Goal: Task Accomplishment & Management: Complete application form

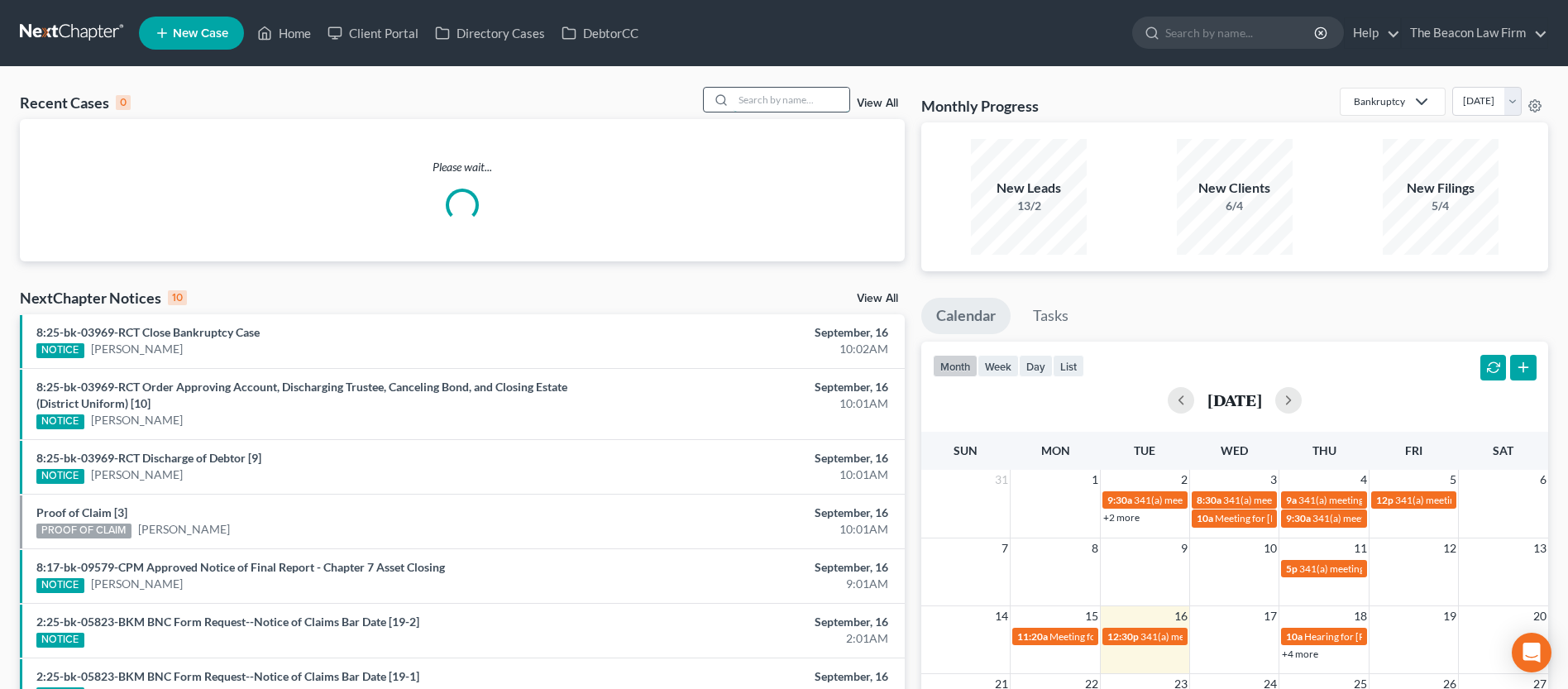
click at [767, 99] on input "search" at bounding box center [791, 99] width 116 height 24
paste input "[PERSON_NAME]"
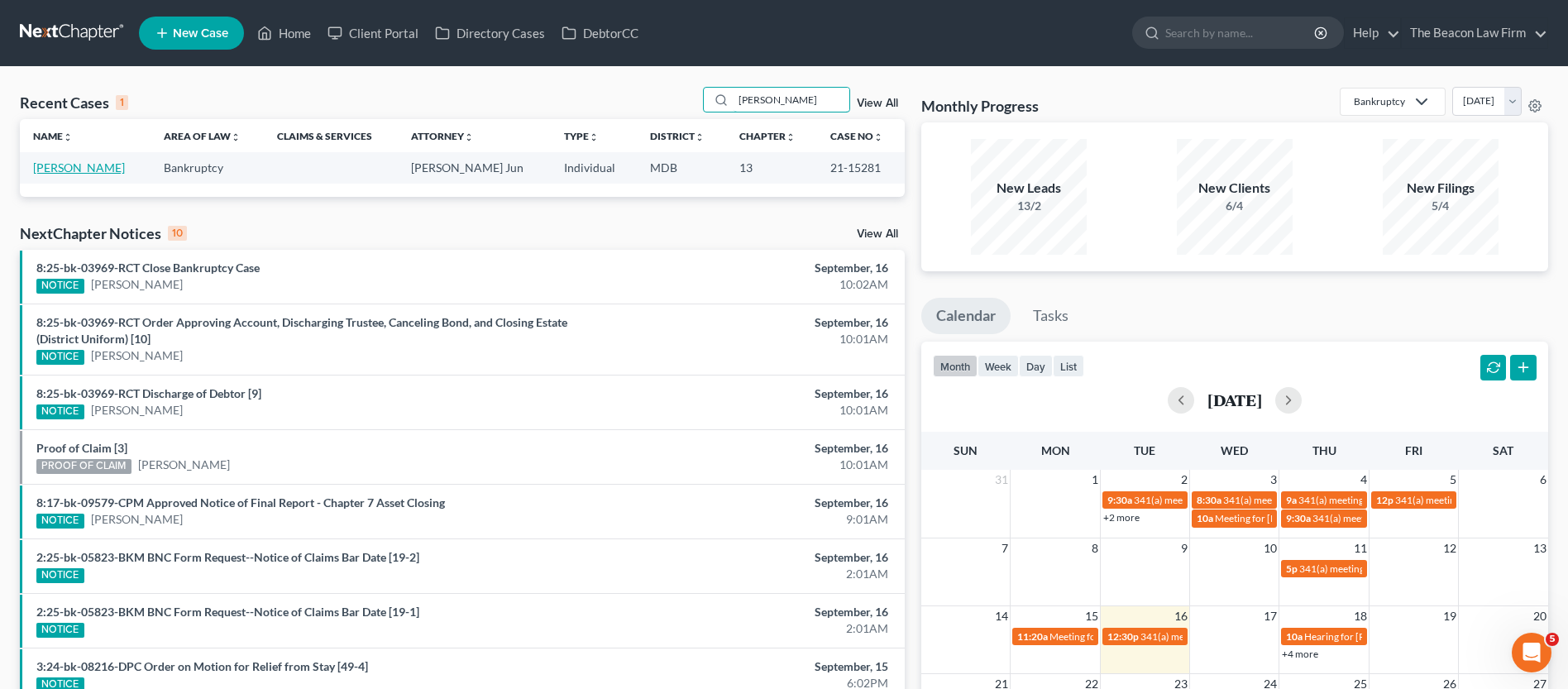
type input "[PERSON_NAME]"
click at [92, 168] on link "[PERSON_NAME]" at bounding box center [79, 167] width 92 height 14
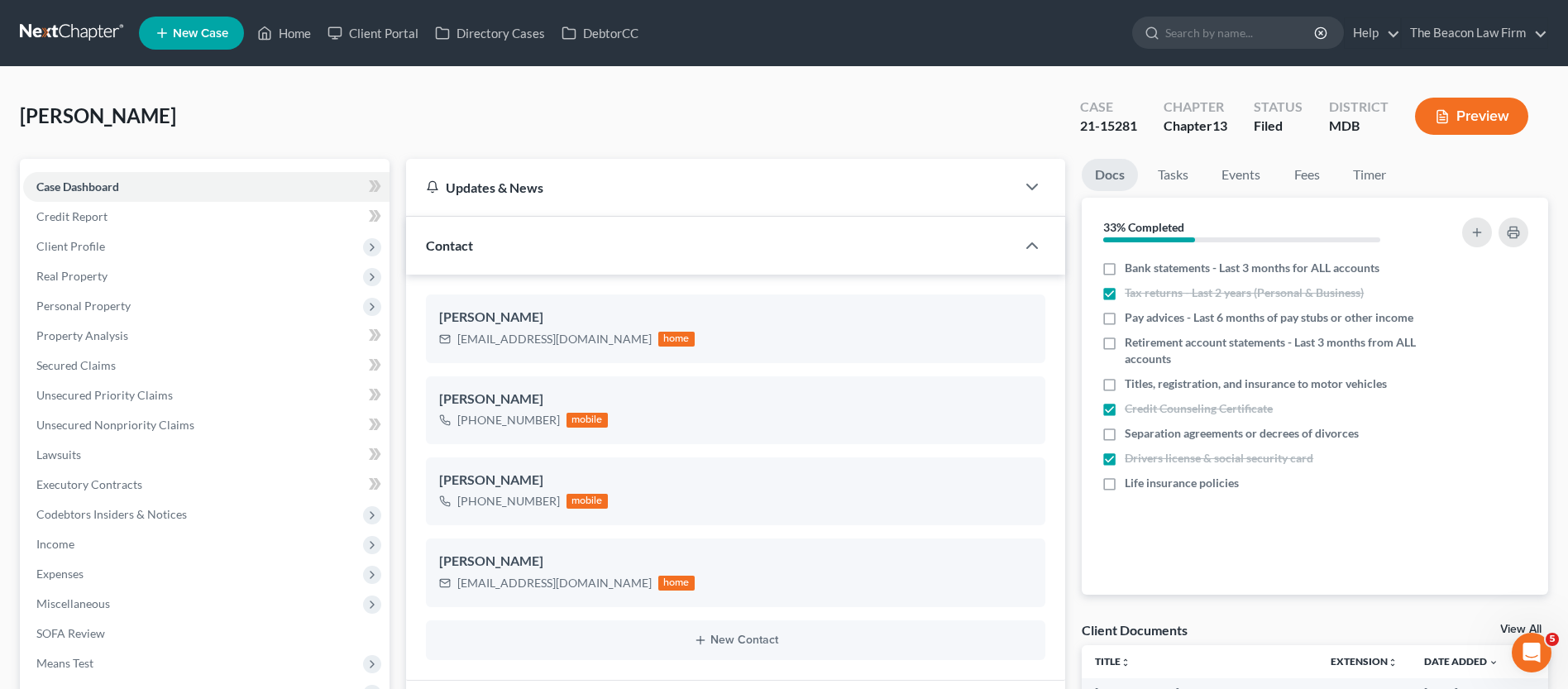
scroll to position [2463, 0]
drag, startPoint x: 1567, startPoint y: 80, endPoint x: 1566, endPoint y: 92, distance: 12.0
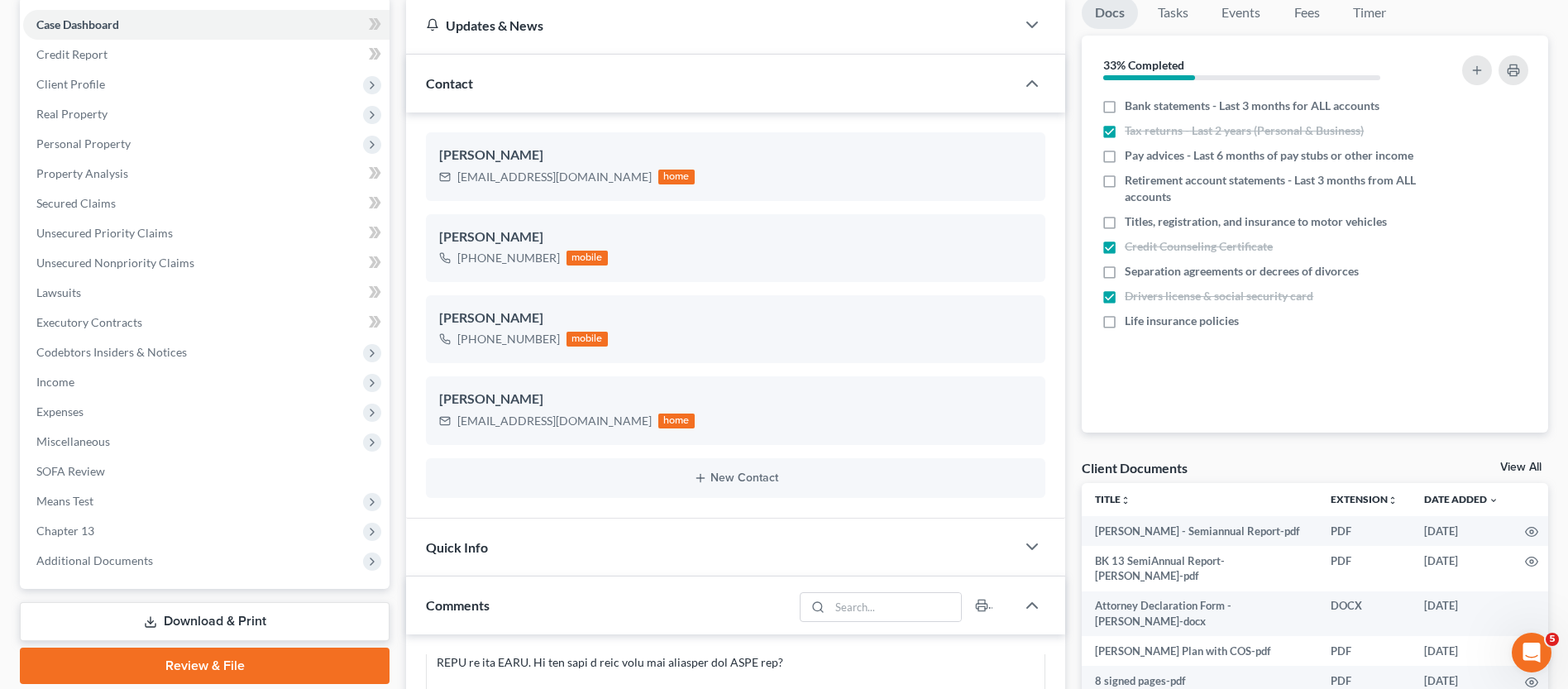
scroll to position [132, 0]
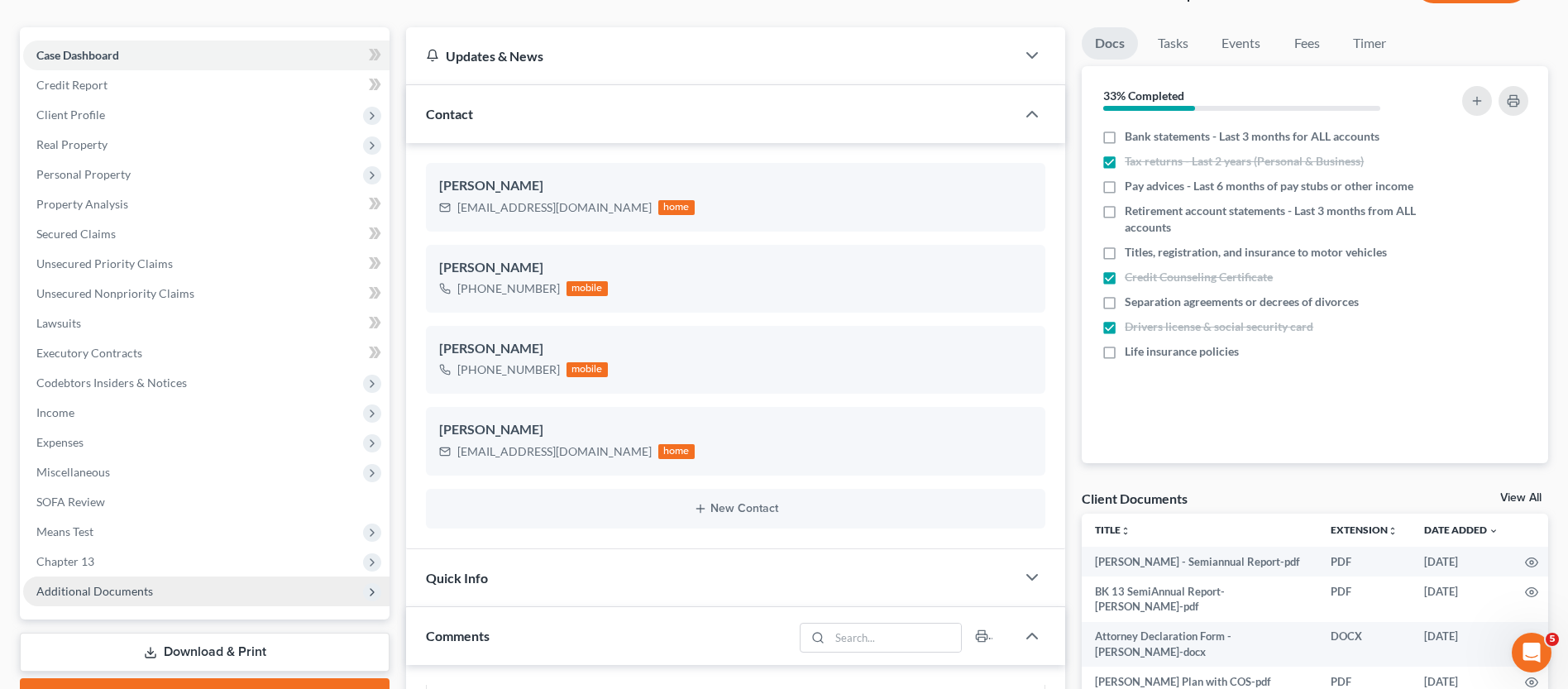
click at [88, 597] on span "Additional Documents" at bounding box center [95, 590] width 117 height 14
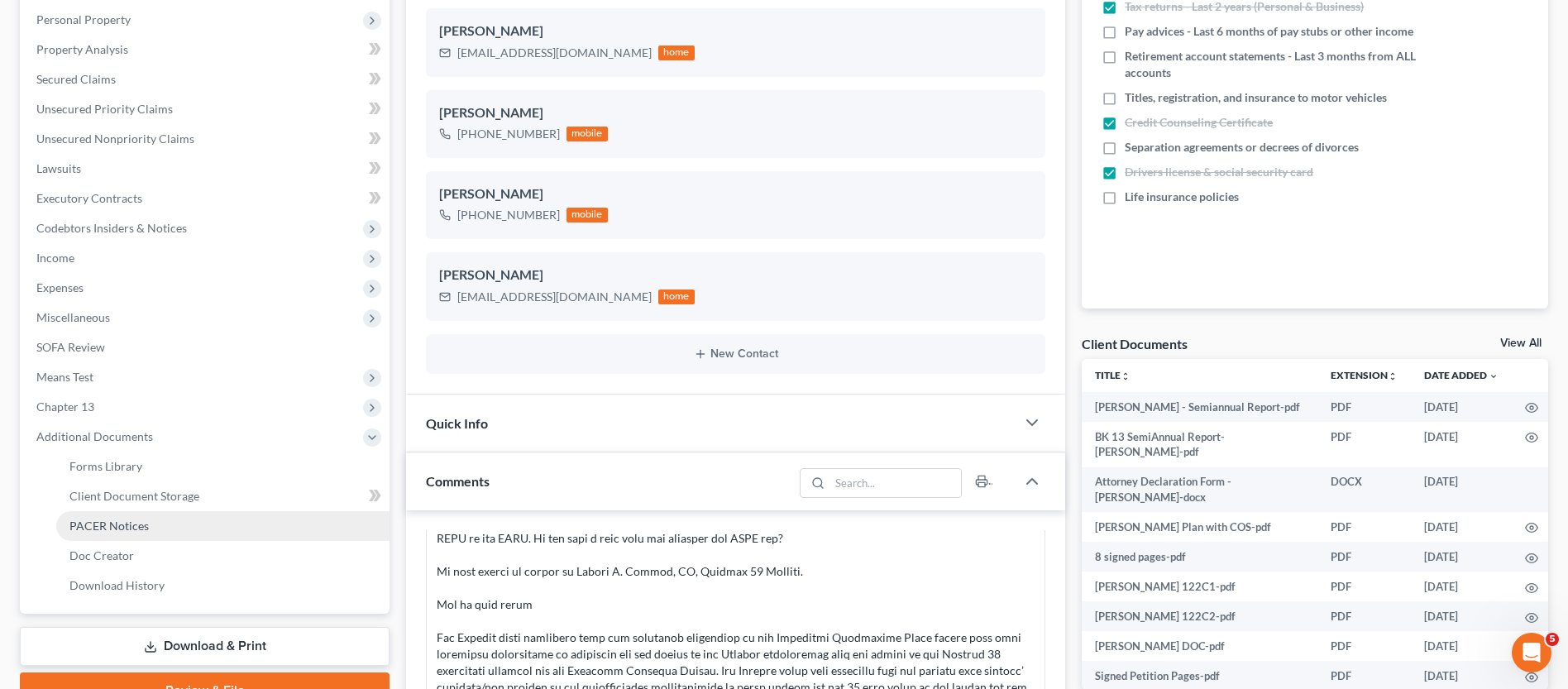
click at [118, 531] on span "PACER Notices" at bounding box center [109, 525] width 79 height 14
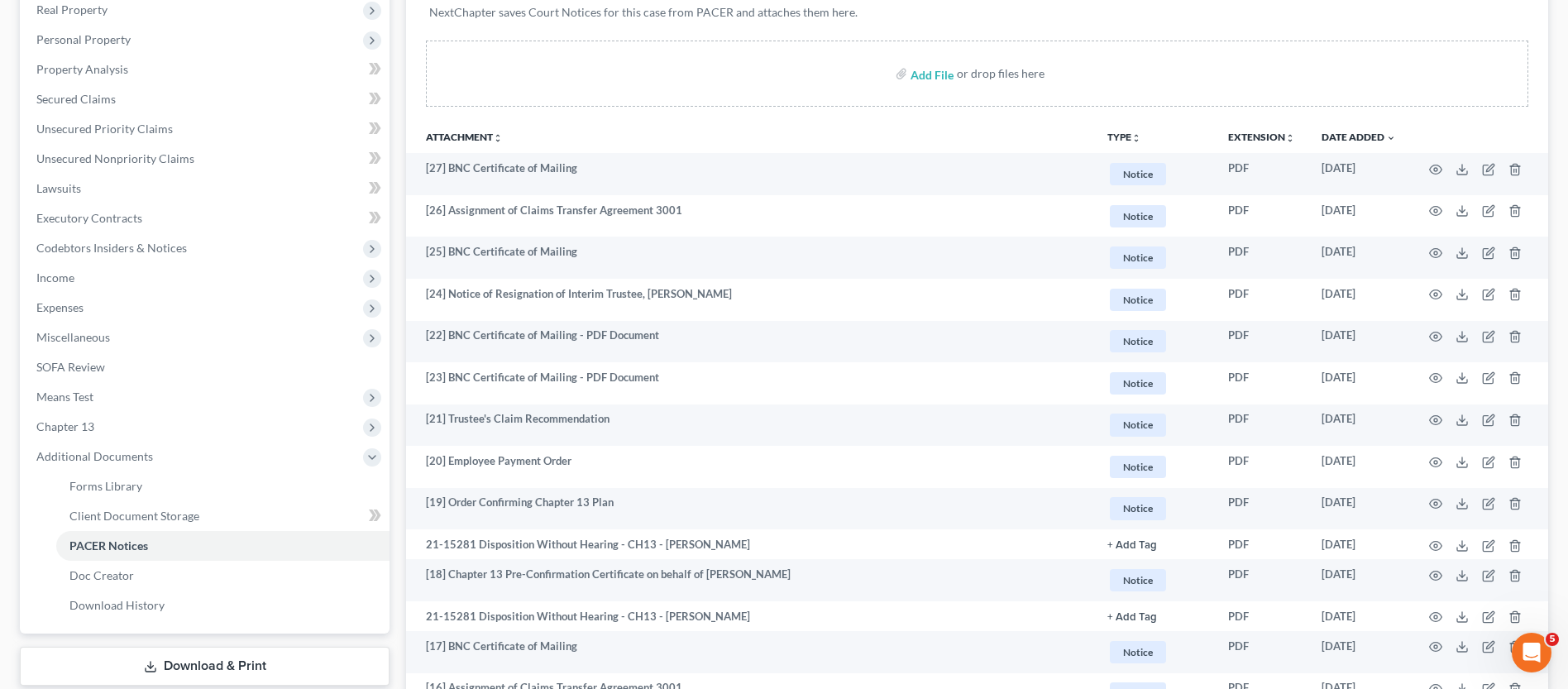
scroll to position [248, 0]
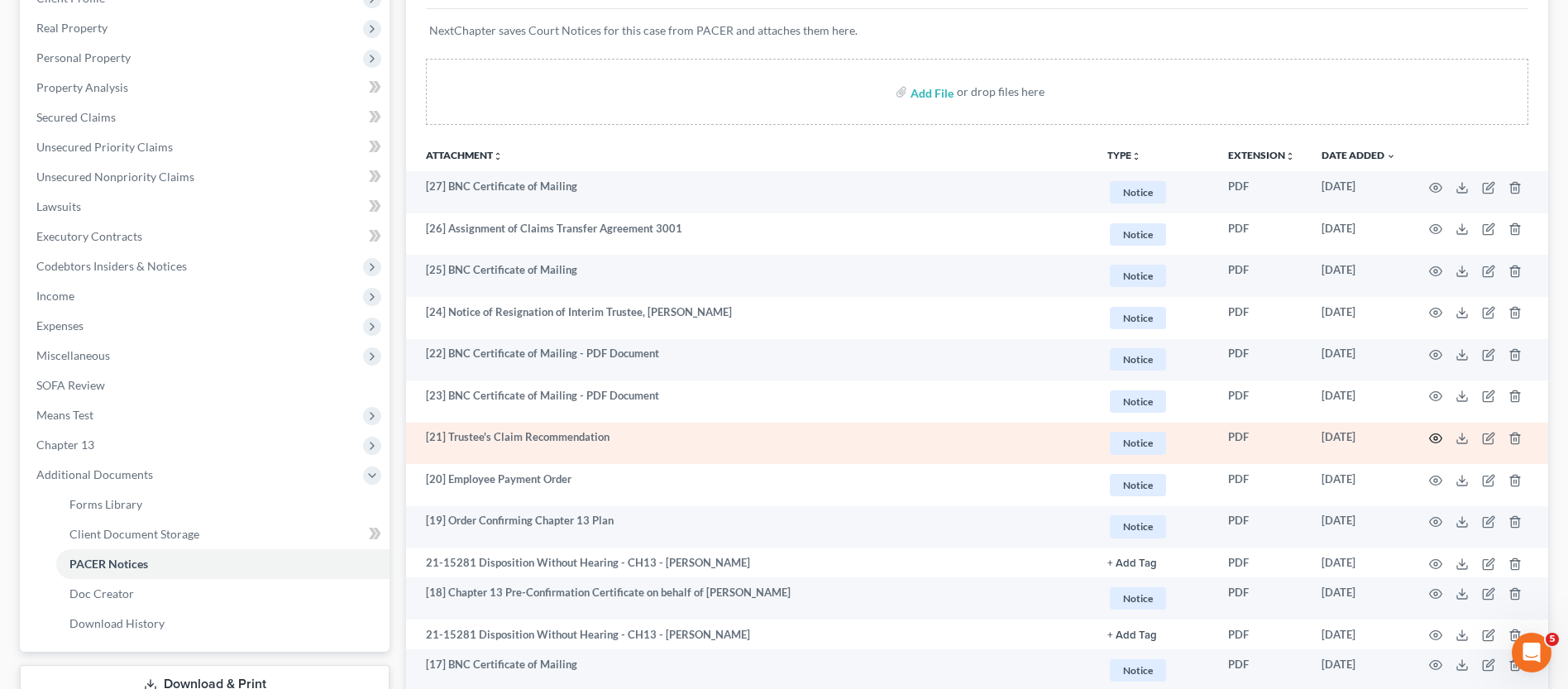
click at [1433, 434] on icon "button" at bounding box center [1435, 439] width 12 height 9
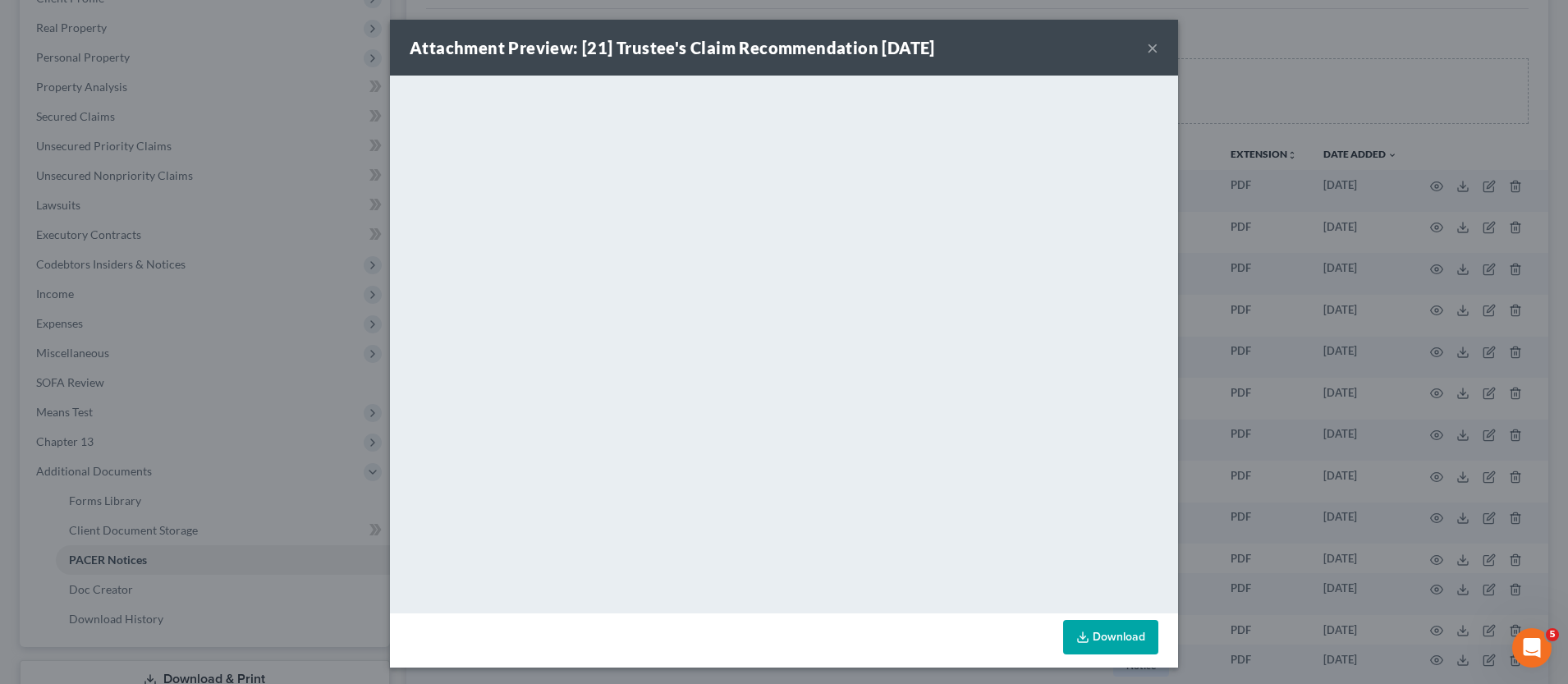
click at [1147, 50] on button "×" at bounding box center [1153, 47] width 11 height 20
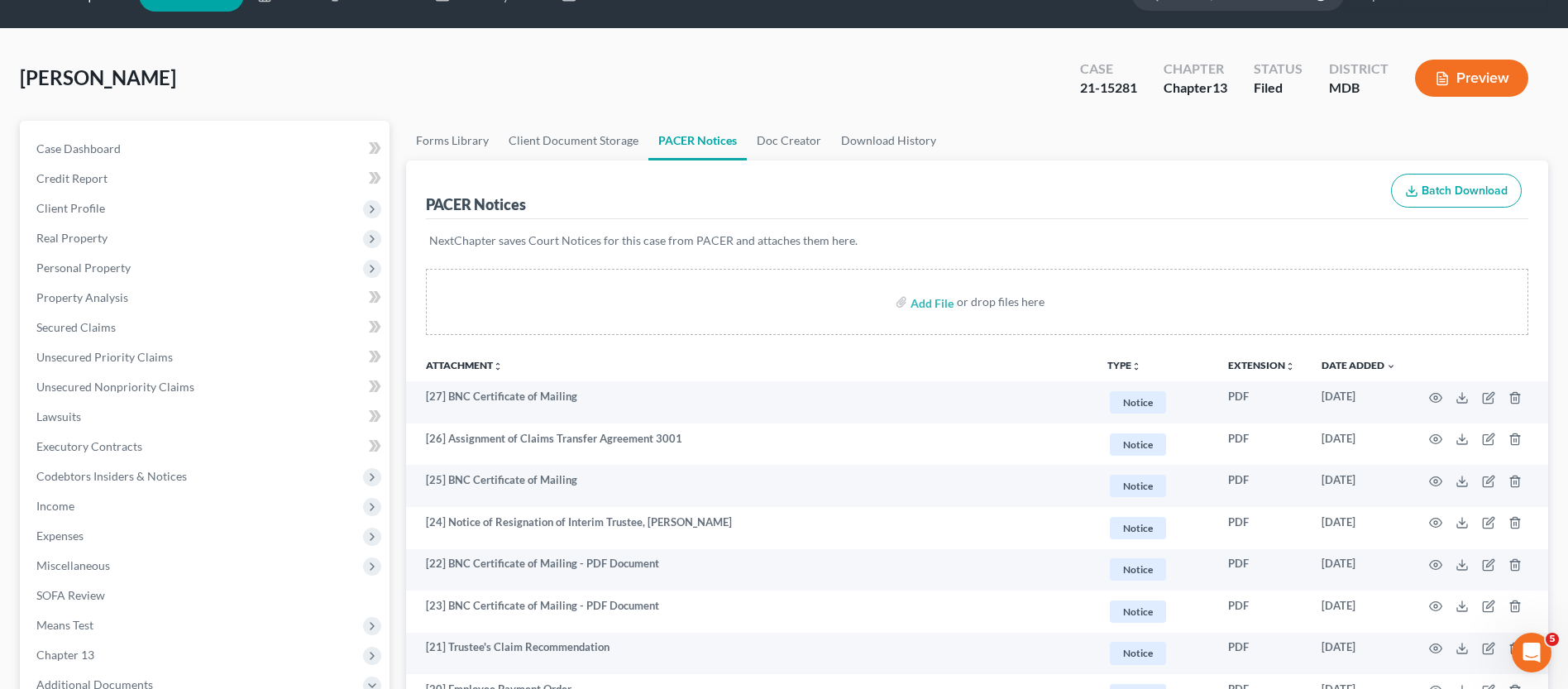
scroll to position [24, 0]
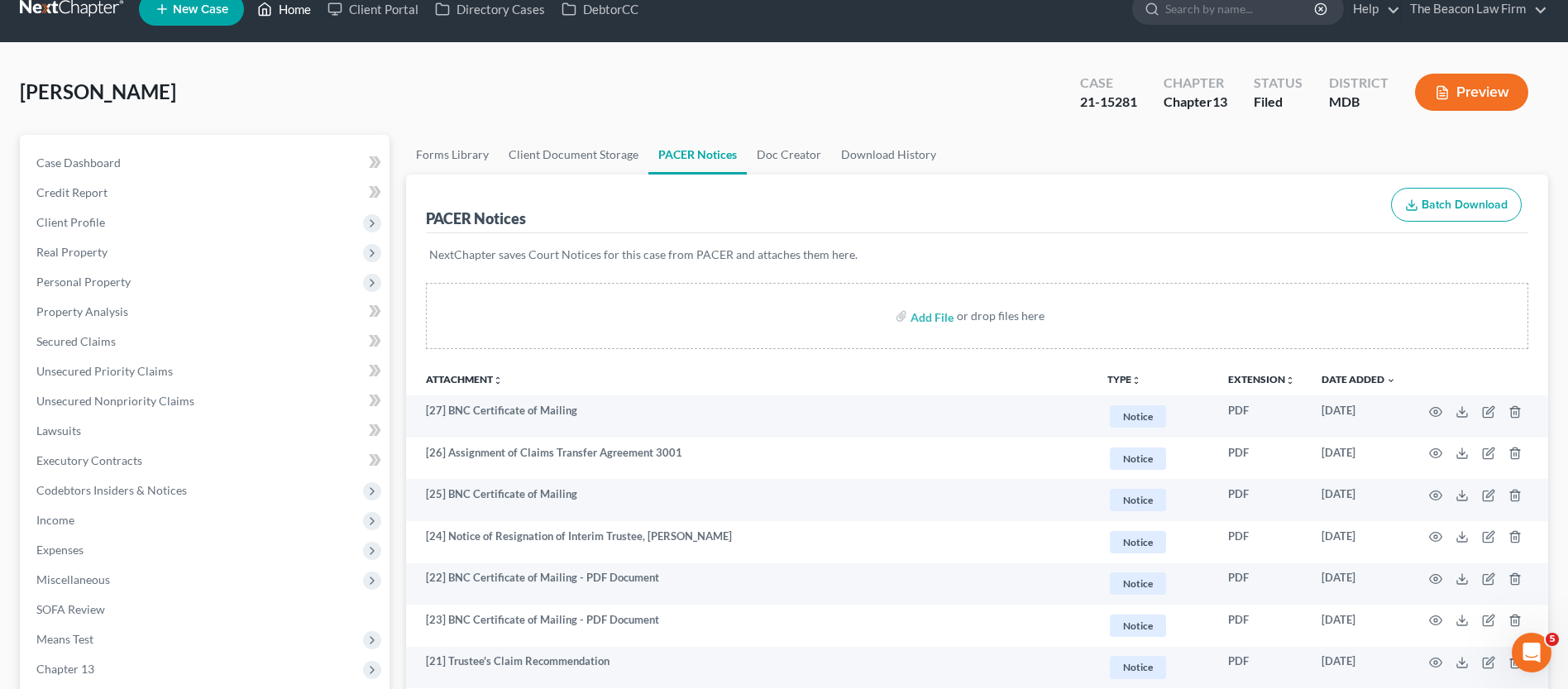
click at [296, 17] on link "Home" at bounding box center [283, 9] width 71 height 30
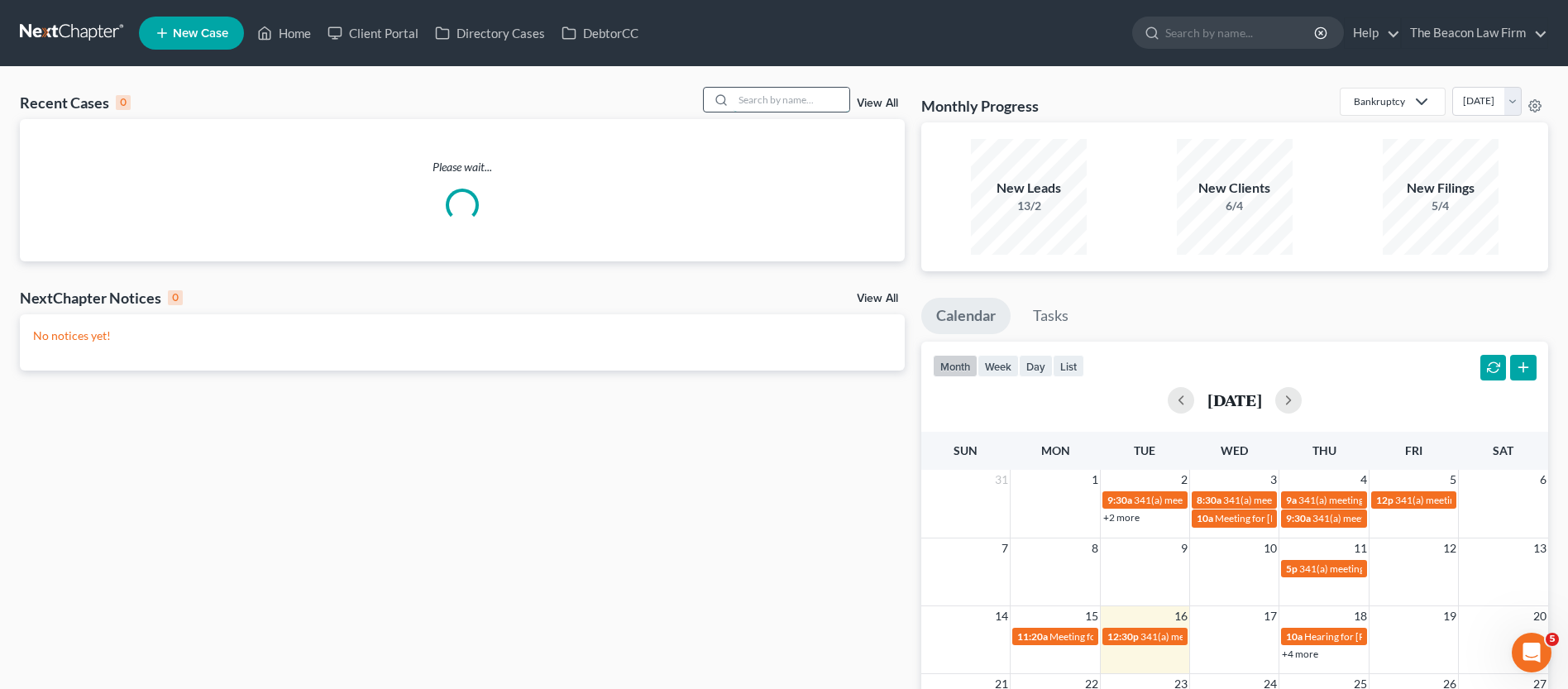
click at [775, 105] on input "search" at bounding box center [791, 99] width 116 height 24
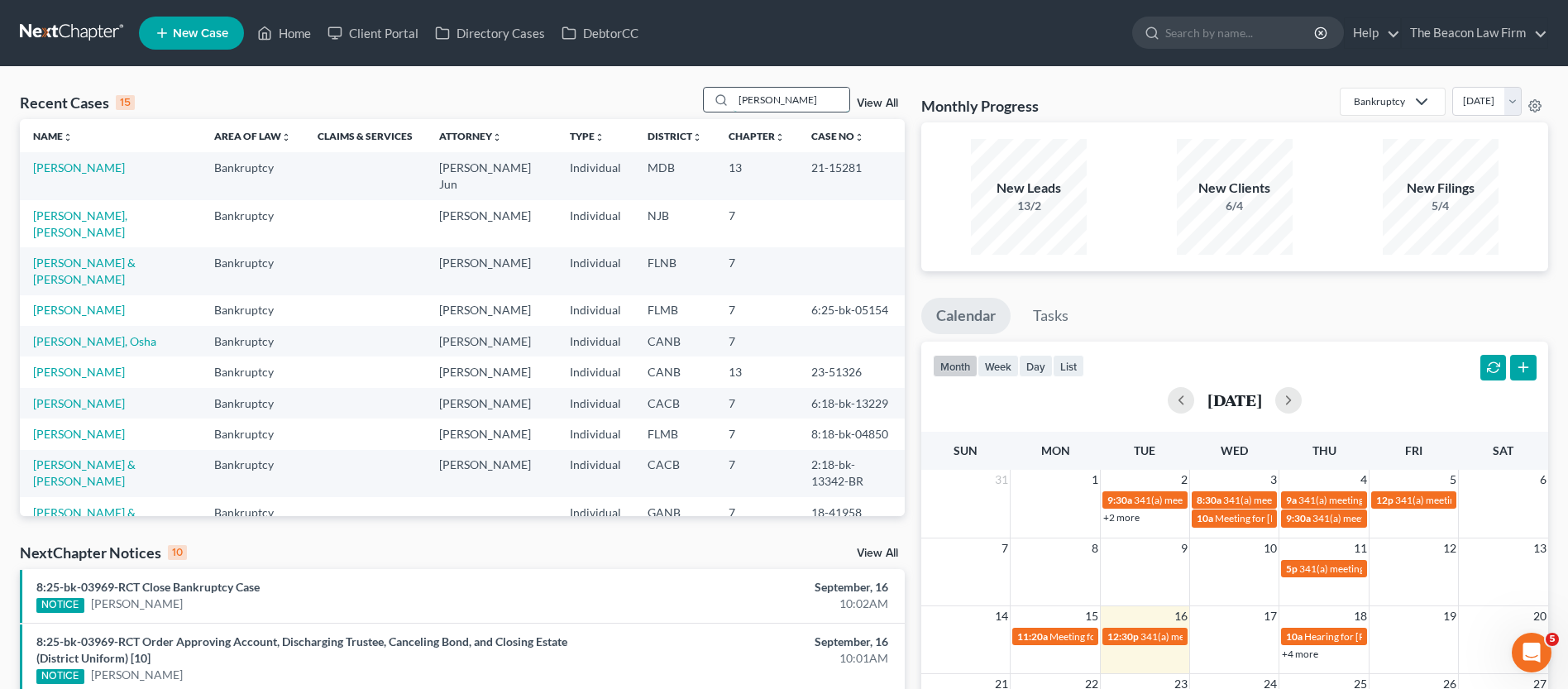
type input "[PERSON_NAME]"
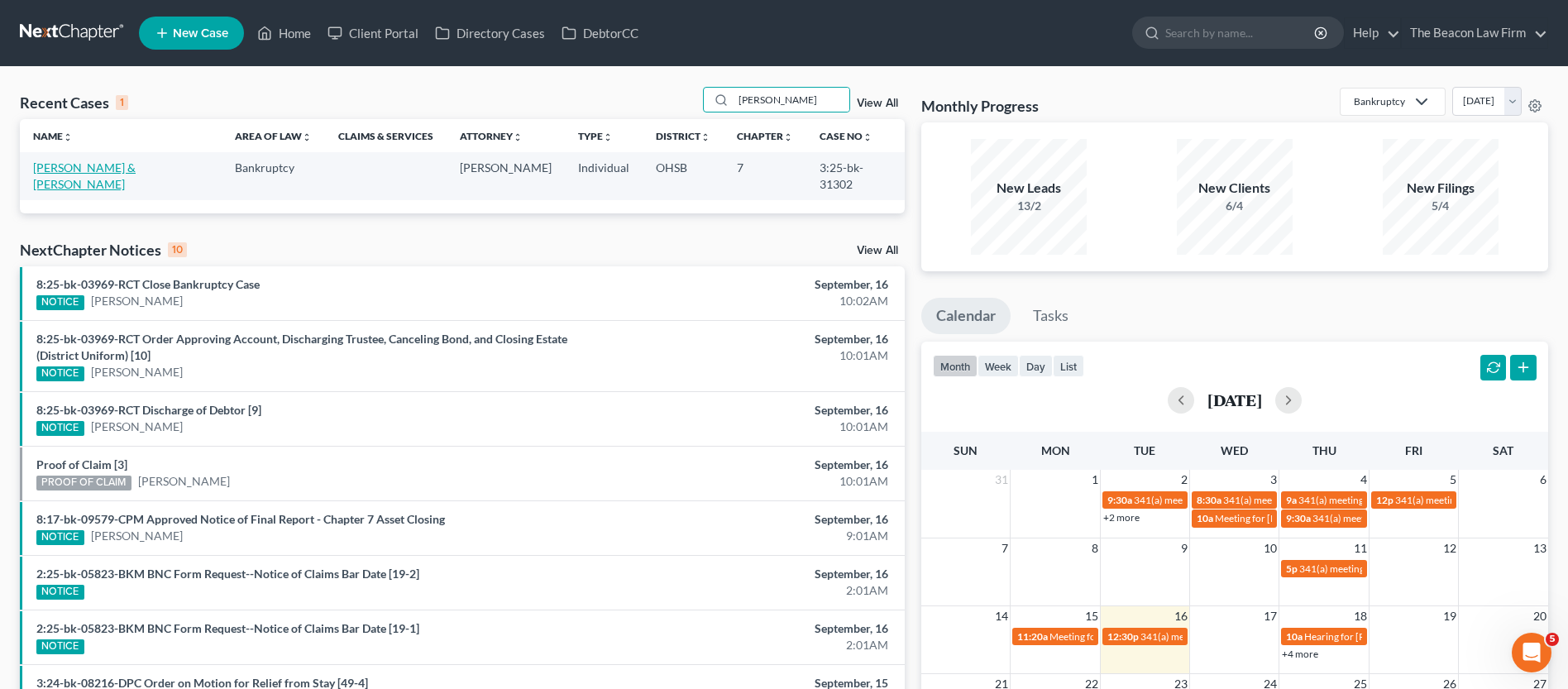
click at [93, 168] on link "[PERSON_NAME] & [PERSON_NAME]" at bounding box center [84, 175] width 103 height 31
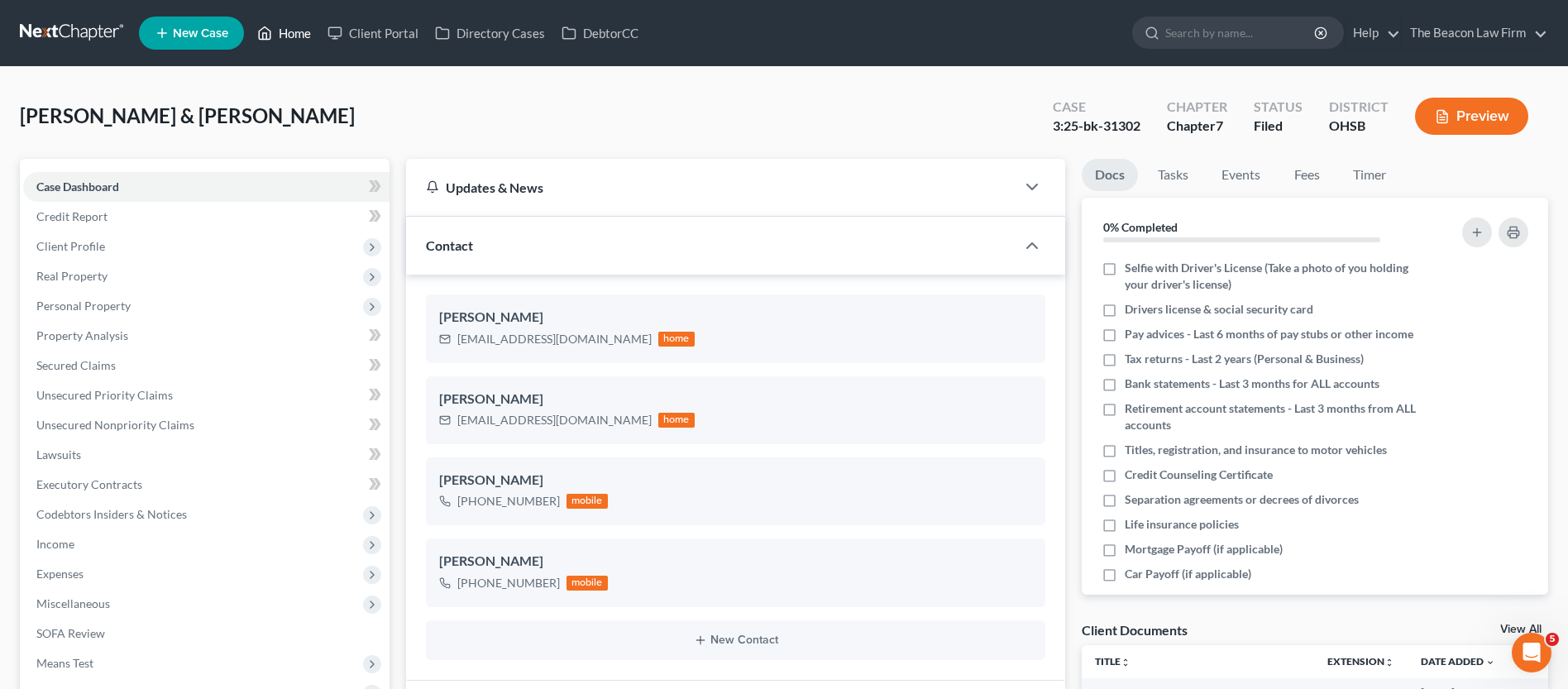
scroll to position [440, 0]
click at [288, 37] on link "Home" at bounding box center [283, 33] width 71 height 30
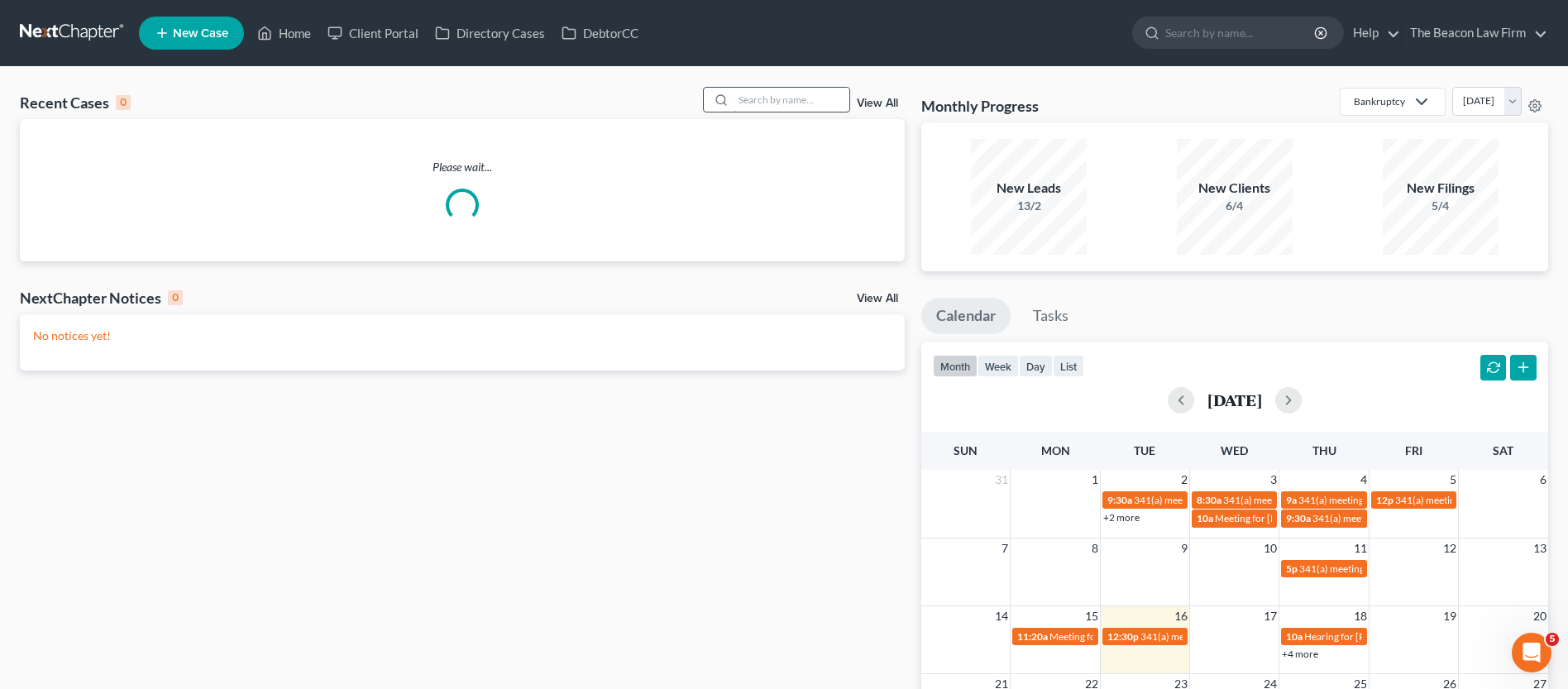
click at [757, 95] on input "search" at bounding box center [791, 99] width 116 height 24
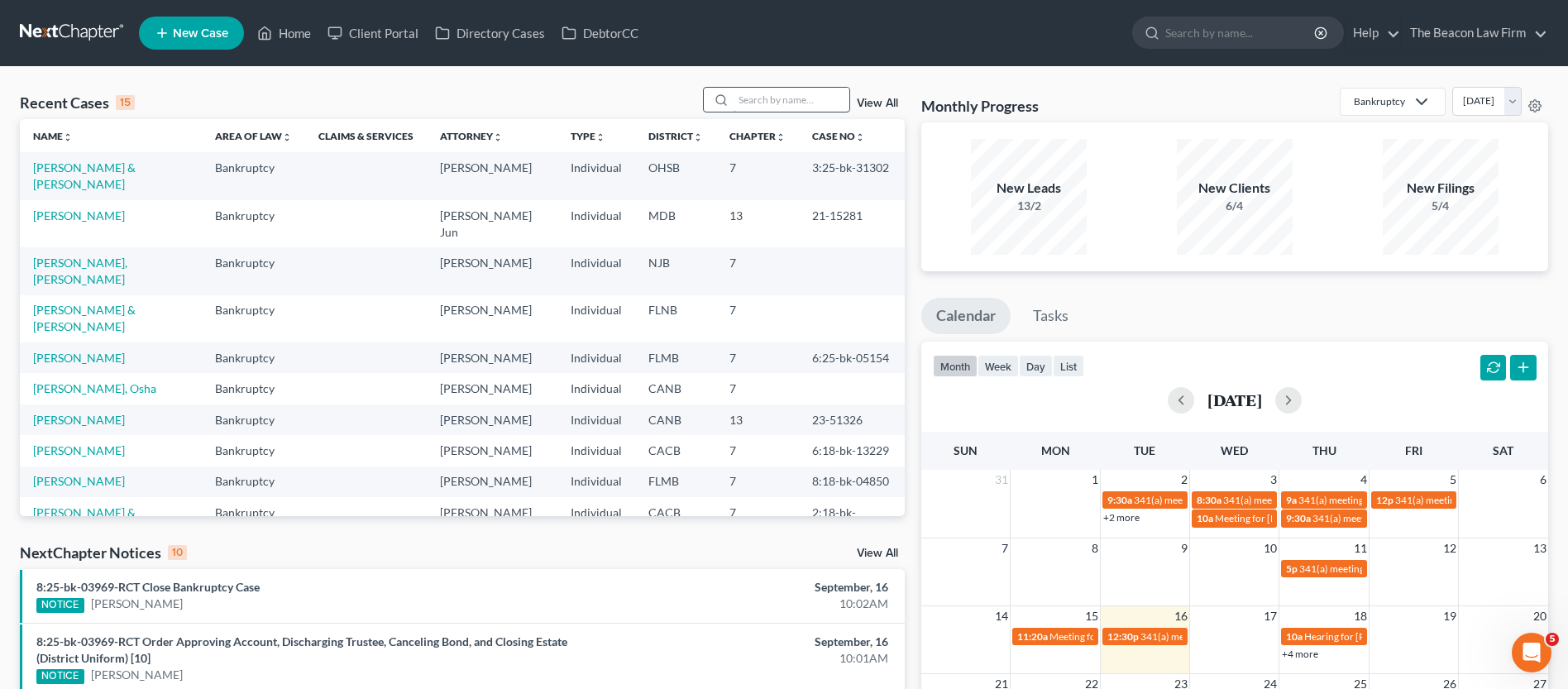
click at [790, 105] on input "search" at bounding box center [791, 99] width 116 height 24
paste input "Syldon"
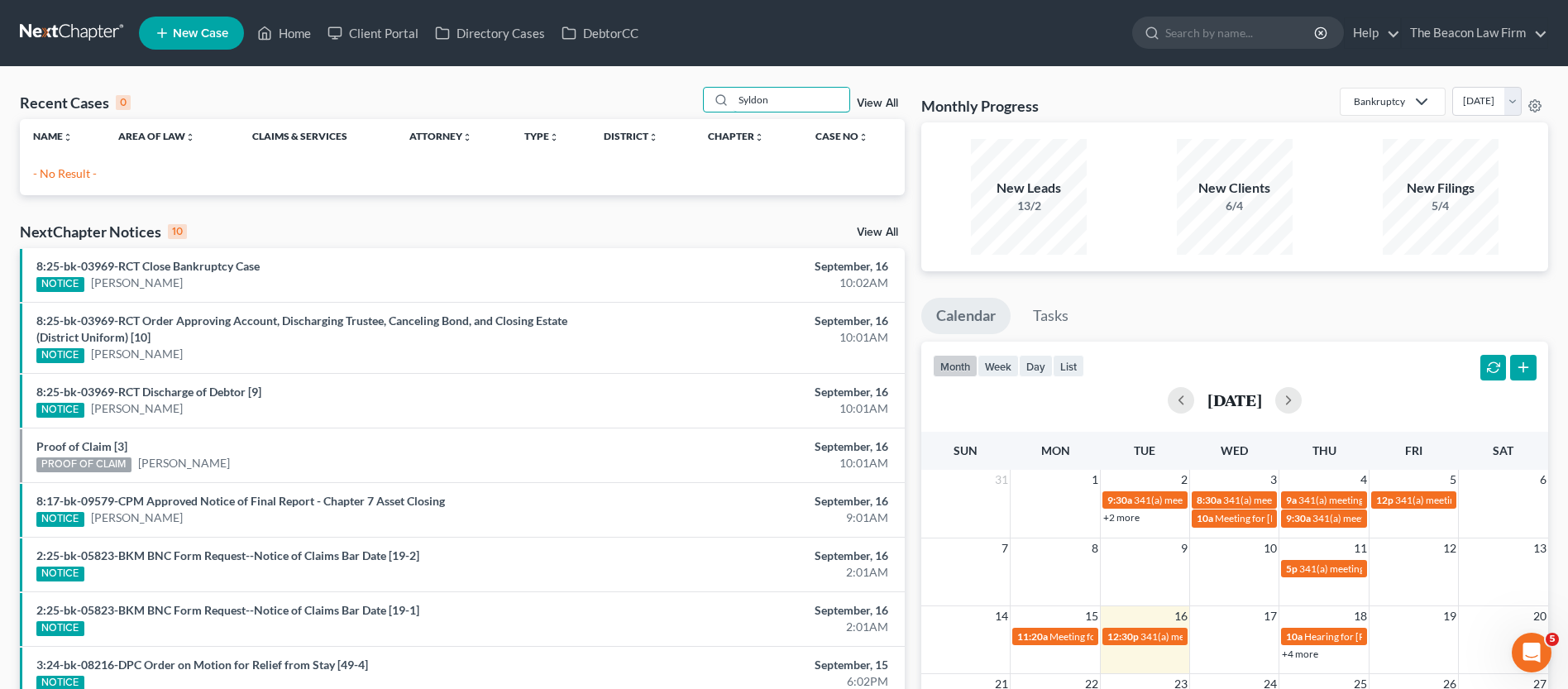
type input "Syldon"
click at [187, 44] on link "New Case" at bounding box center [192, 33] width 105 height 33
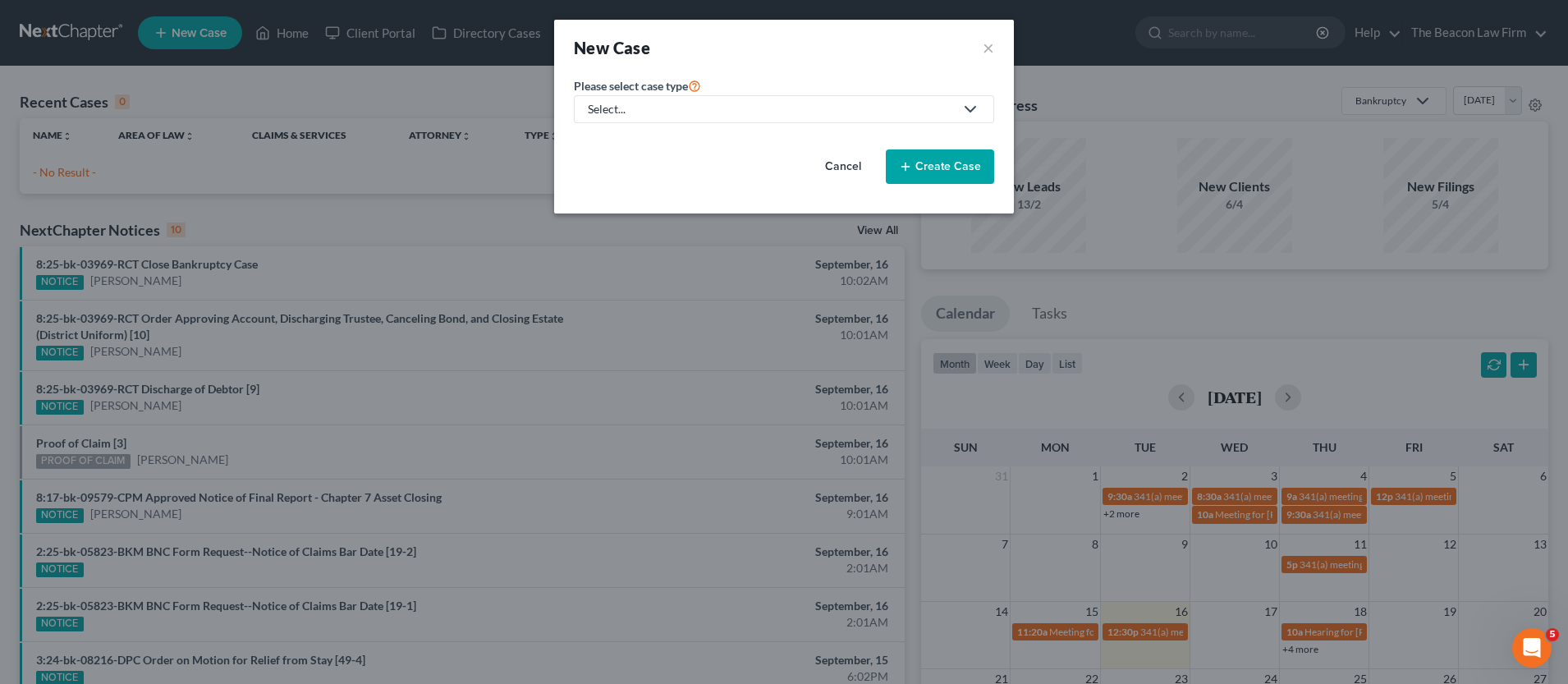
drag, startPoint x: 681, startPoint y: 119, endPoint x: 662, endPoint y: 125, distance: 19.9
click at [680, 119] on link "Select..." at bounding box center [784, 109] width 421 height 28
click at [634, 143] on div "Bankruptcy" at bounding box center [619, 142] width 59 height 17
select select "15"
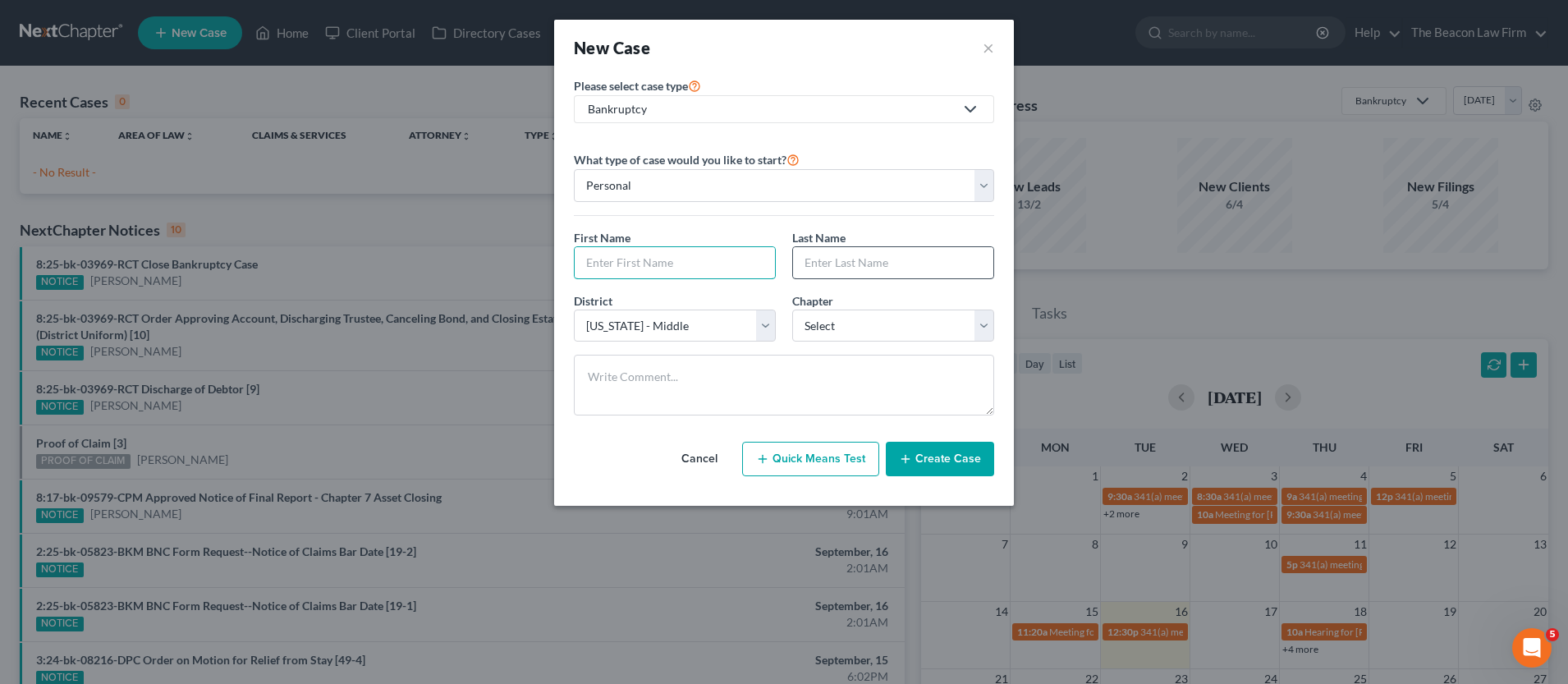
paste input "Syldon"
type input "Syldon"
drag, startPoint x: 828, startPoint y: 272, endPoint x: 843, endPoint y: 270, distance: 15.1
paste input "[PERSON_NAME]"
type input "[PERSON_NAME]"
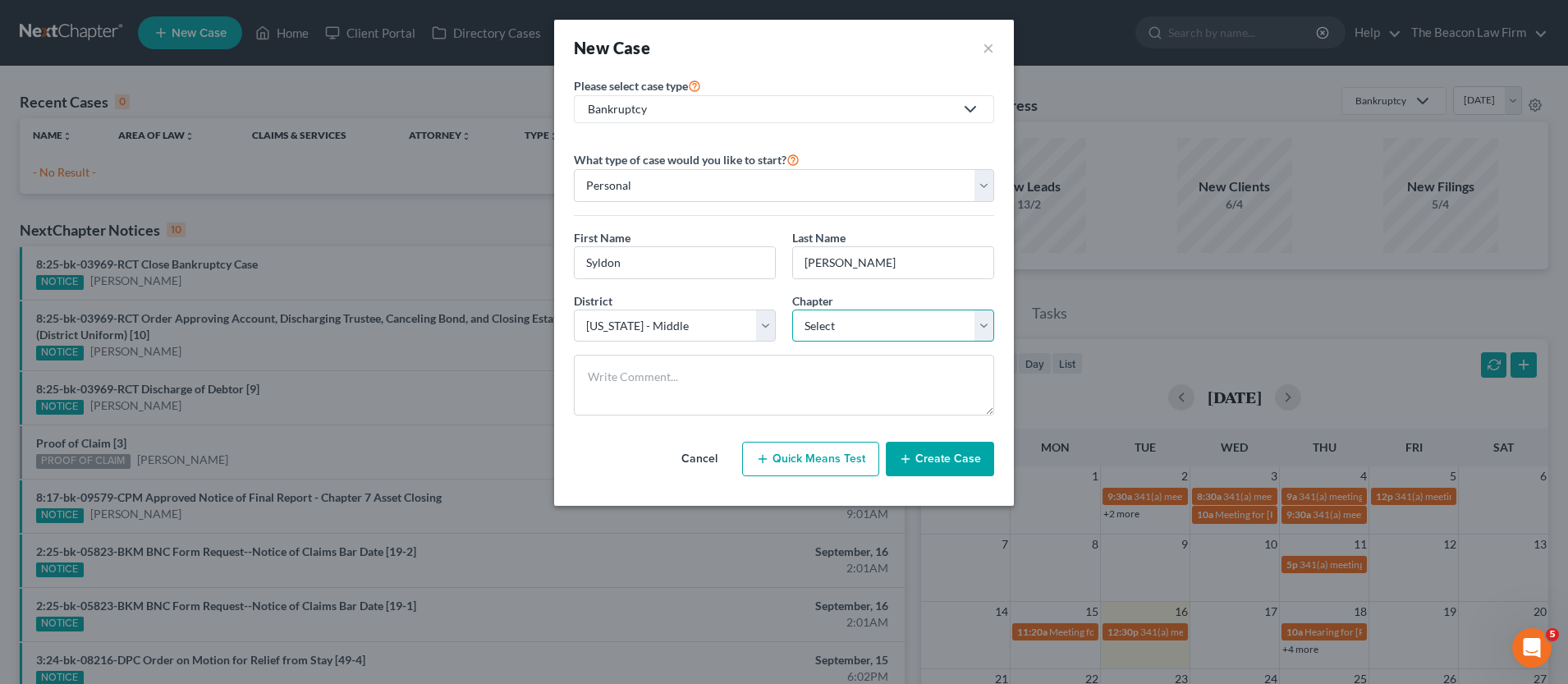
select select "3"
click at [945, 464] on button "Create Case" at bounding box center [940, 459] width 108 height 35
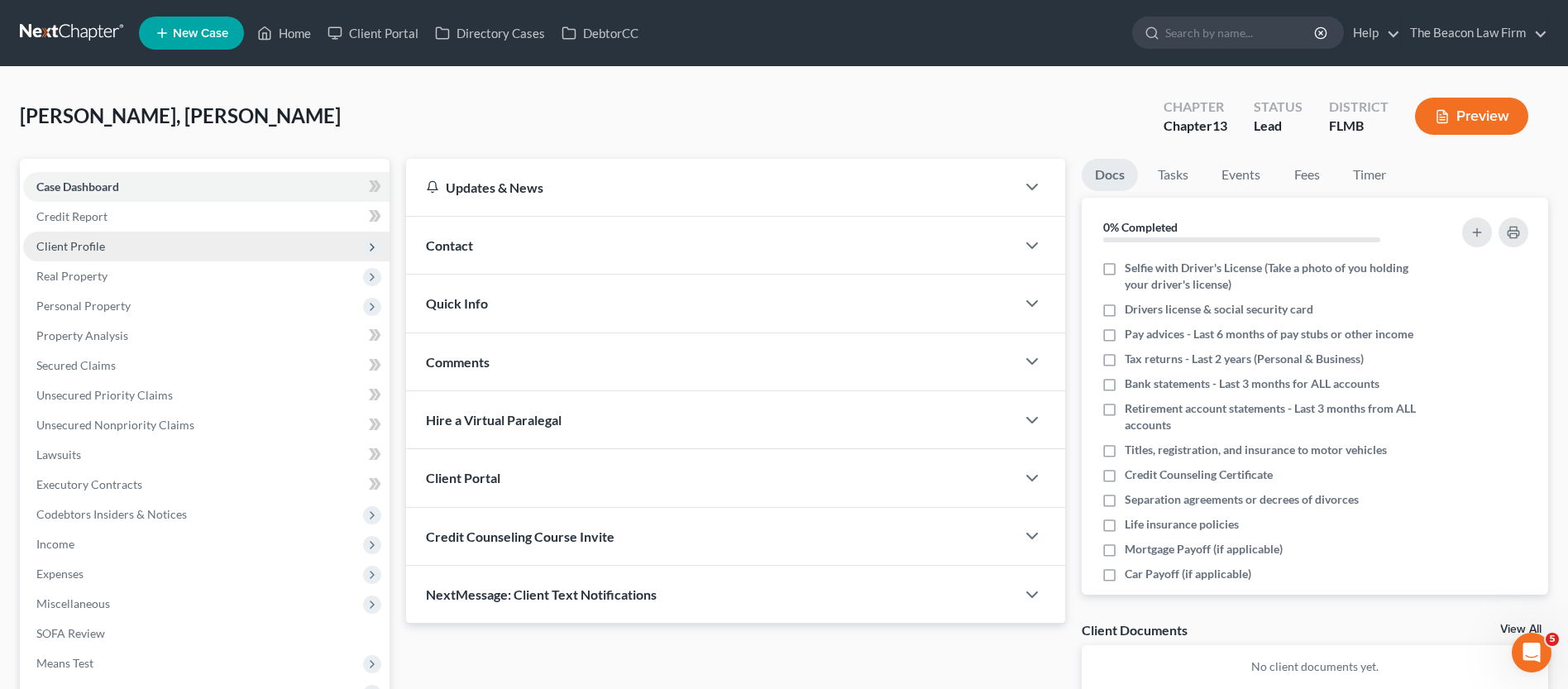
click at [87, 246] on span "Client Profile" at bounding box center [71, 246] width 69 height 14
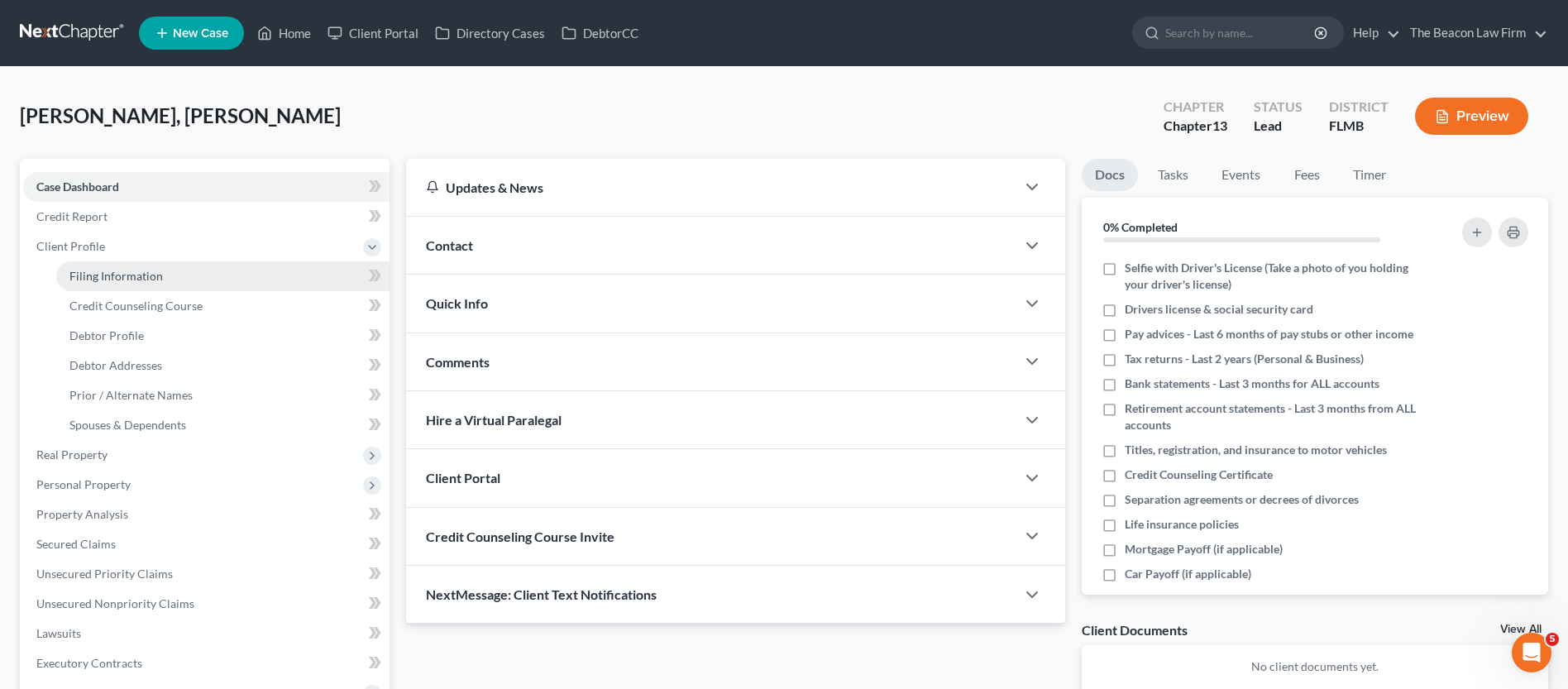
click at [103, 272] on span "Filing Information" at bounding box center [116, 276] width 93 height 14
select select "1"
select select "0"
select select "3"
select select "15"
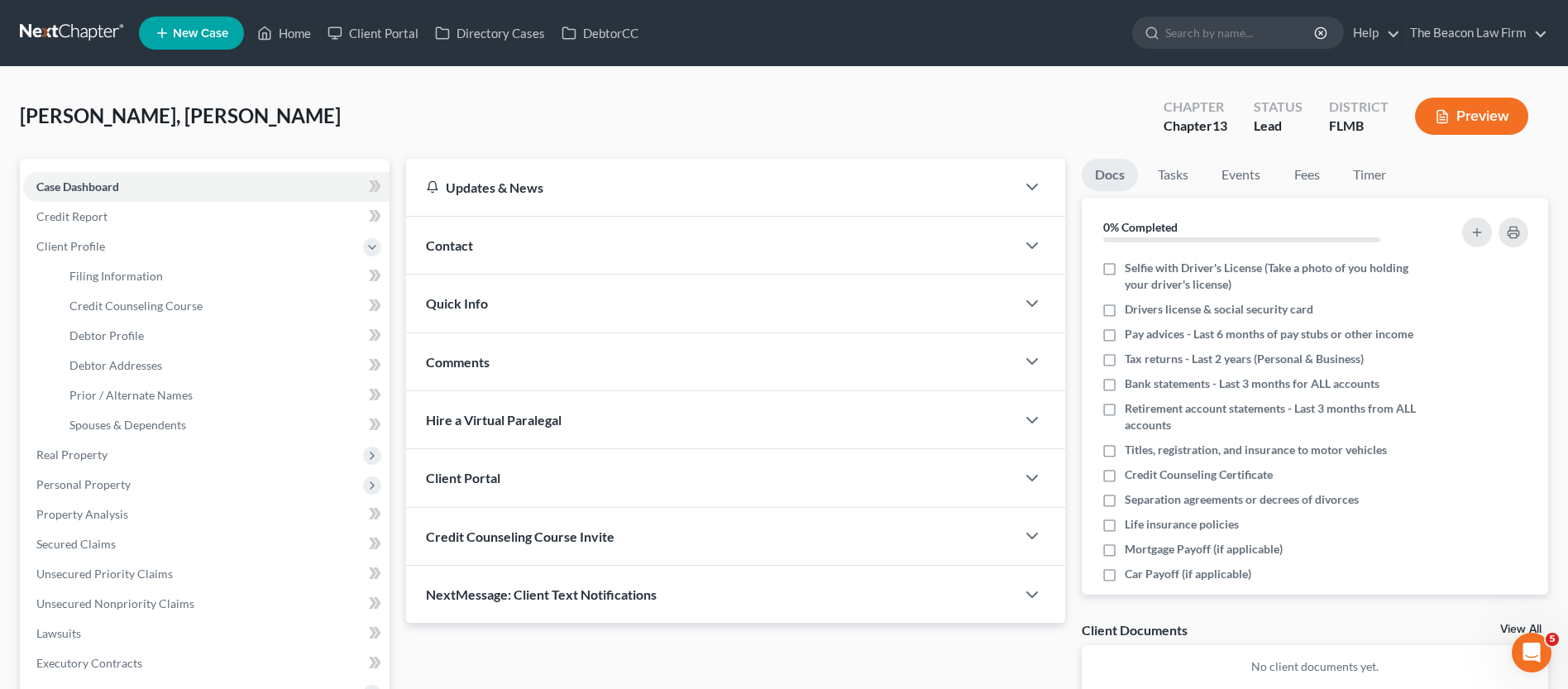
select select "9"
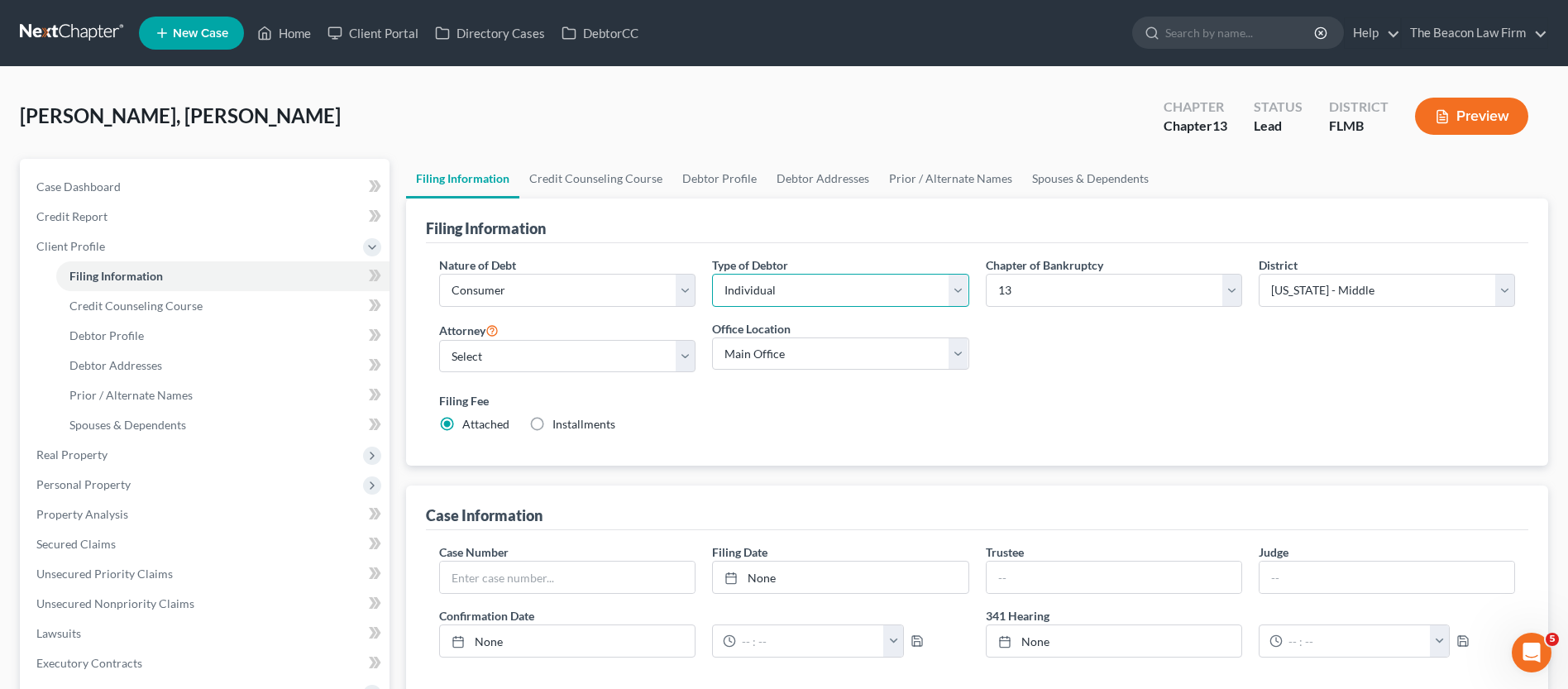
select select "1"
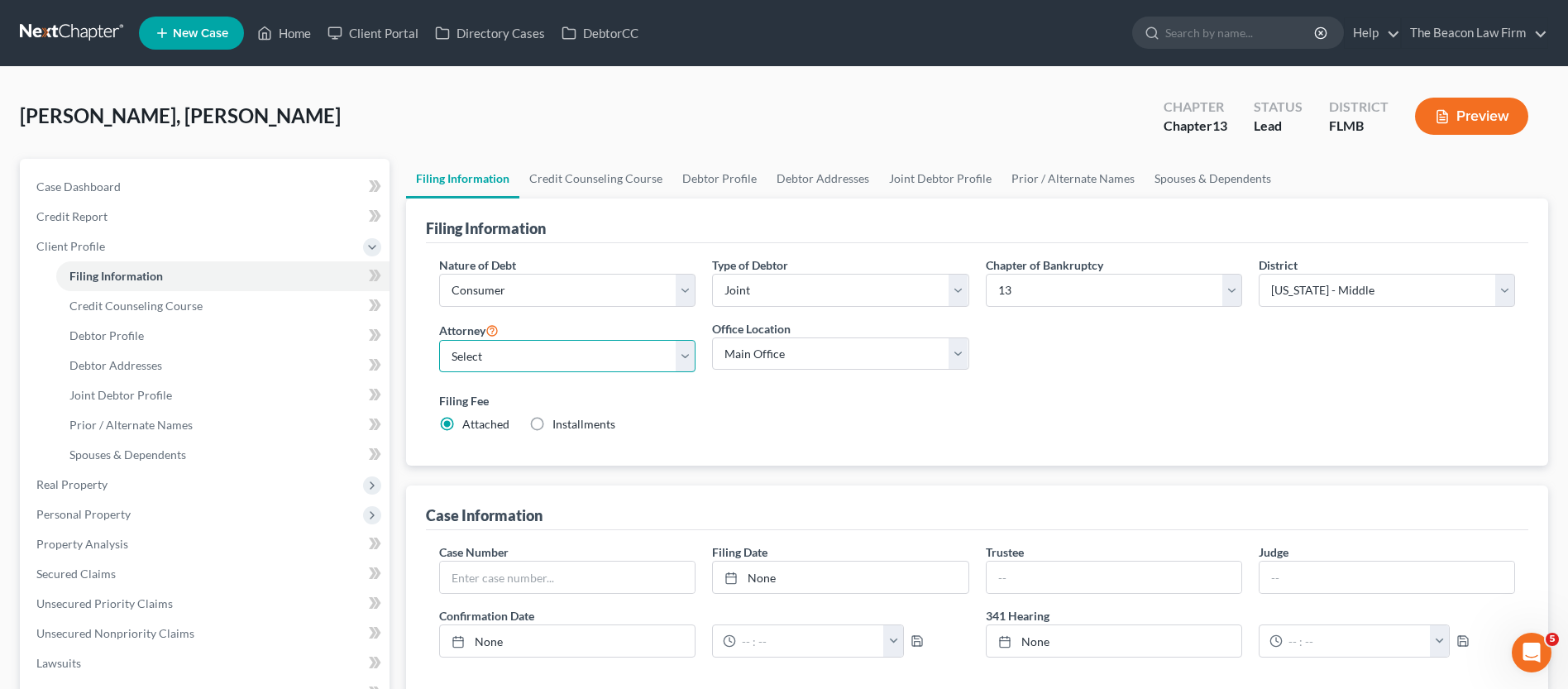
select select "6"
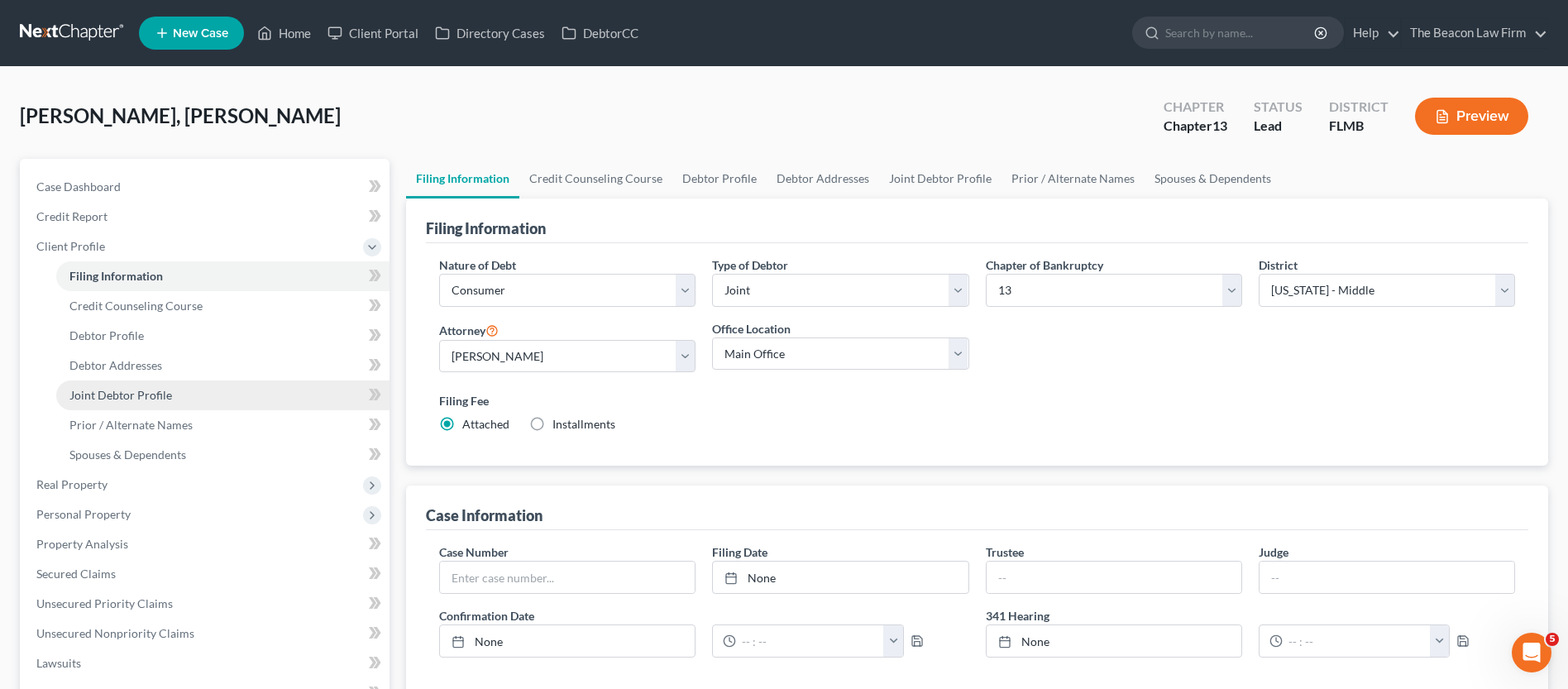
click at [126, 393] on span "Joint Debtor Profile" at bounding box center [120, 394] width 103 height 14
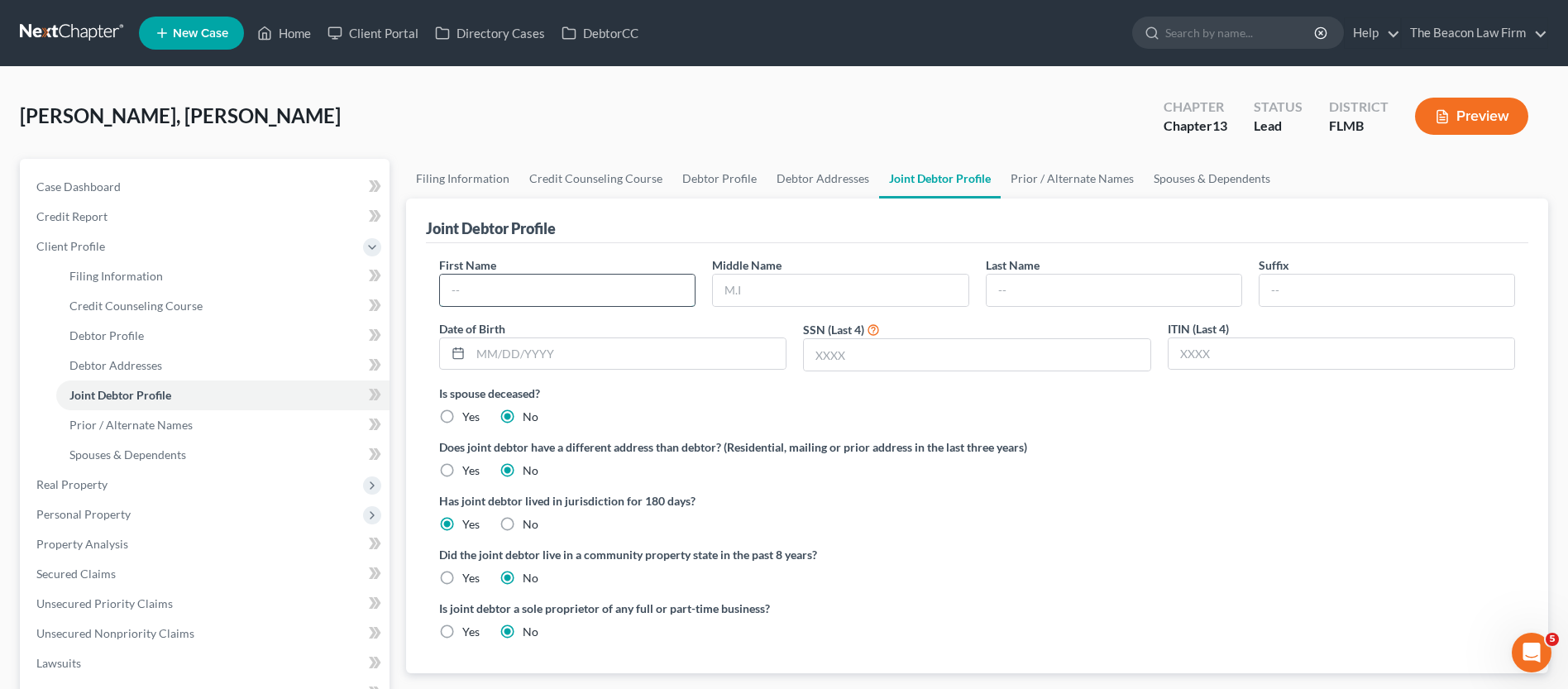
drag, startPoint x: 494, startPoint y: 291, endPoint x: 506, endPoint y: 290, distance: 12.0
paste input "[PERSON_NAME]"
type input "[PERSON_NAME]"
paste input "[PERSON_NAME]"
click at [1048, 287] on input "[PERSON_NAME]" at bounding box center [1113, 290] width 255 height 31
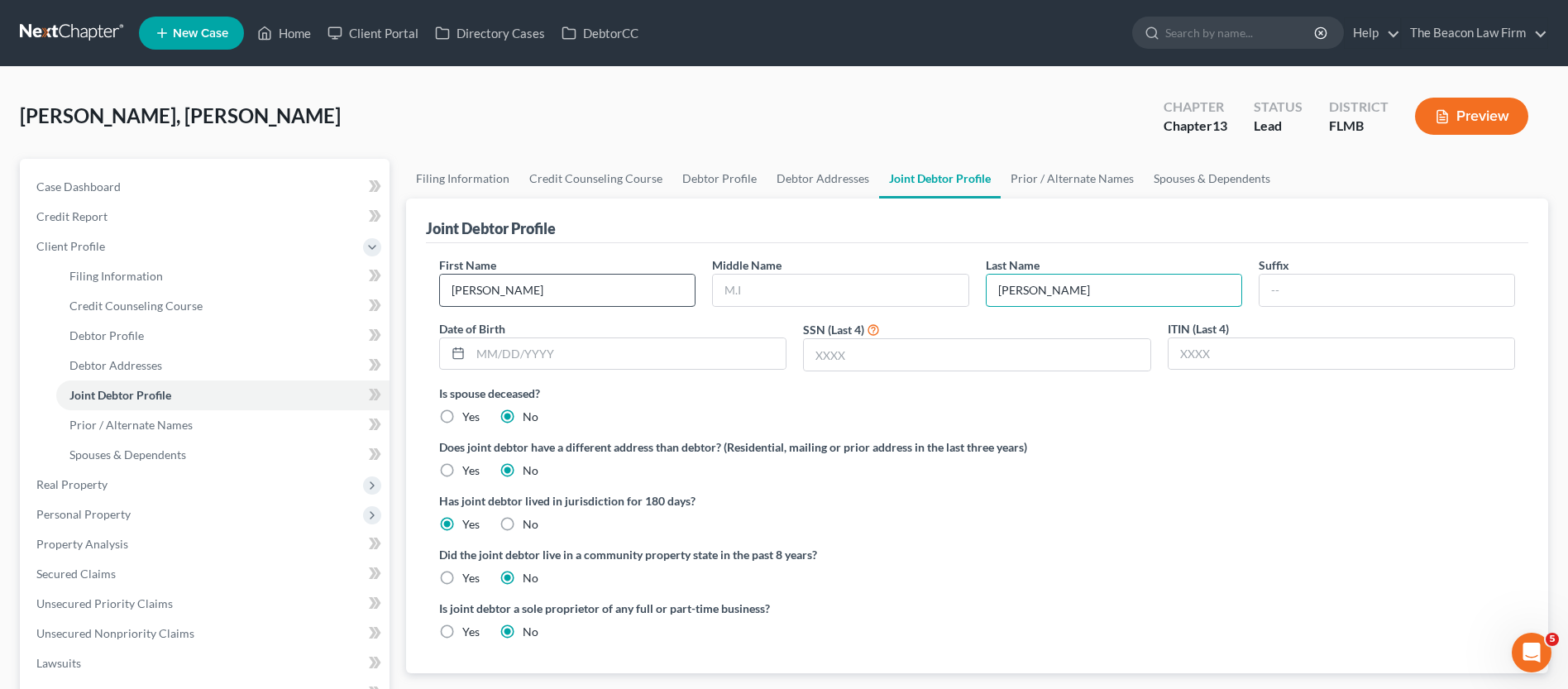
type input "[PERSON_NAME]"
drag, startPoint x: 593, startPoint y: 293, endPoint x: 502, endPoint y: 296, distance: 91.0
click at [502, 296] on input "[PERSON_NAME]" at bounding box center [567, 290] width 255 height 31
type input "[PERSON_NAME]"
click at [114, 186] on span "Case Dashboard" at bounding box center [79, 186] width 85 height 14
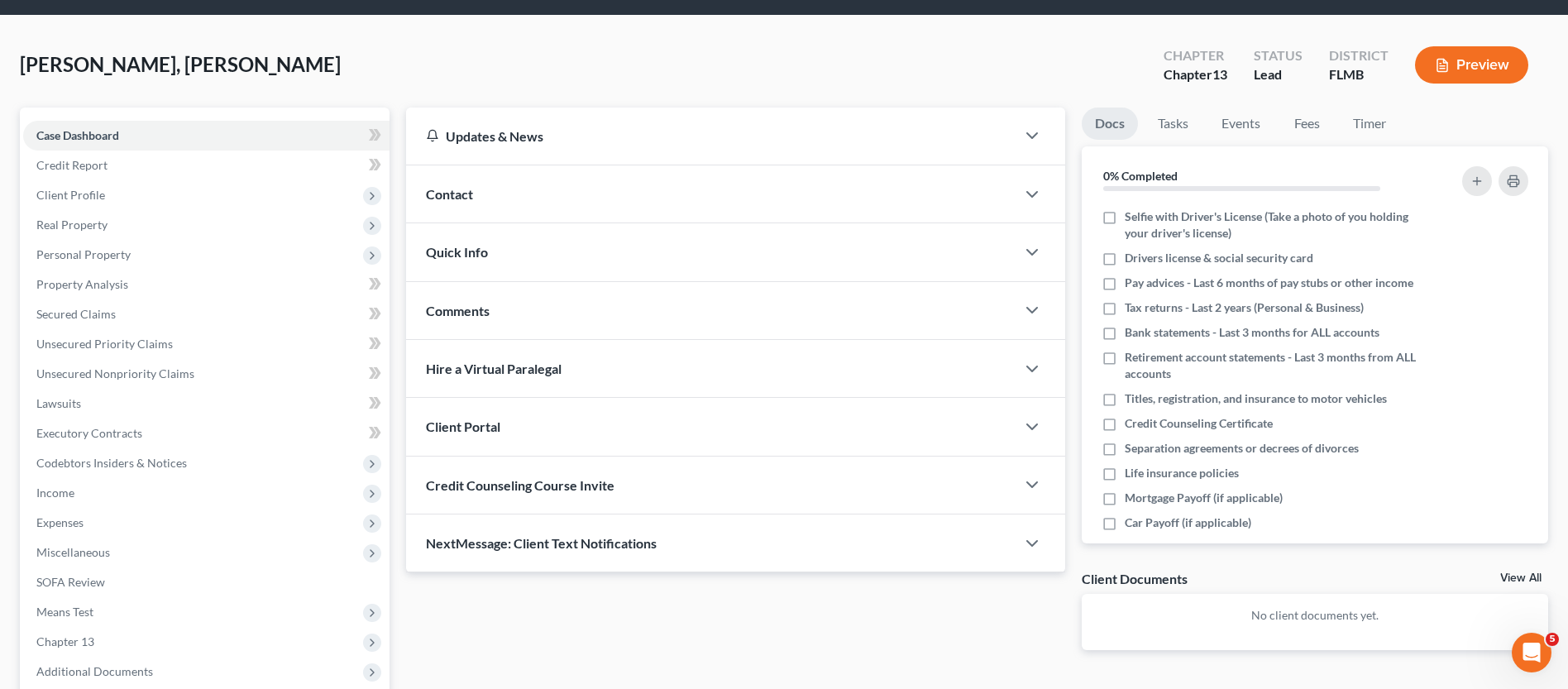
scroll to position [55, 0]
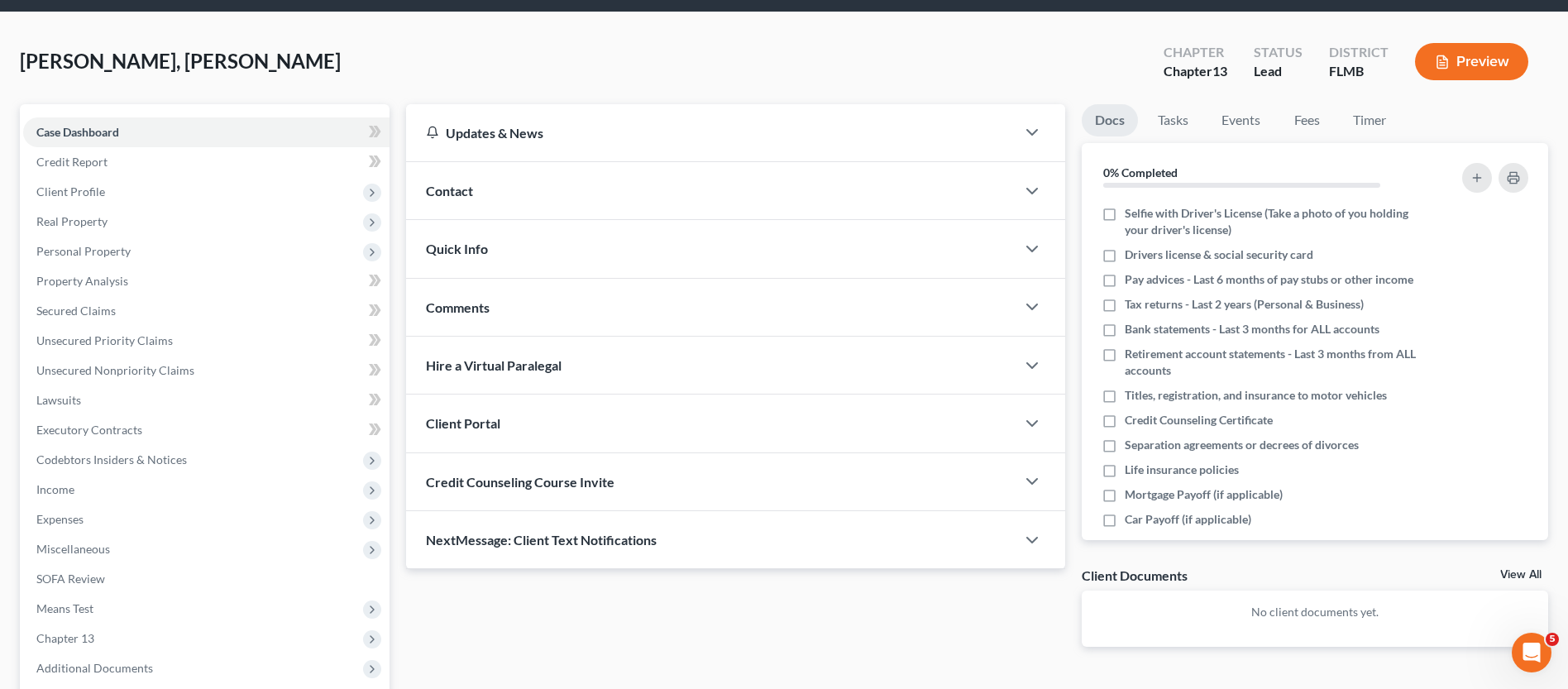
click at [480, 324] on div "Comments" at bounding box center [711, 307] width 610 height 57
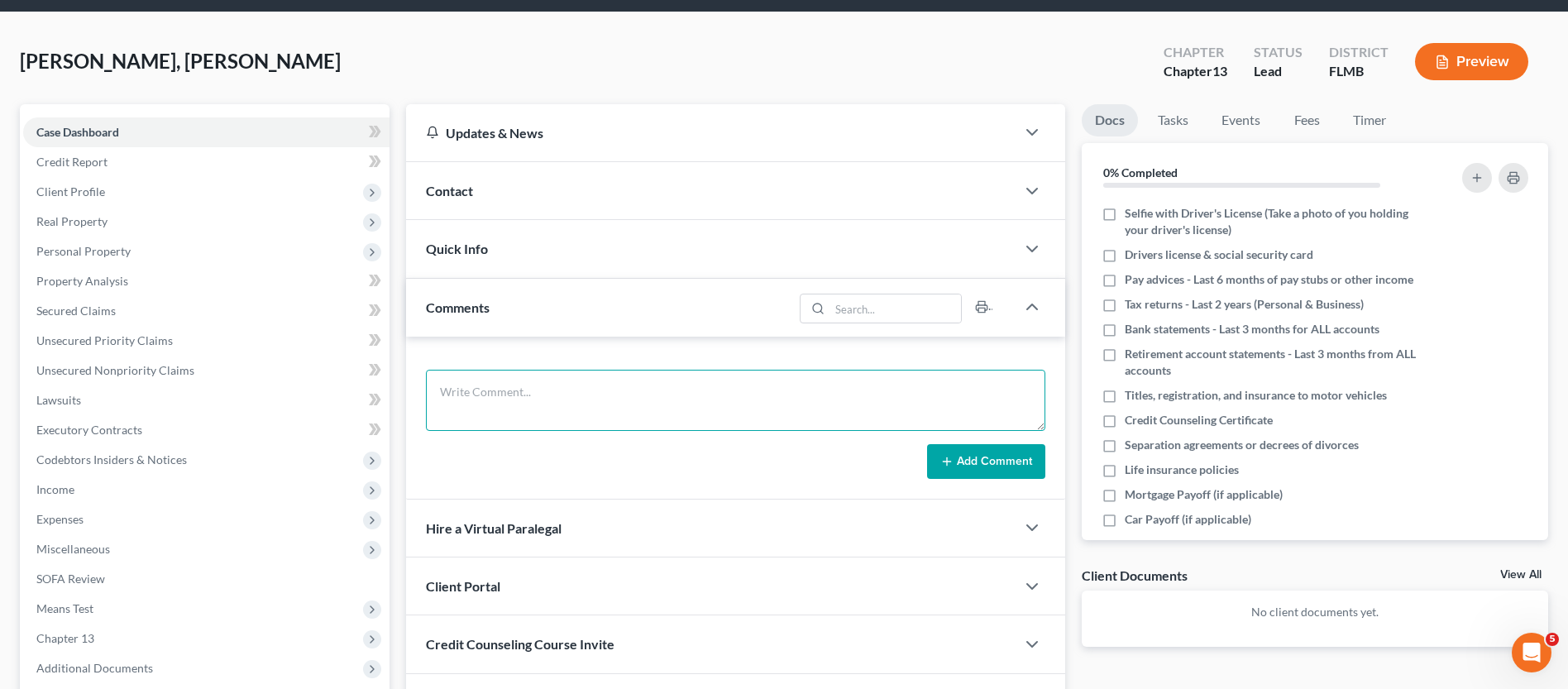
click at [480, 389] on textarea at bounding box center [736, 400] width 619 height 61
click at [603, 390] on textarea at bounding box center [736, 400] width 619 height 61
paste textarea "Clients are paid in full. Sent clients petition preparation email correspondenc…"
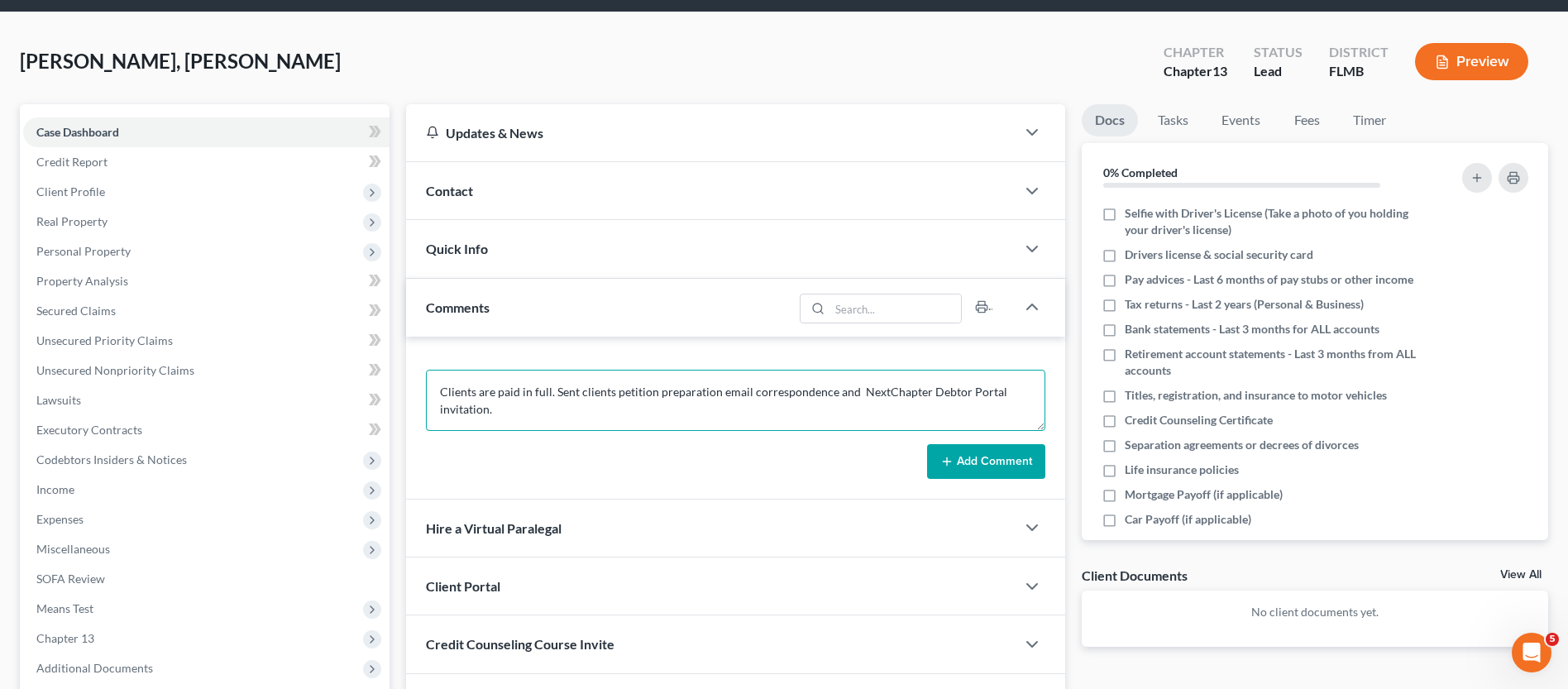
type textarea "Clients are paid in full. Sent clients petition preparation email correspondenc…"
drag, startPoint x: 977, startPoint y: 451, endPoint x: 994, endPoint y: 451, distance: 17.0
click at [978, 454] on button "Add Comment" at bounding box center [986, 461] width 119 height 35
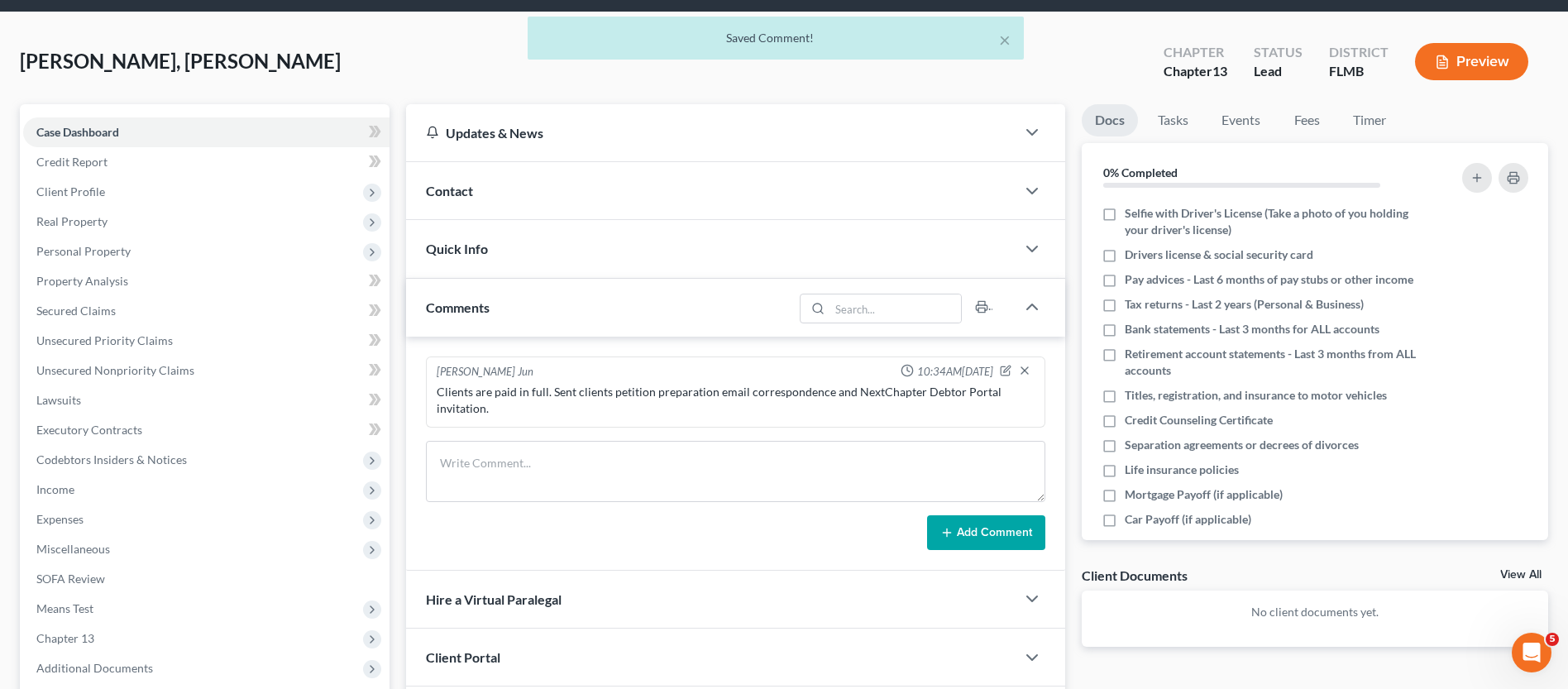
scroll to position [229, 0]
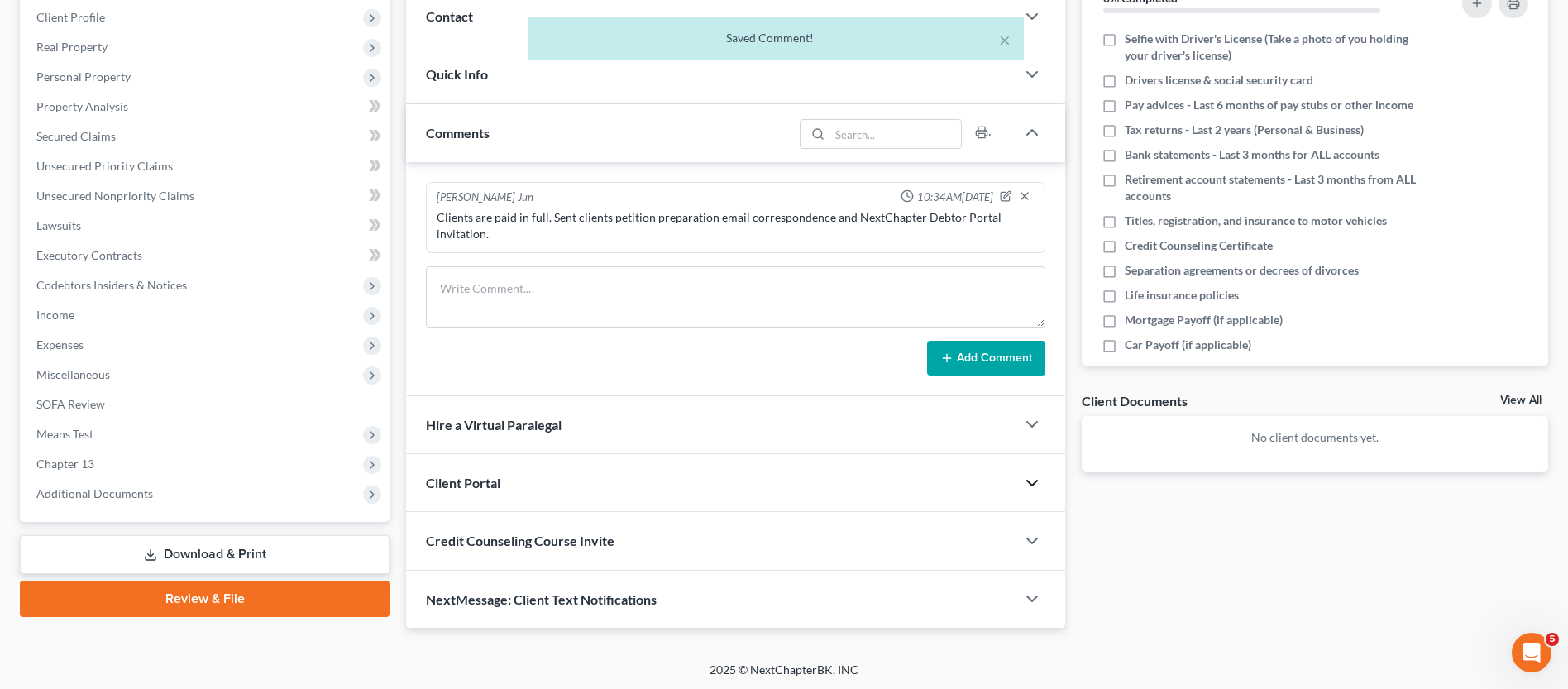
click at [1030, 477] on icon "button" at bounding box center [1032, 483] width 20 height 20
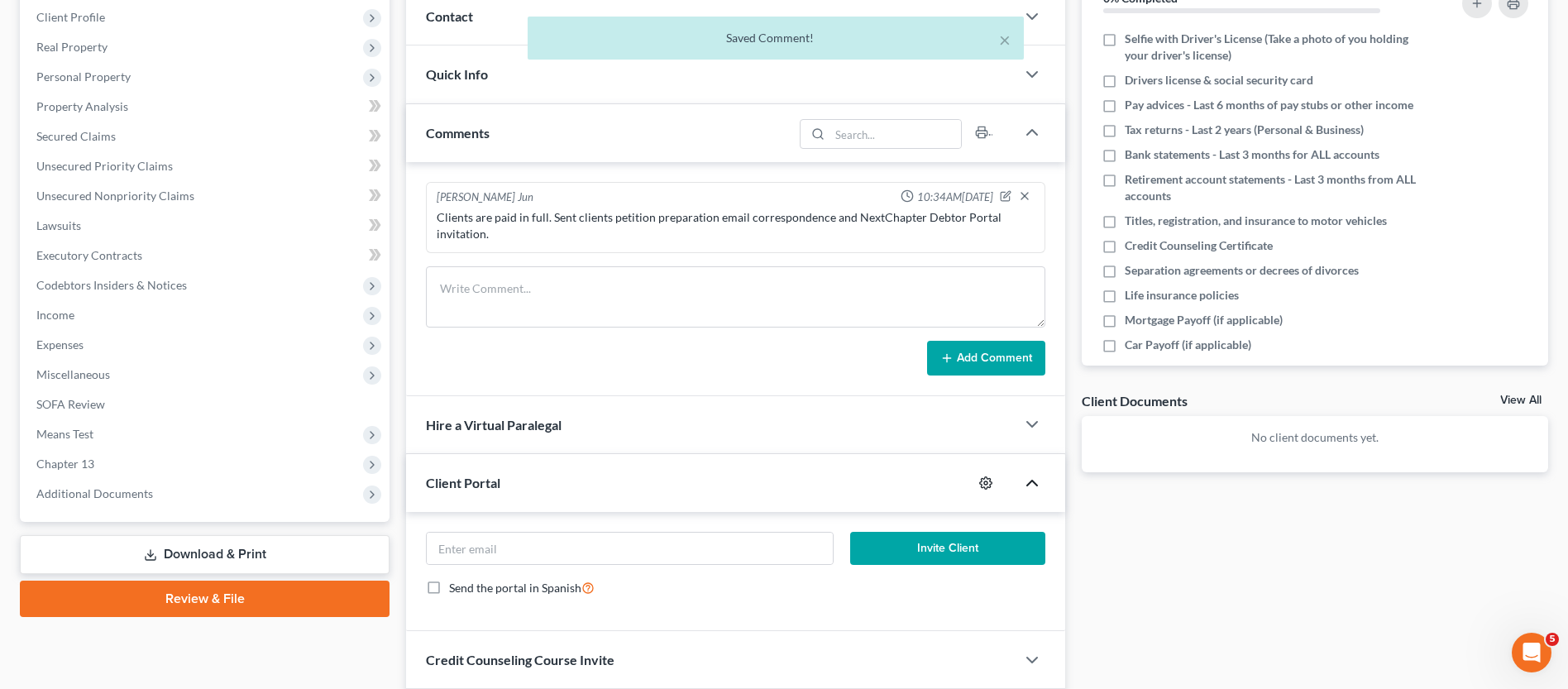
click at [991, 481] on icon "button" at bounding box center [985, 483] width 13 height 13
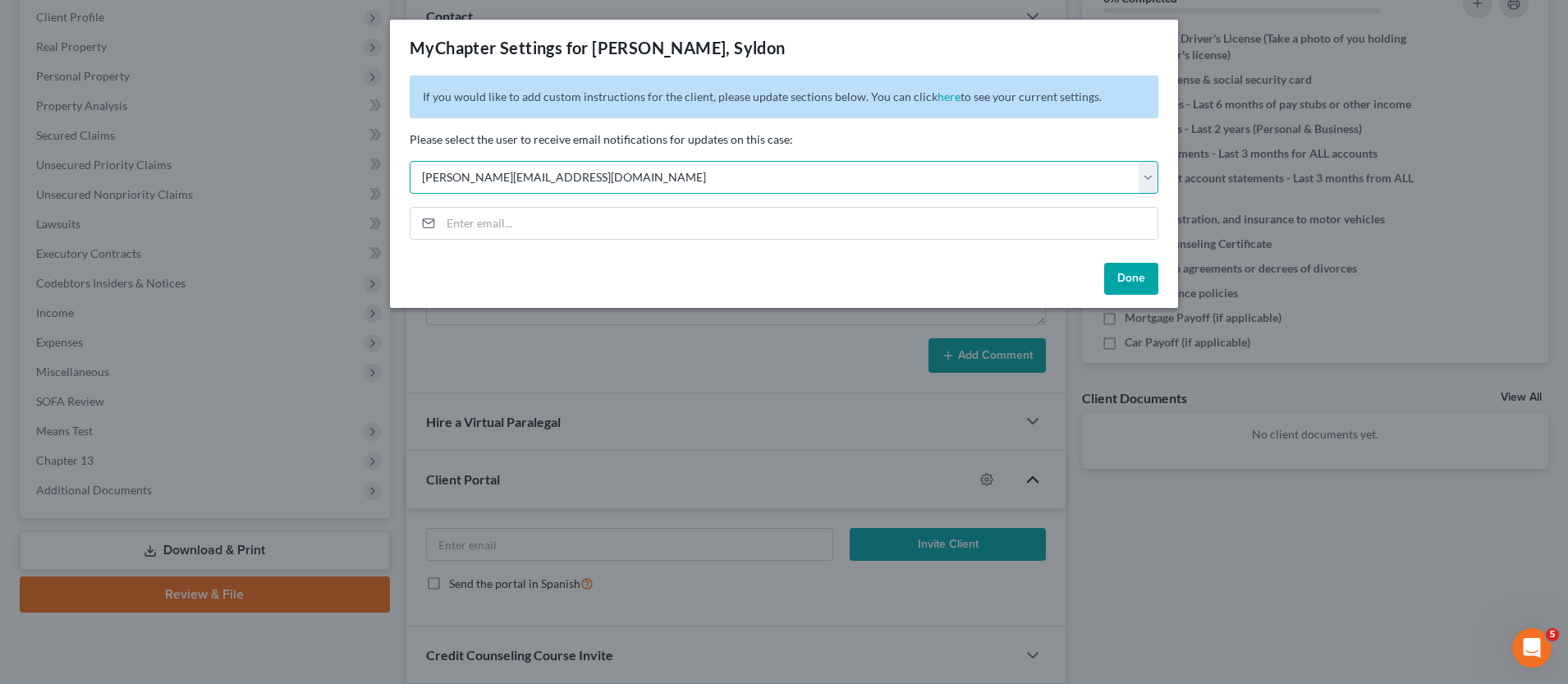
select select "2"
paste input "[EMAIL_ADDRESS][DOMAIN_NAME]"
type input "[EMAIL_ADDRESS][DOMAIN_NAME]"
click at [1142, 282] on button "Done" at bounding box center [1132, 278] width 54 height 33
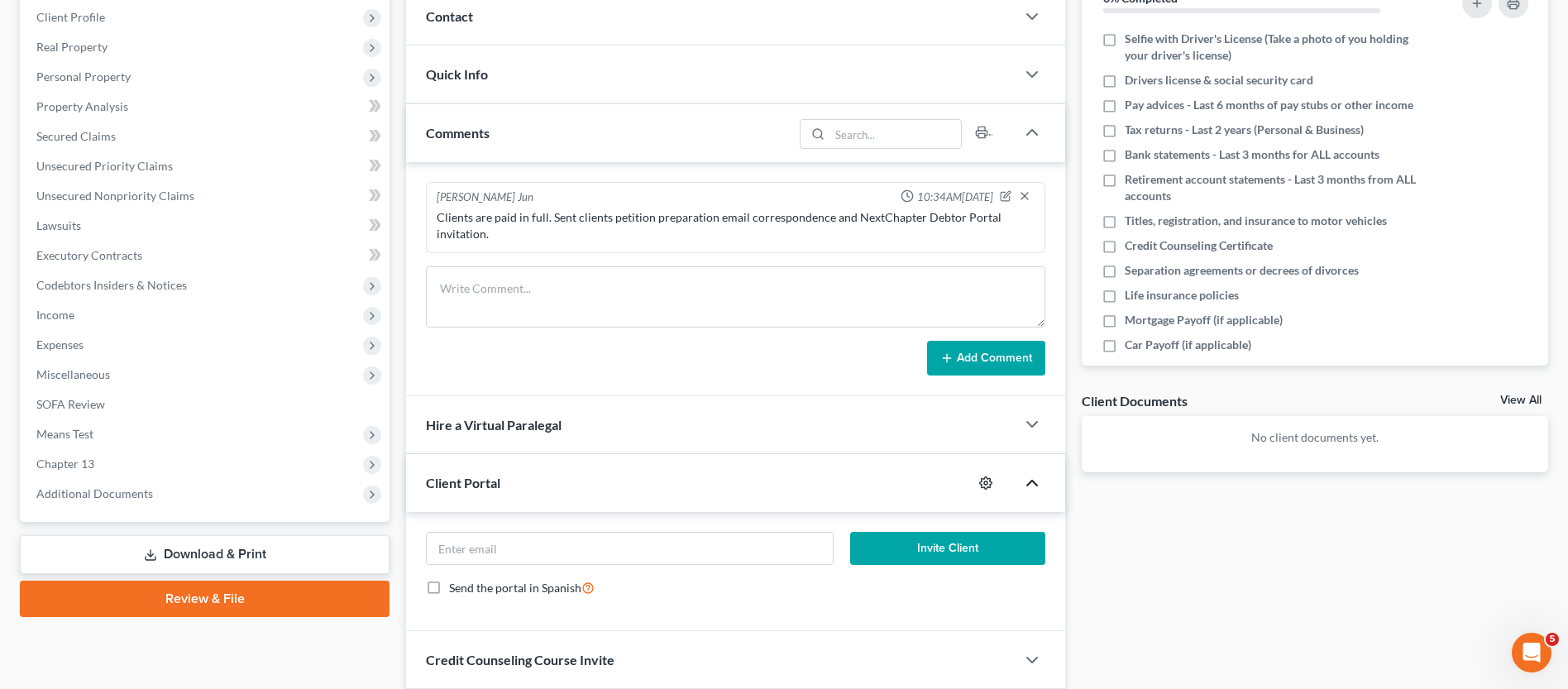
click at [985, 486] on icon "button" at bounding box center [985, 482] width 12 height 12
select select "2"
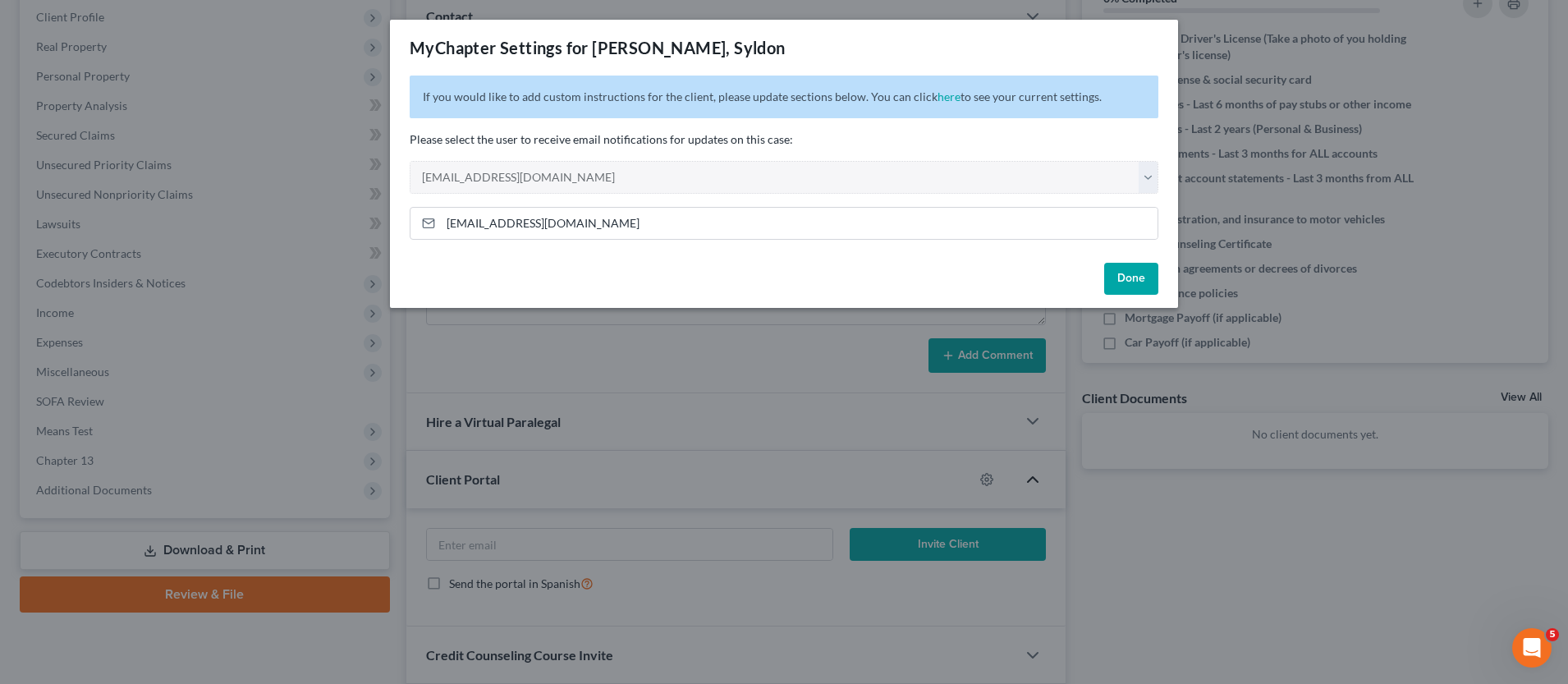
click at [1140, 285] on button "Done" at bounding box center [1132, 278] width 54 height 33
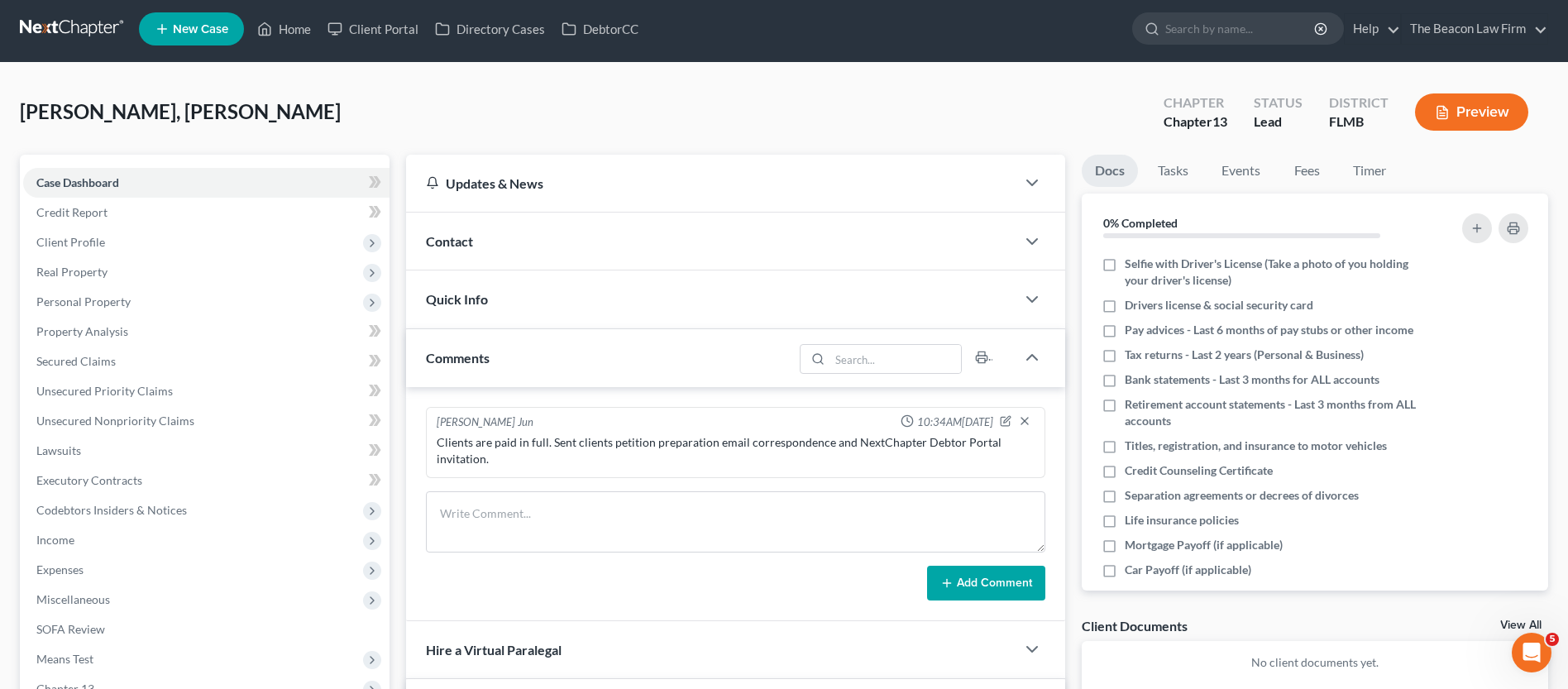
scroll to position [0, 0]
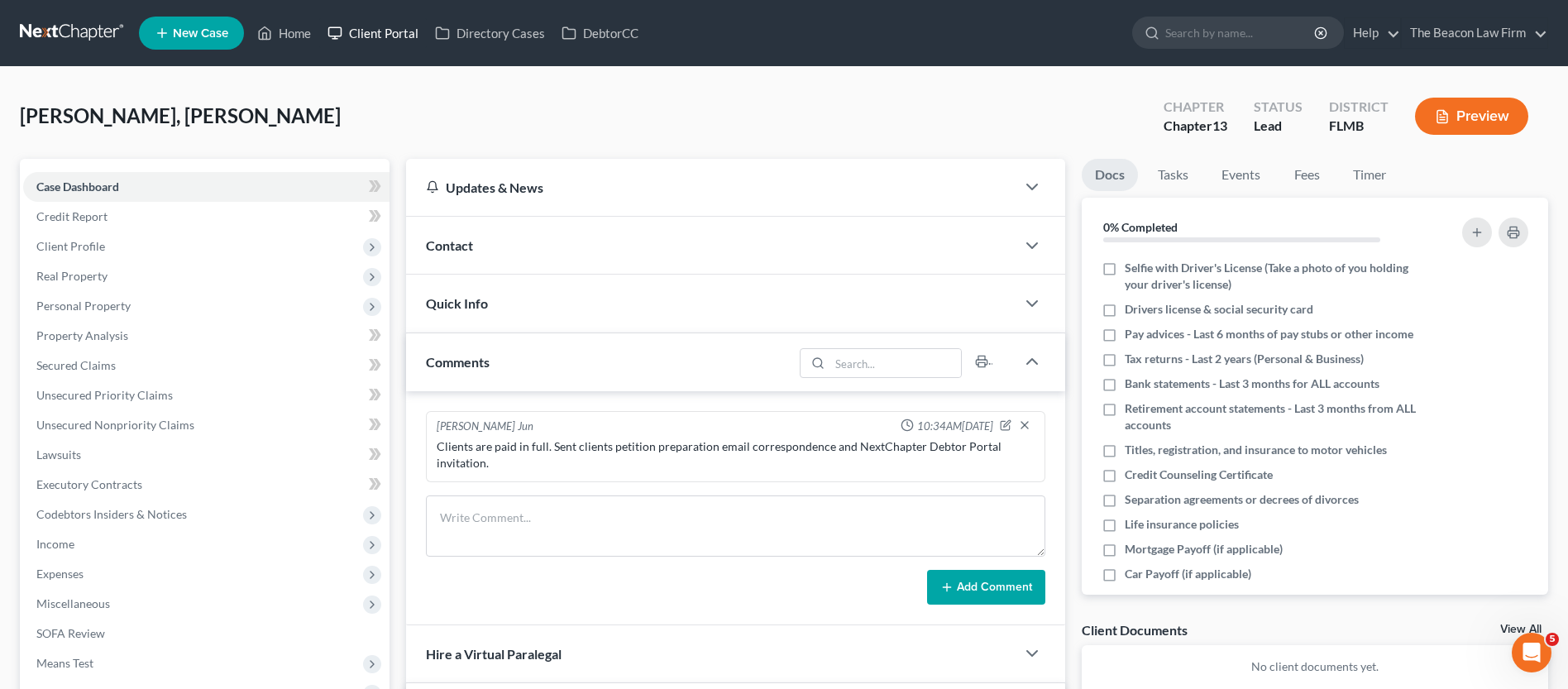
click at [394, 31] on link "Client Portal" at bounding box center [373, 33] width 107 height 30
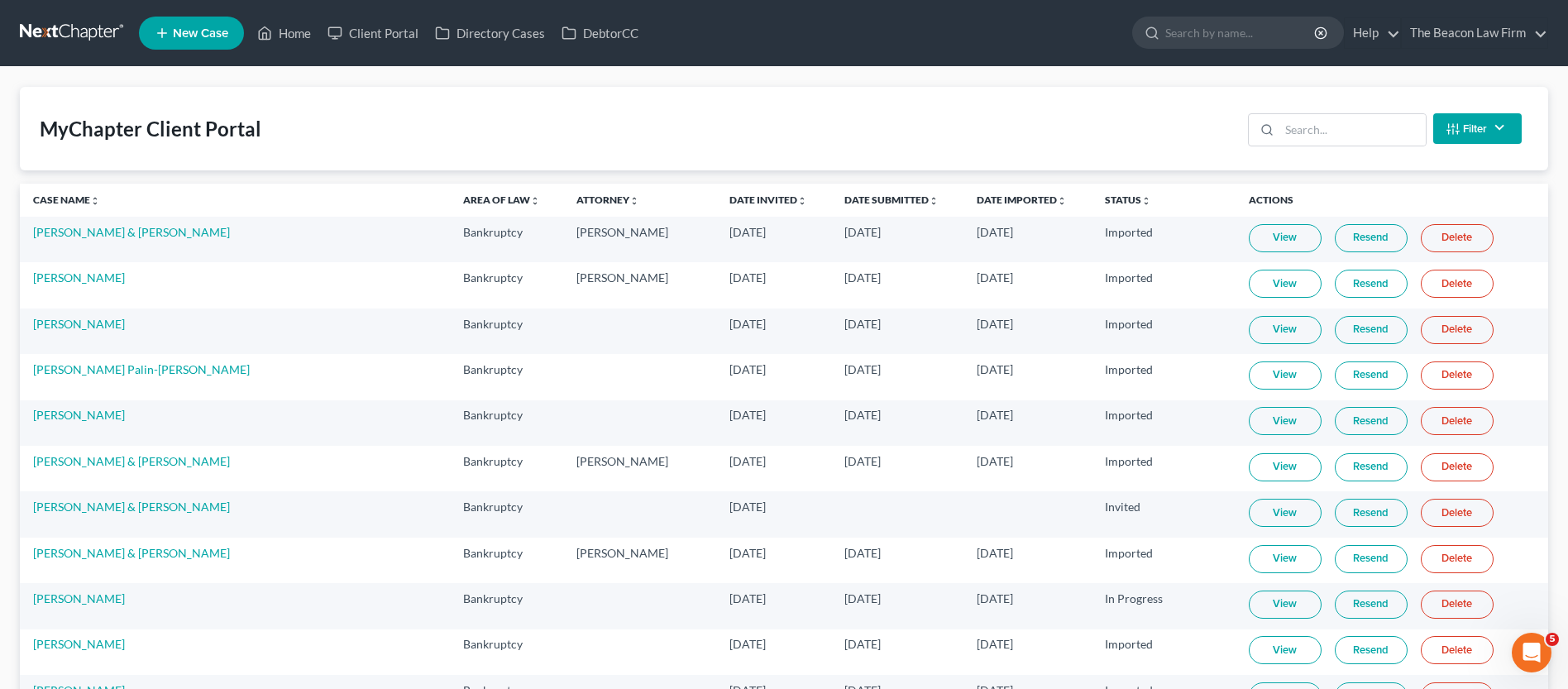
click at [729, 200] on link "Date Invited unfold_more expand_more expand_less" at bounding box center [768, 200] width 78 height 12
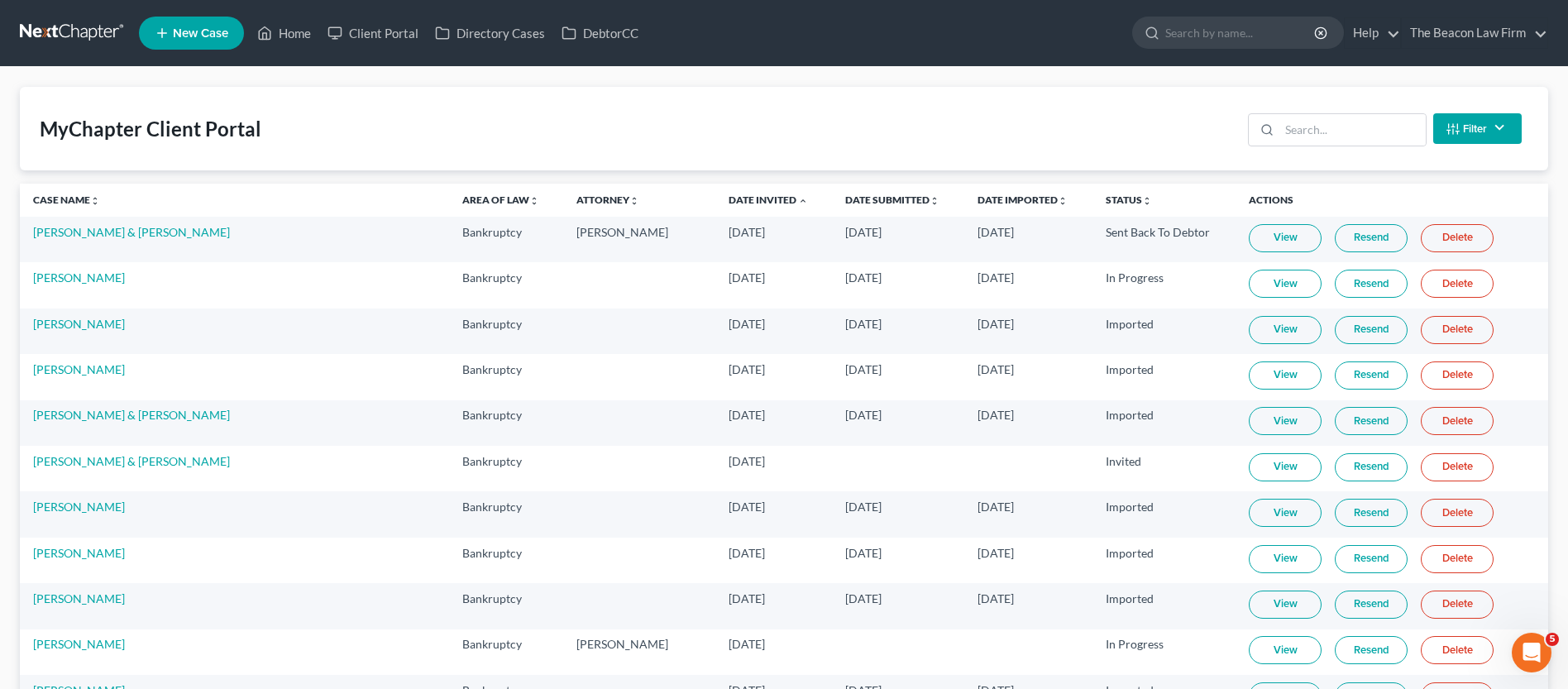
click at [728, 200] on link "Date Invited unfold_more expand_more expand_less" at bounding box center [768, 200] width 79 height 12
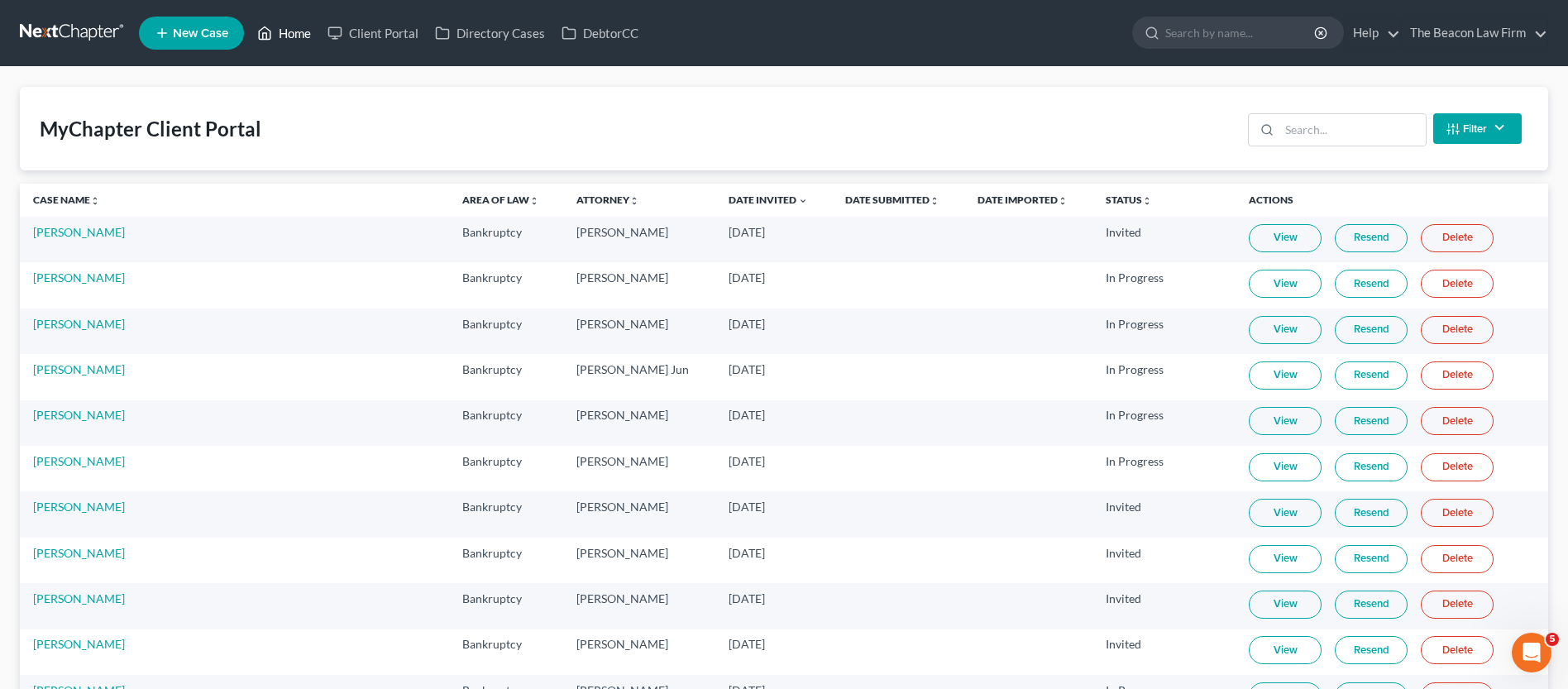
click at [278, 38] on link "Home" at bounding box center [283, 33] width 71 height 30
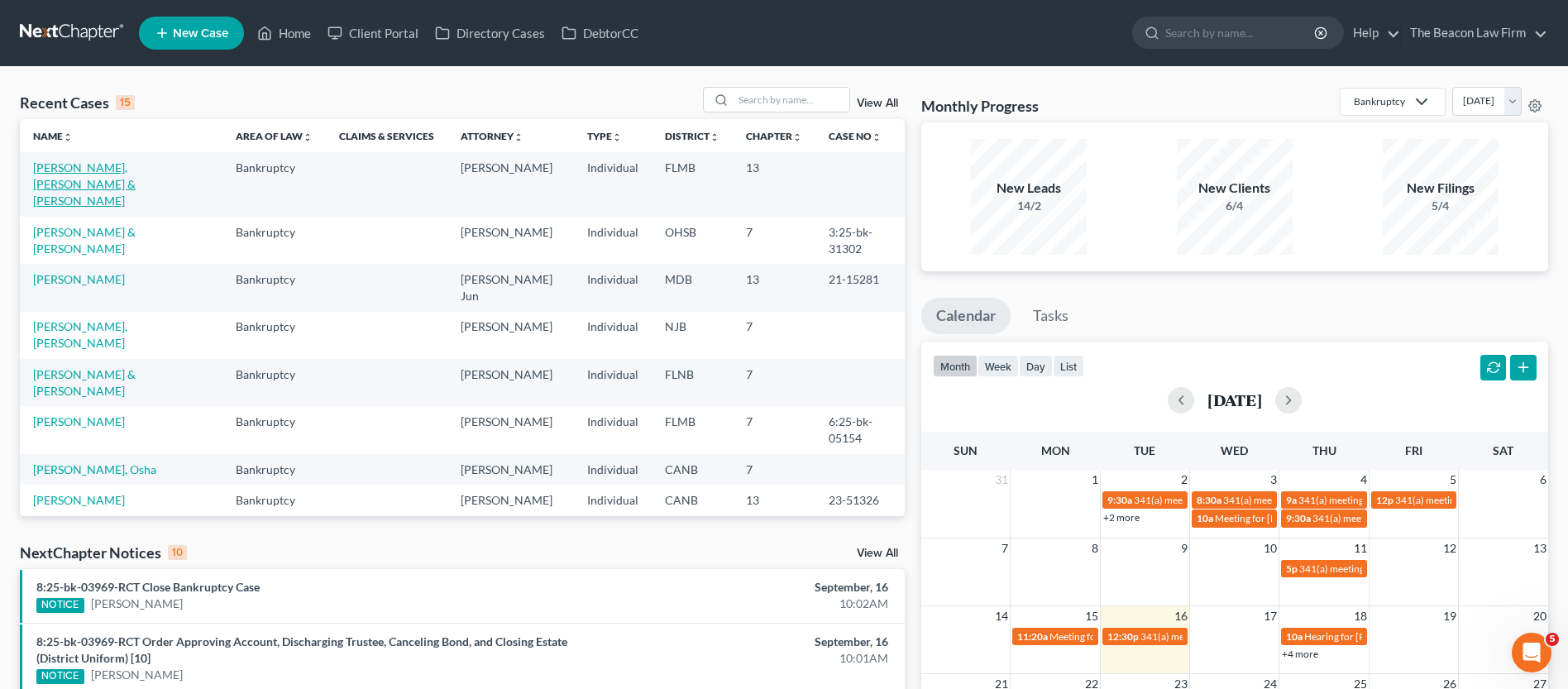
click at [110, 162] on link "[PERSON_NAME], [PERSON_NAME] & [PERSON_NAME]" at bounding box center [84, 184] width 103 height 47
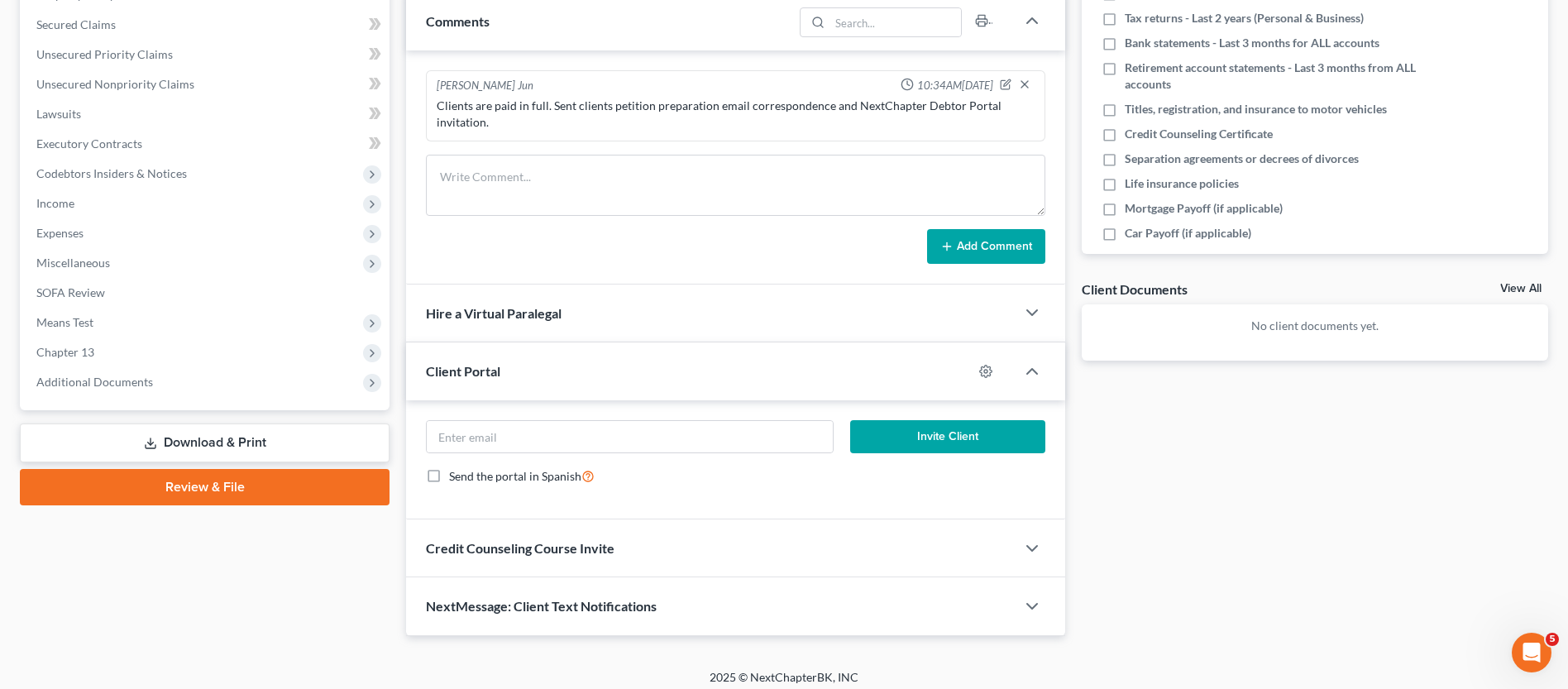
scroll to position [347, 0]
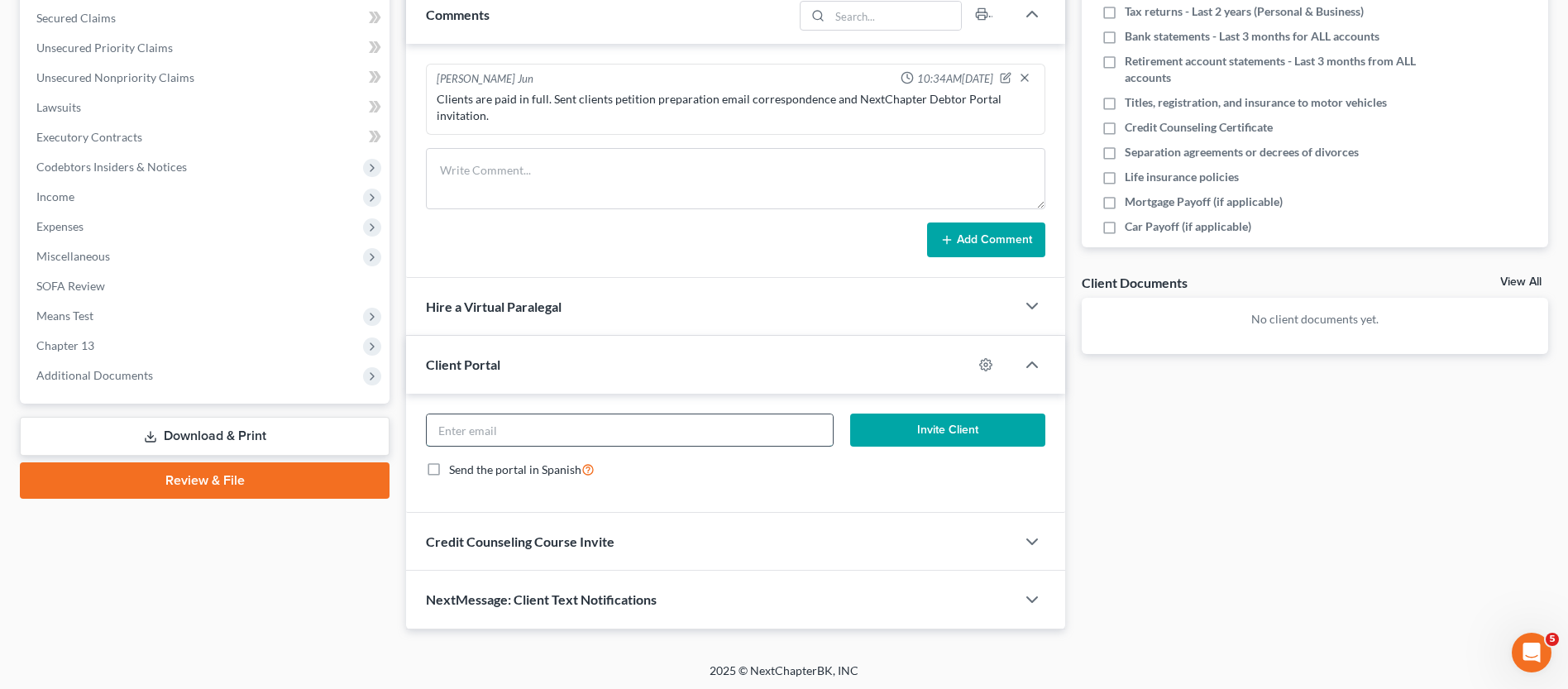
drag, startPoint x: 521, startPoint y: 426, endPoint x: 530, endPoint y: 425, distance: 9.1
click at [521, 426] on input "email" at bounding box center [629, 429] width 406 height 31
paste input "[EMAIL_ADDRESS][DOMAIN_NAME]"
click at [439, 426] on input "[EMAIL_ADDRESS][DOMAIN_NAME]" at bounding box center [629, 429] width 406 height 31
type input "[EMAIL_ADDRESS][DOMAIN_NAME]"
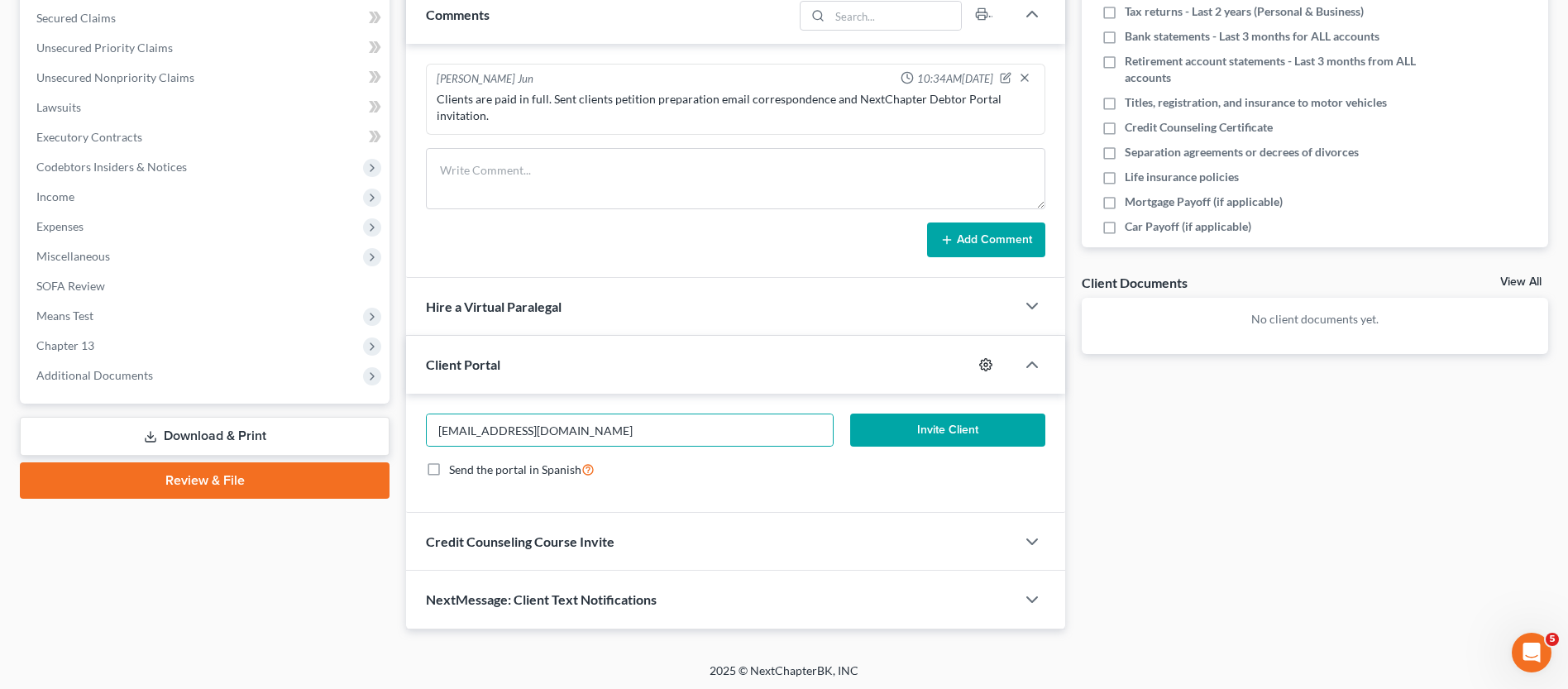
click at [982, 365] on icon "button" at bounding box center [985, 363] width 12 height 12
select select "2"
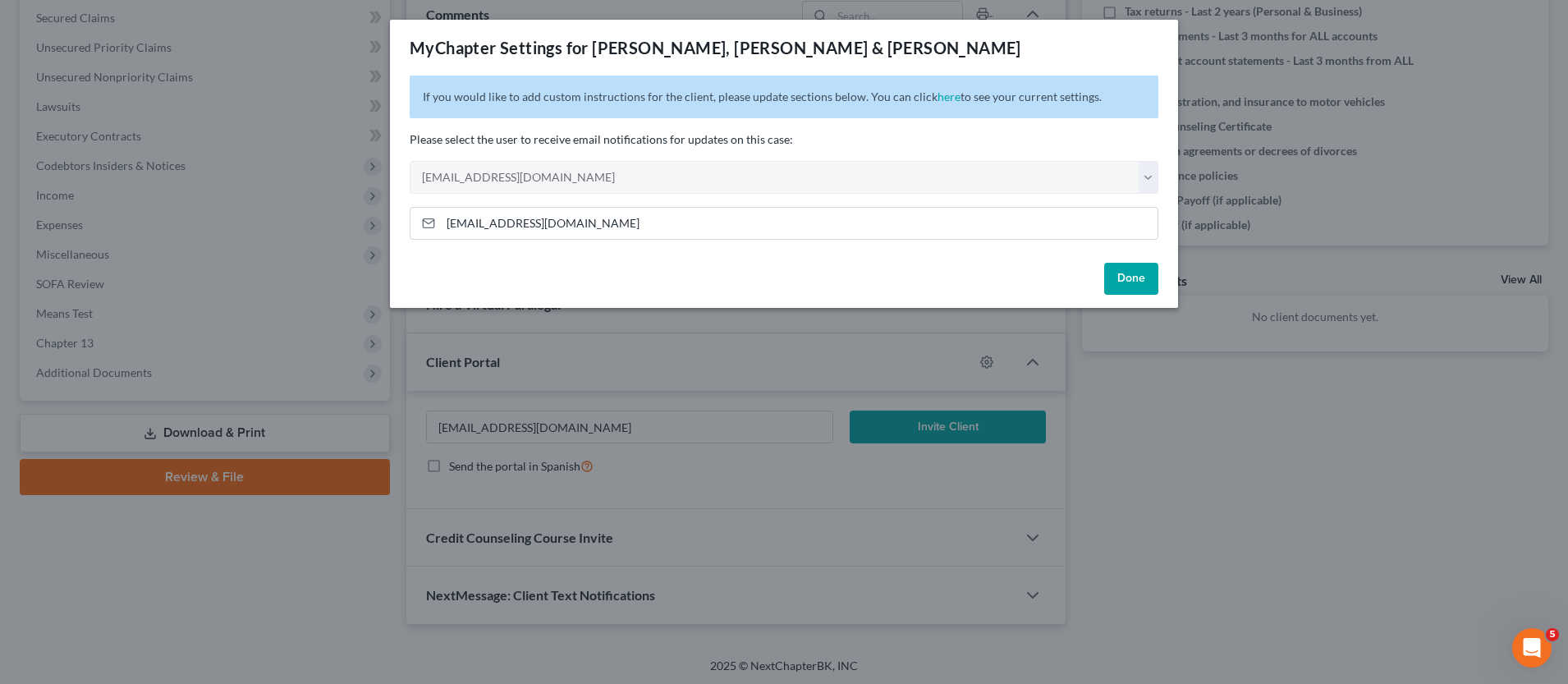
click at [1131, 273] on button "Done" at bounding box center [1132, 278] width 54 height 33
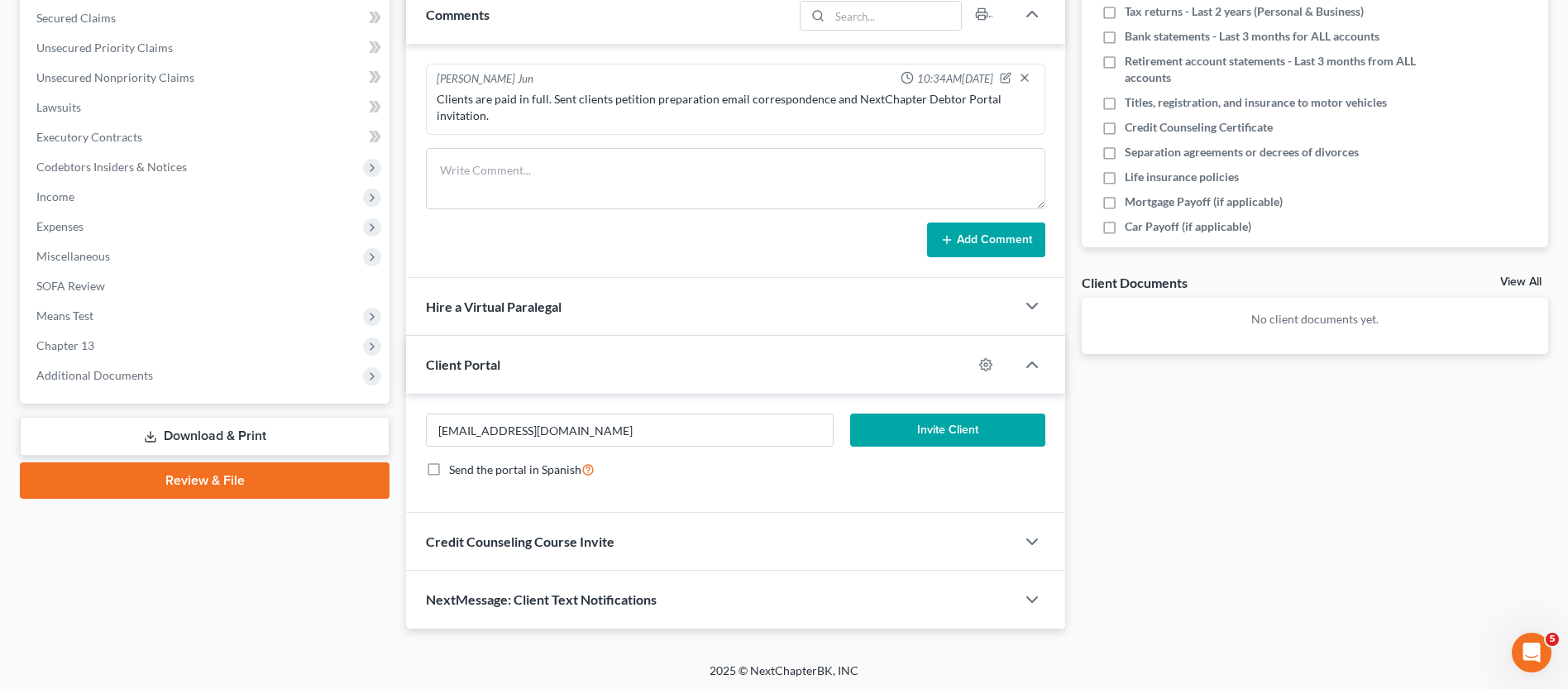
click at [958, 431] on button "Invite Client" at bounding box center [947, 429] width 195 height 33
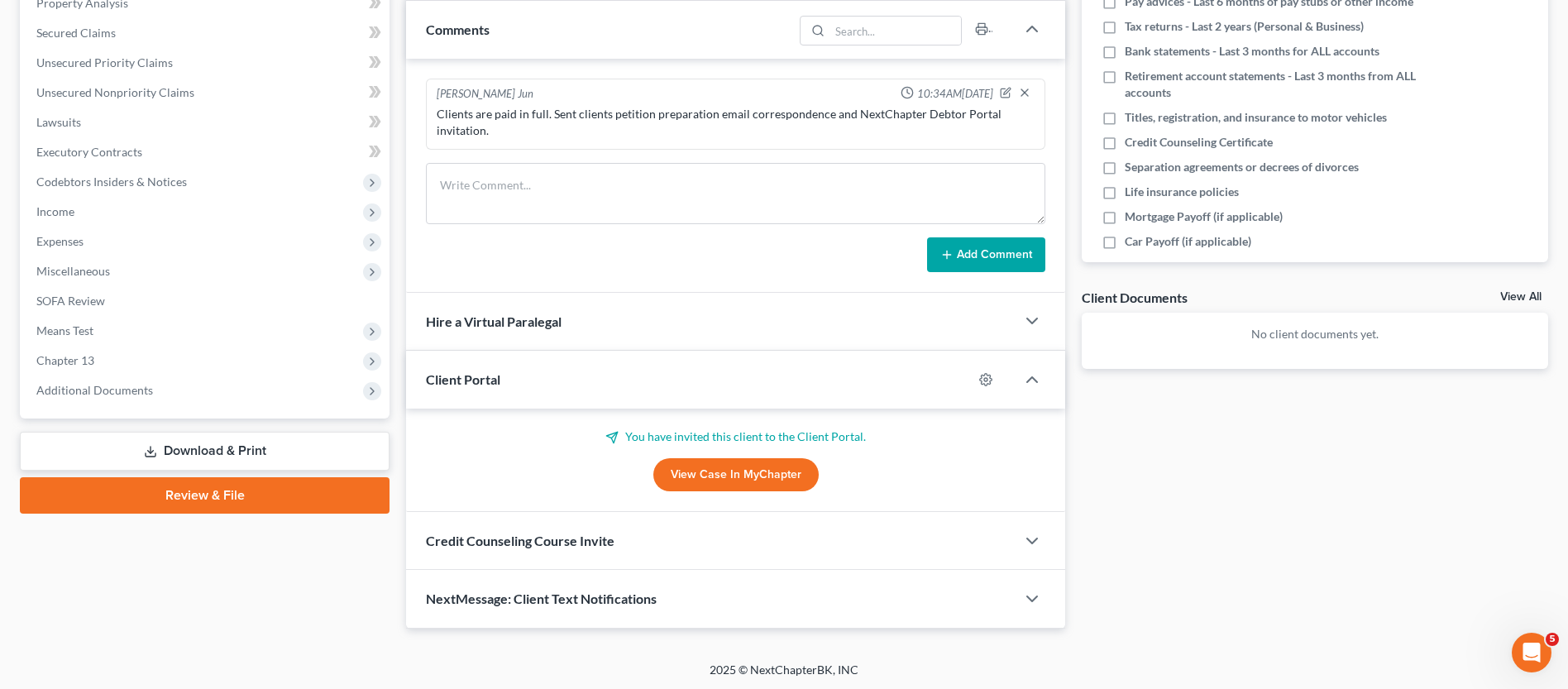
scroll to position [0, 0]
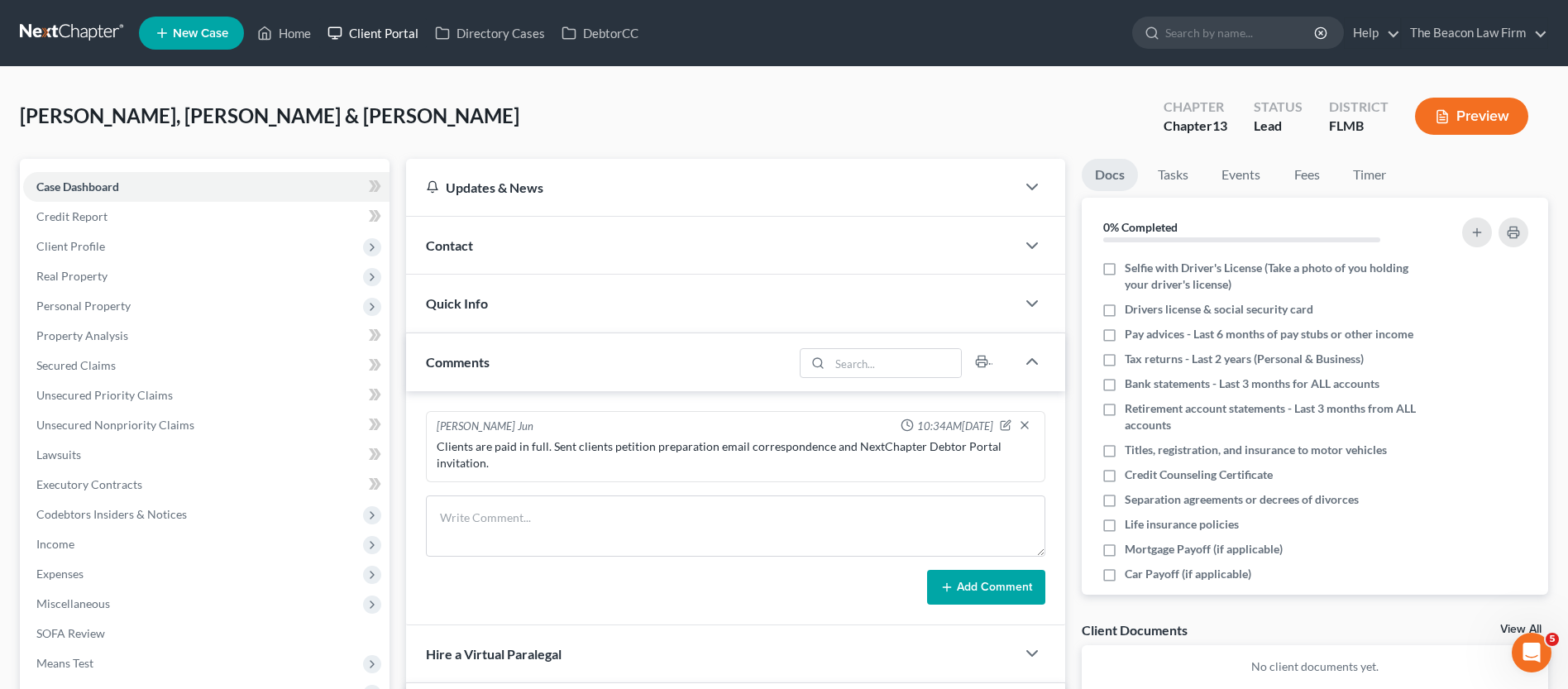
click at [394, 34] on link "Client Portal" at bounding box center [373, 33] width 107 height 30
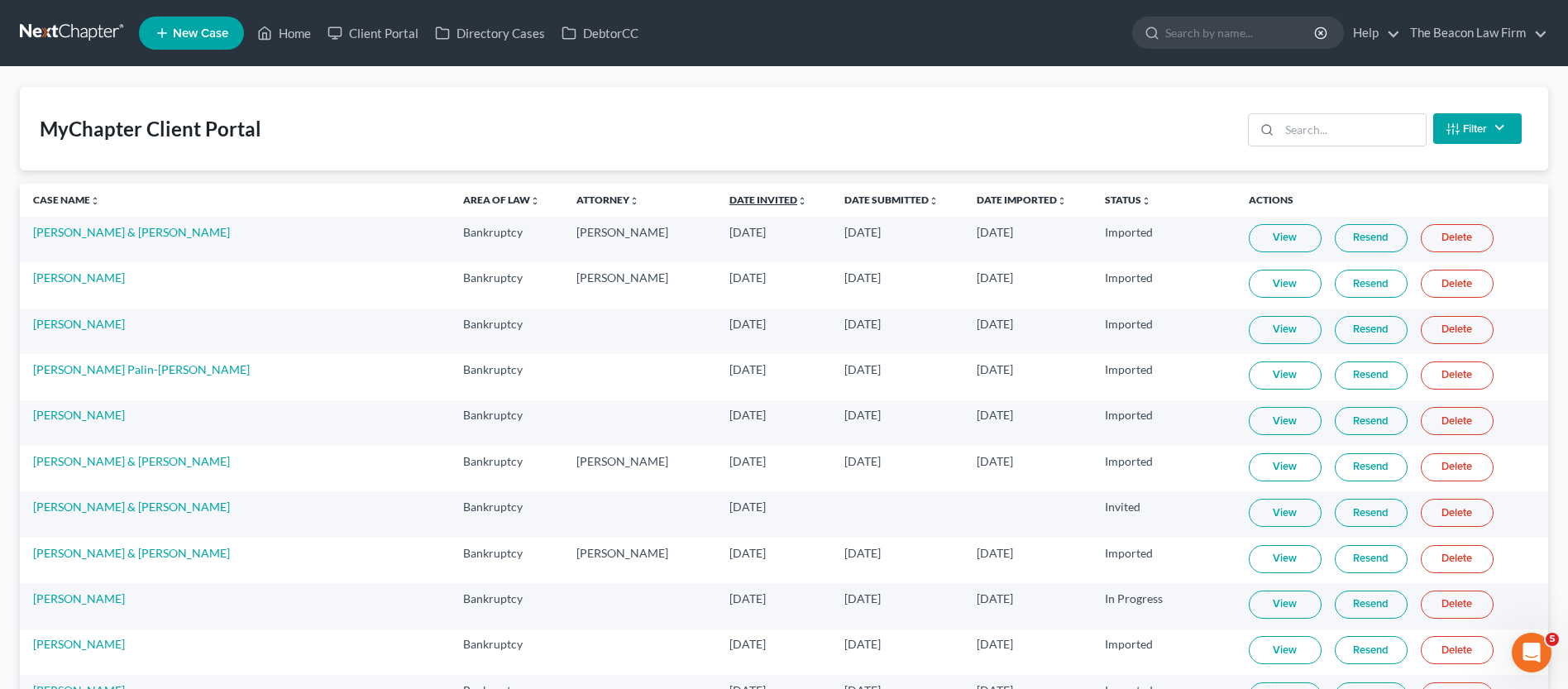
click at [729, 200] on link "Date Invited unfold_more expand_more expand_less" at bounding box center [768, 200] width 78 height 12
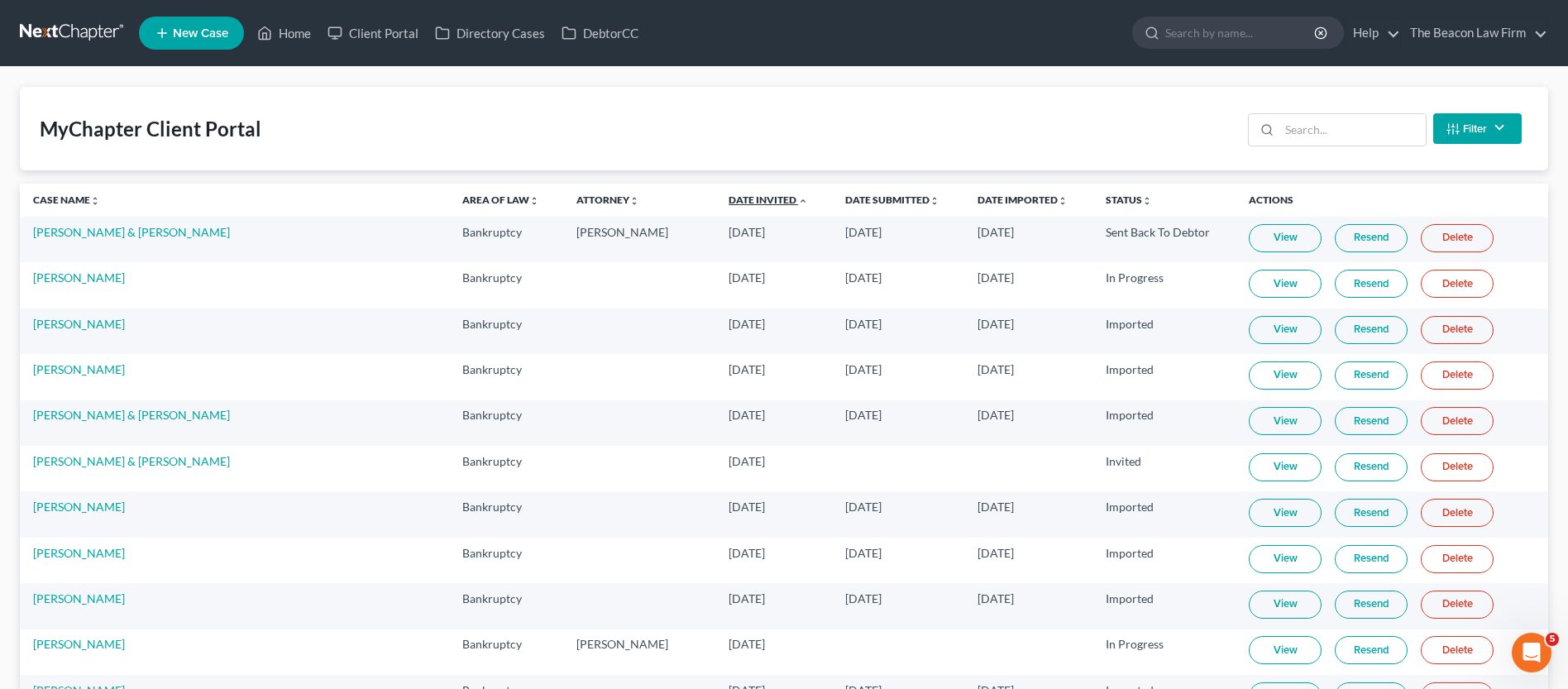
click at [728, 200] on link "Date Invited unfold_more expand_more expand_less" at bounding box center [768, 200] width 79 height 12
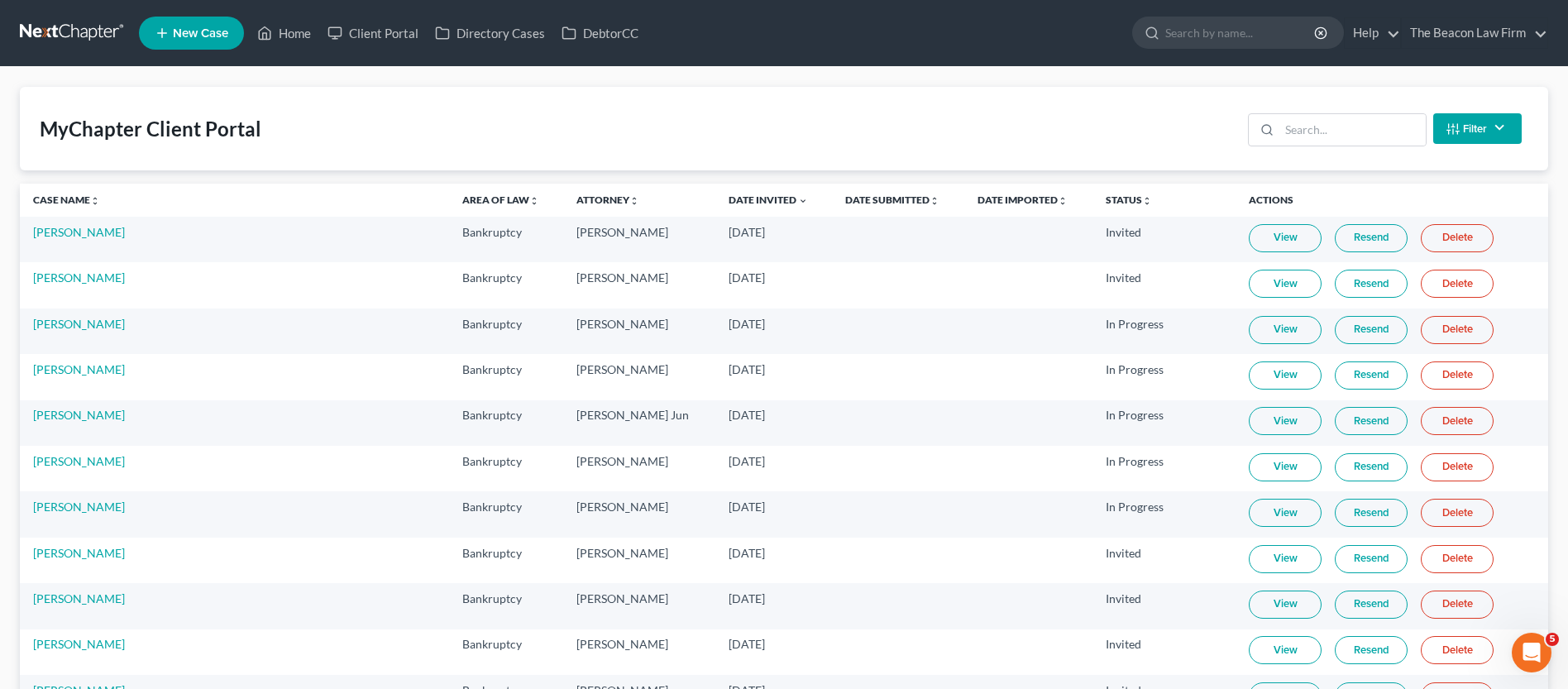
click at [1341, 230] on link "Resend" at bounding box center [1370, 238] width 72 height 28
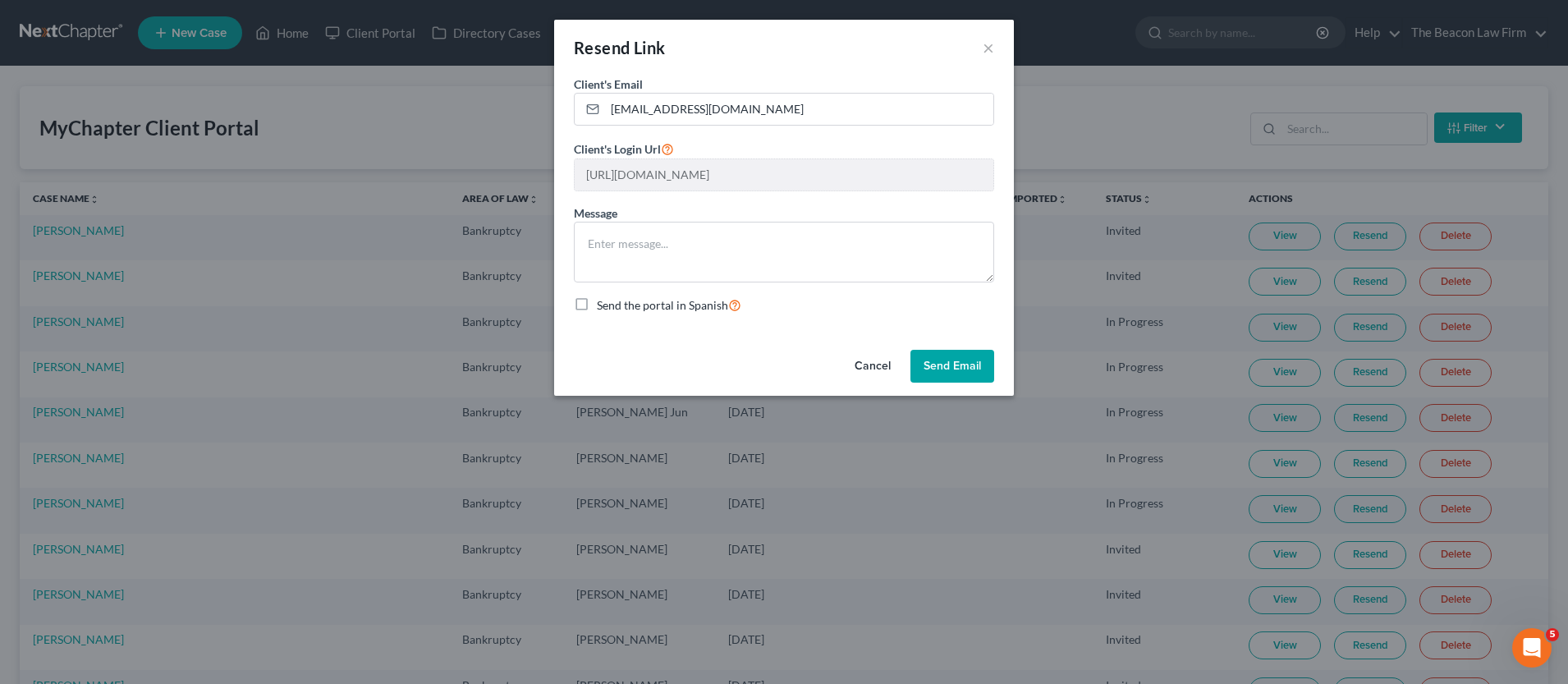
click at [942, 349] on div "Cancel Send Email" at bounding box center [784, 369] width 460 height 52
click at [935, 355] on button "Send Email" at bounding box center [953, 365] width 84 height 33
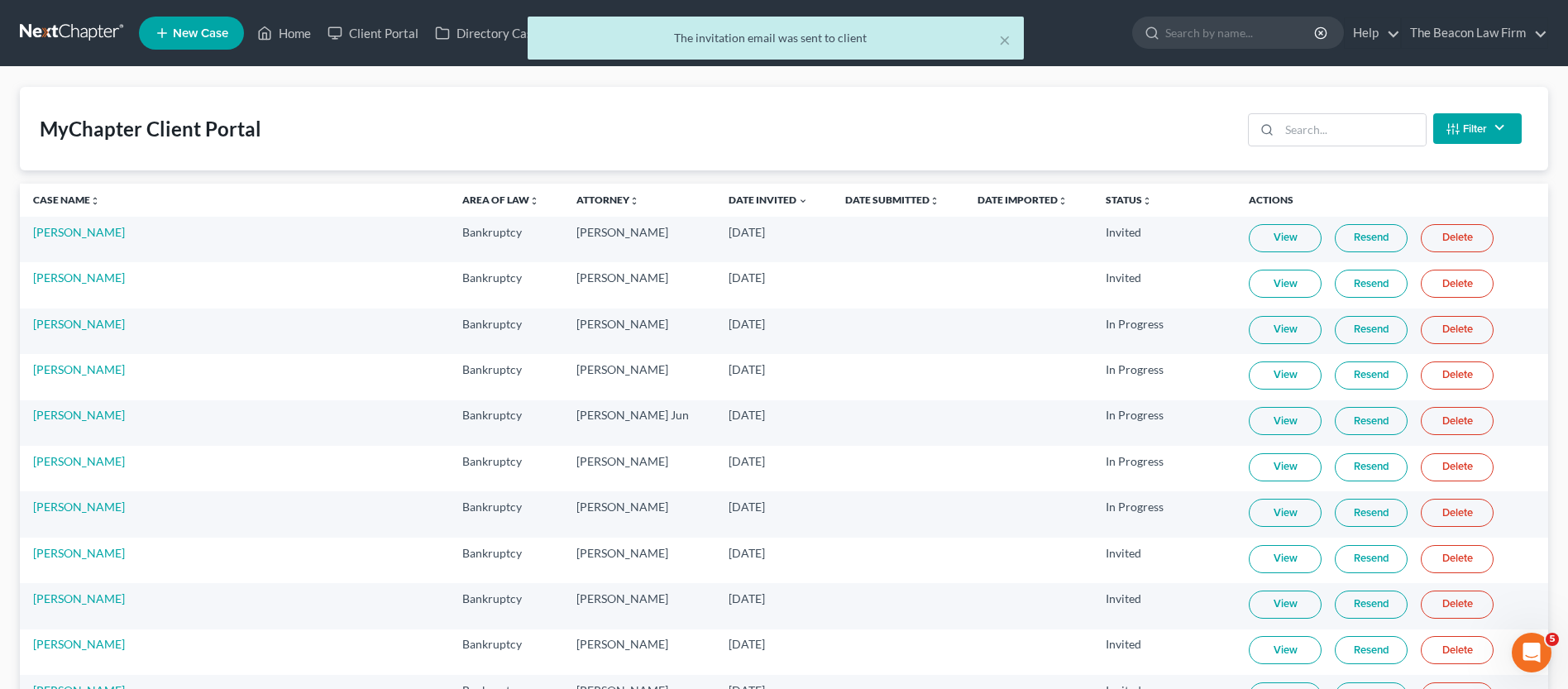
click at [1335, 236] on link "Resend" at bounding box center [1370, 238] width 72 height 28
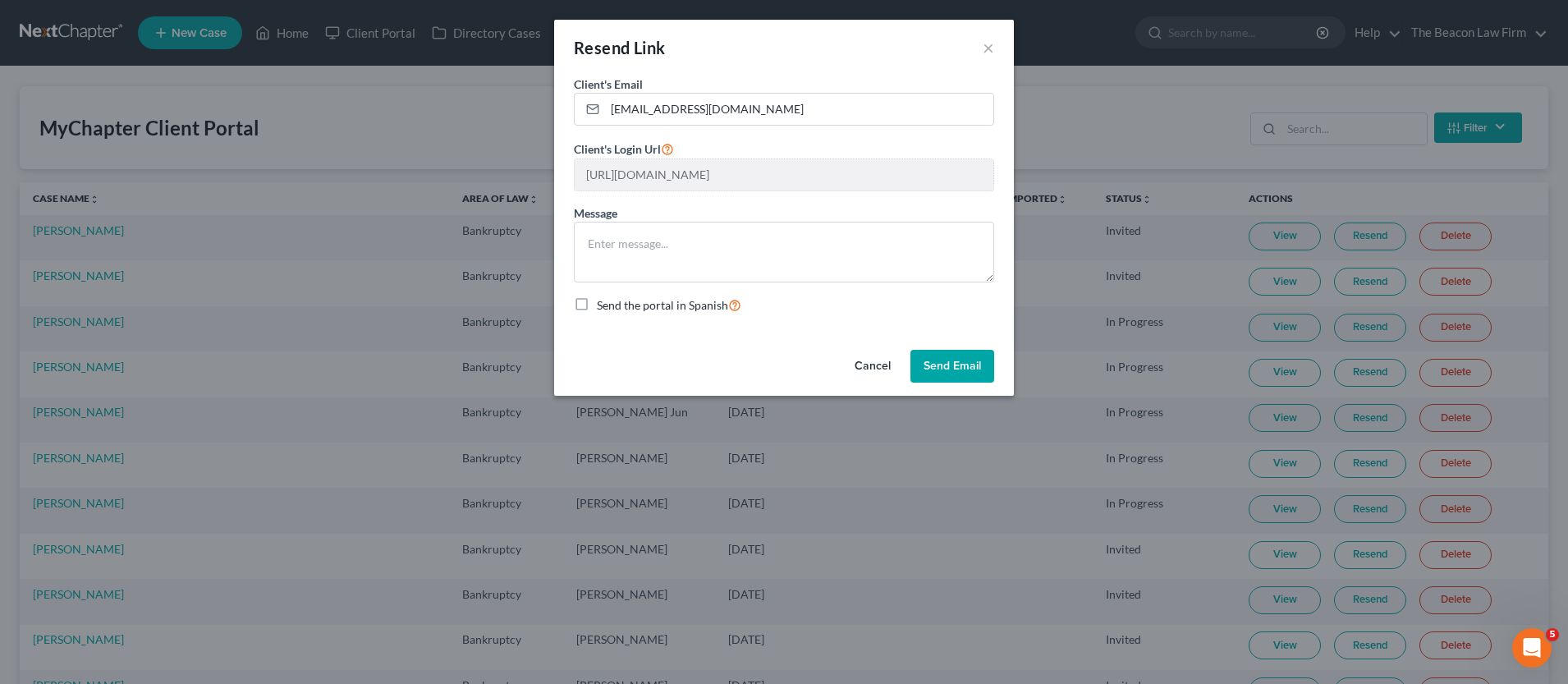
click at [882, 369] on button "Cancel" at bounding box center [873, 365] width 63 height 33
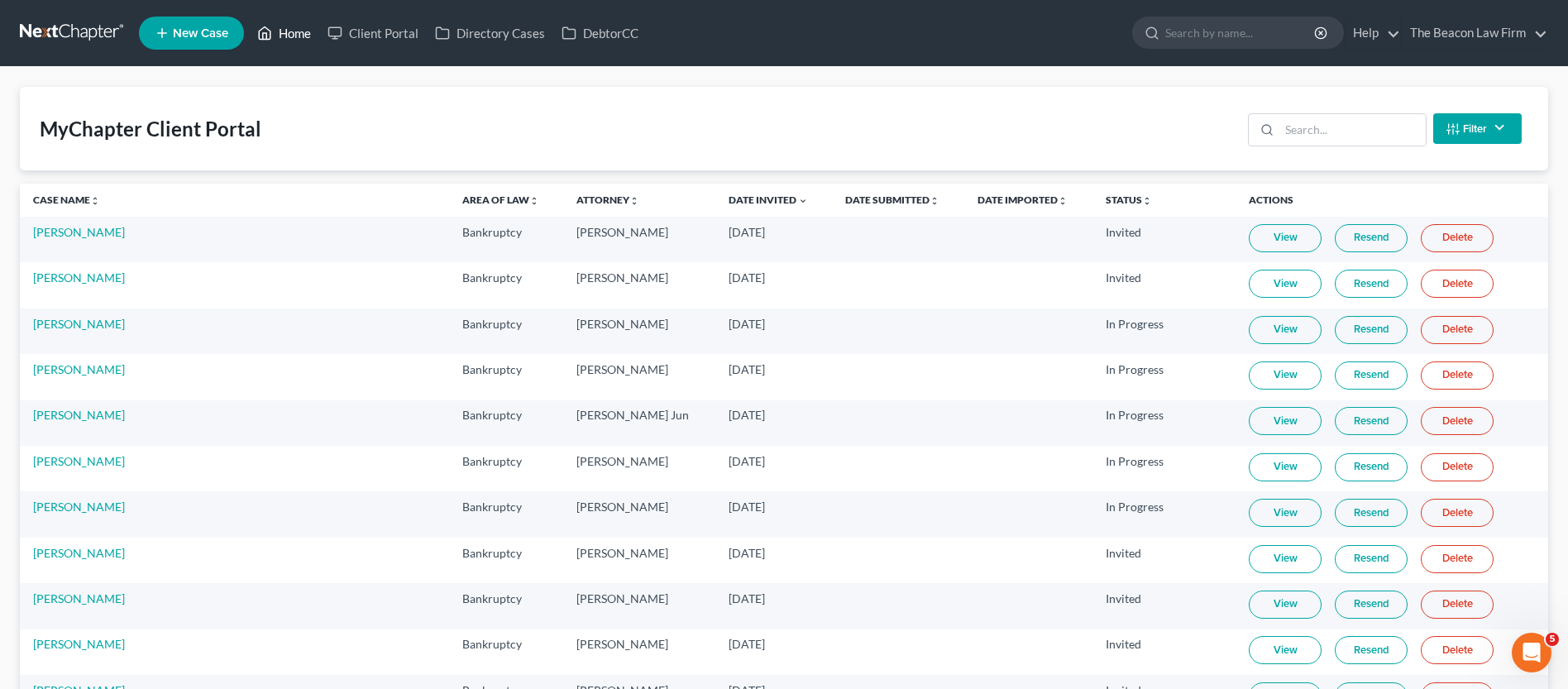
click at [296, 31] on link "Home" at bounding box center [283, 33] width 71 height 30
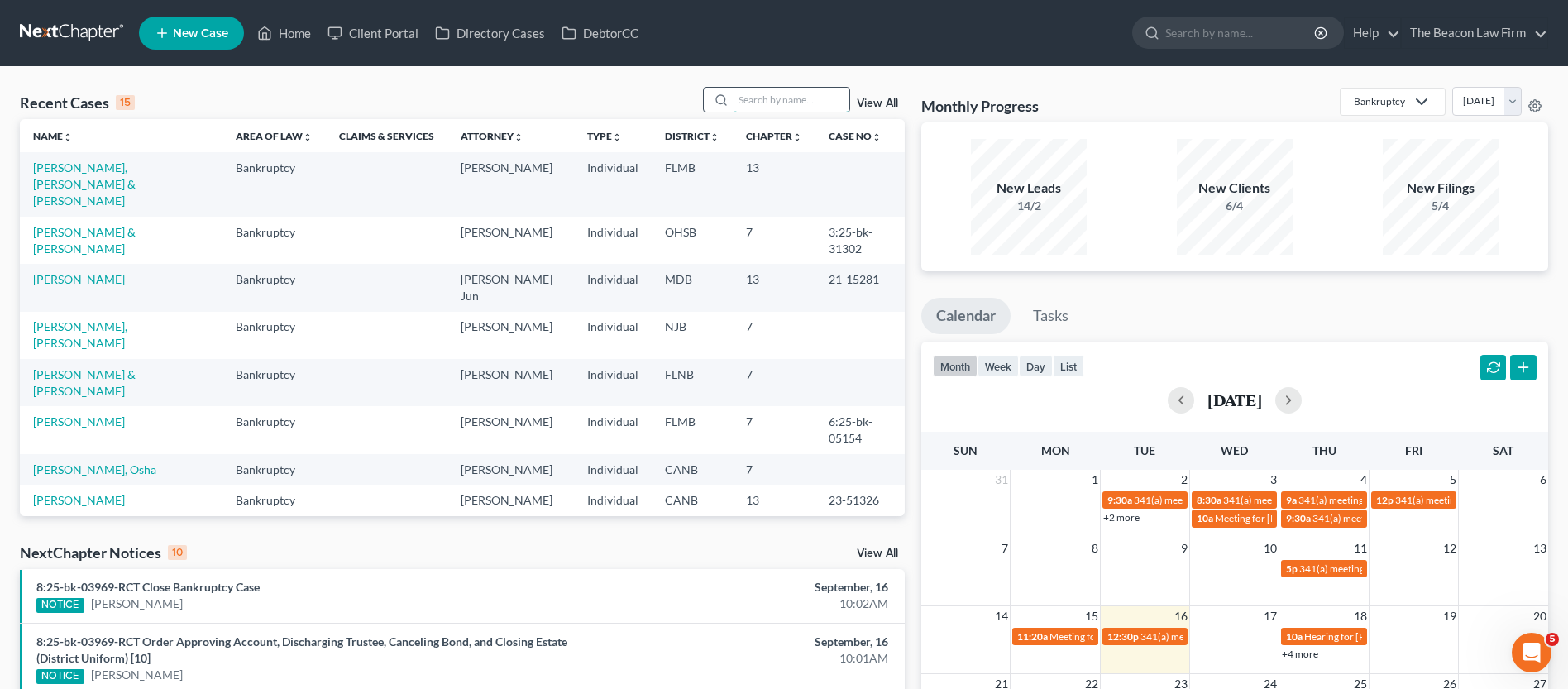
click at [772, 99] on input "search" at bounding box center [791, 99] width 116 height 24
click at [791, 104] on input "search" at bounding box center [791, 99] width 116 height 24
paste input "Tamica R. Barton"
click at [786, 98] on input "Tamica R. Barton" at bounding box center [791, 99] width 116 height 24
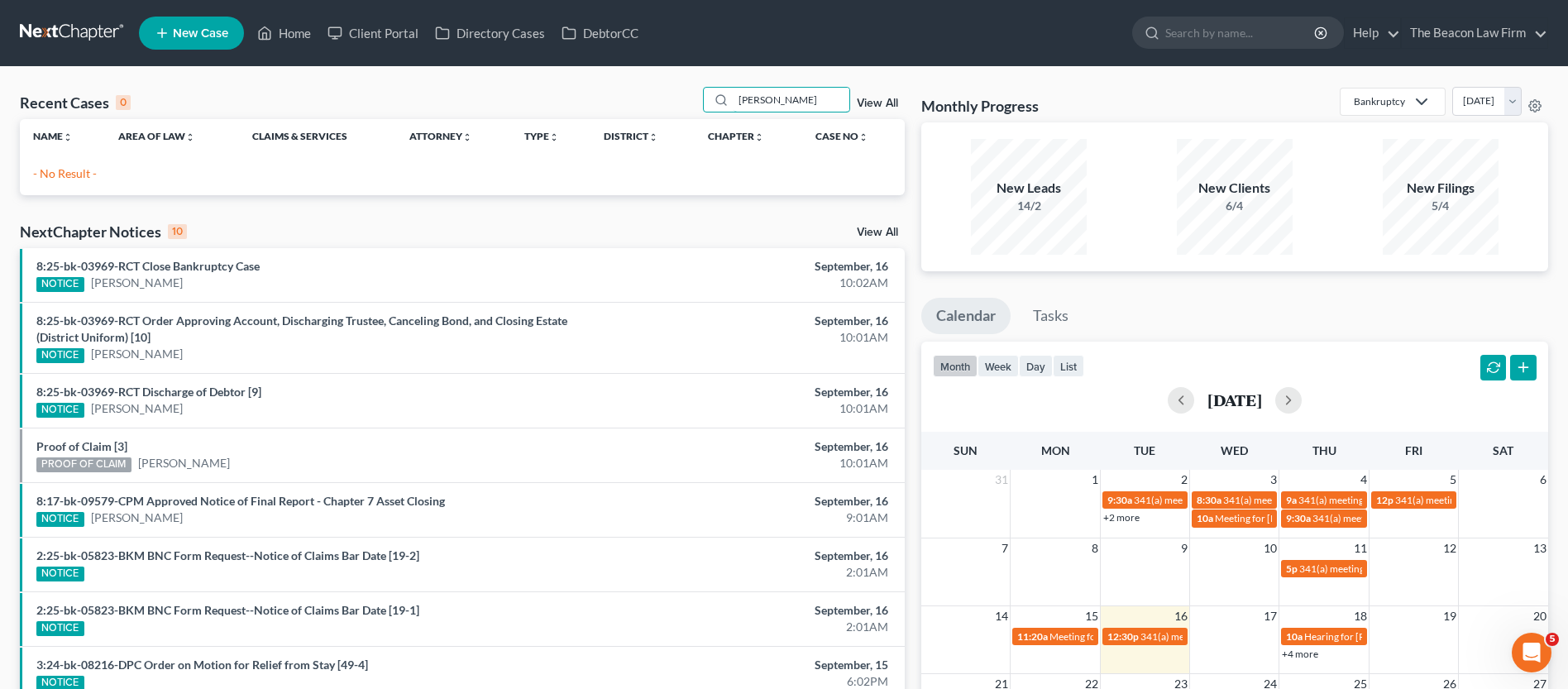
type input "Tamica Barton"
click at [200, 45] on link "New Case" at bounding box center [192, 33] width 105 height 33
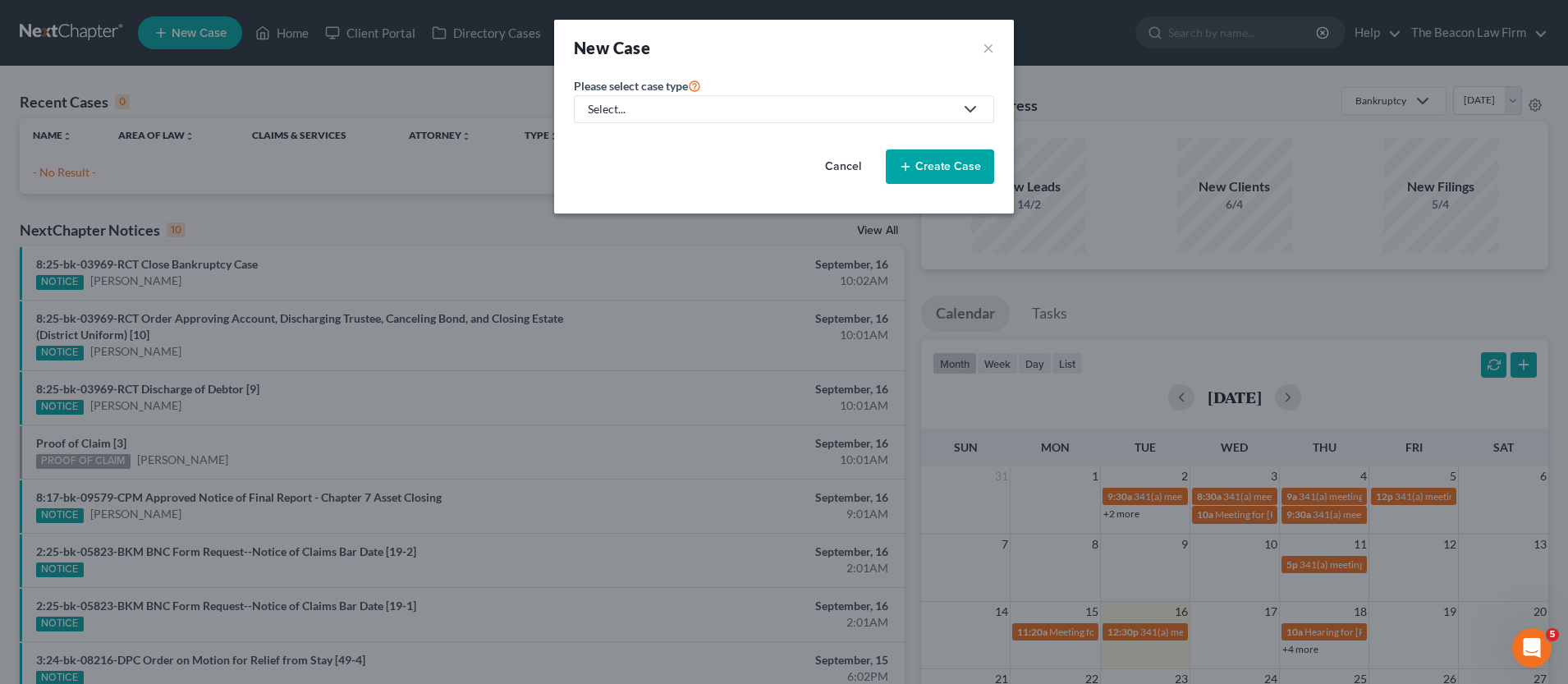
click at [667, 112] on div "Select..." at bounding box center [771, 109] width 366 height 17
click at [638, 139] on div "Bankruptcy" at bounding box center [619, 142] width 59 height 17
select select "15"
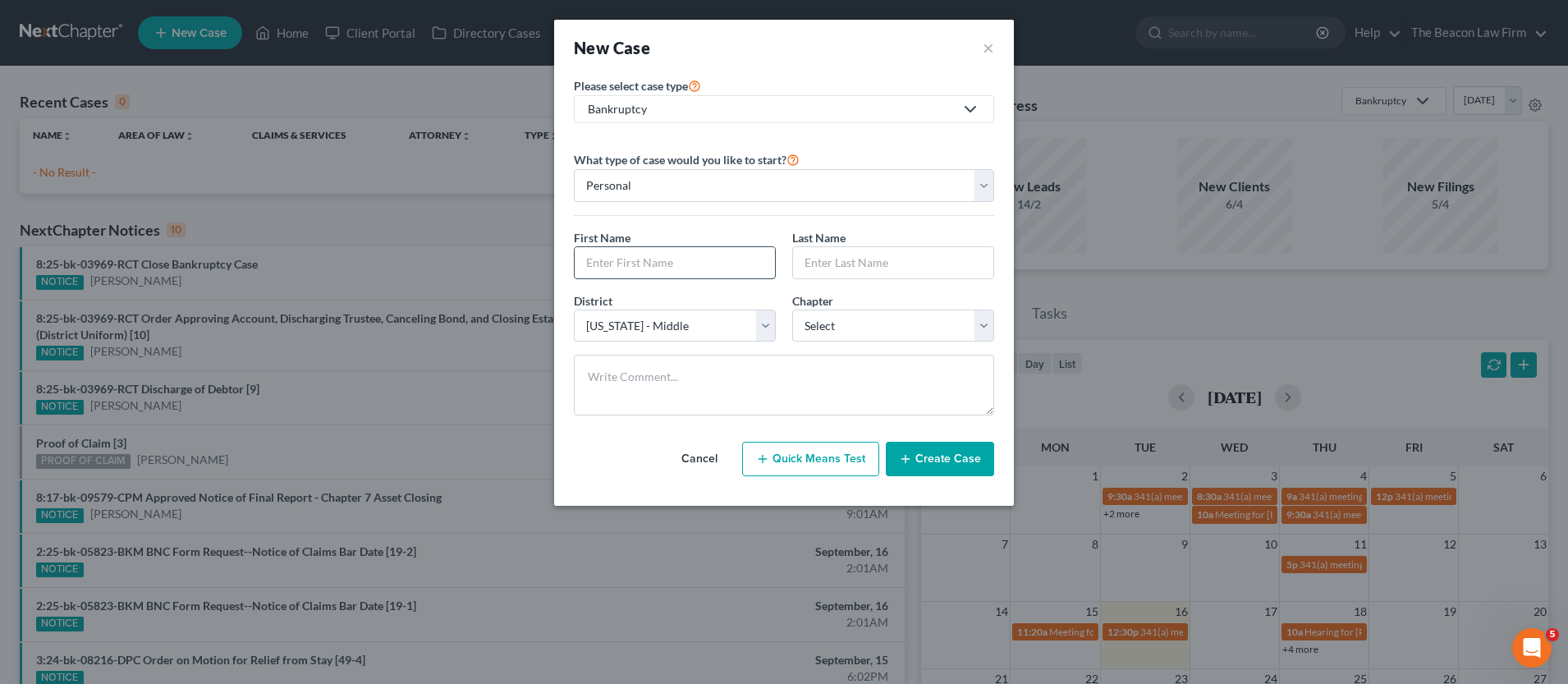
paste input "Tamica R. Barton"
type input "Tamica R. Barton"
paste input "Tamica R. Barton"
click at [853, 263] on input "Tamica R. Barton" at bounding box center [893, 262] width 200 height 31
type input "Barton"
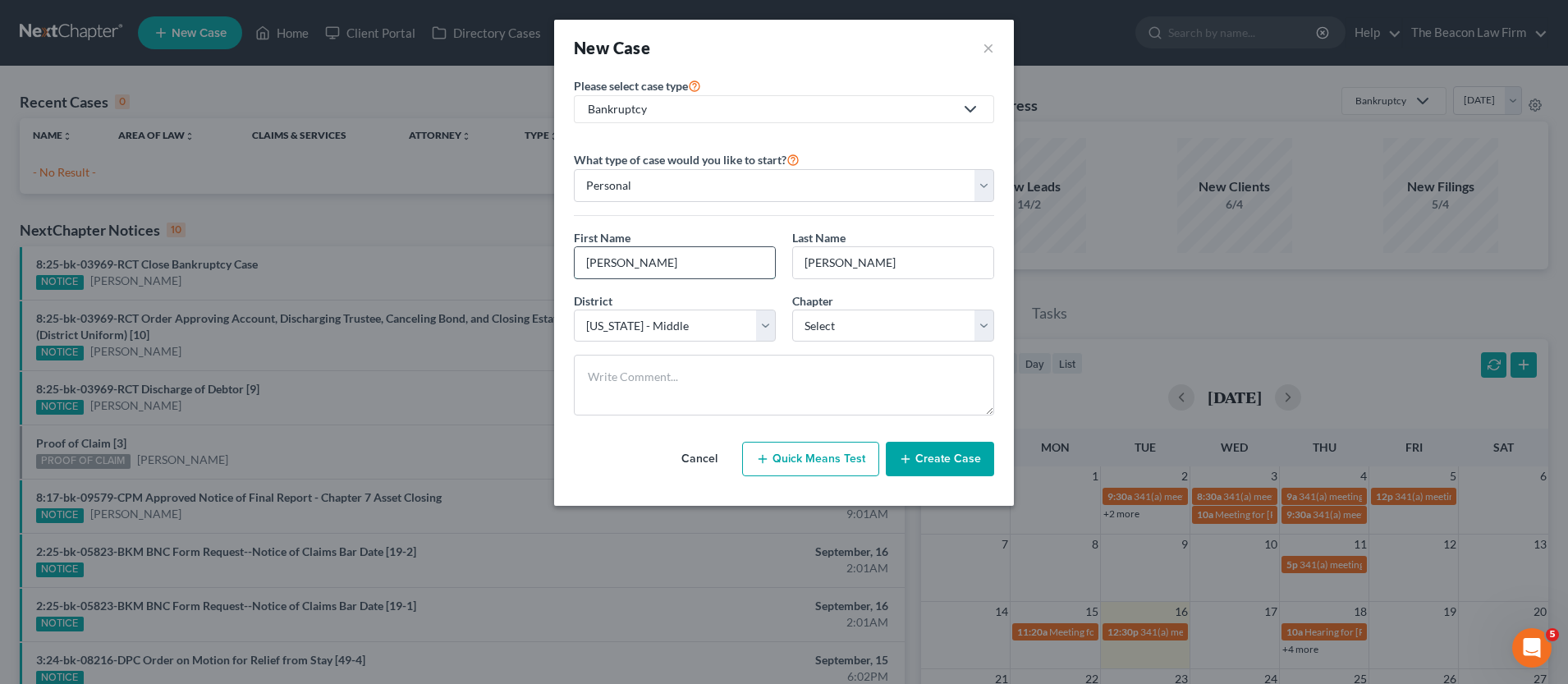
drag, startPoint x: 685, startPoint y: 266, endPoint x: 628, endPoint y: 267, distance: 57.0
click at [626, 267] on input "Tamica R. Barton" at bounding box center [675, 262] width 200 height 31
type input "Tamica"
select select "56"
select select "0"
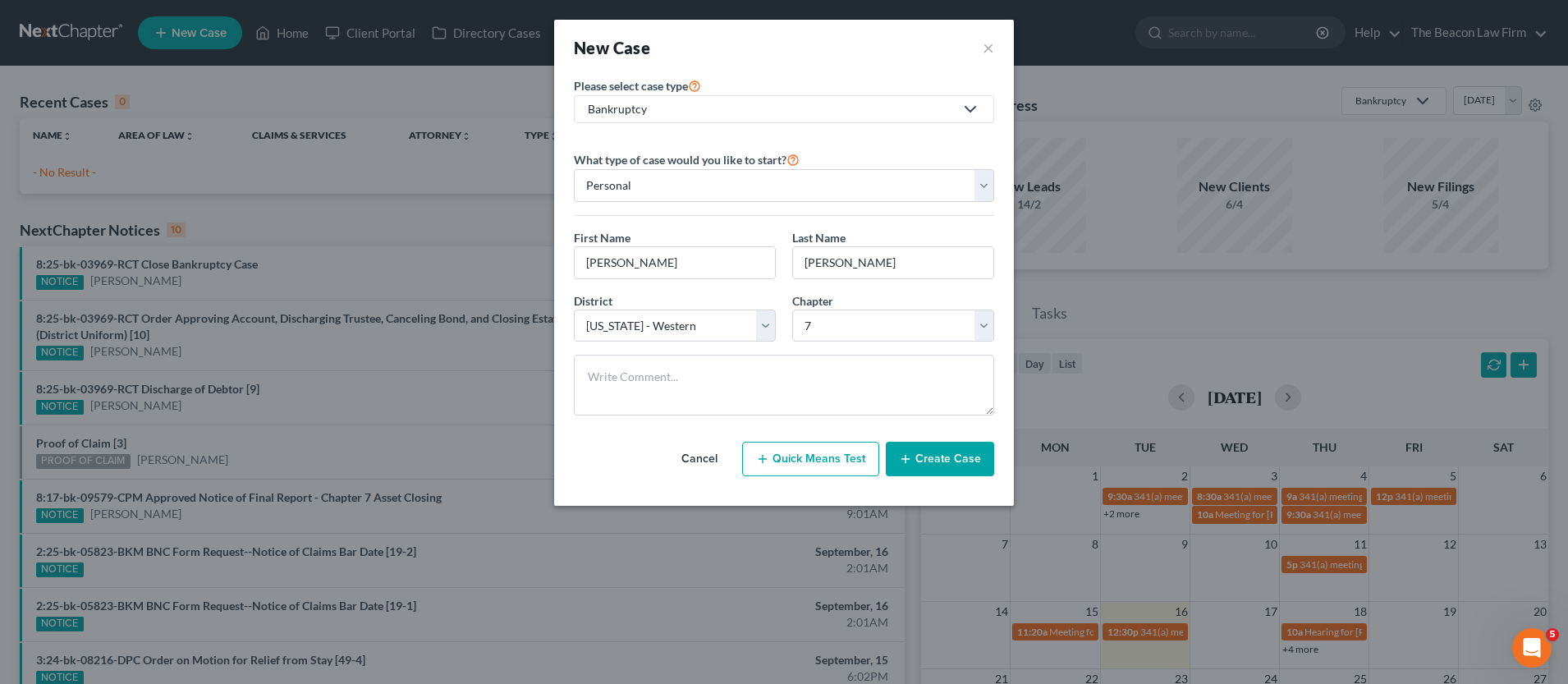
click at [947, 461] on button "Create Case" at bounding box center [940, 459] width 108 height 35
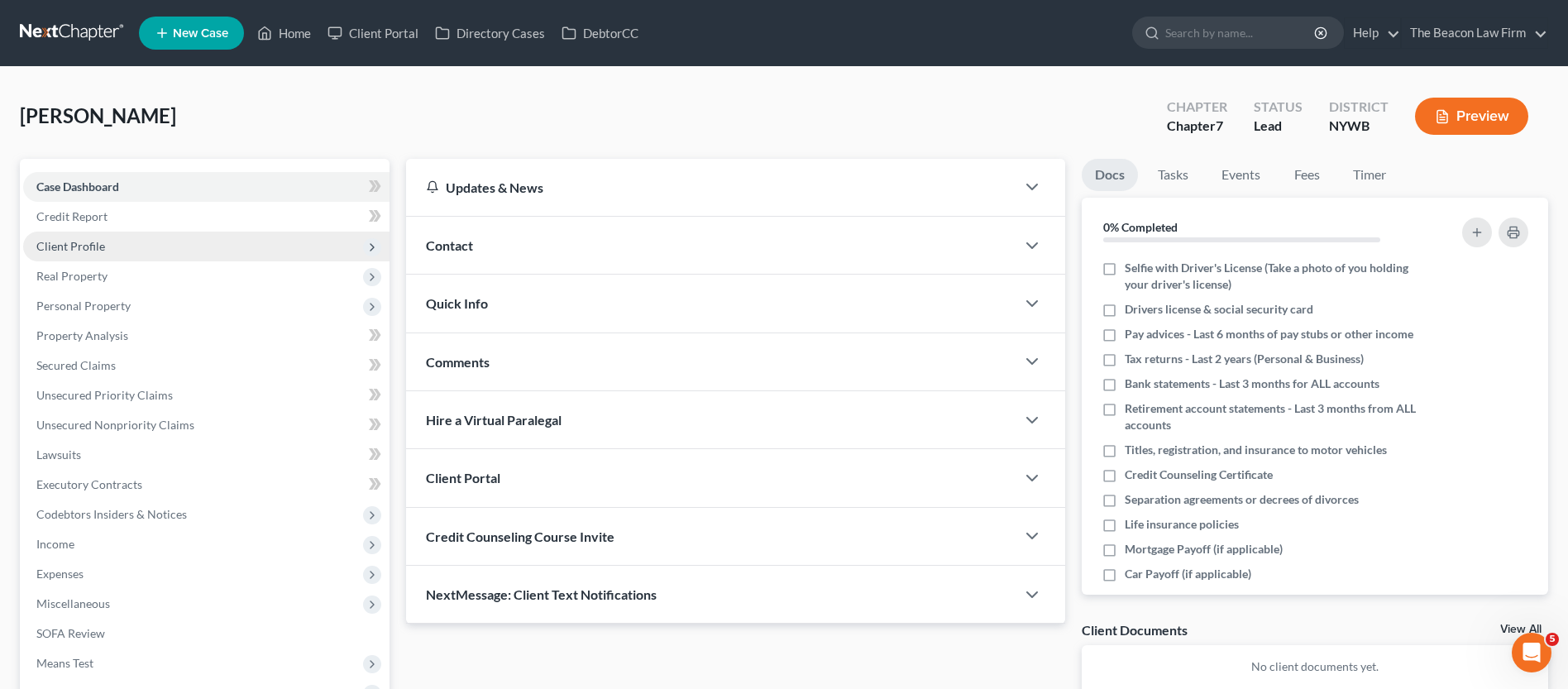
click at [105, 246] on span "Client Profile" at bounding box center [206, 247] width 366 height 30
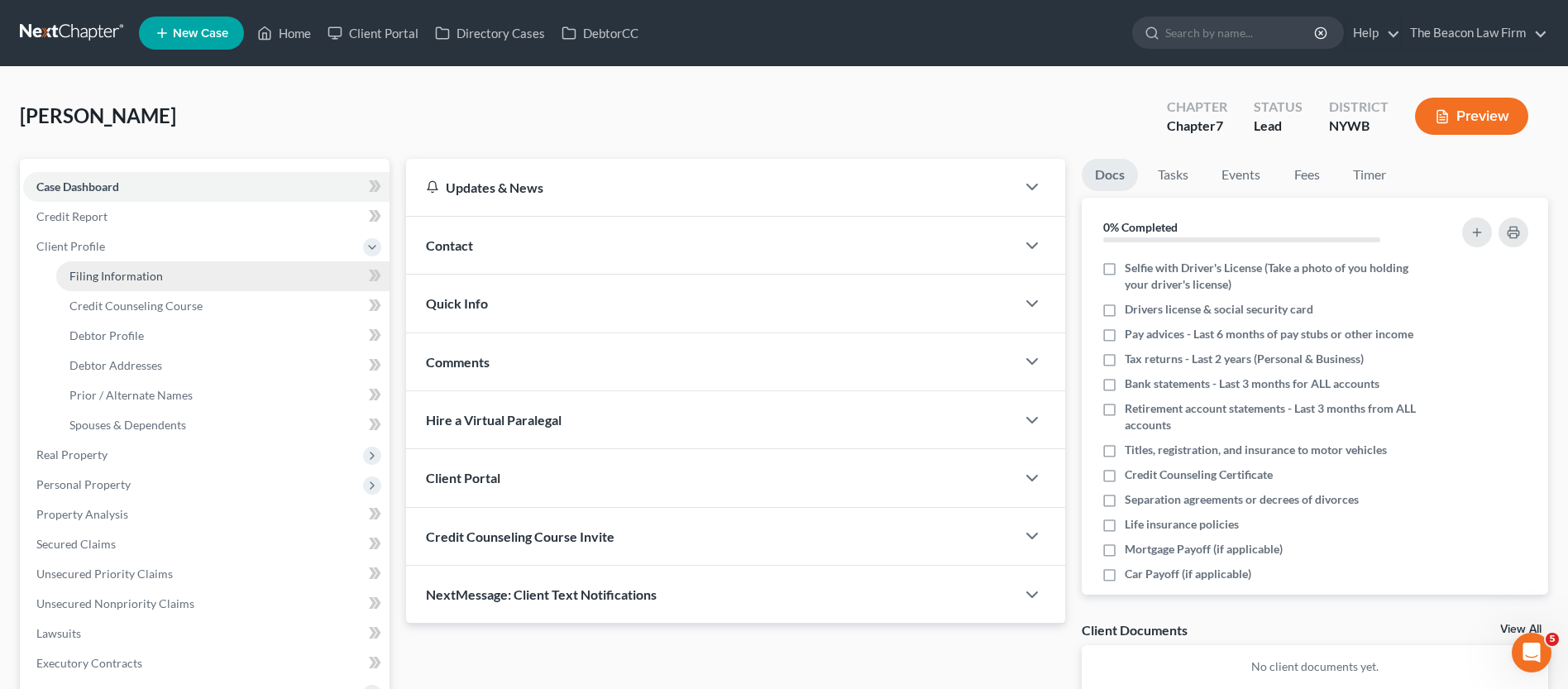
click at [124, 281] on span "Filing Information" at bounding box center [116, 276] width 93 height 14
select select "1"
select select "0"
select select "56"
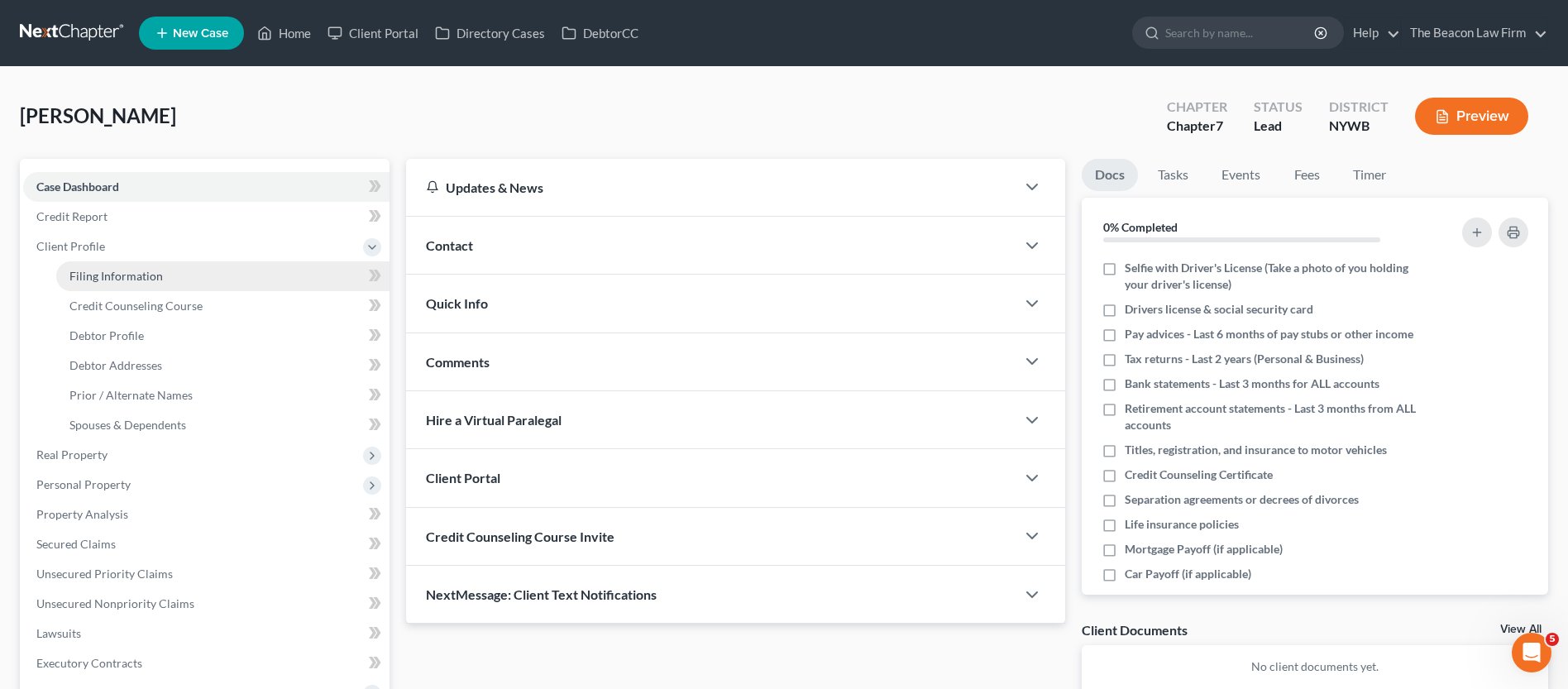
select select "35"
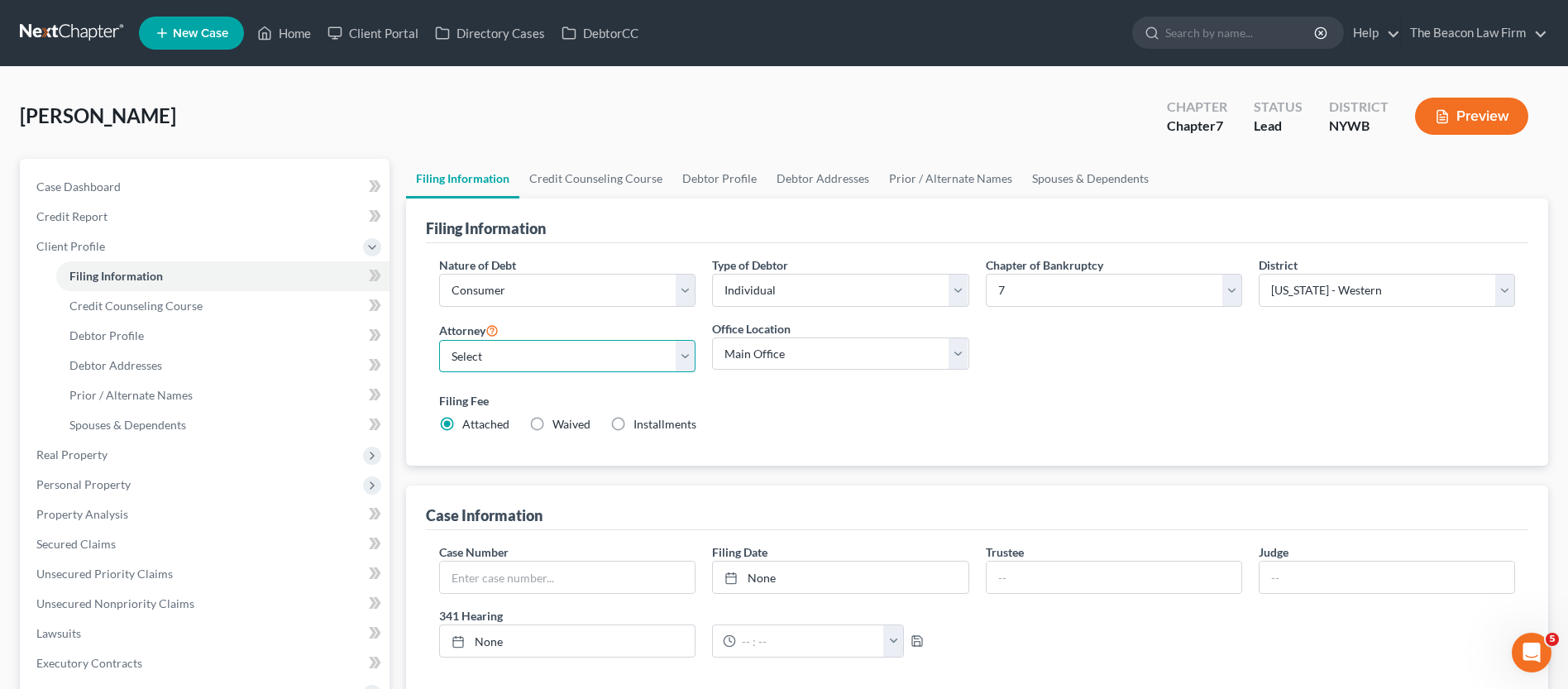
select select "12"
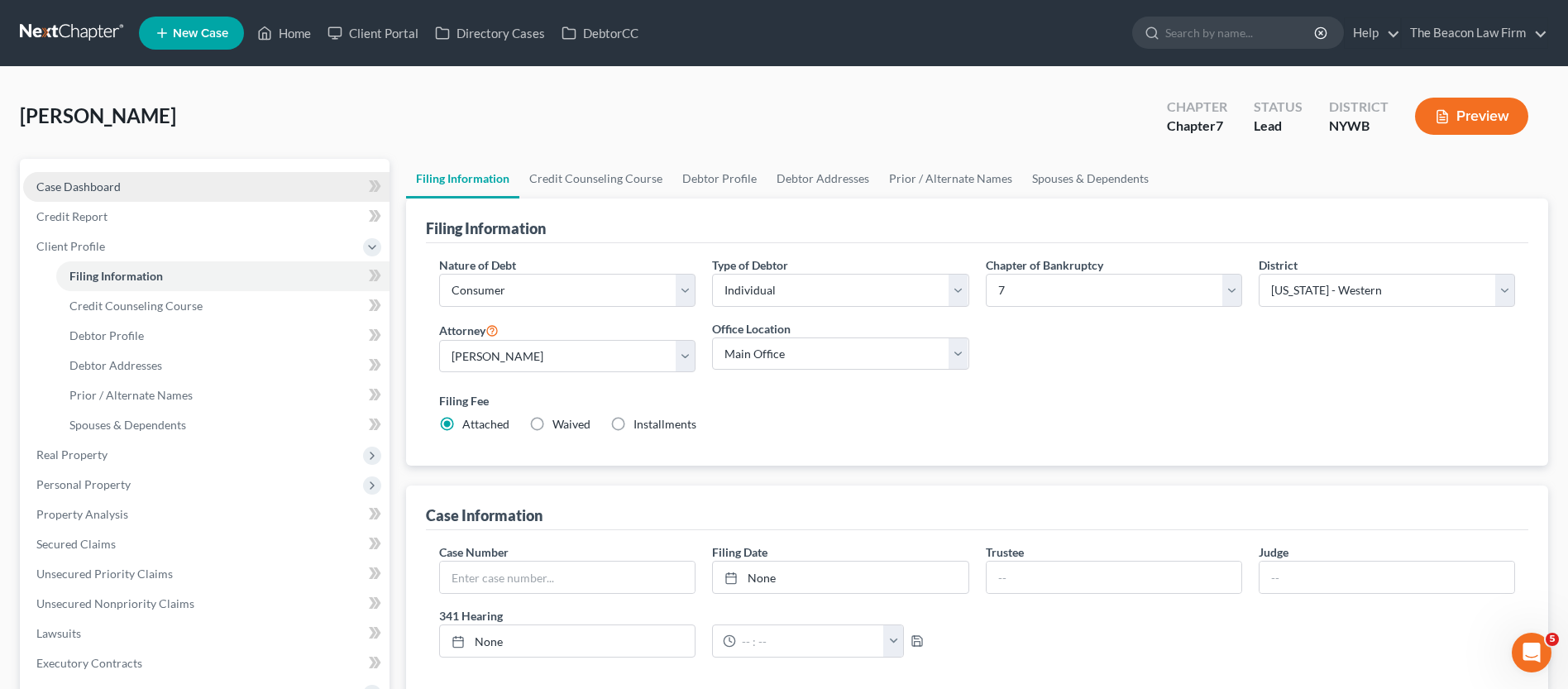
click at [83, 185] on span "Case Dashboard" at bounding box center [79, 186] width 85 height 14
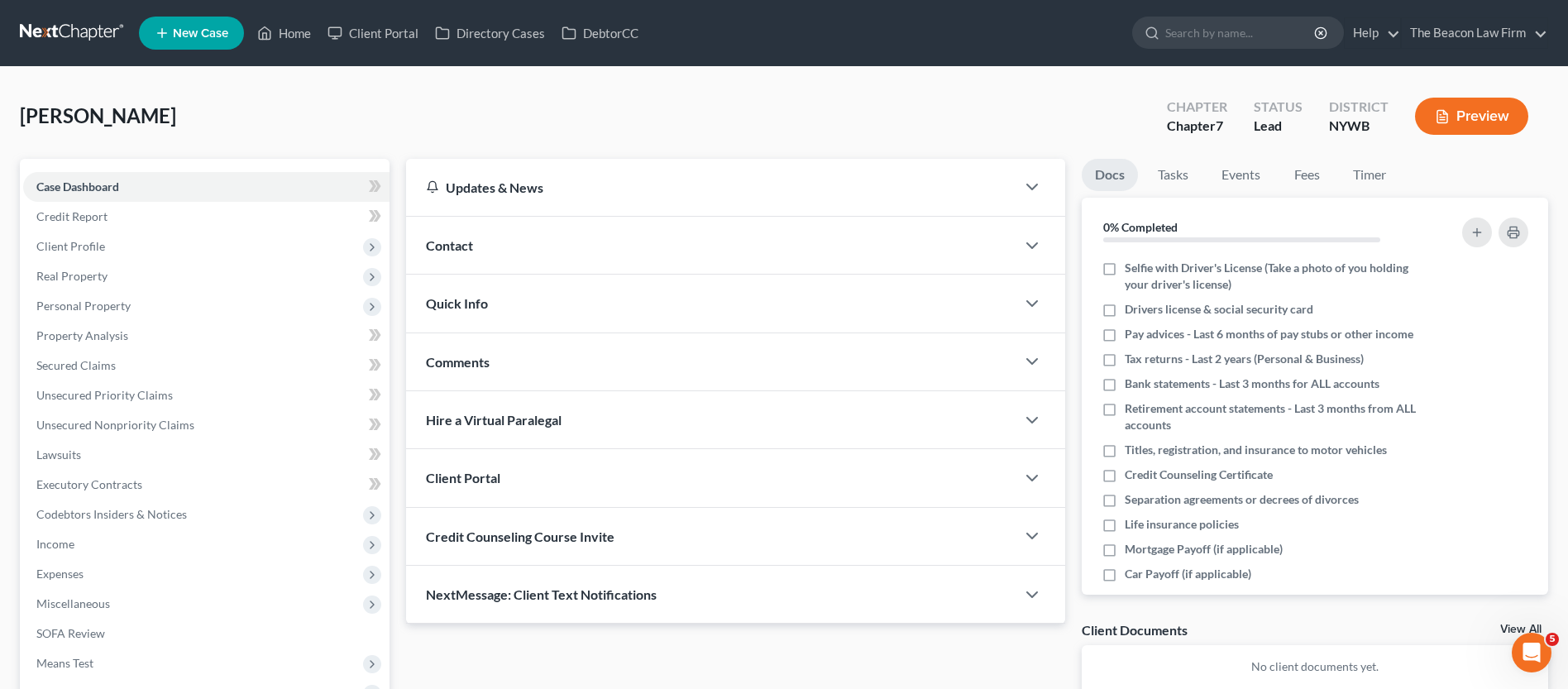
drag, startPoint x: 1036, startPoint y: 473, endPoint x: 1009, endPoint y: 480, distance: 27.9
click at [1034, 473] on icon "button" at bounding box center [1032, 477] width 20 height 20
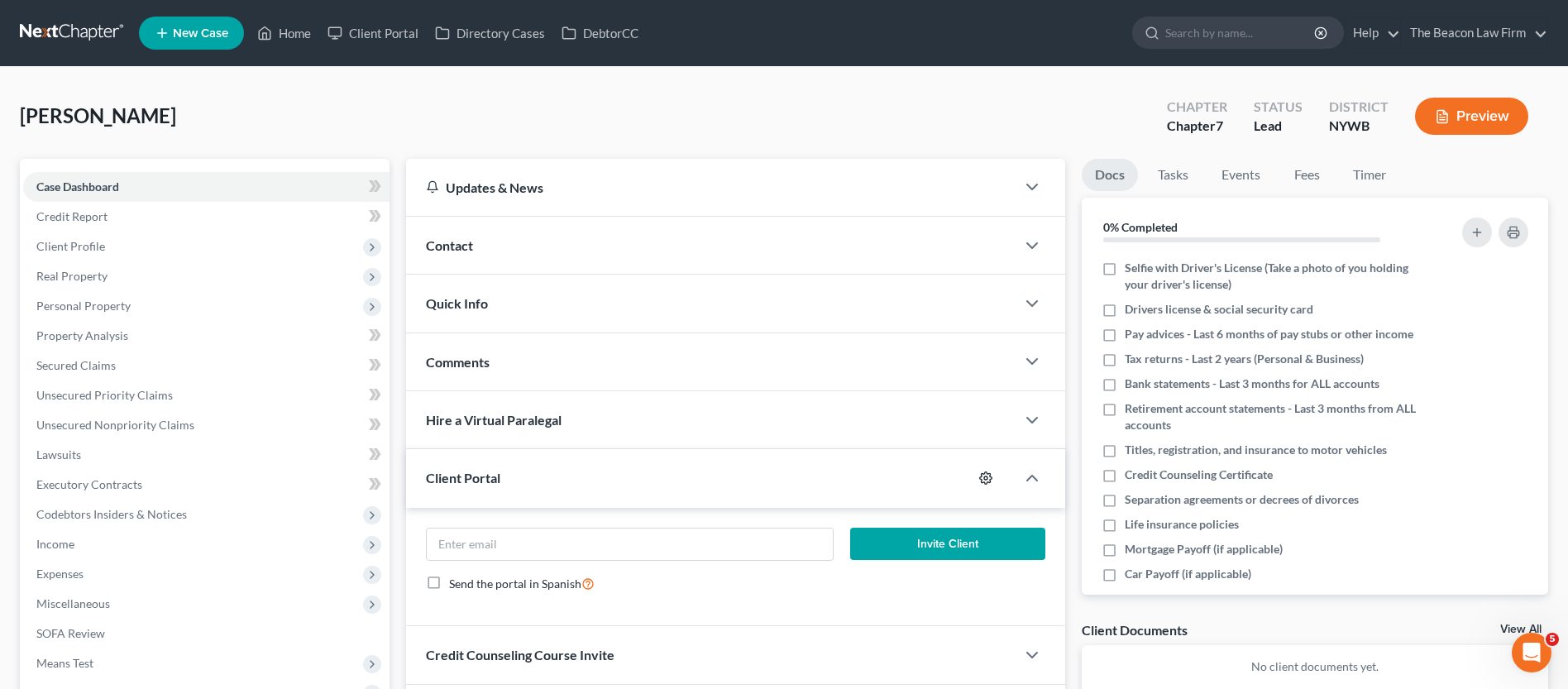
click at [985, 478] on circle "button" at bounding box center [986, 478] width 4 height 4
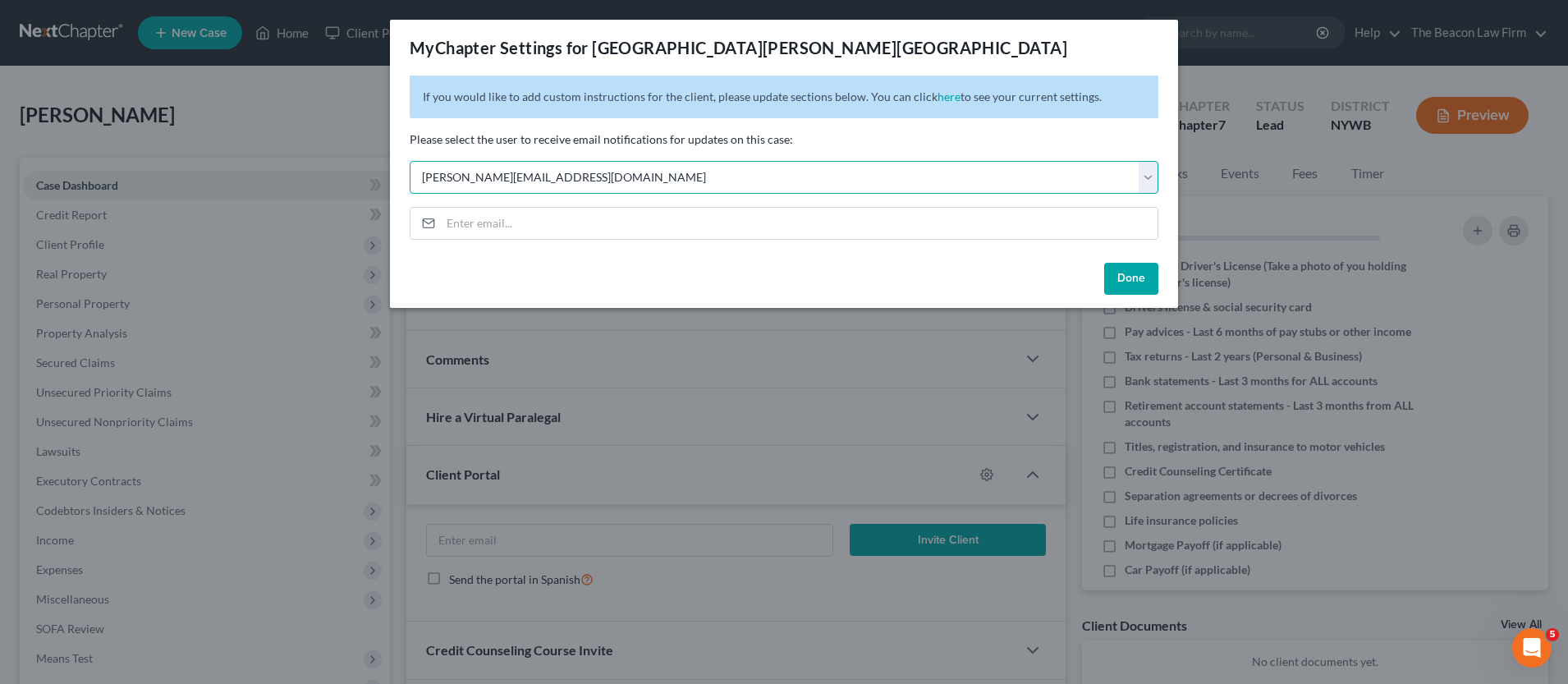
select select "2"
click at [1115, 270] on button "Done" at bounding box center [1132, 278] width 54 height 33
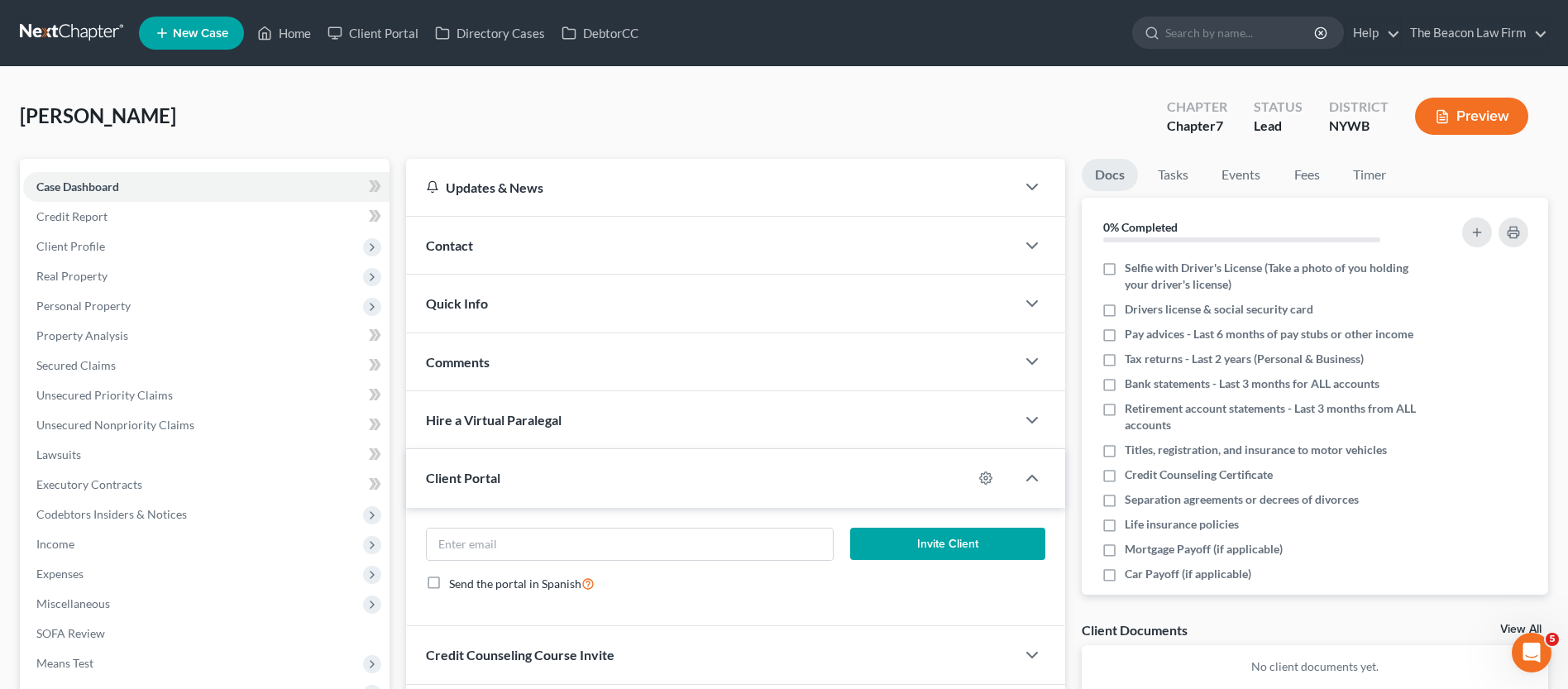
scroll to position [190, 0]
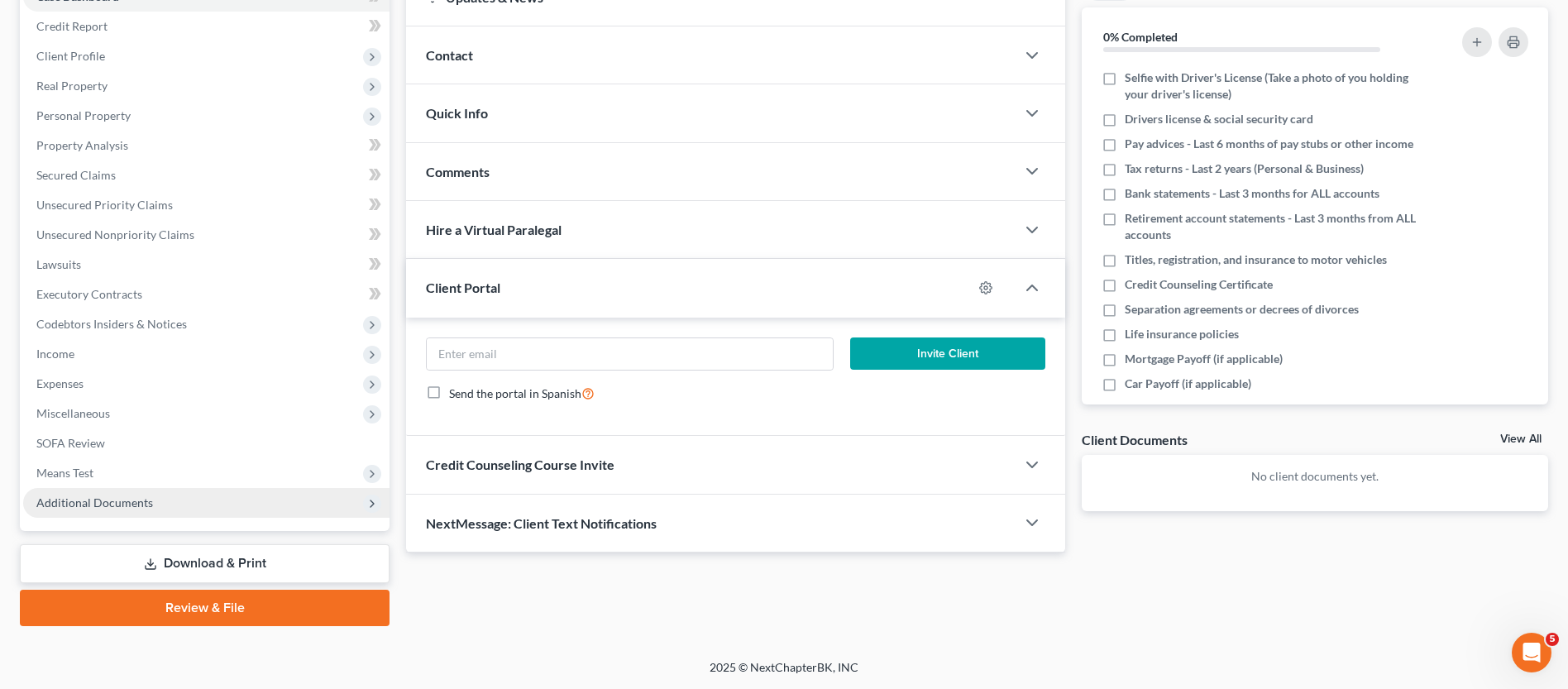
click at [127, 508] on span "Additional Documents" at bounding box center [95, 502] width 117 height 14
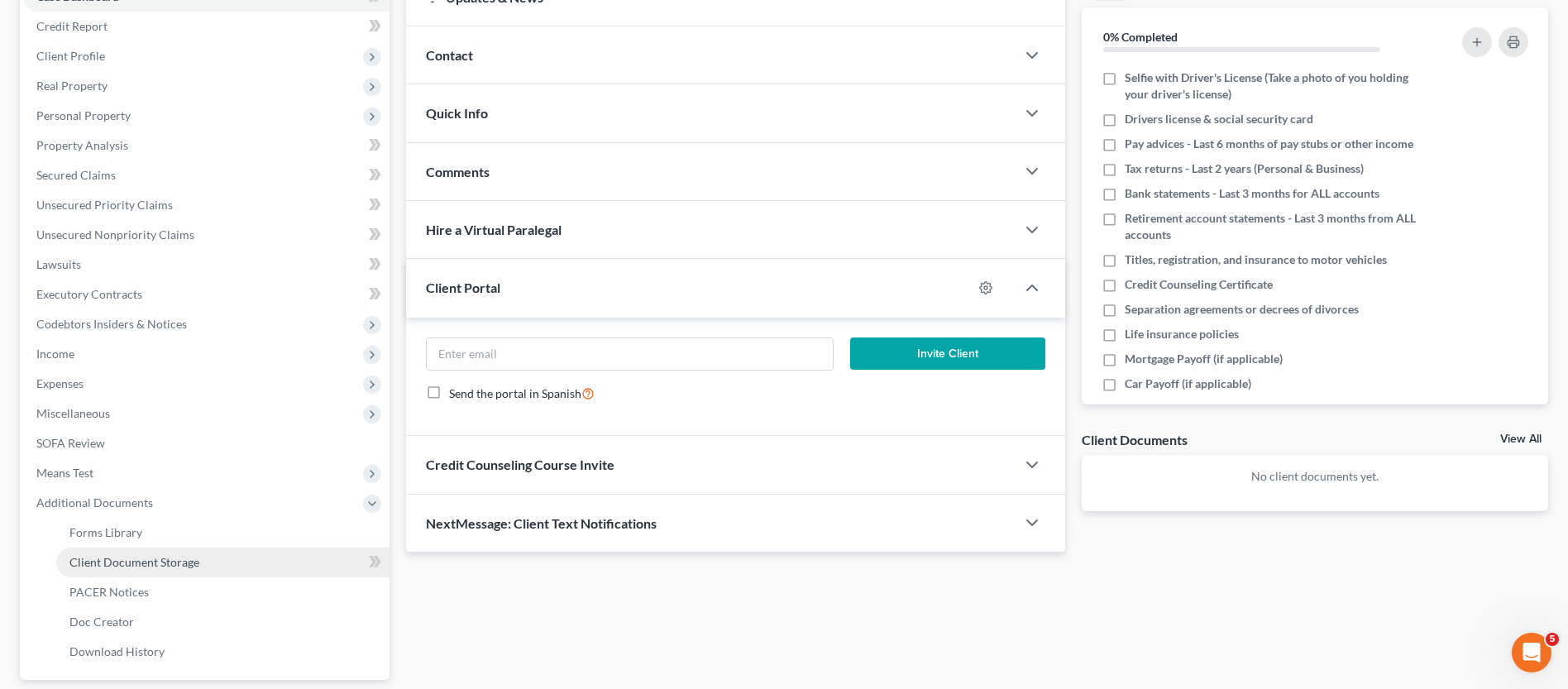
click at [133, 553] on link "Client Document Storage" at bounding box center [223, 563] width 333 height 30
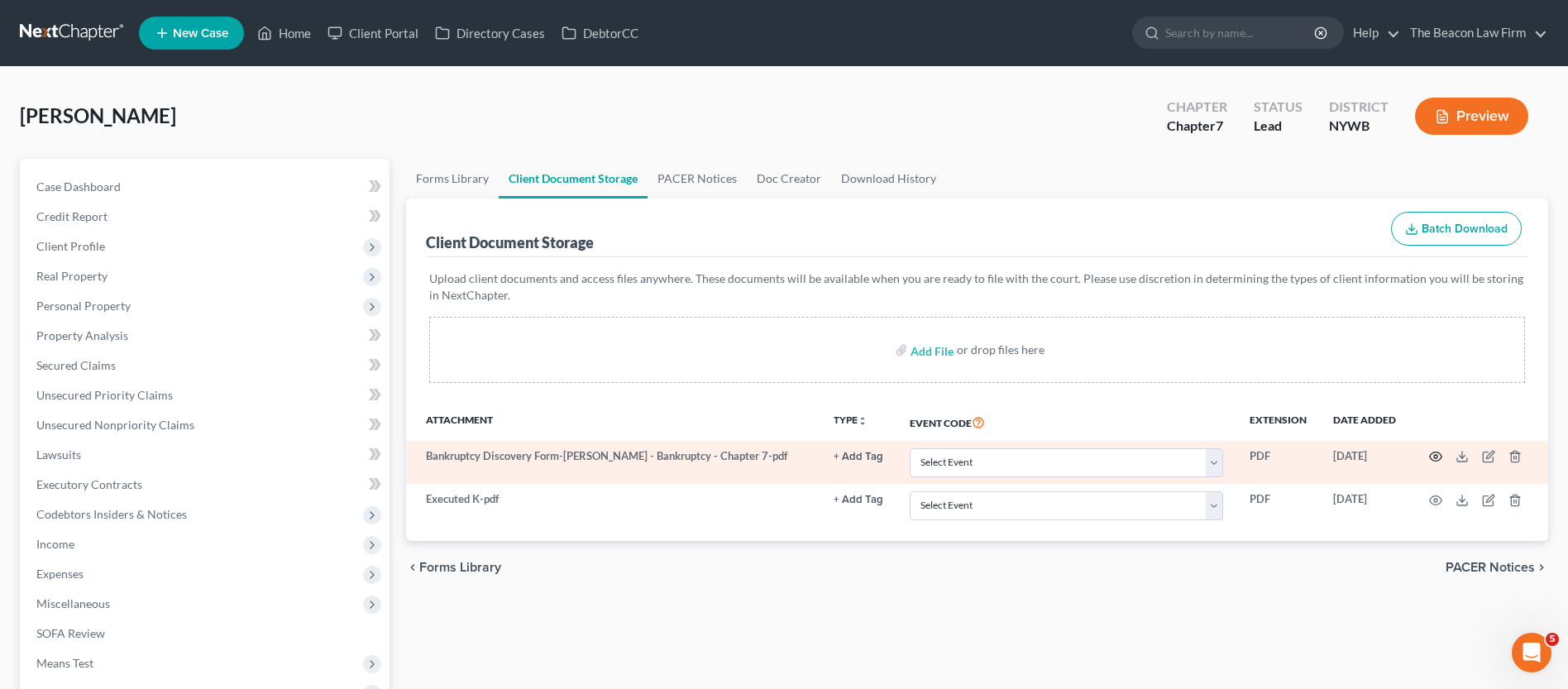
click at [1435, 457] on circle "button" at bounding box center [1436, 457] width 4 height 4
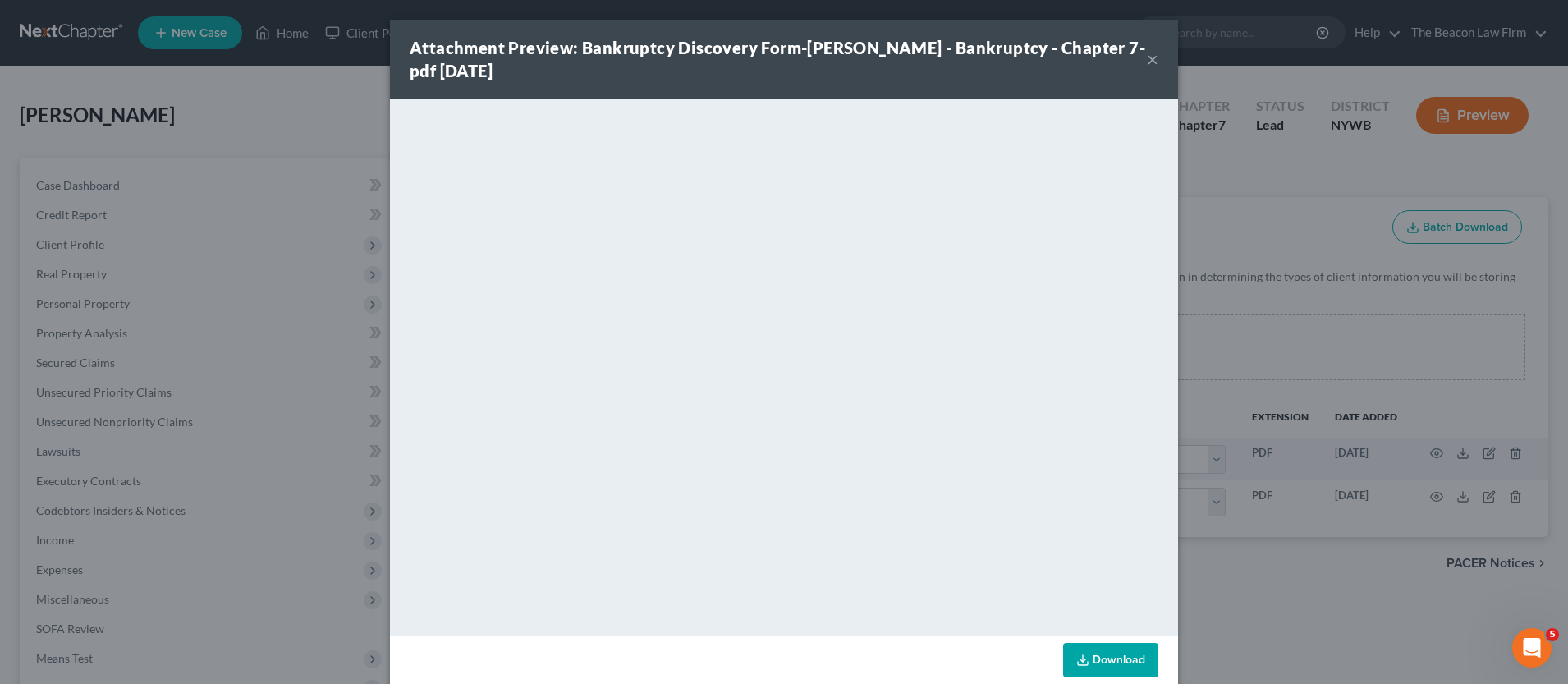
drag, startPoint x: 1147, startPoint y: 56, endPoint x: 1175, endPoint y: 92, distance: 45.6
click at [1147, 56] on button "×" at bounding box center [1153, 59] width 11 height 20
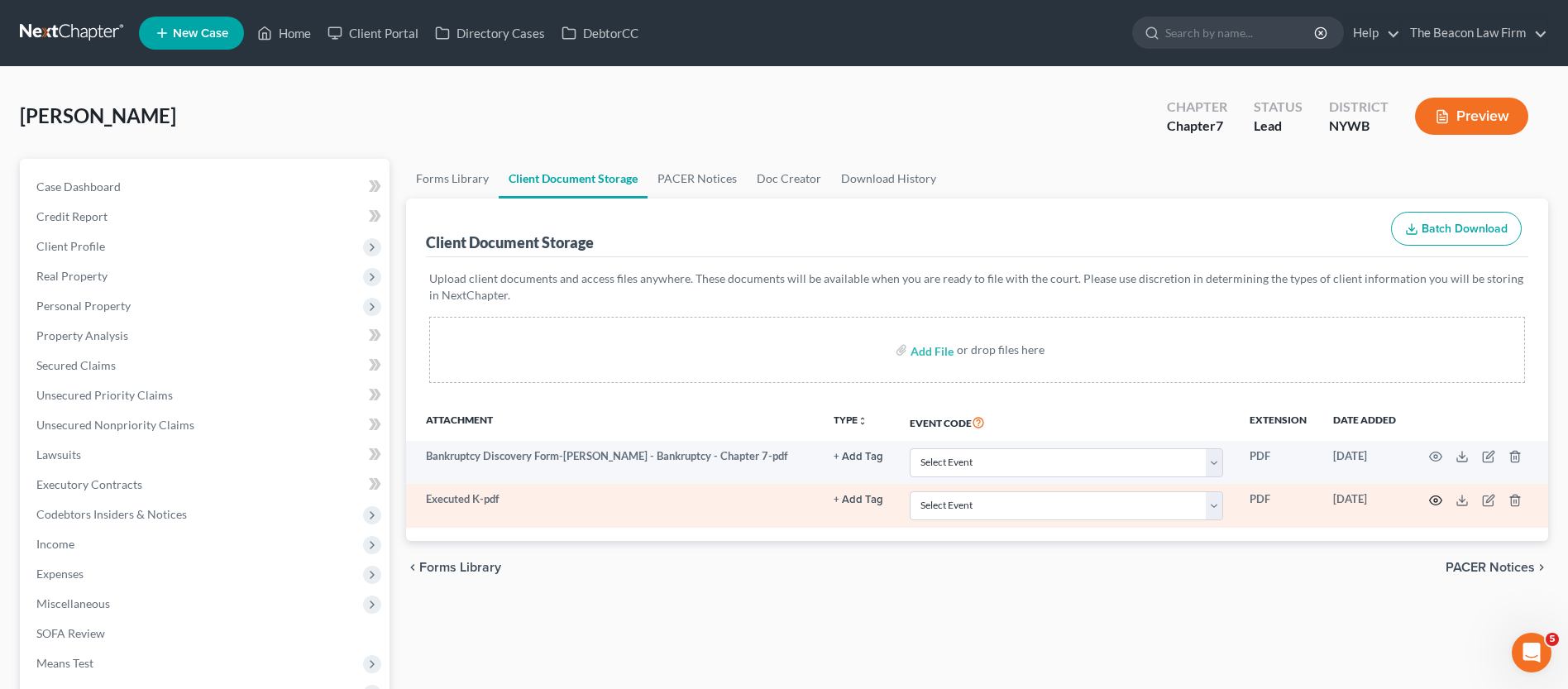
click at [1435, 500] on icon "button" at bounding box center [1435, 501] width 13 height 13
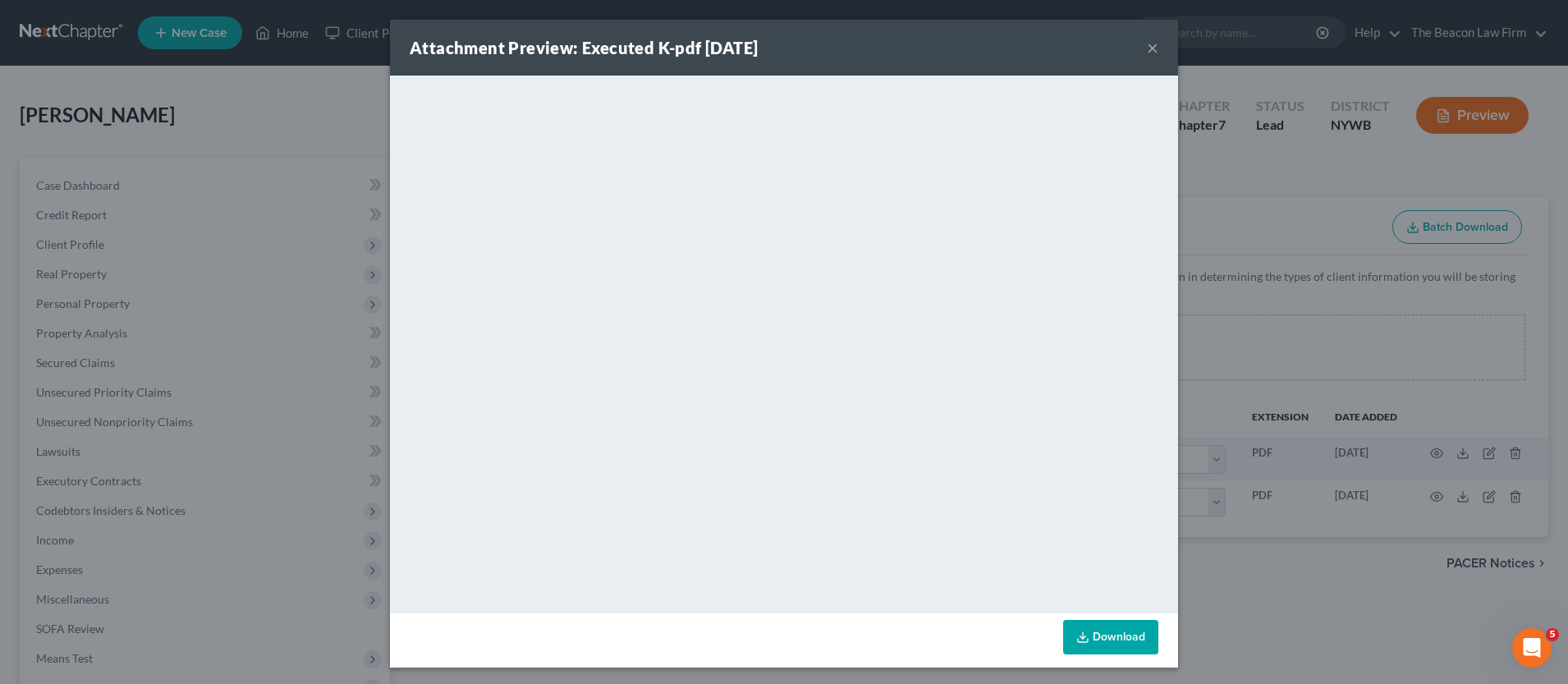
drag, startPoint x: 1147, startPoint y: 50, endPoint x: 765, endPoint y: 64, distance: 382.3
click at [1147, 50] on button "×" at bounding box center [1153, 47] width 11 height 20
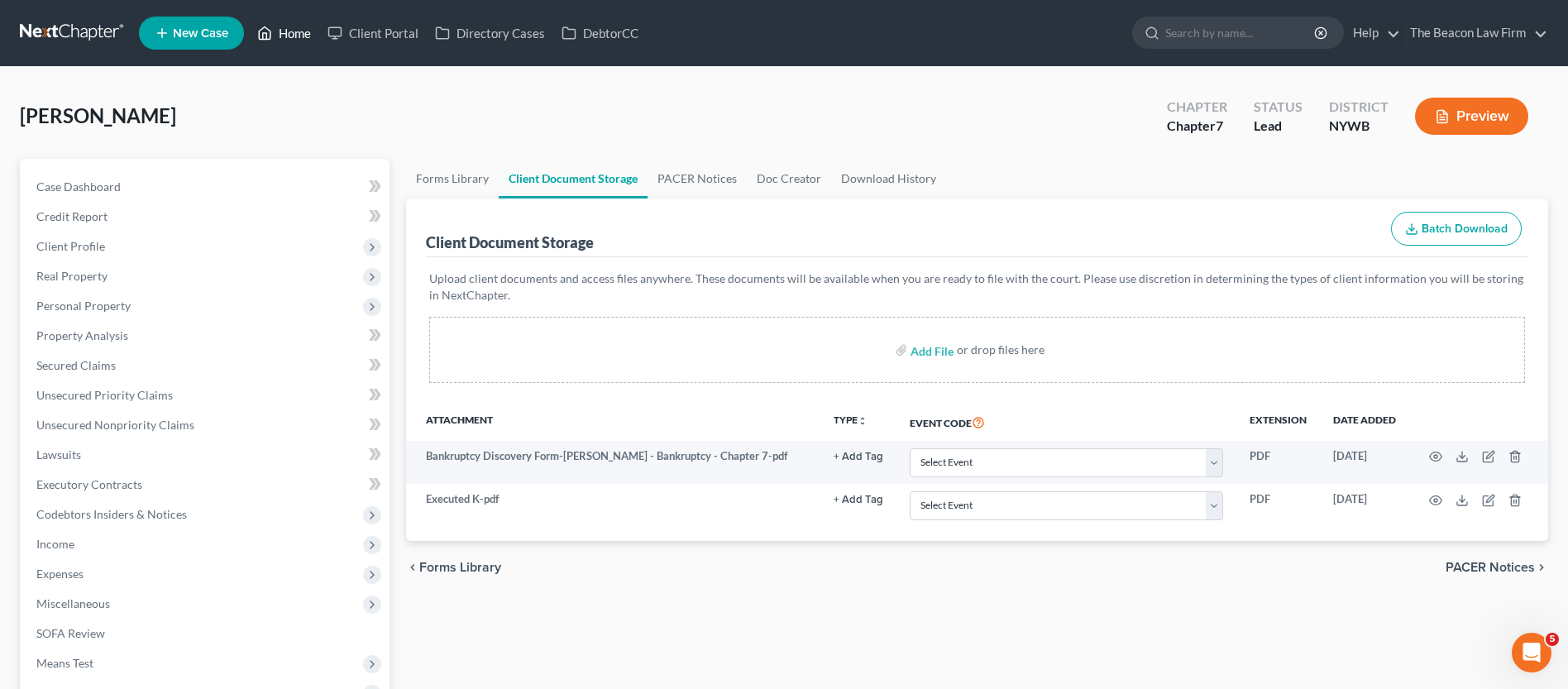
click at [296, 35] on link "Home" at bounding box center [283, 33] width 71 height 30
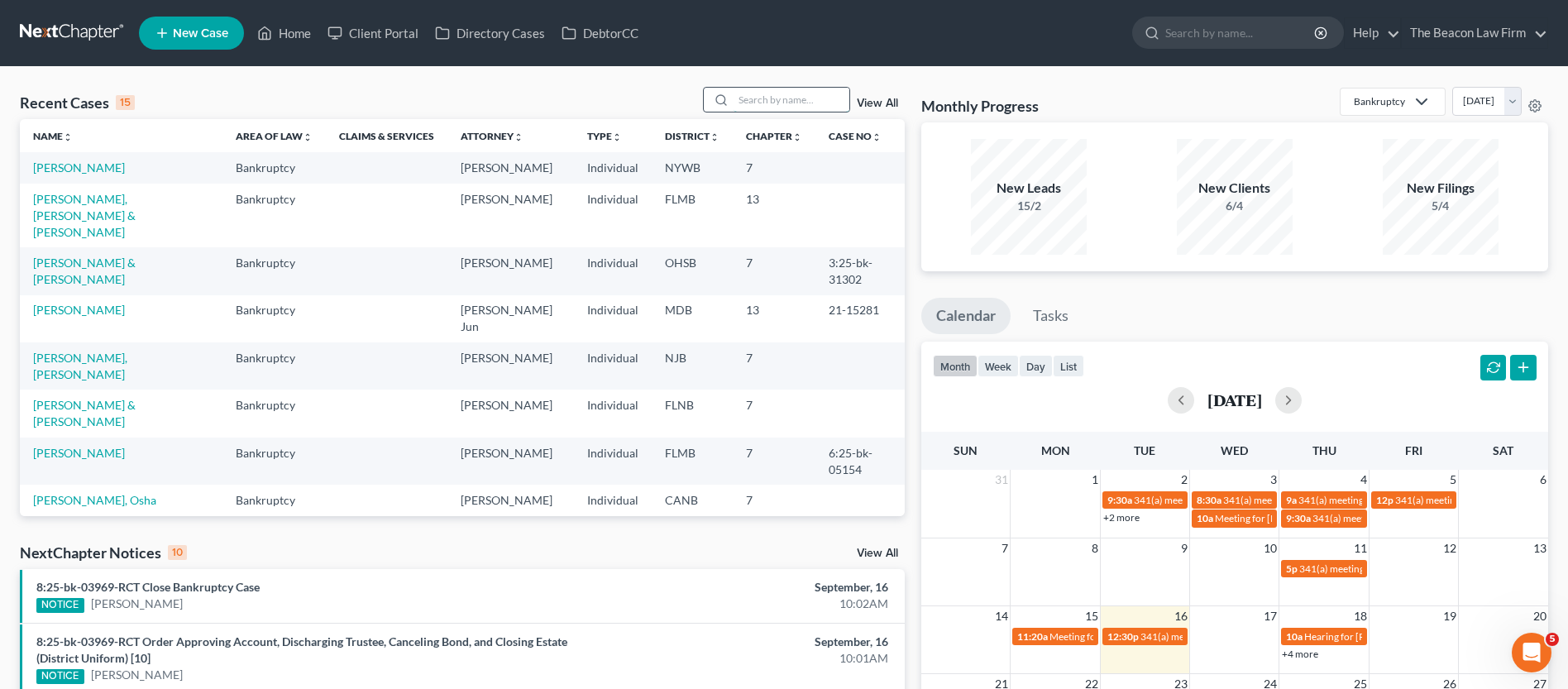
click at [775, 96] on input "search" at bounding box center [791, 99] width 116 height 24
paste input "yjabel@verizon.net"
drag, startPoint x: 830, startPoint y: 98, endPoint x: 657, endPoint y: 97, distance: 173.0
click at [657, 97] on div "Recent Cases 15 yjabel@verizon.net View All" at bounding box center [462, 103] width 885 height 32
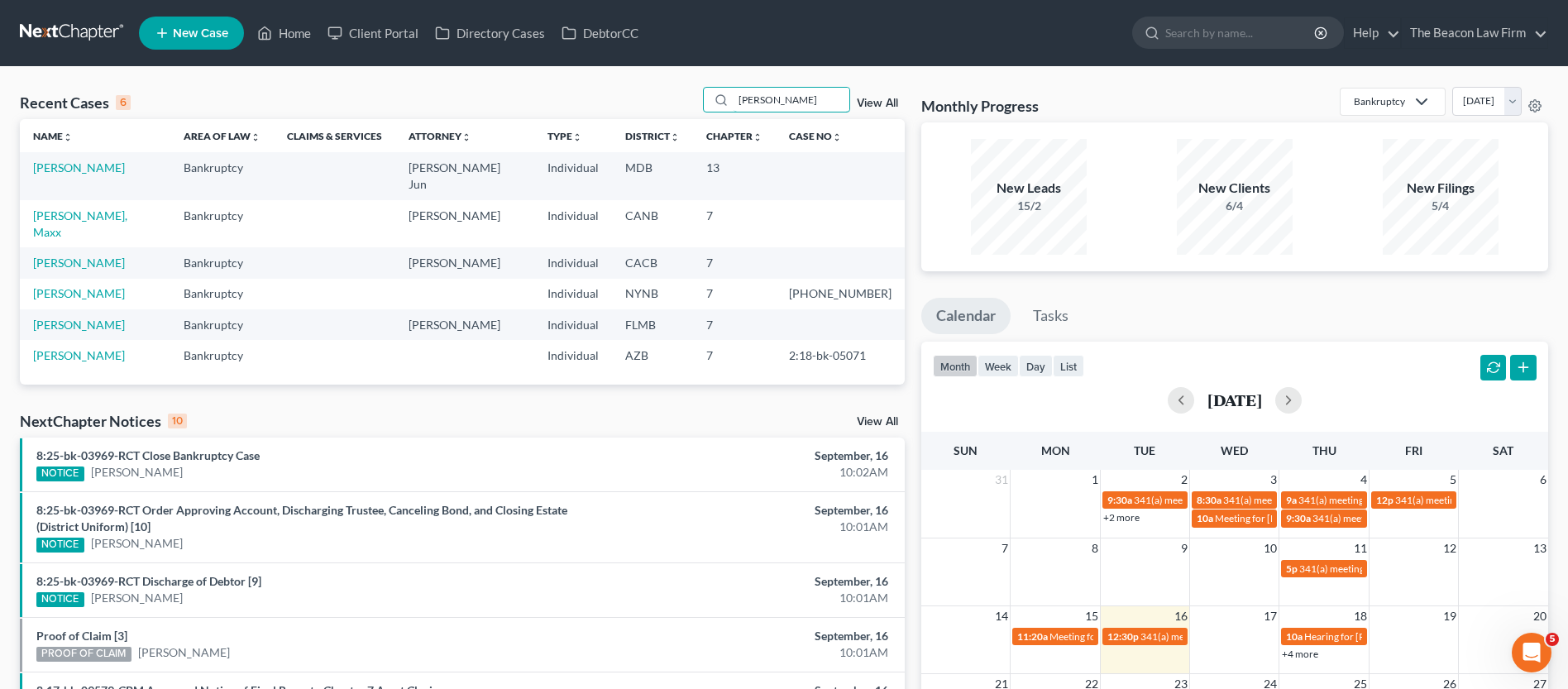
type input "Abel"
drag, startPoint x: 730, startPoint y: 117, endPoint x: 86, endPoint y: 168, distance: 646.0
click at [86, 168] on link "Abel, Yolanda" at bounding box center [79, 167] width 92 height 14
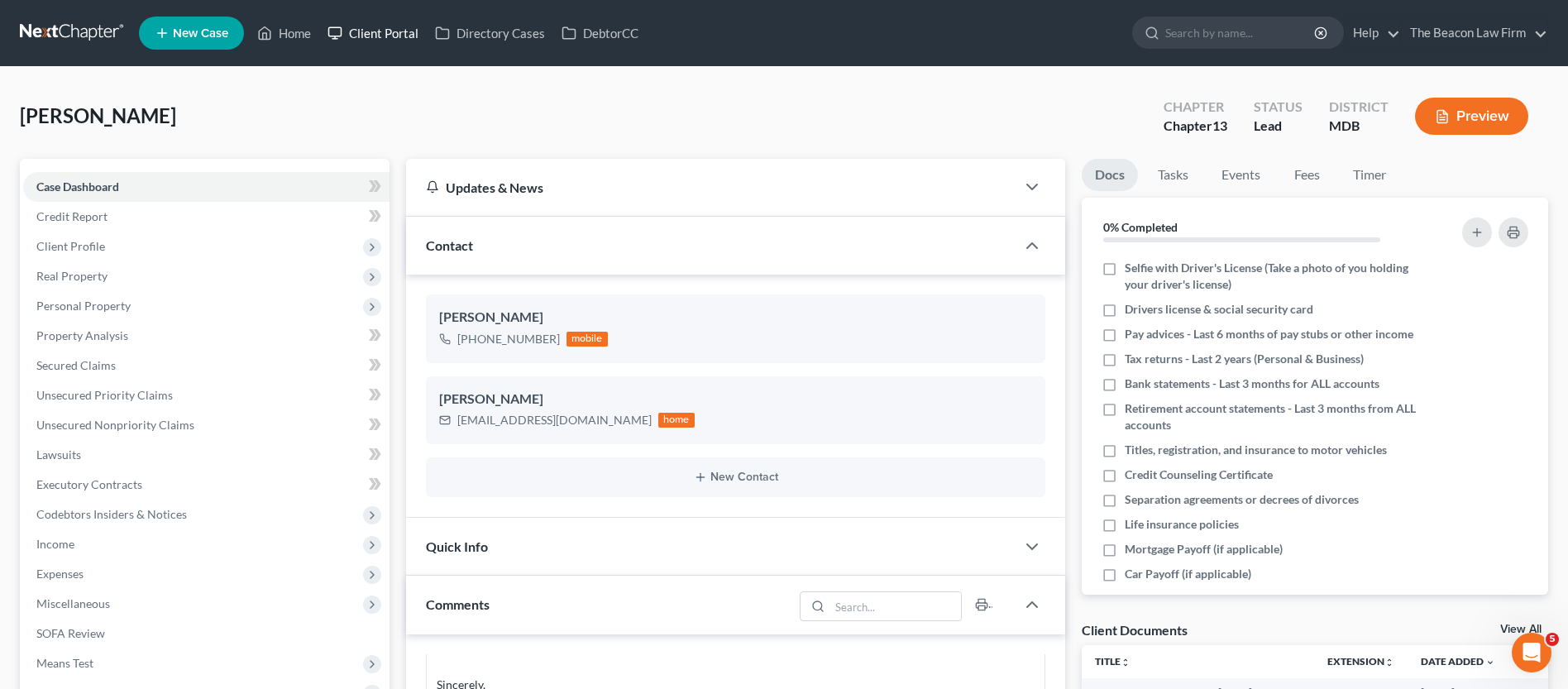
click at [355, 37] on link "Client Portal" at bounding box center [373, 33] width 107 height 30
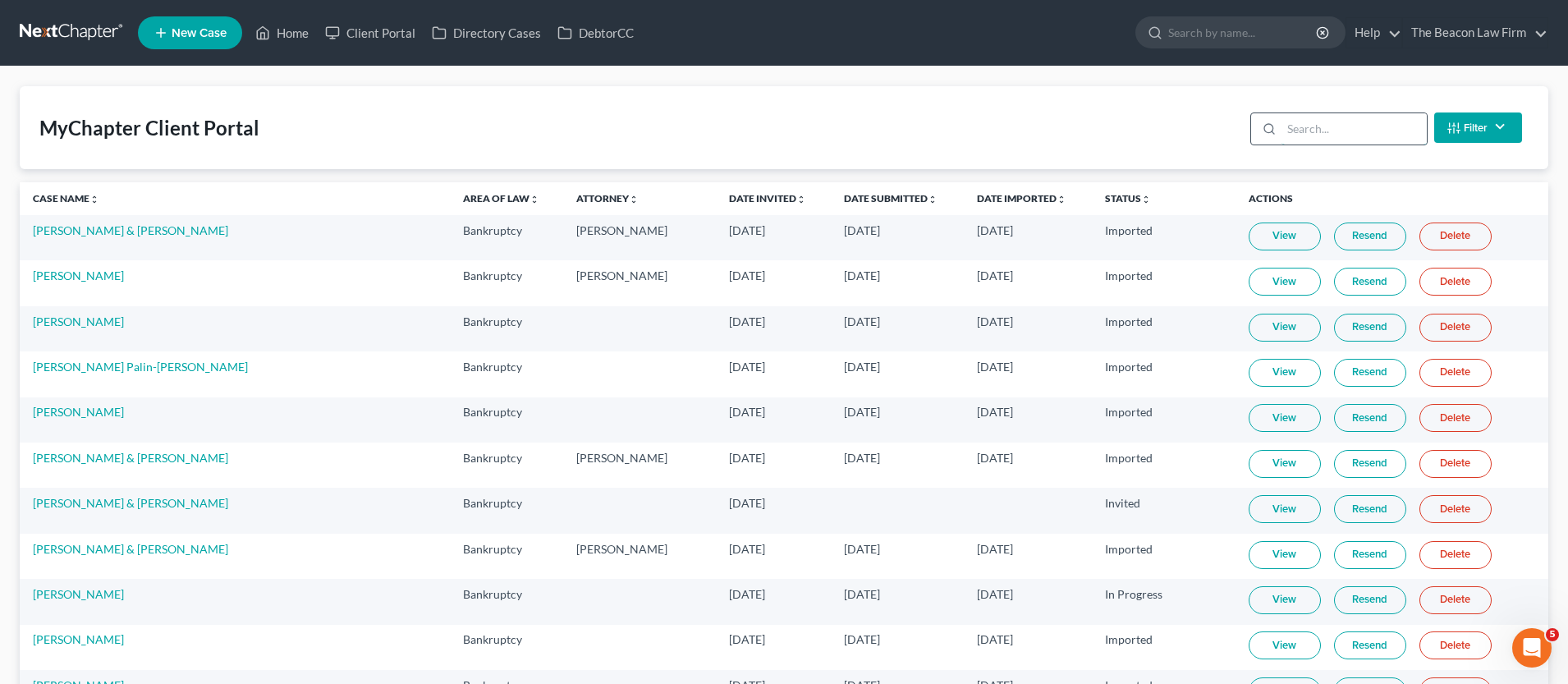
click at [1323, 134] on input "search" at bounding box center [1355, 128] width 146 height 31
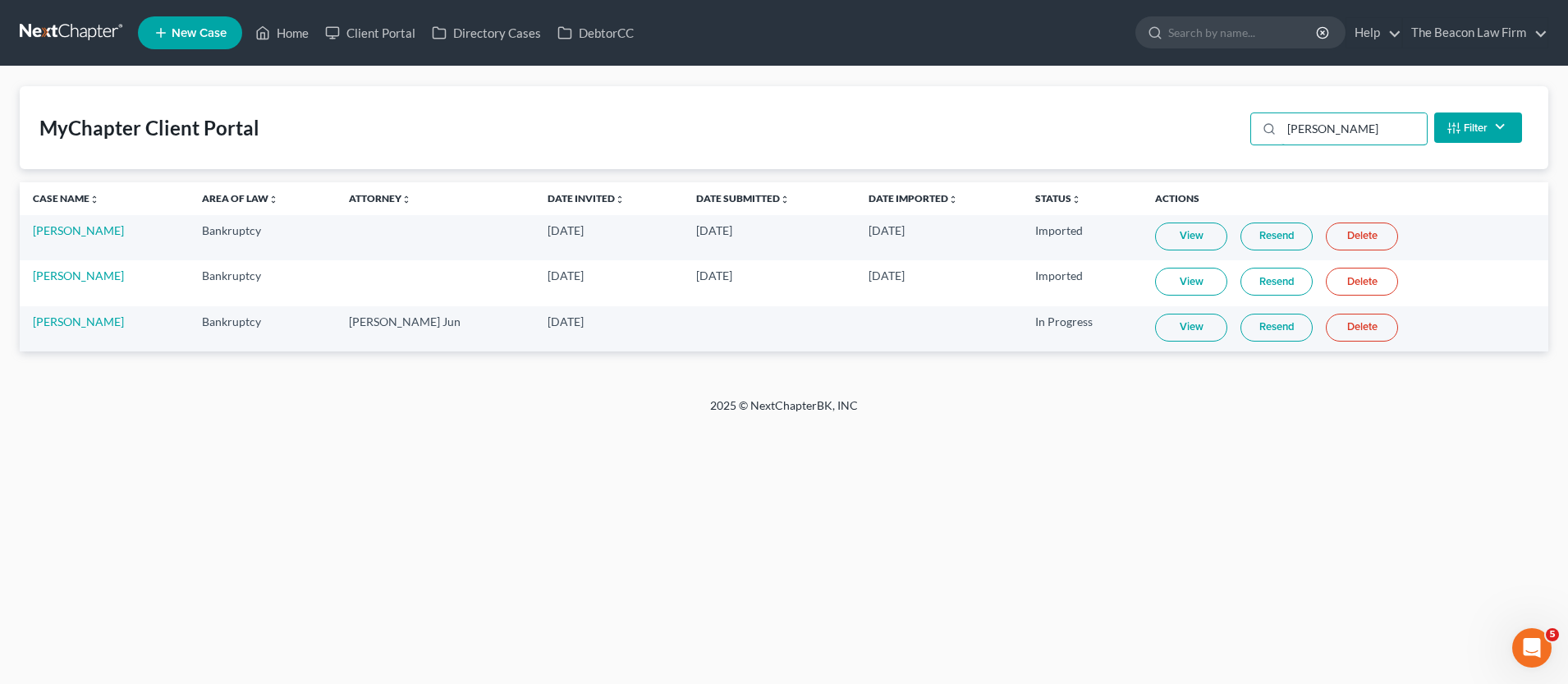
drag, startPoint x: 1317, startPoint y: 137, endPoint x: 1158, endPoint y: 121, distance: 159.8
click at [1175, 123] on div "MyChapter Client Portal Abel Filter Status Filter... Invited In Progress Ready …" at bounding box center [784, 127] width 1529 height 83
drag, startPoint x: 1360, startPoint y: 121, endPoint x: 1048, endPoint y: 97, distance: 312.9
click at [1187, 121] on div "MyChapter Client Portal Abel Filter Status Filter... Invited In Progress Ready …" at bounding box center [784, 127] width 1529 height 83
type input "Abel"
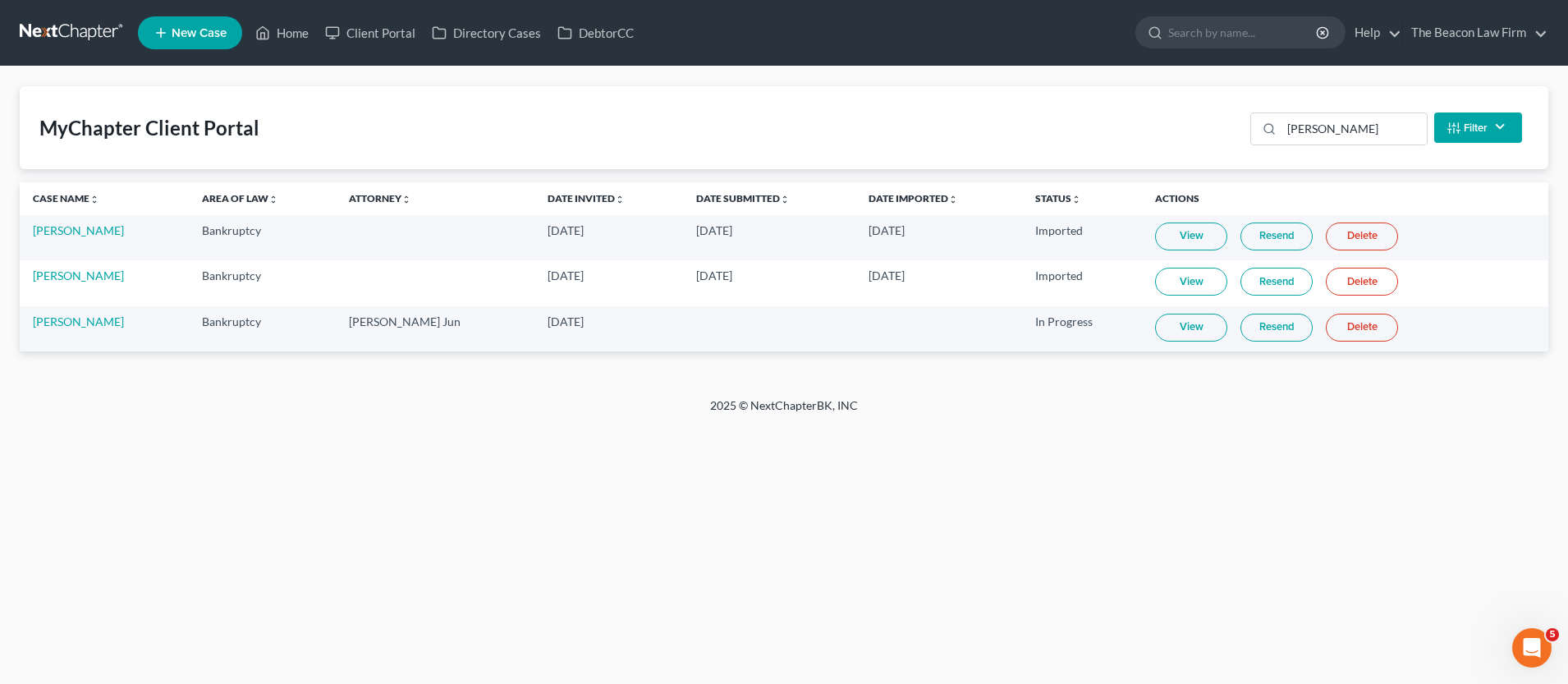
click at [196, 42] on link "New Case" at bounding box center [191, 33] width 105 height 33
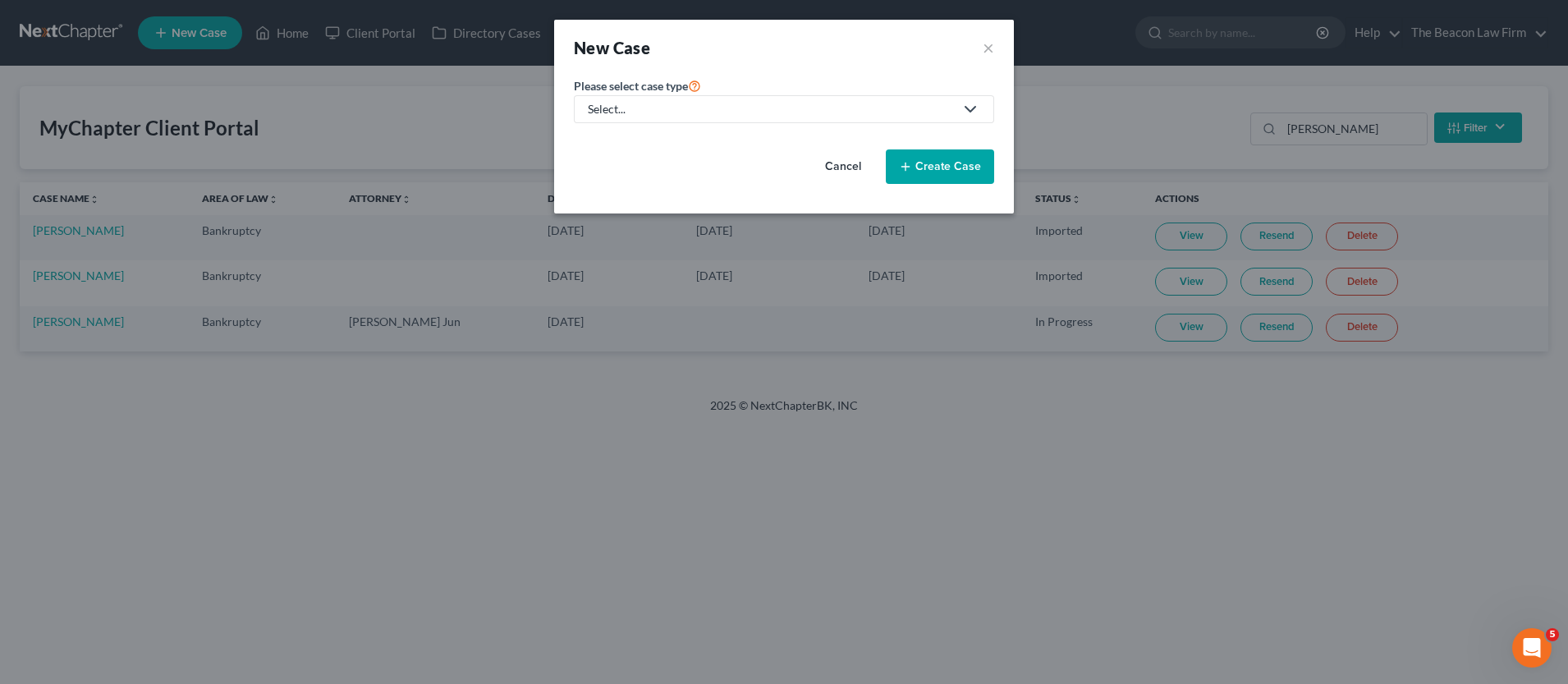
drag, startPoint x: 644, startPoint y: 108, endPoint x: 632, endPoint y: 114, distance: 13.4
click at [642, 108] on div "Select..." at bounding box center [771, 109] width 366 height 17
click at [611, 138] on div "Bankruptcy" at bounding box center [619, 142] width 59 height 17
select select "15"
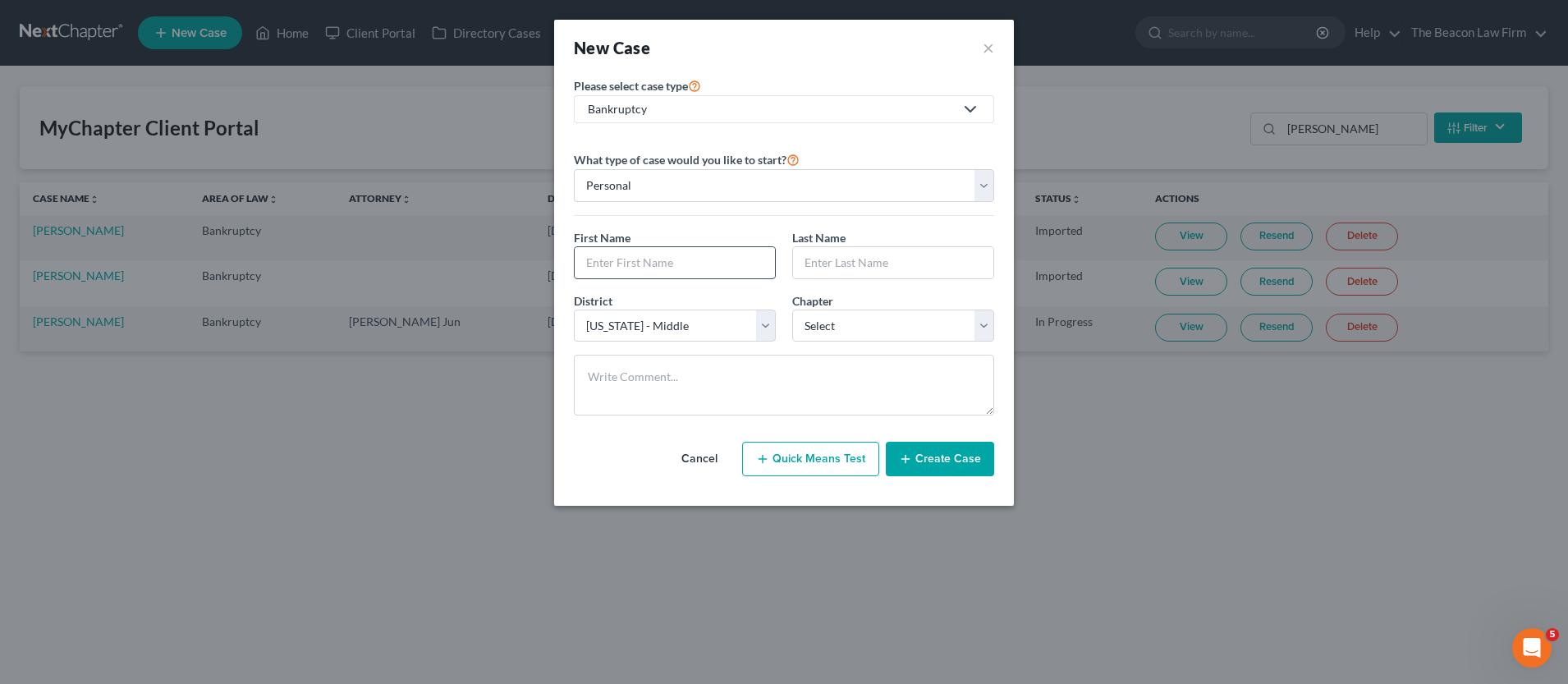
paste input "[PERSON_NAME]"
type input "[PERSON_NAME]"
paste input "[PERSON_NAME]"
type input "[PERSON_NAME]"
drag, startPoint x: 695, startPoint y: 264, endPoint x: 682, endPoint y: 261, distance: 13.3
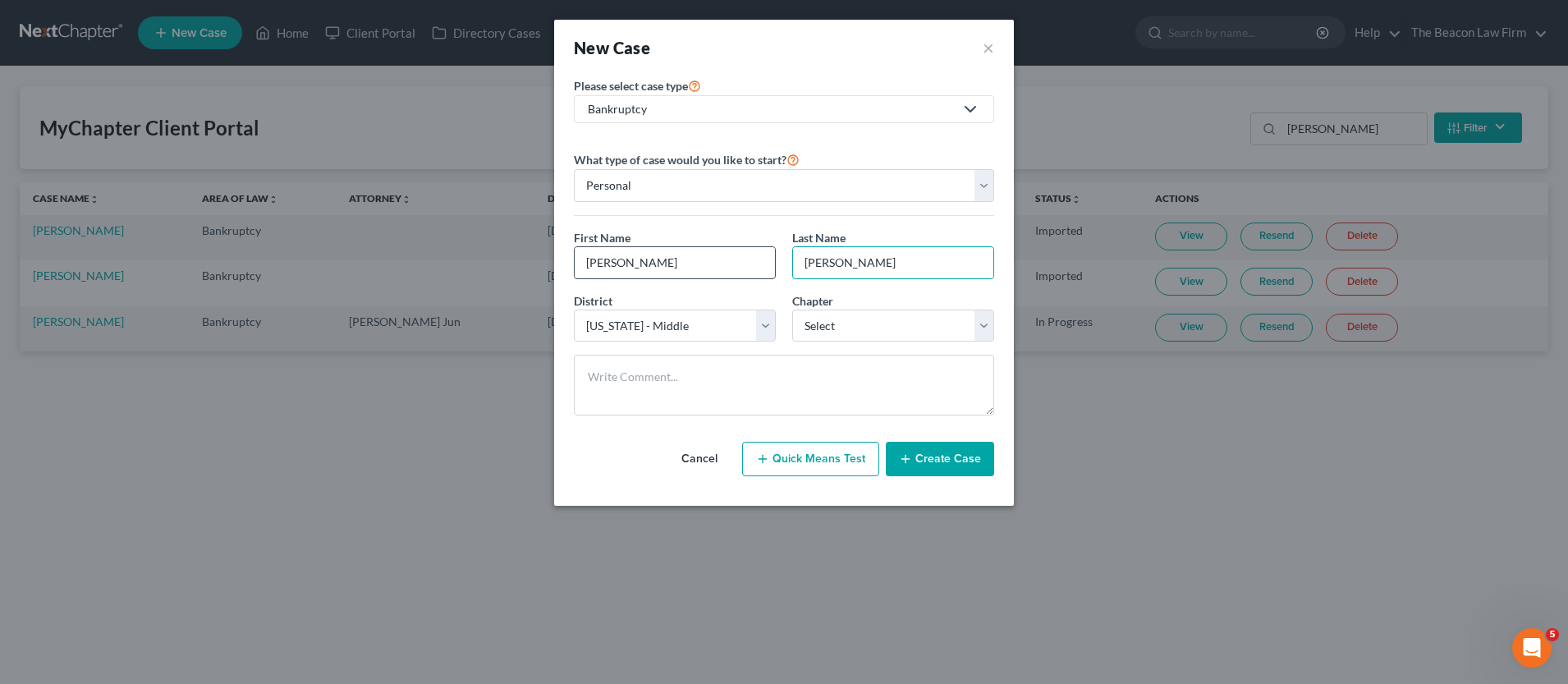
click at [693, 264] on input "[PERSON_NAME]" at bounding box center [675, 262] width 200 height 31
drag, startPoint x: 682, startPoint y: 261, endPoint x: 538, endPoint y: 254, distance: 144.2
click at [538, 256] on div "New Case × Please select case type * Bankruptcy Bankruptcy Other What type of c…" at bounding box center [784, 342] width 1568 height 684
paste input "Chantina Ha"
type input "Chantina Hall"
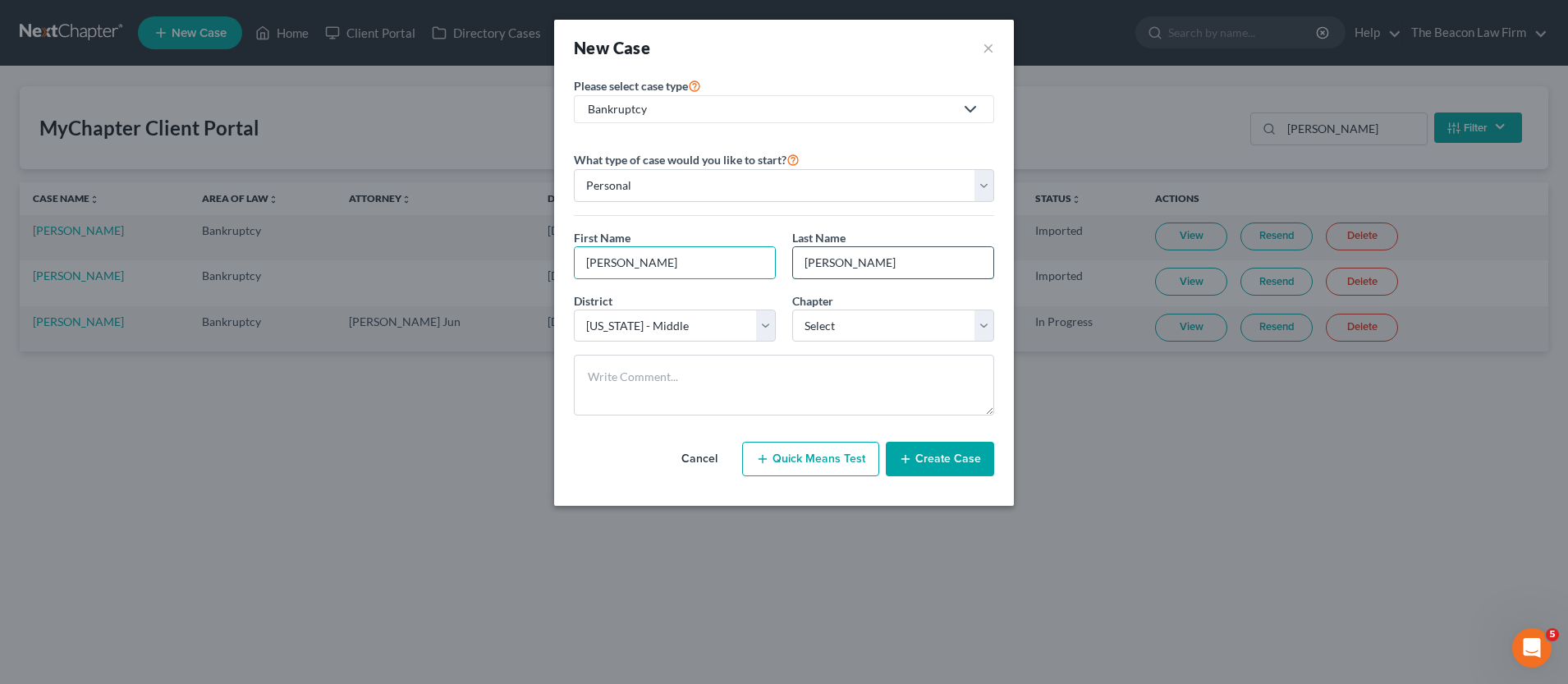
drag, startPoint x: 940, startPoint y: 278, endPoint x: 901, endPoint y: 264, distance: 41.4
click at [938, 278] on input "[PERSON_NAME]" at bounding box center [893, 262] width 200 height 31
drag, startPoint x: 897, startPoint y: 264, endPoint x: 783, endPoint y: 255, distance: 114.4
click at [739, 258] on div "First Name * Chantina Hall Last Name * Andrew Carroll" at bounding box center [783, 261] width 436 height 64
paste input "Chantina Ha"
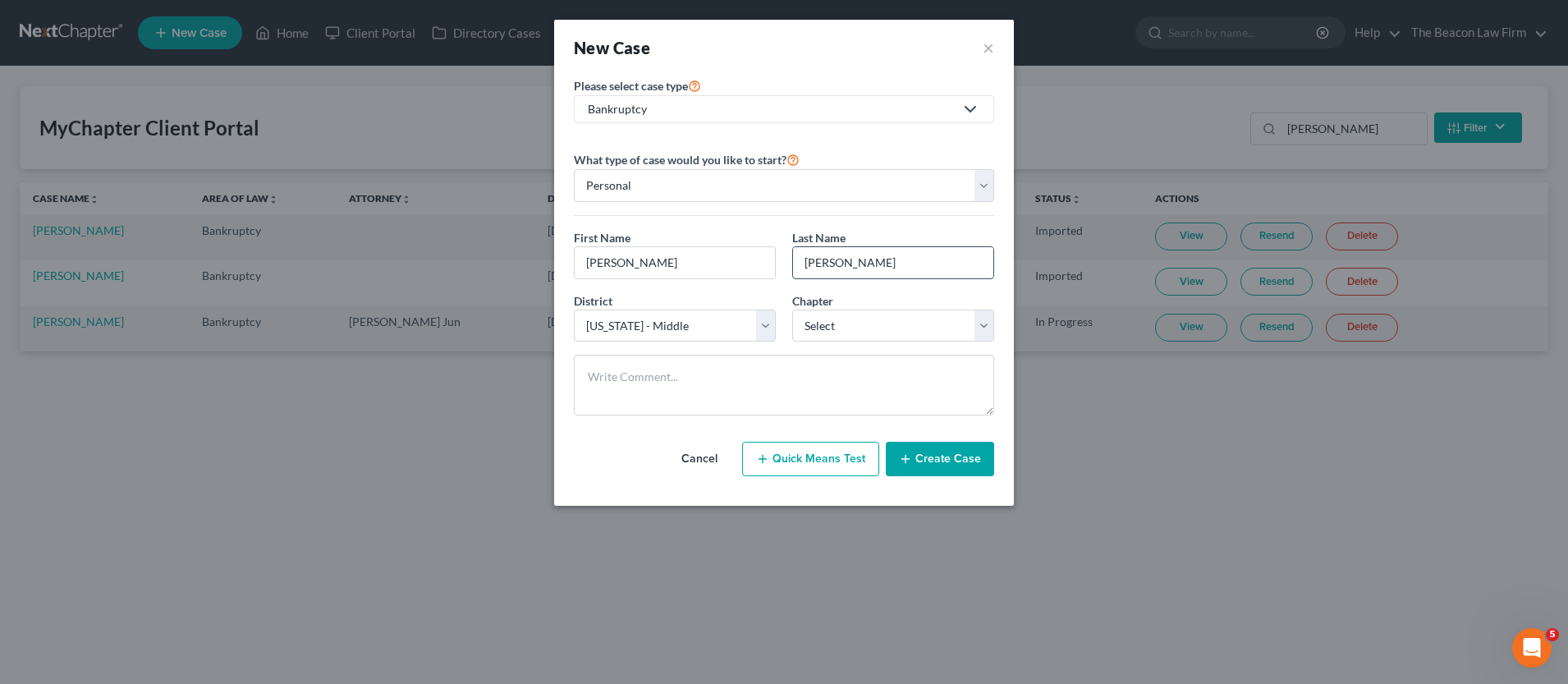
click at [853, 254] on input "Chantina Hall" at bounding box center [893, 262] width 200 height 31
click at [862, 256] on input "Chantina Hall" at bounding box center [893, 262] width 200 height 31
click at [857, 258] on input "Chantina Hall" at bounding box center [893, 262] width 200 height 31
type input "Hall"
drag, startPoint x: 682, startPoint y: 263, endPoint x: 659, endPoint y: 308, distance: 50.5
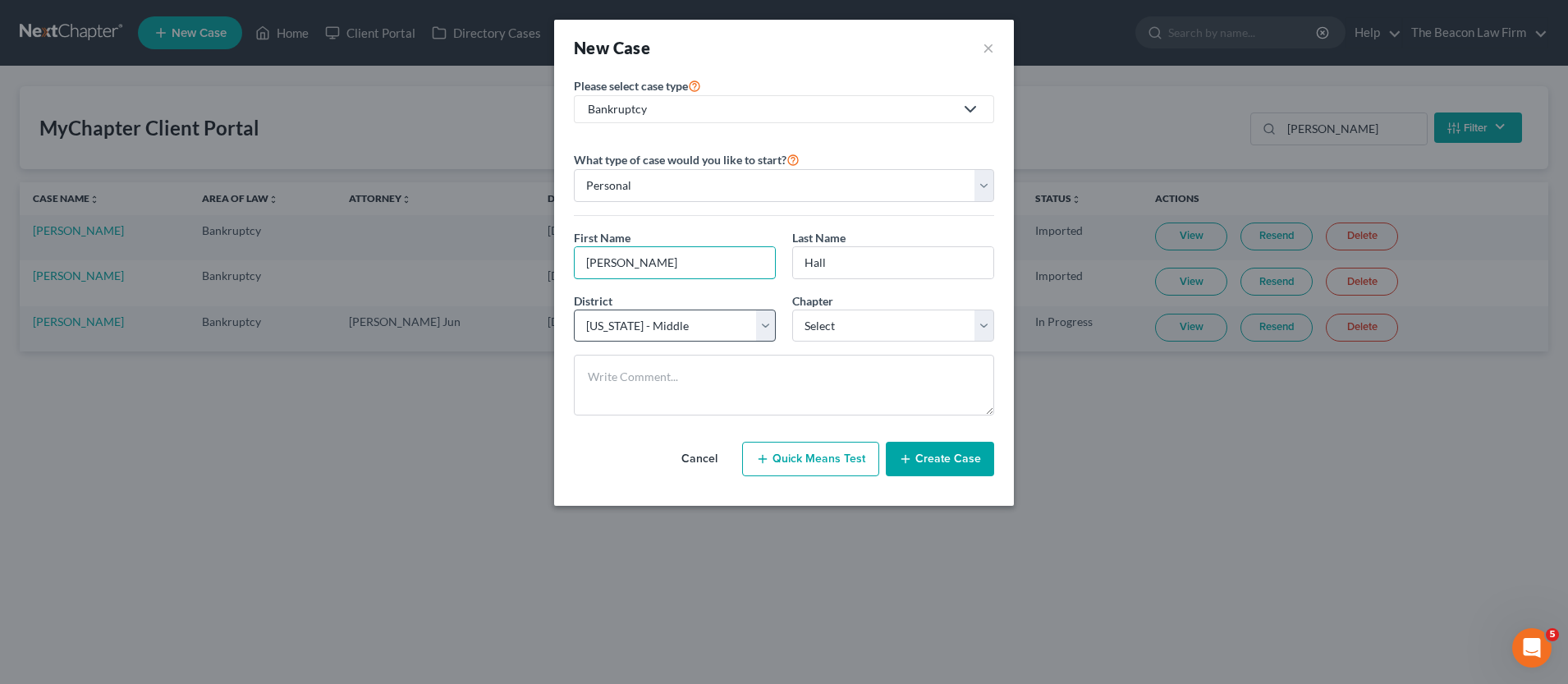
click at [636, 264] on input "Chantina Hall" at bounding box center [675, 262] width 200 height 31
type input "Chantina"
click at [666, 343] on div "District * Select Alabama - Middle Alabama - Northern Alabama - Southern Alaska…" at bounding box center [783, 324] width 436 height 64
select select "51"
select select "0"
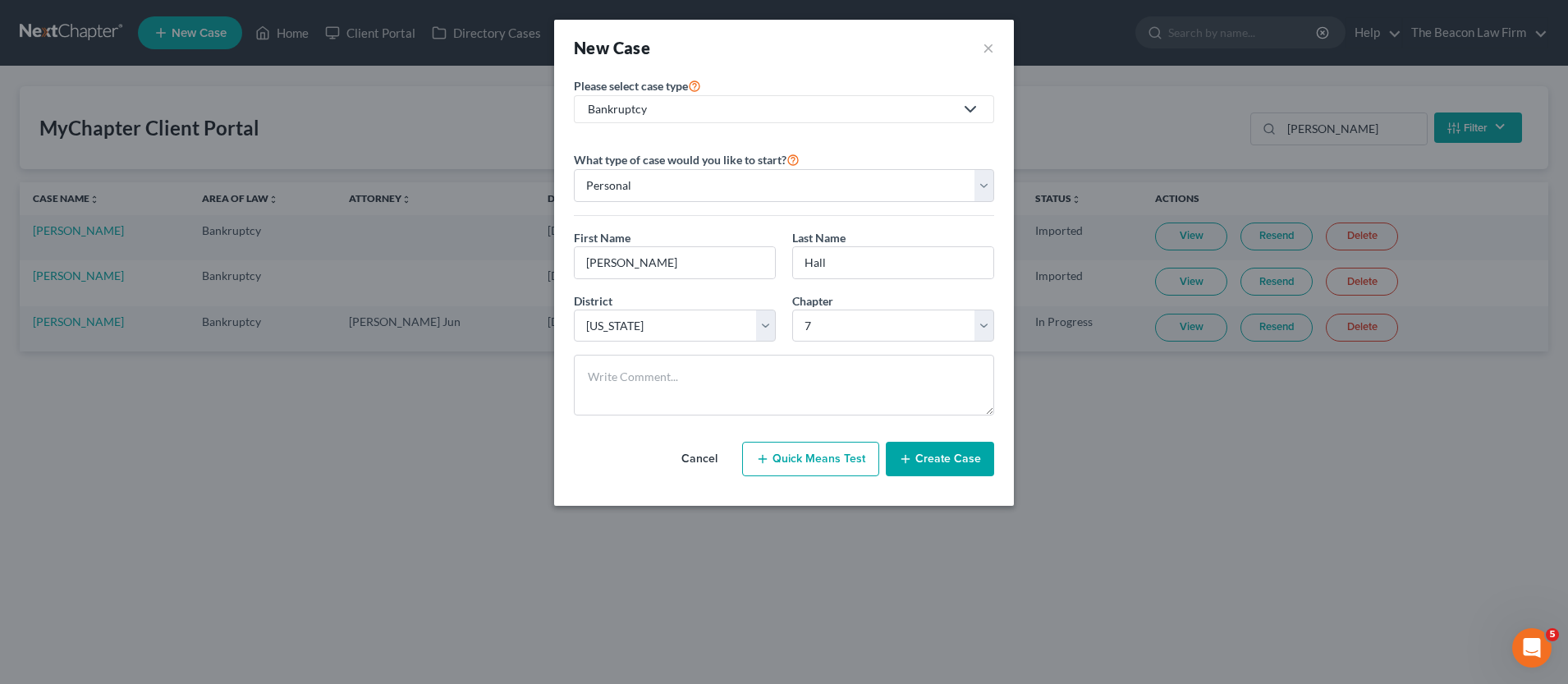
click at [922, 457] on button "Create Case" at bounding box center [940, 459] width 108 height 35
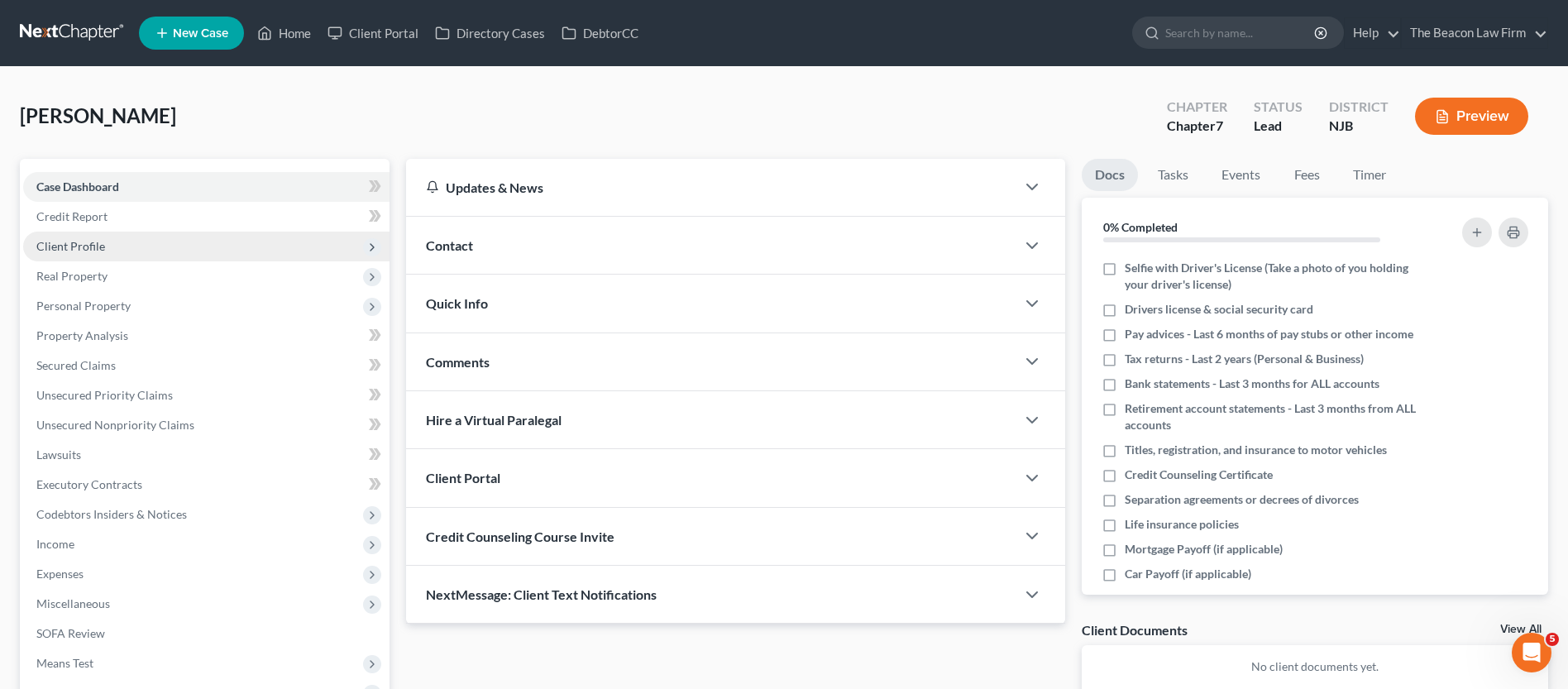
click at [78, 244] on span "Client Profile" at bounding box center [71, 246] width 69 height 14
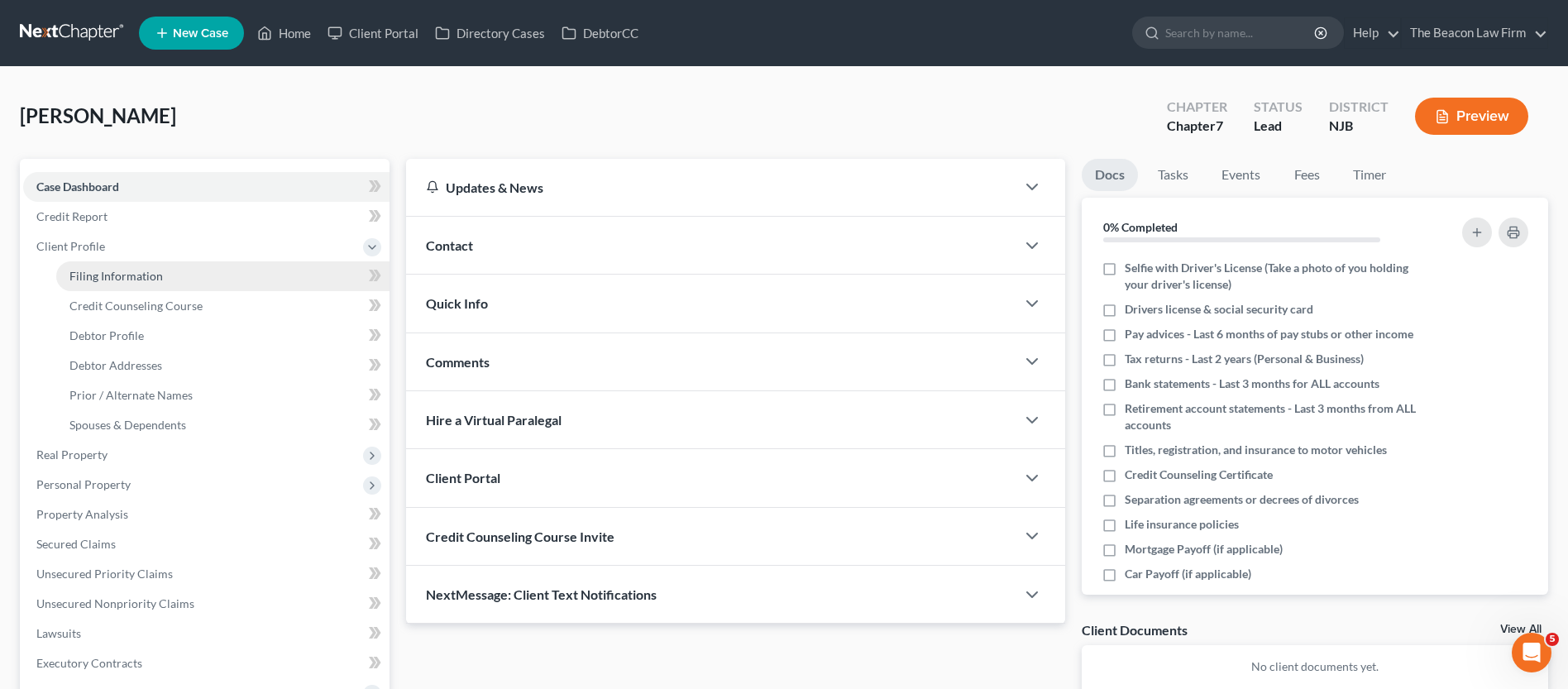
click at [126, 280] on span "Filing Information" at bounding box center [116, 276] width 93 height 14
select select "1"
select select "0"
select select "51"
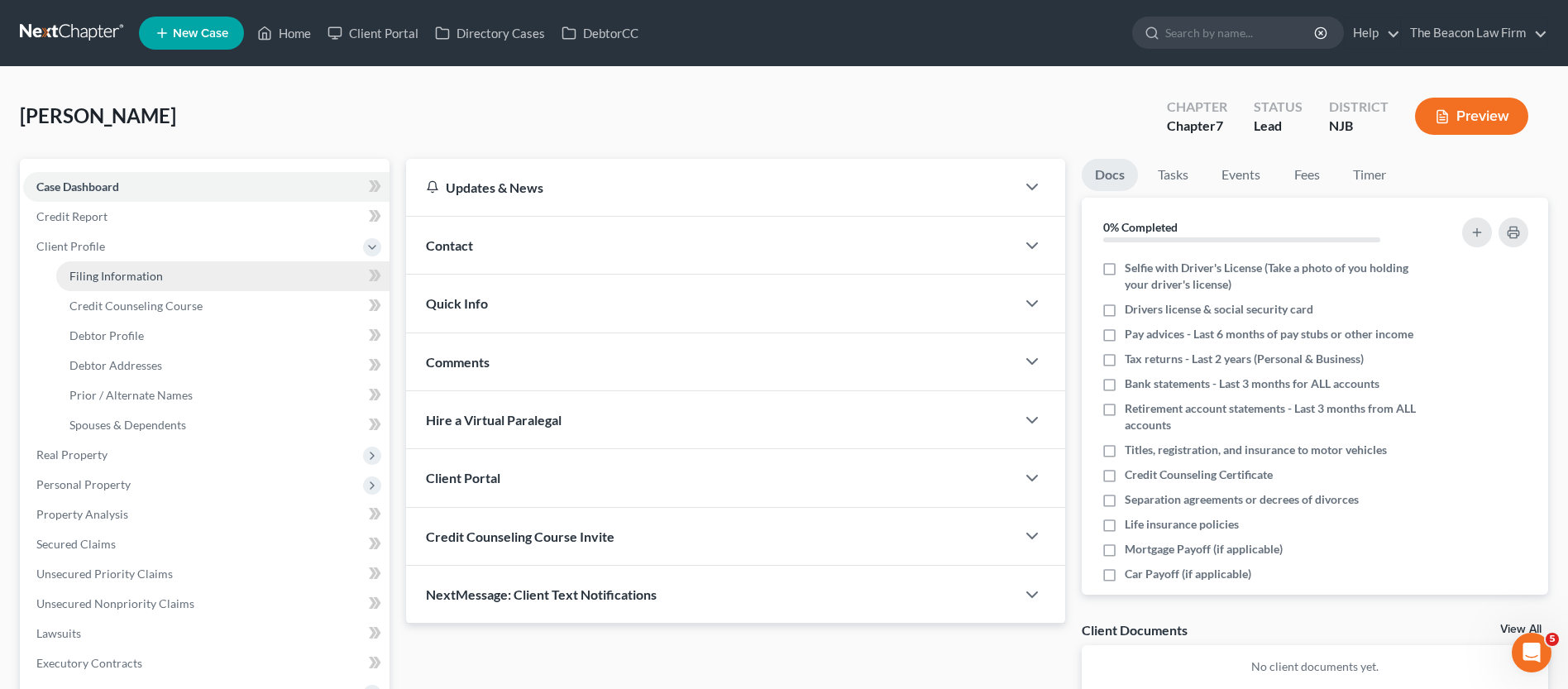
select select "33"
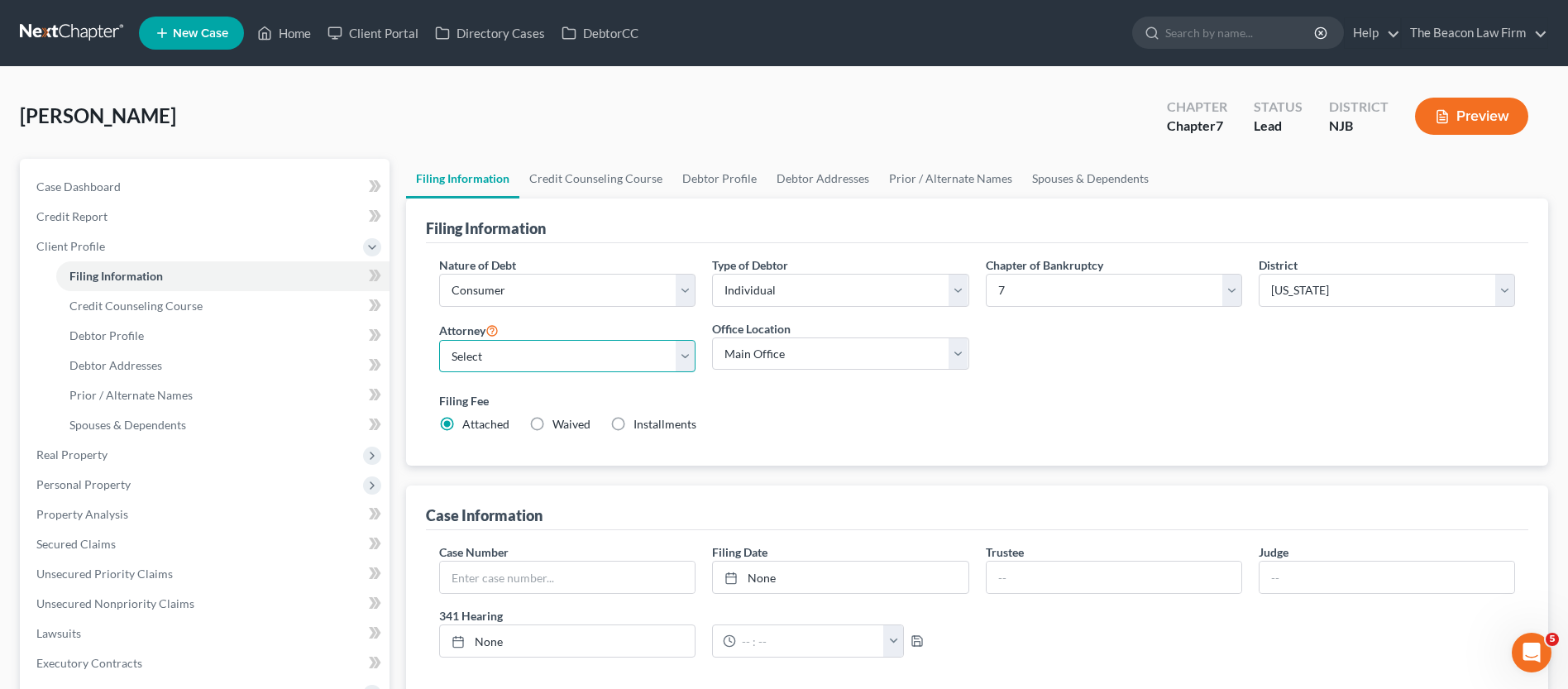
select select "0"
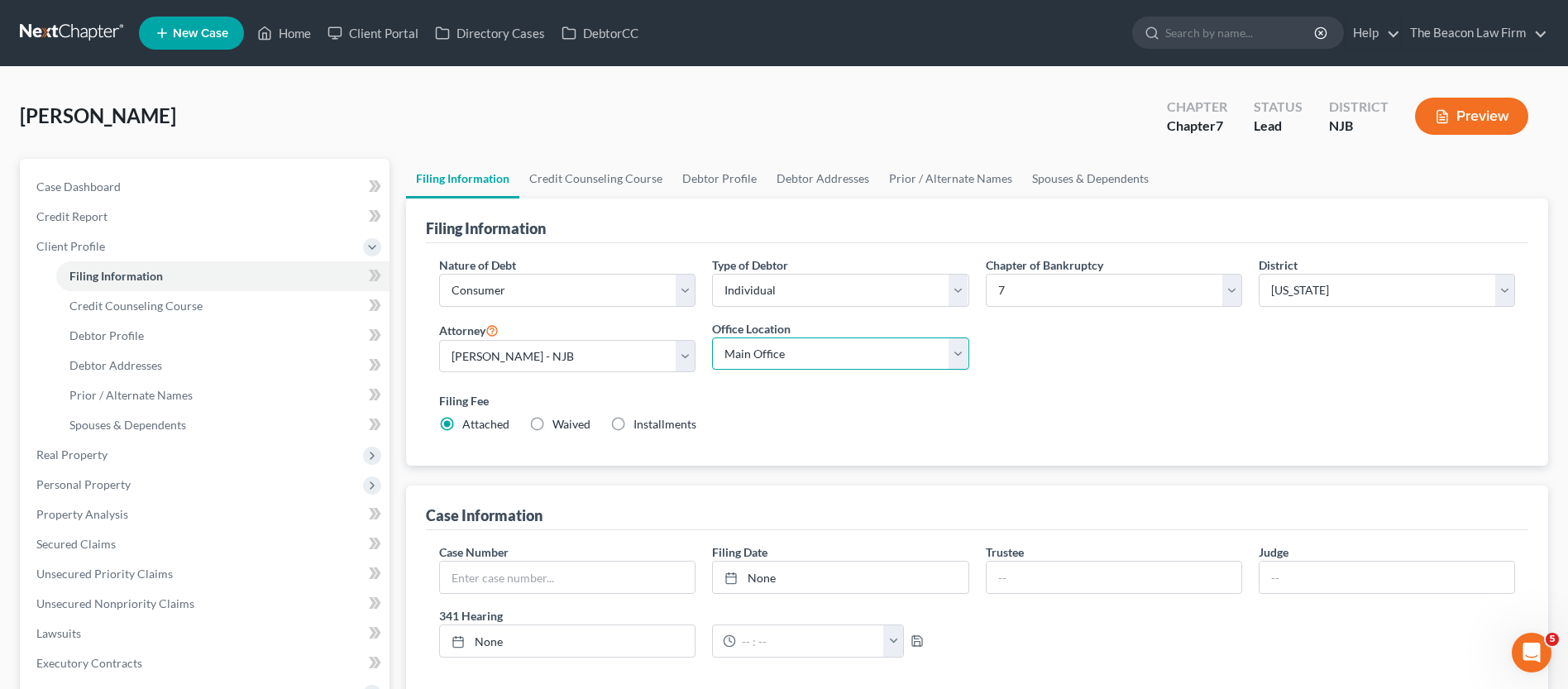
select select "2"
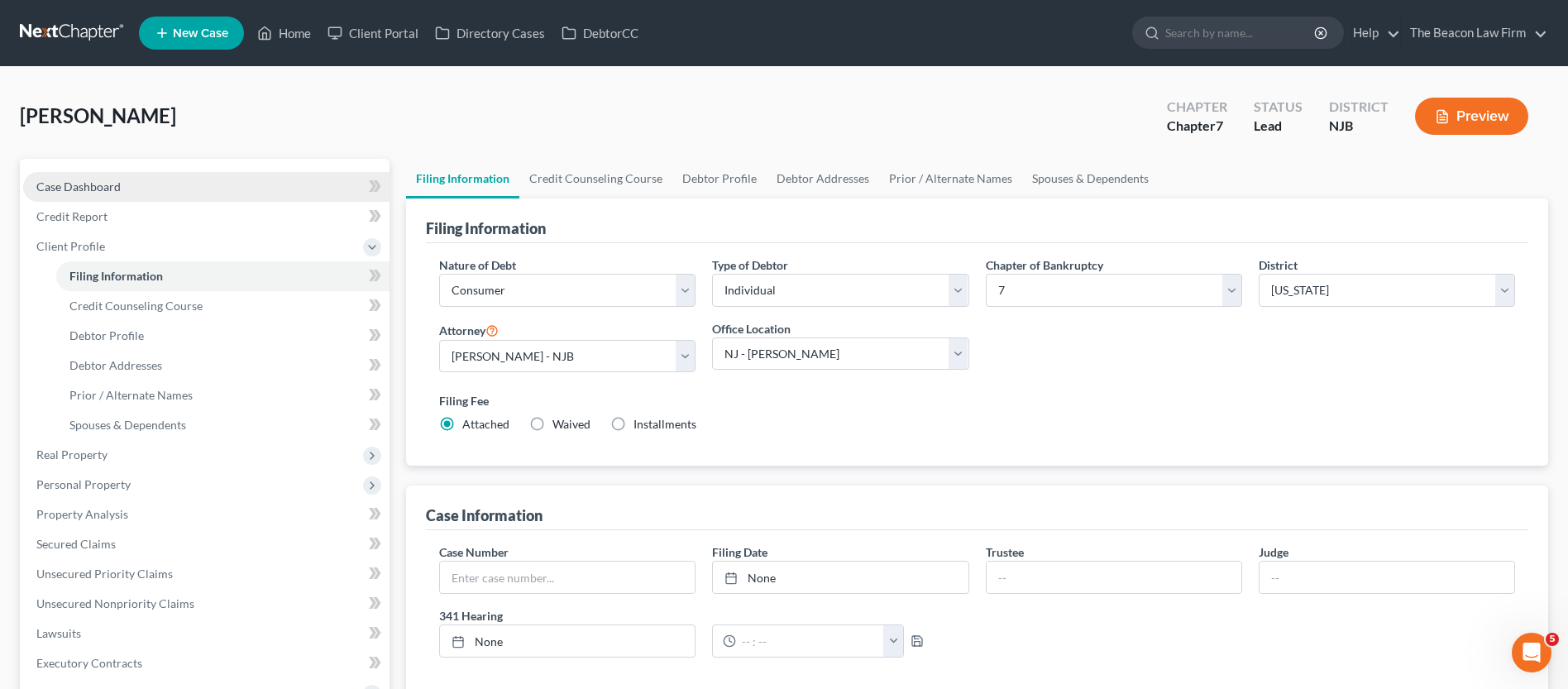
click at [99, 187] on span "Case Dashboard" at bounding box center [79, 186] width 85 height 14
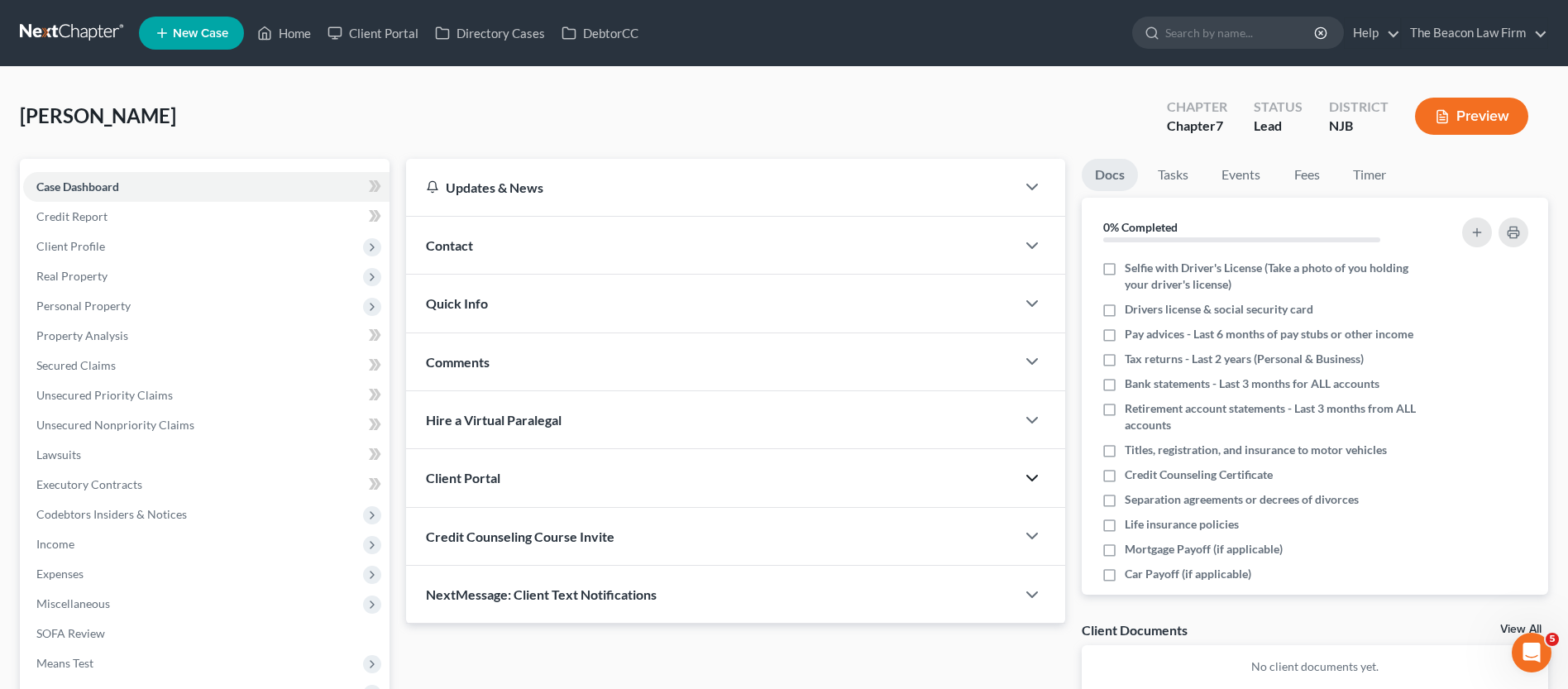
click at [1033, 474] on icon "button" at bounding box center [1032, 477] width 20 height 20
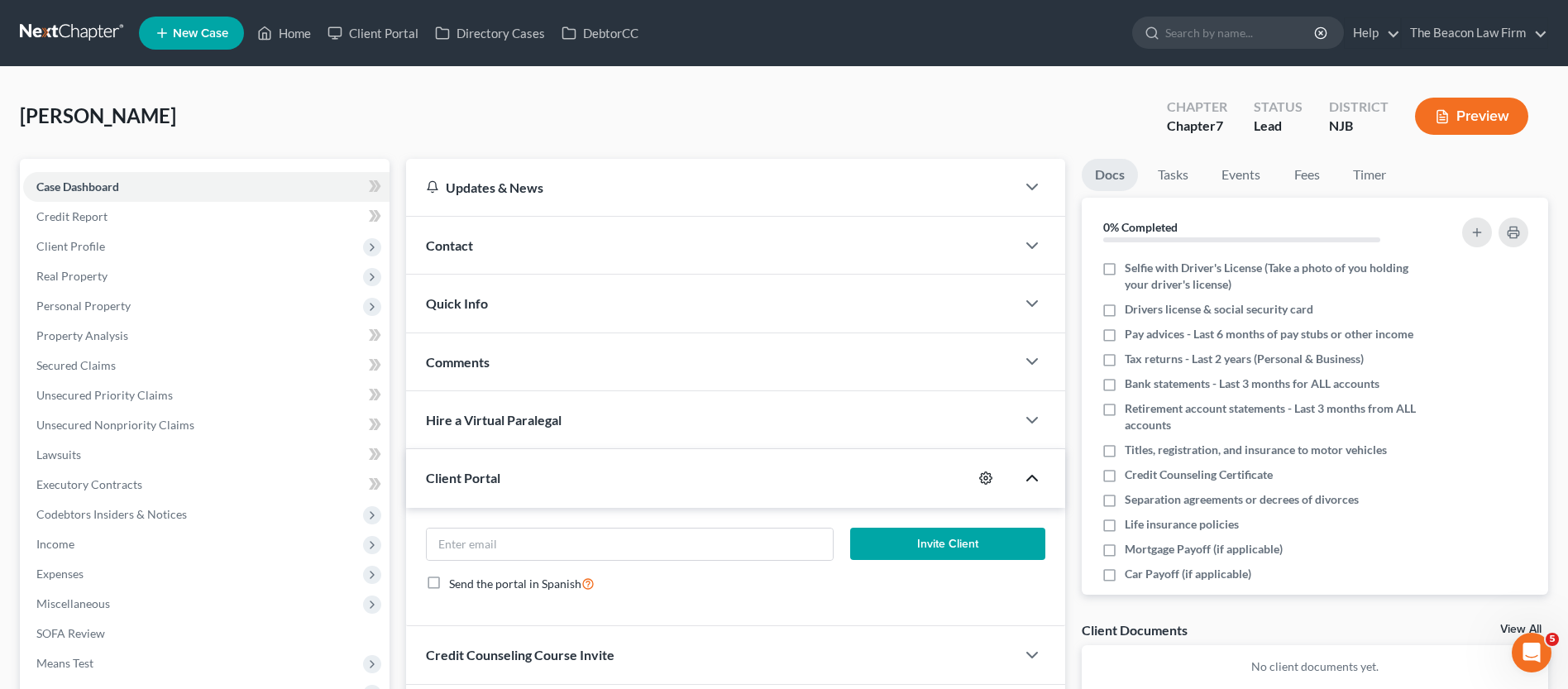
click at [983, 476] on icon "button" at bounding box center [985, 478] width 13 height 13
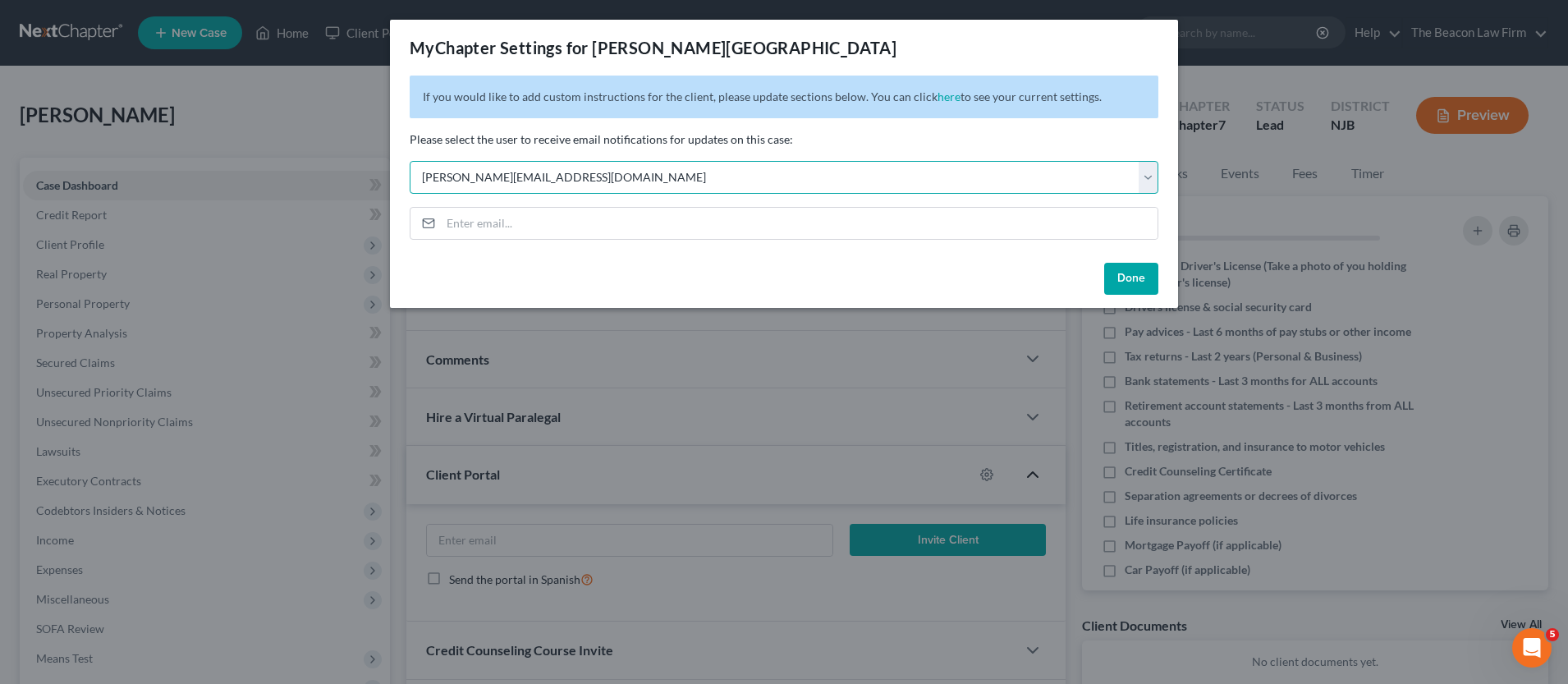
select select "0"
drag, startPoint x: 1125, startPoint y: 271, endPoint x: 1107, endPoint y: 269, distance: 18.1
click at [1125, 270] on button "Done" at bounding box center [1132, 278] width 54 height 33
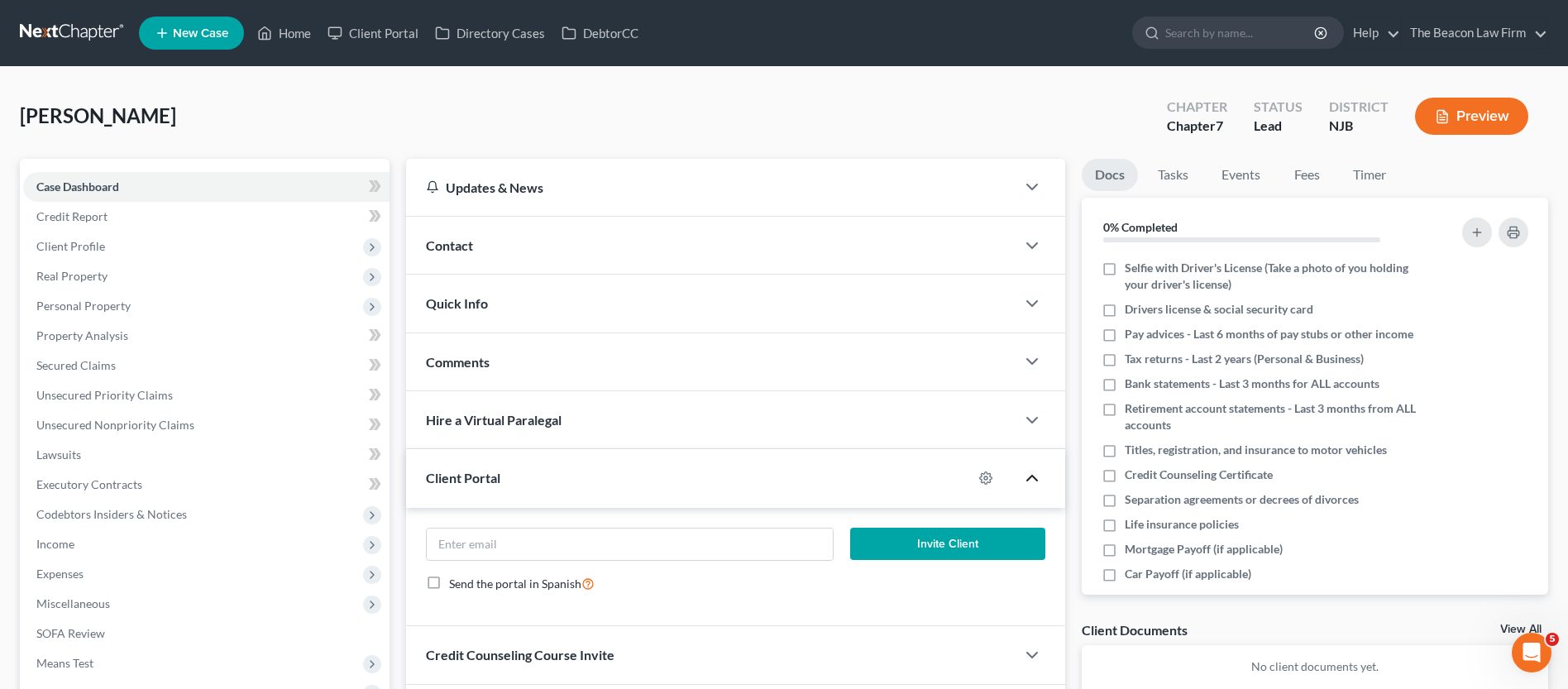
click at [473, 367] on span "Comments" at bounding box center [458, 361] width 64 height 16
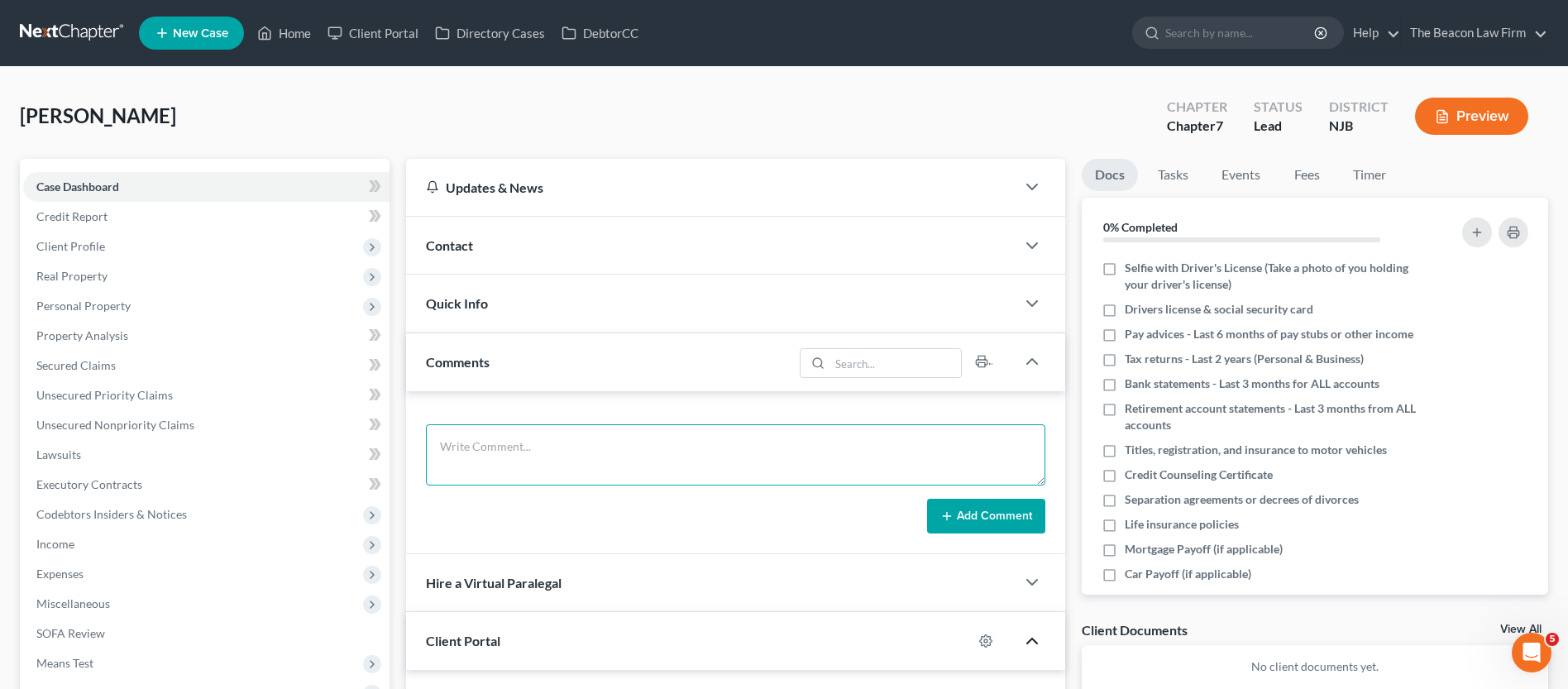
click at [506, 445] on textarea at bounding box center [736, 455] width 619 height 61
click at [613, 439] on textarea at bounding box center [736, 455] width 619 height 61
click at [612, 439] on textarea at bounding box center [736, 455] width 619 height 61
paste textarea "Sent potential client notification email correspondence to Attorney Kim. Sent B…"
click at [800, 444] on textarea "Sent potential client notification email correspondence to Attorney Kim. Sent B…" at bounding box center [736, 455] width 619 height 61
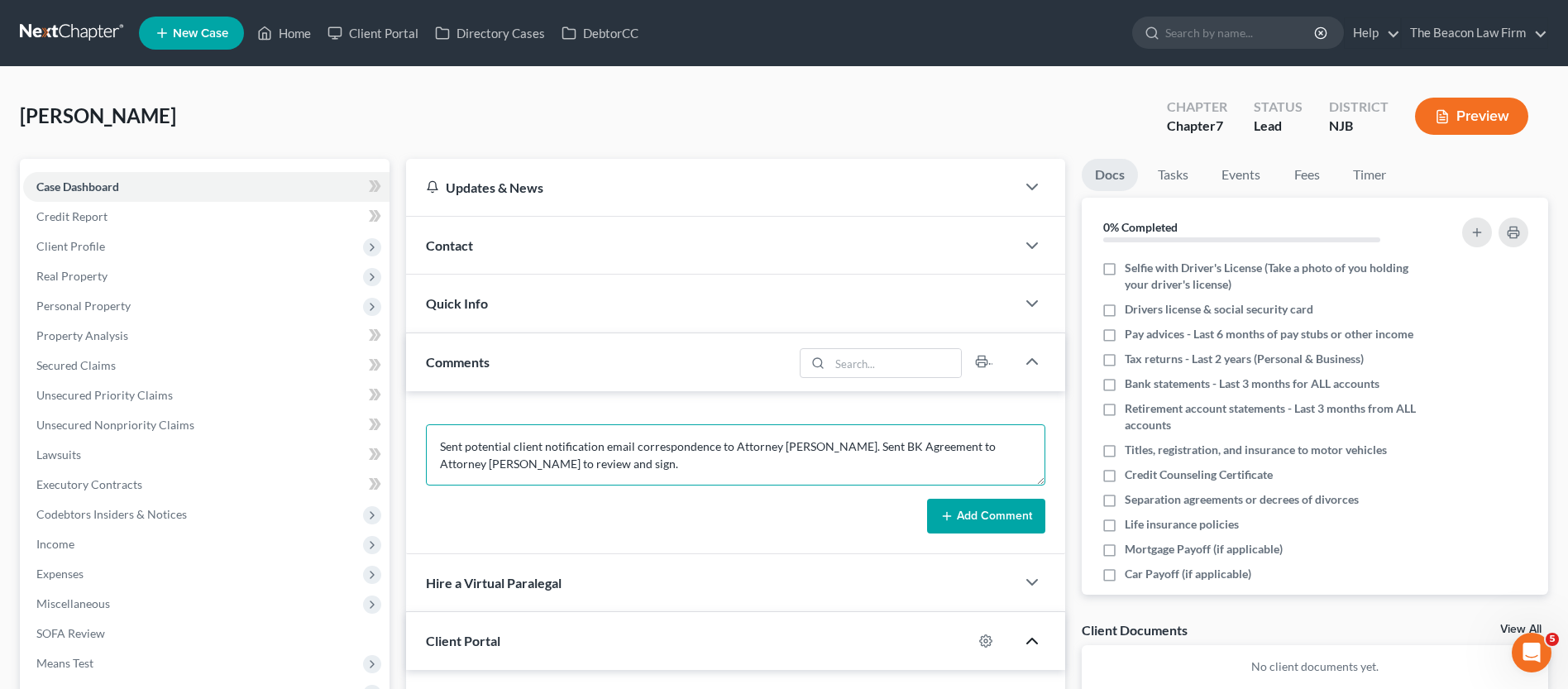
drag, startPoint x: 781, startPoint y: 446, endPoint x: 816, endPoint y: 443, distance: 35.1
click at [816, 443] on textarea "Sent potential client notification email correspondence to Attorney Carroll. Se…" at bounding box center [736, 455] width 619 height 61
click at [1000, 446] on textarea "Sent potential client notification email correspondence to Attorney Carroll. Se…" at bounding box center [736, 455] width 619 height 61
paste textarea "Carroll."
type textarea "Sent potential client notification email correspondence to Attorney Carroll. Se…"
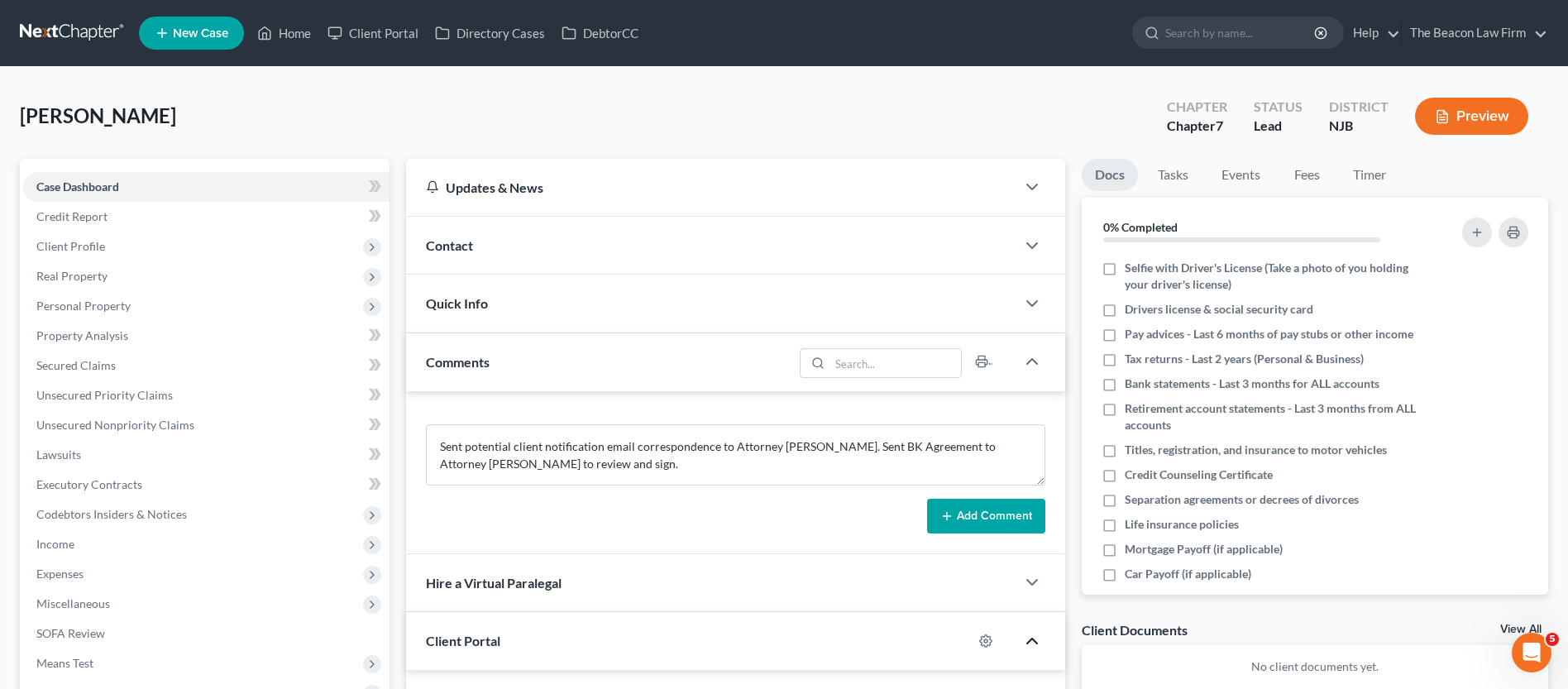
click at [1020, 505] on button "Add Comment" at bounding box center [986, 516] width 119 height 35
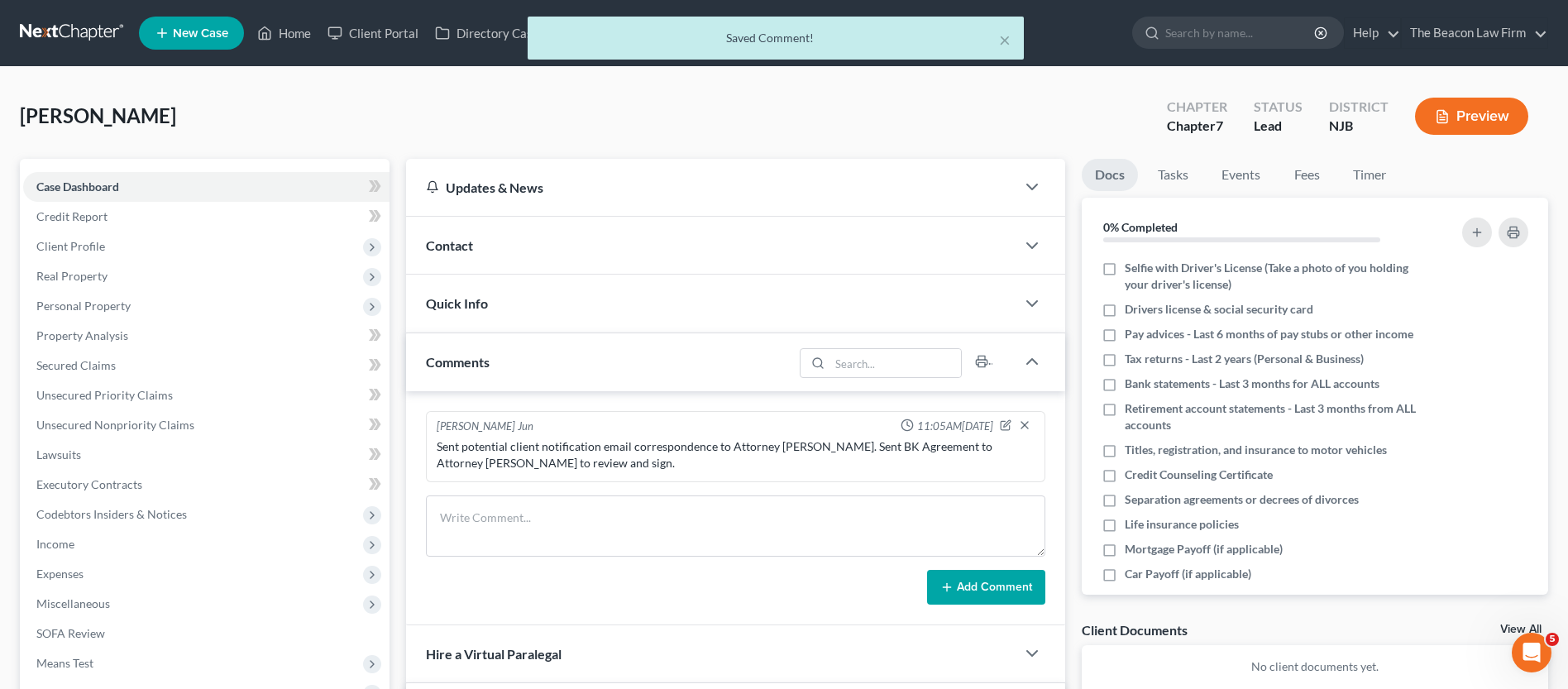
scroll to position [347, 0]
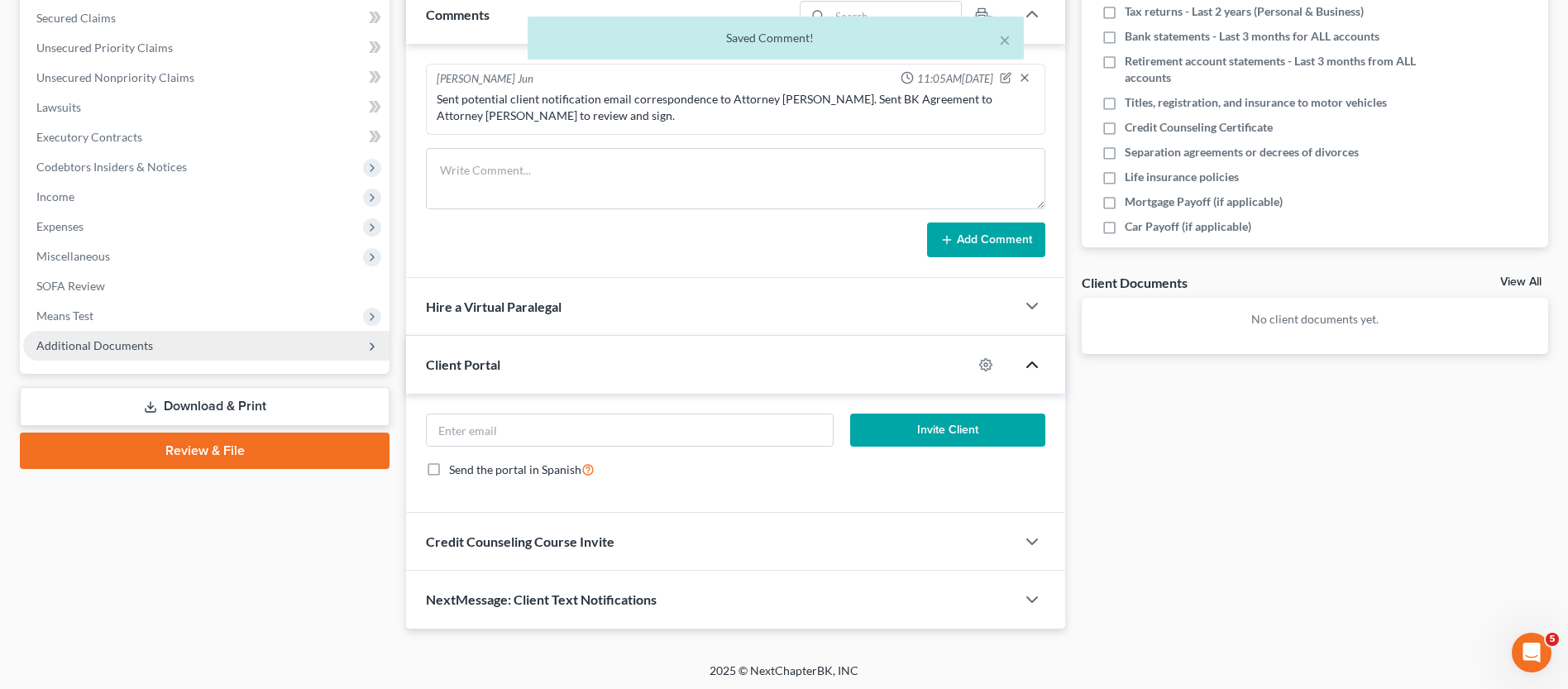
click at [72, 344] on span "Additional Documents" at bounding box center [95, 344] width 117 height 14
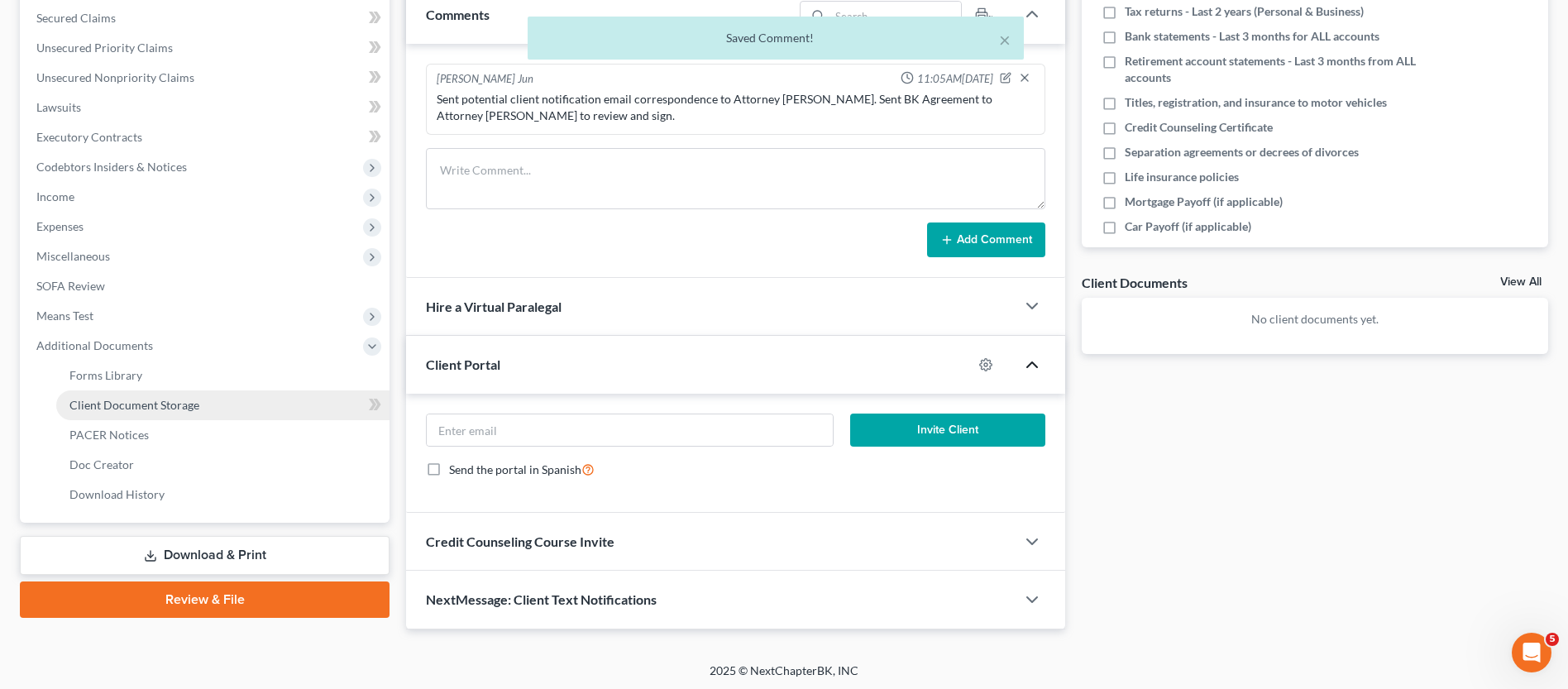
drag, startPoint x: 168, startPoint y: 402, endPoint x: 244, endPoint y: 409, distance: 76.3
click at [168, 403] on span "Client Document Storage" at bounding box center [135, 405] width 130 height 14
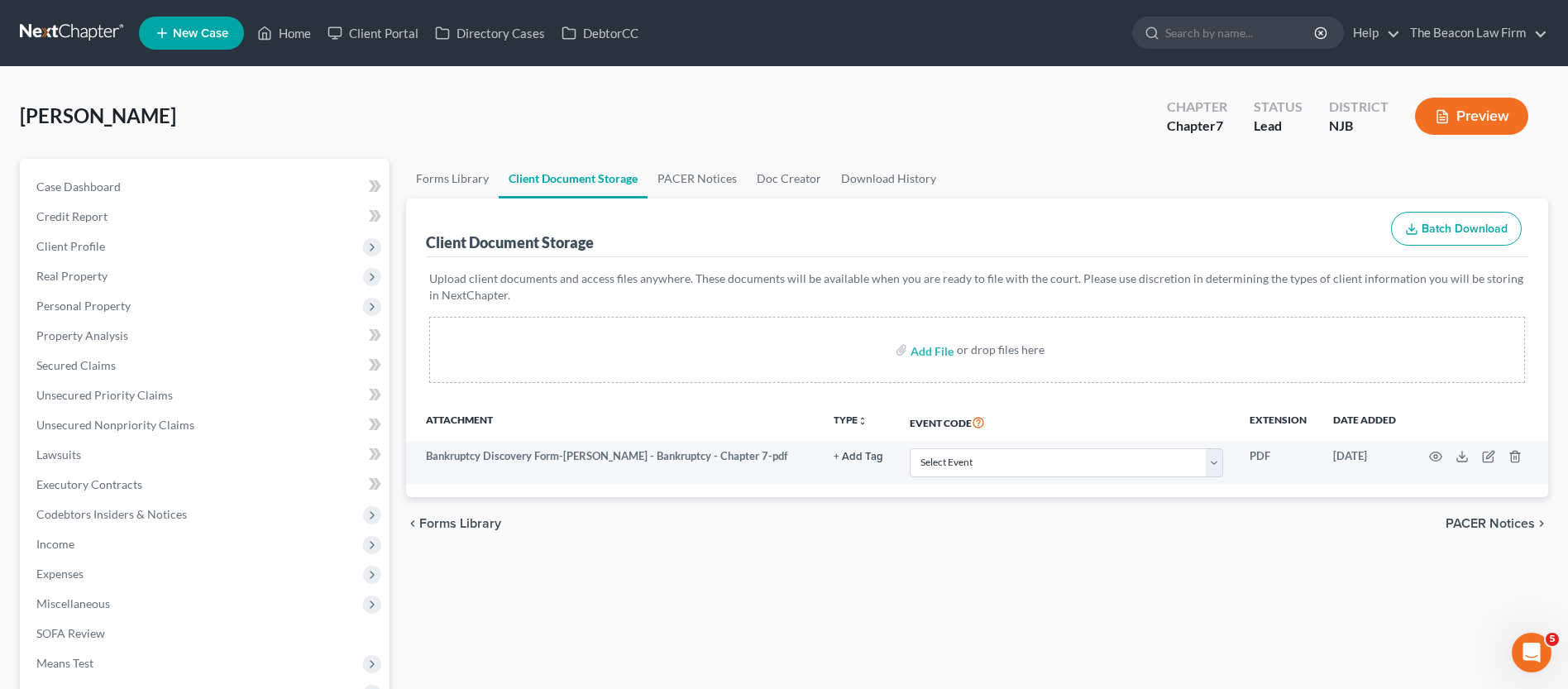
click at [1438, 457] on icon "button" at bounding box center [1435, 457] width 13 height 13
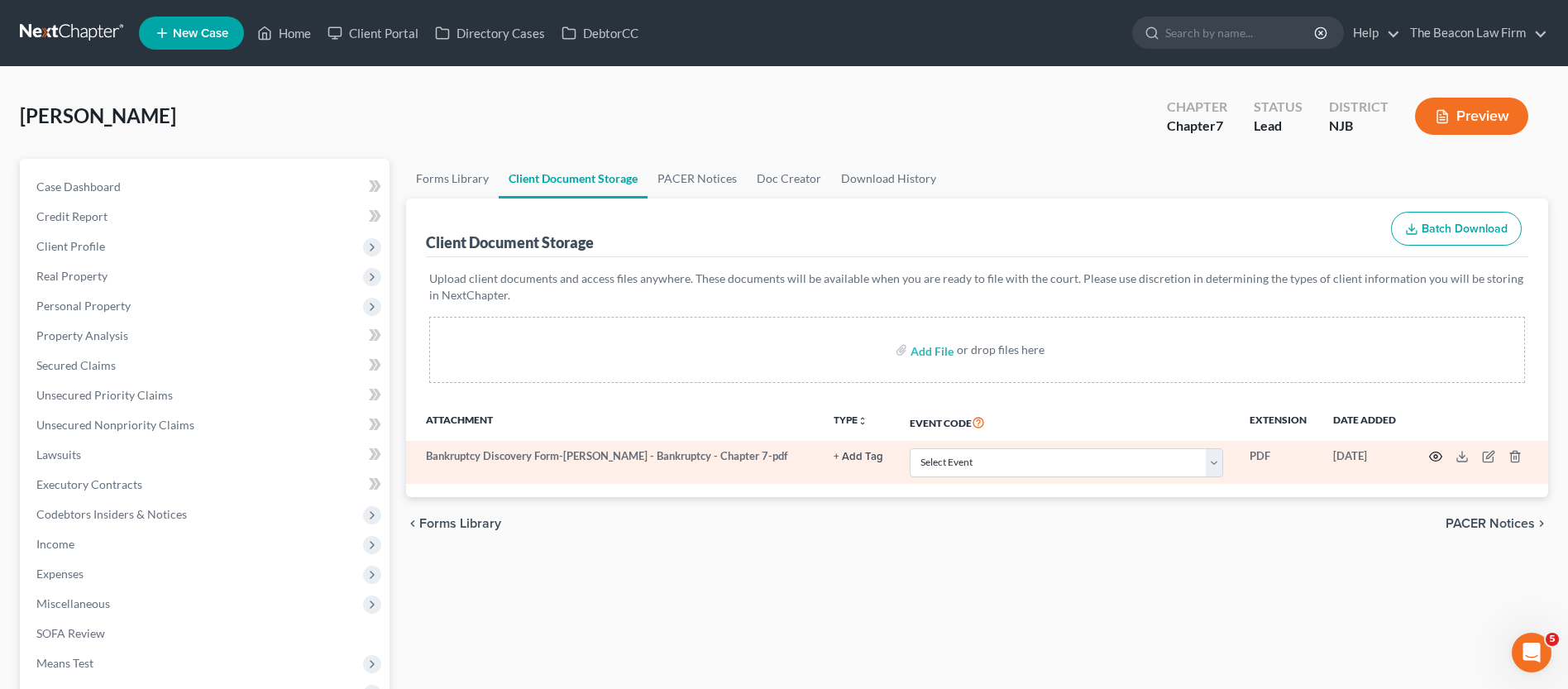
click at [1435, 459] on icon "button" at bounding box center [1435, 457] width 13 height 13
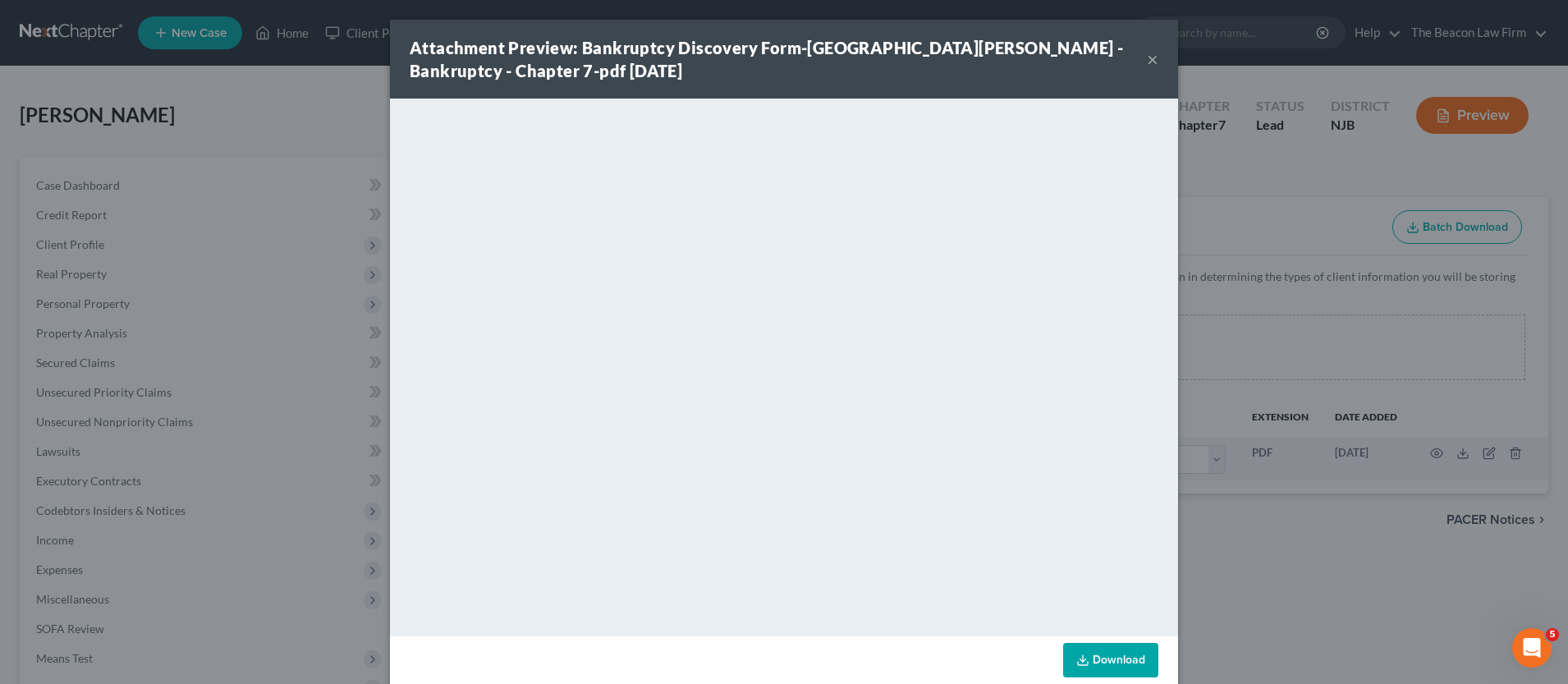
click at [1152, 59] on button "×" at bounding box center [1153, 59] width 11 height 20
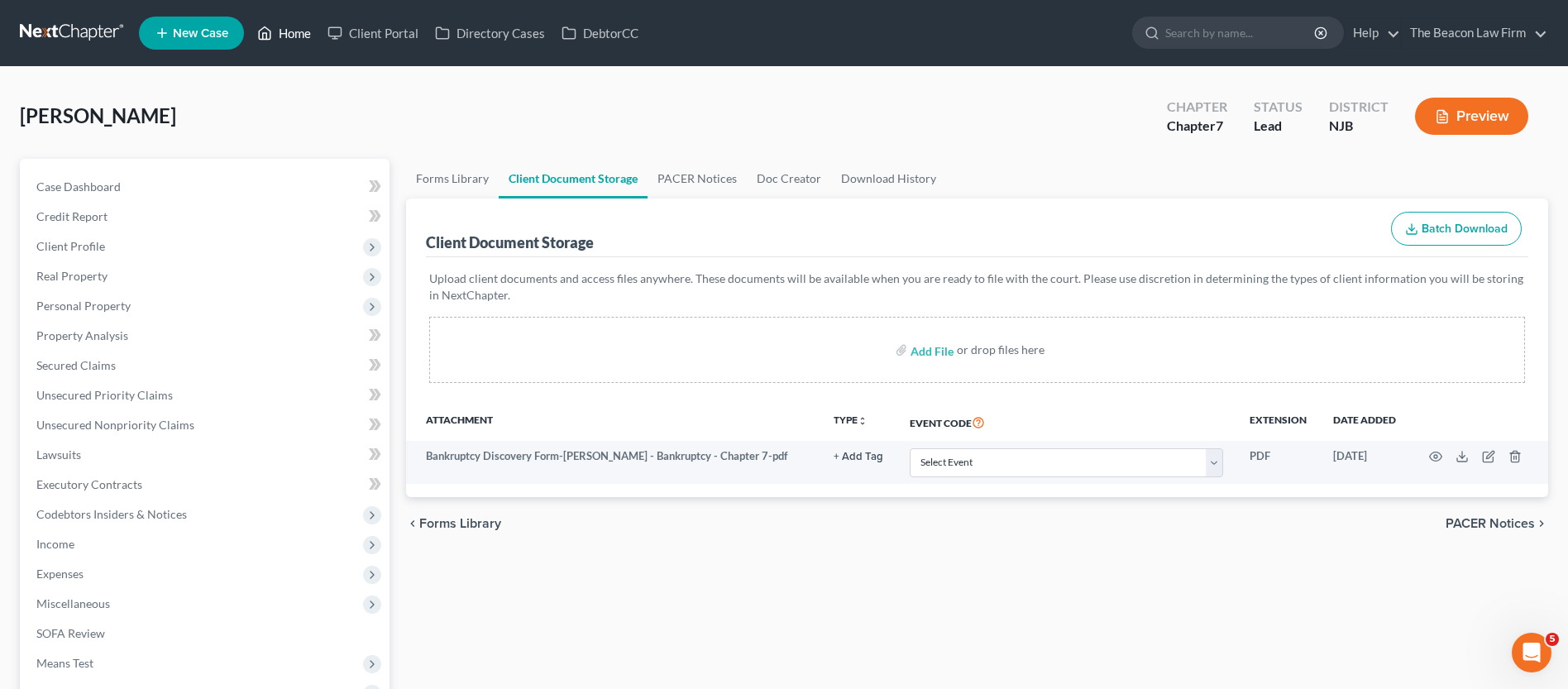
click at [275, 30] on link "Home" at bounding box center [283, 33] width 71 height 30
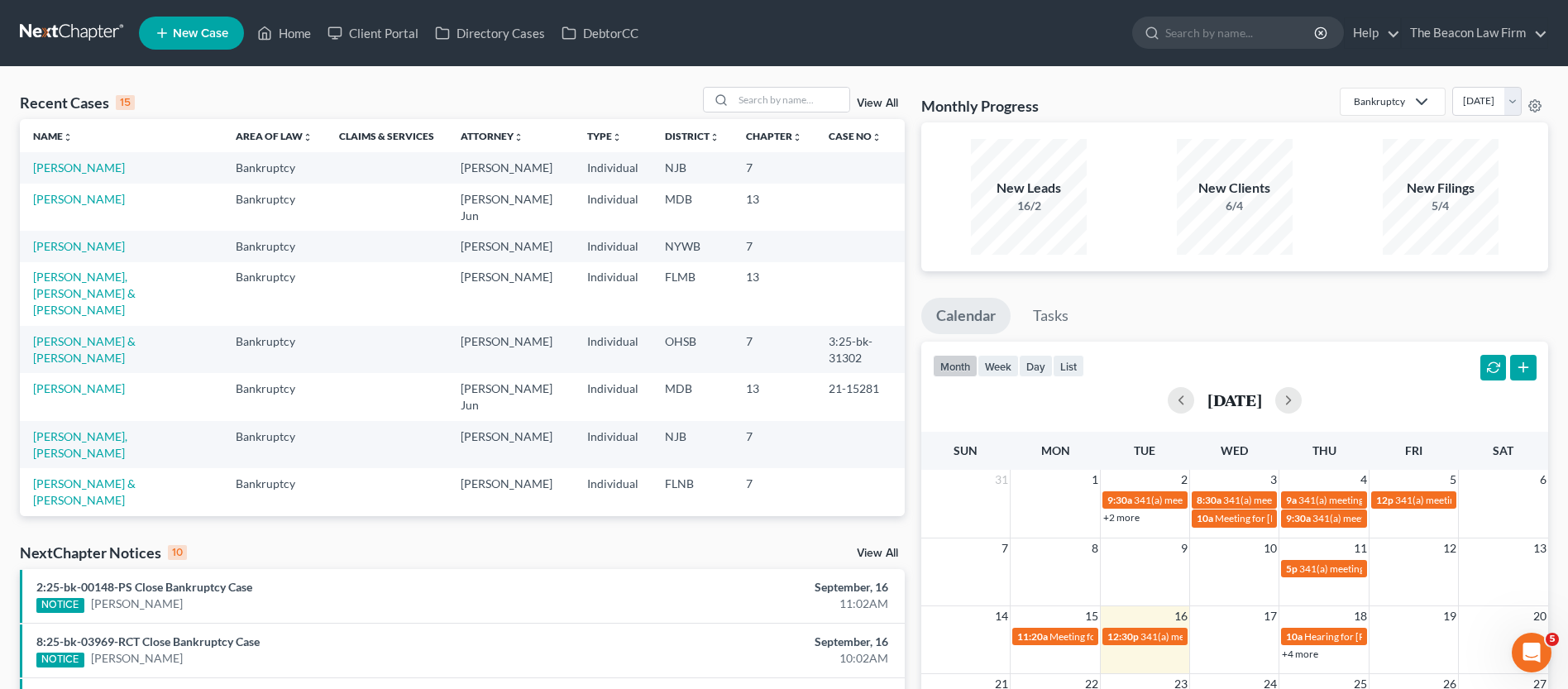
click at [87, 167] on link "Hall, Chantina" at bounding box center [79, 167] width 92 height 14
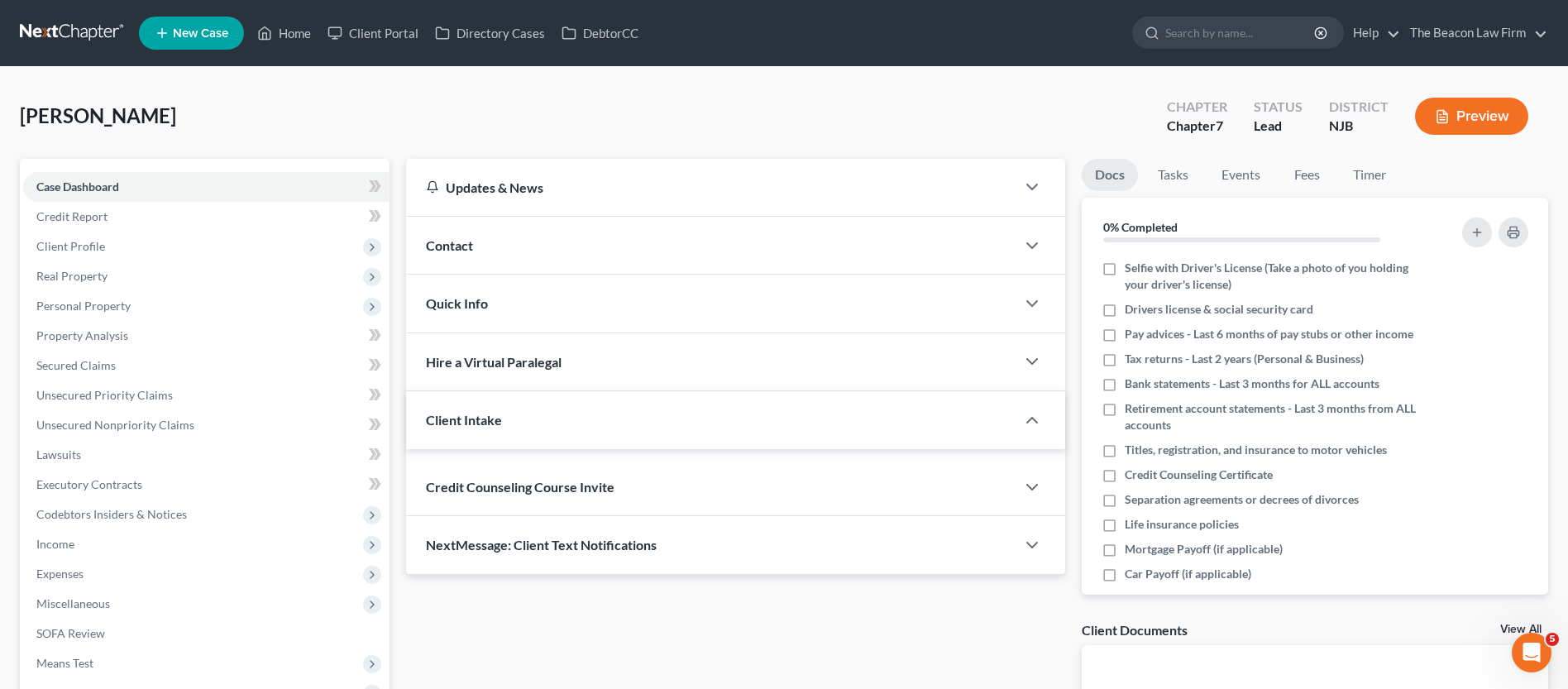
click at [89, 168] on div "Case Dashboard Payments Invoices Payments Payments Credit Report Client Profile…" at bounding box center [204, 441] width 370 height 563
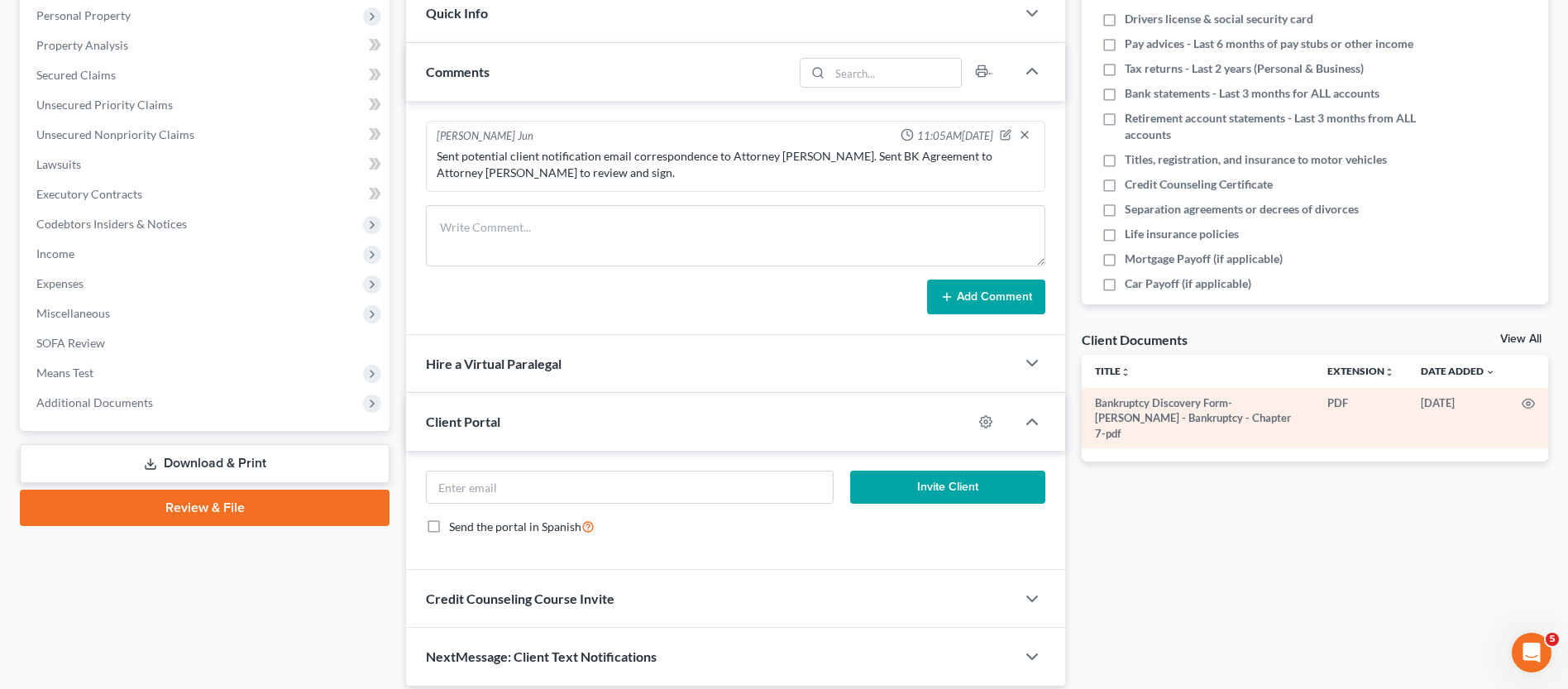
scroll to position [311, 0]
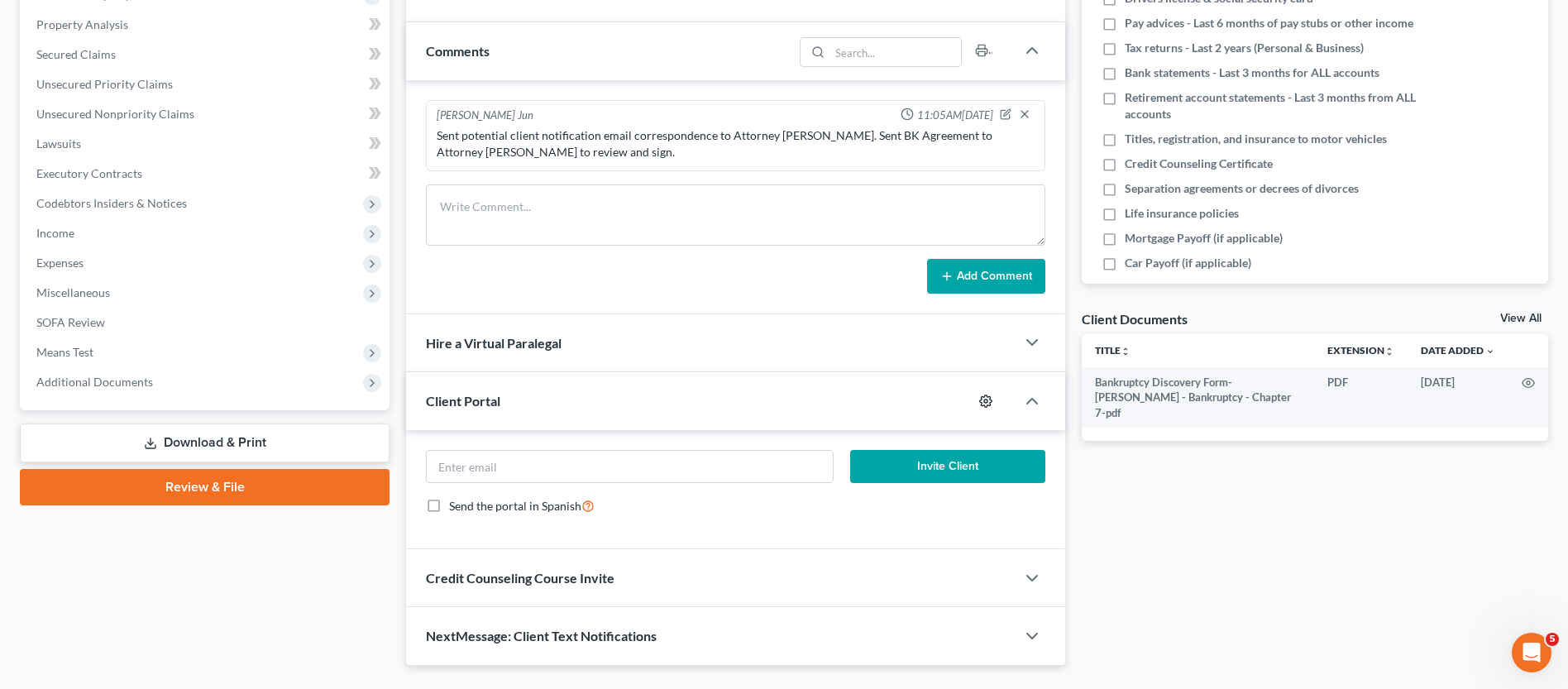
click at [984, 399] on icon "button" at bounding box center [985, 401] width 13 height 13
select select "0"
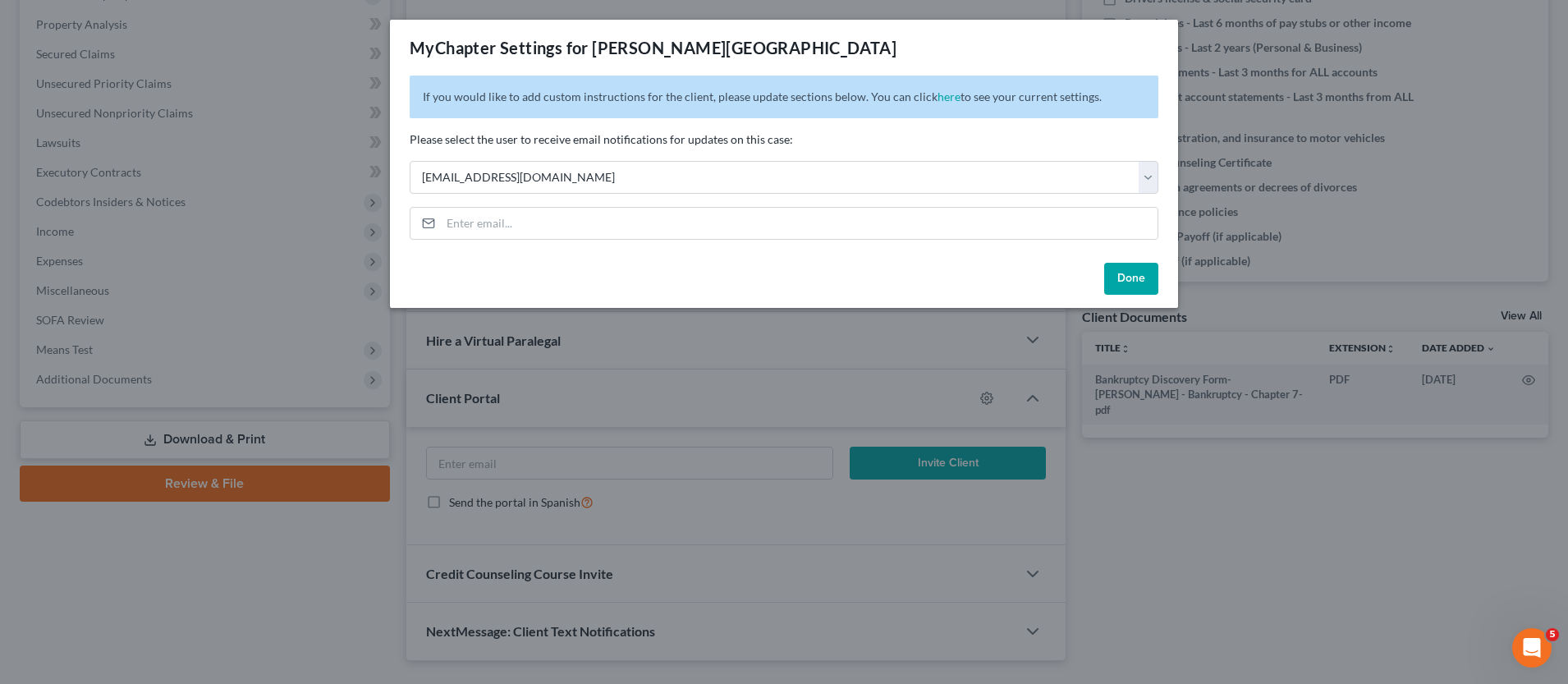
click at [1125, 276] on button "Done" at bounding box center [1132, 278] width 54 height 33
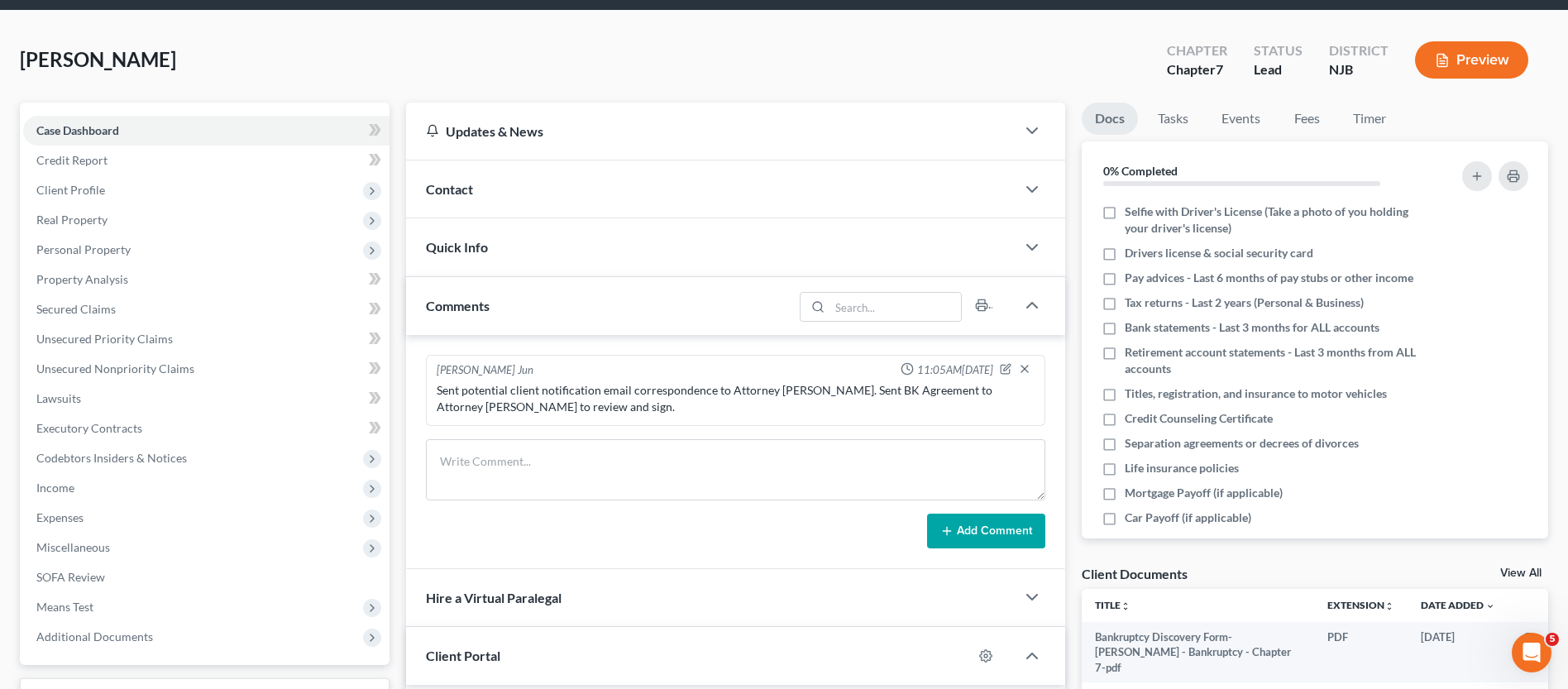
scroll to position [0, 0]
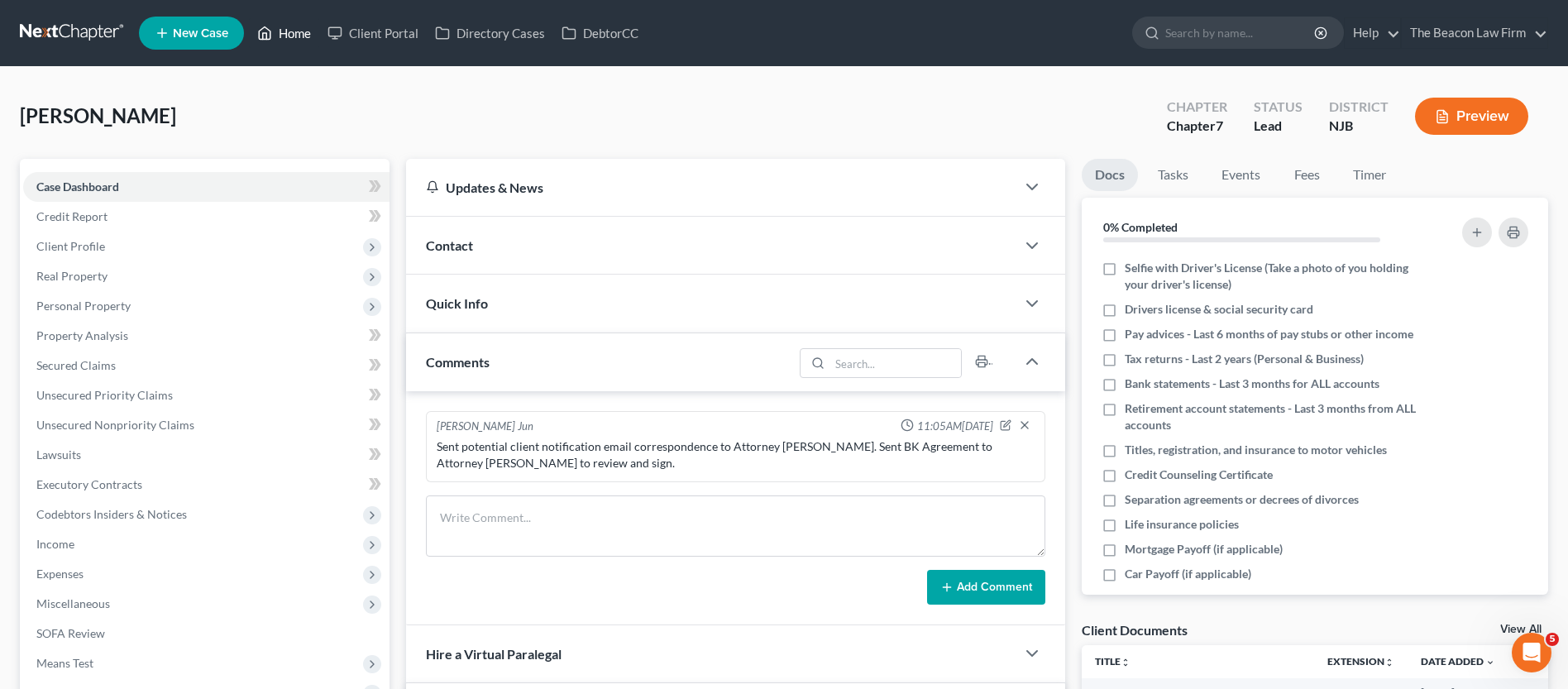
click at [307, 28] on link "Home" at bounding box center [283, 33] width 71 height 30
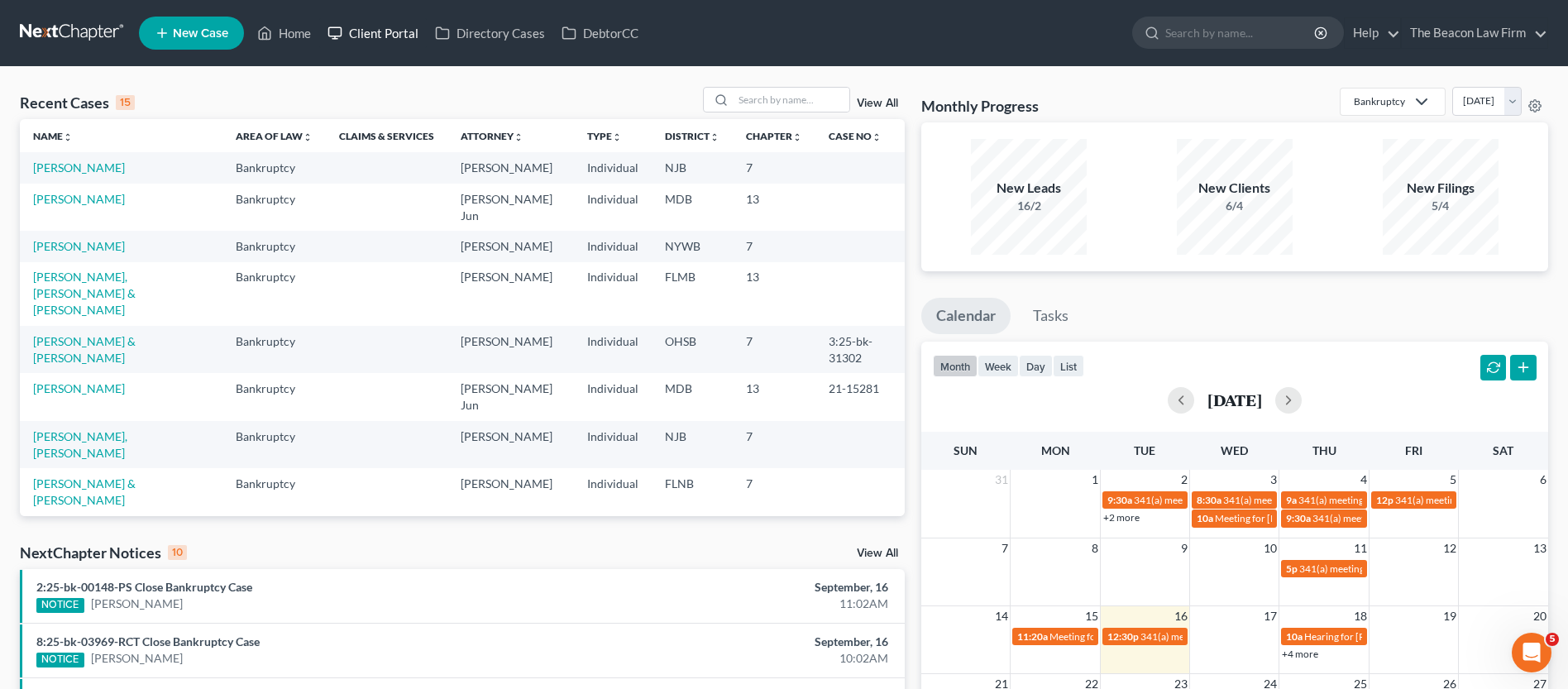
click at [359, 31] on link "Client Portal" at bounding box center [373, 33] width 107 height 30
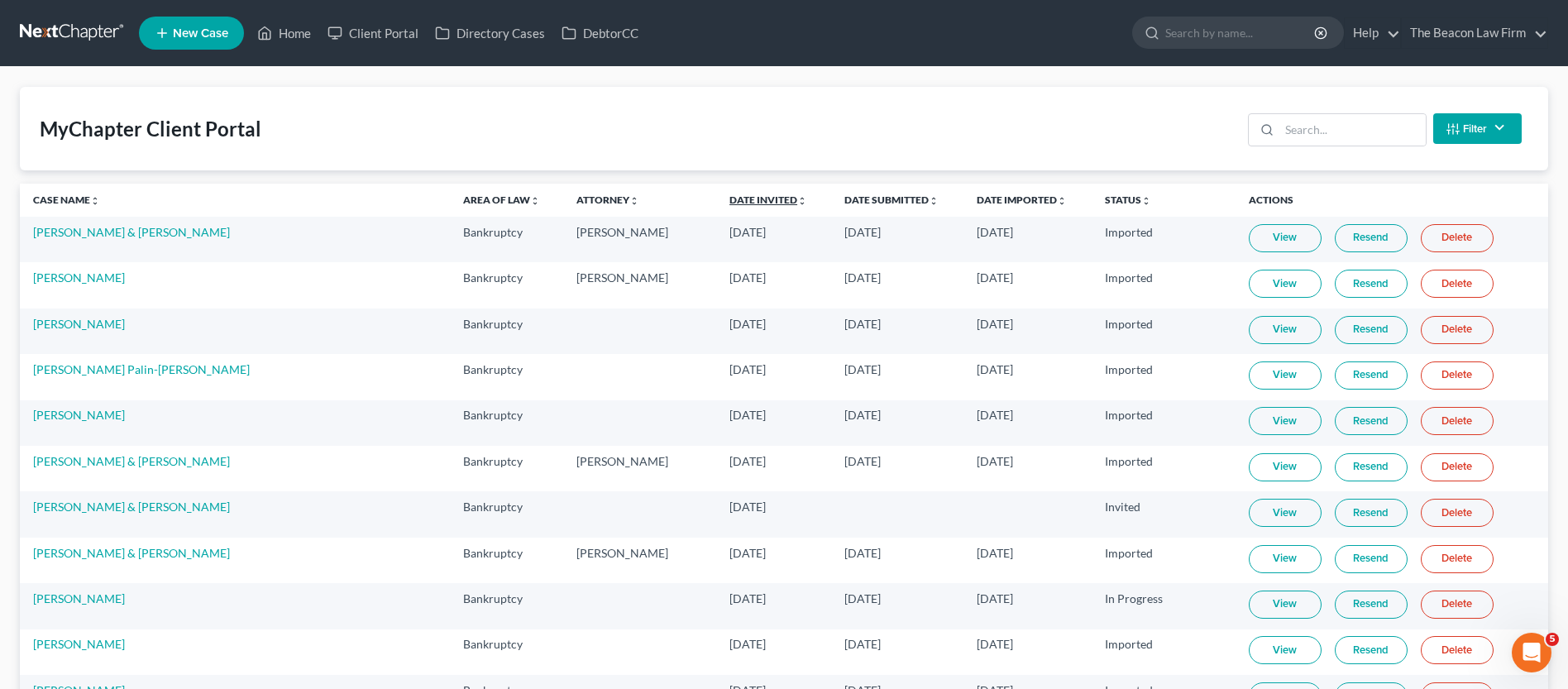
click at [729, 196] on link "Date Invited unfold_more expand_more expand_less" at bounding box center [768, 200] width 78 height 12
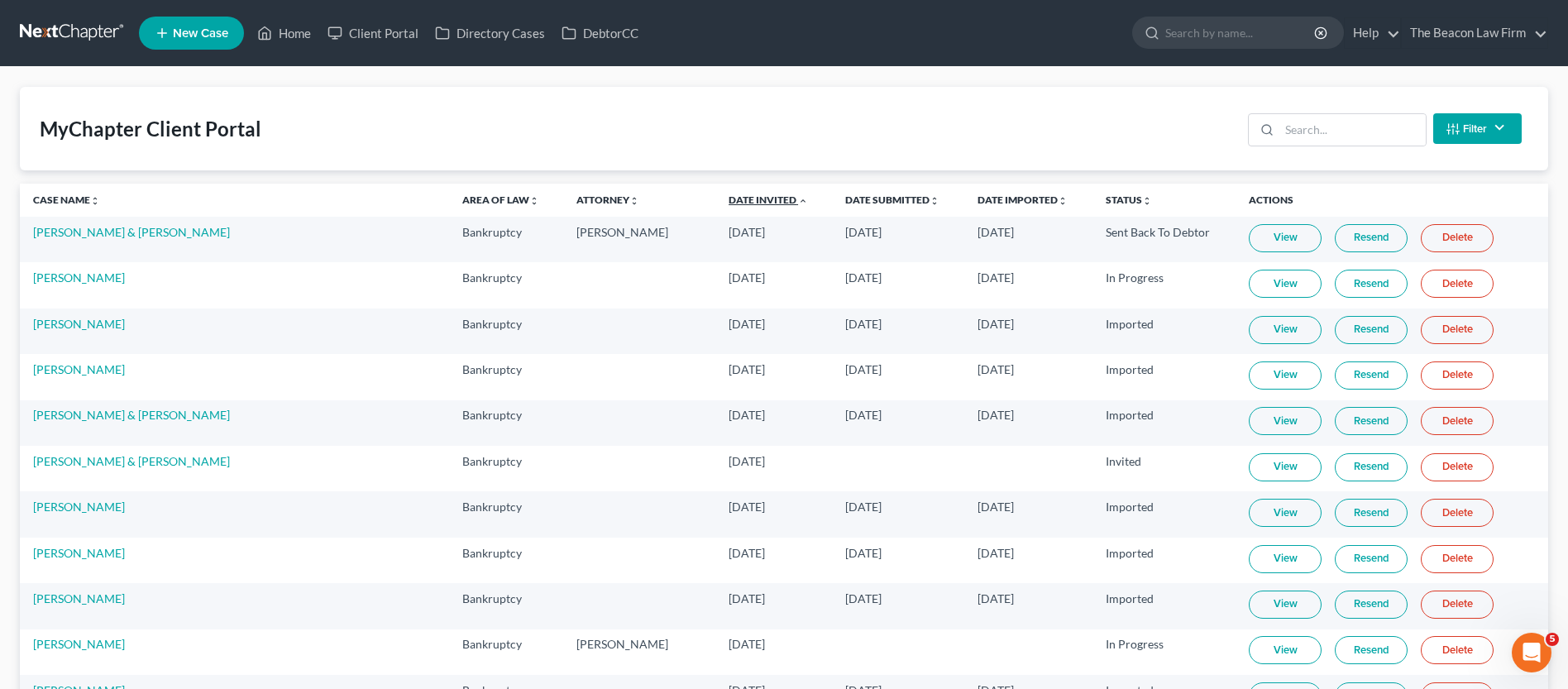
click at [728, 196] on link "Date Invited unfold_more expand_more expand_less" at bounding box center [768, 200] width 79 height 12
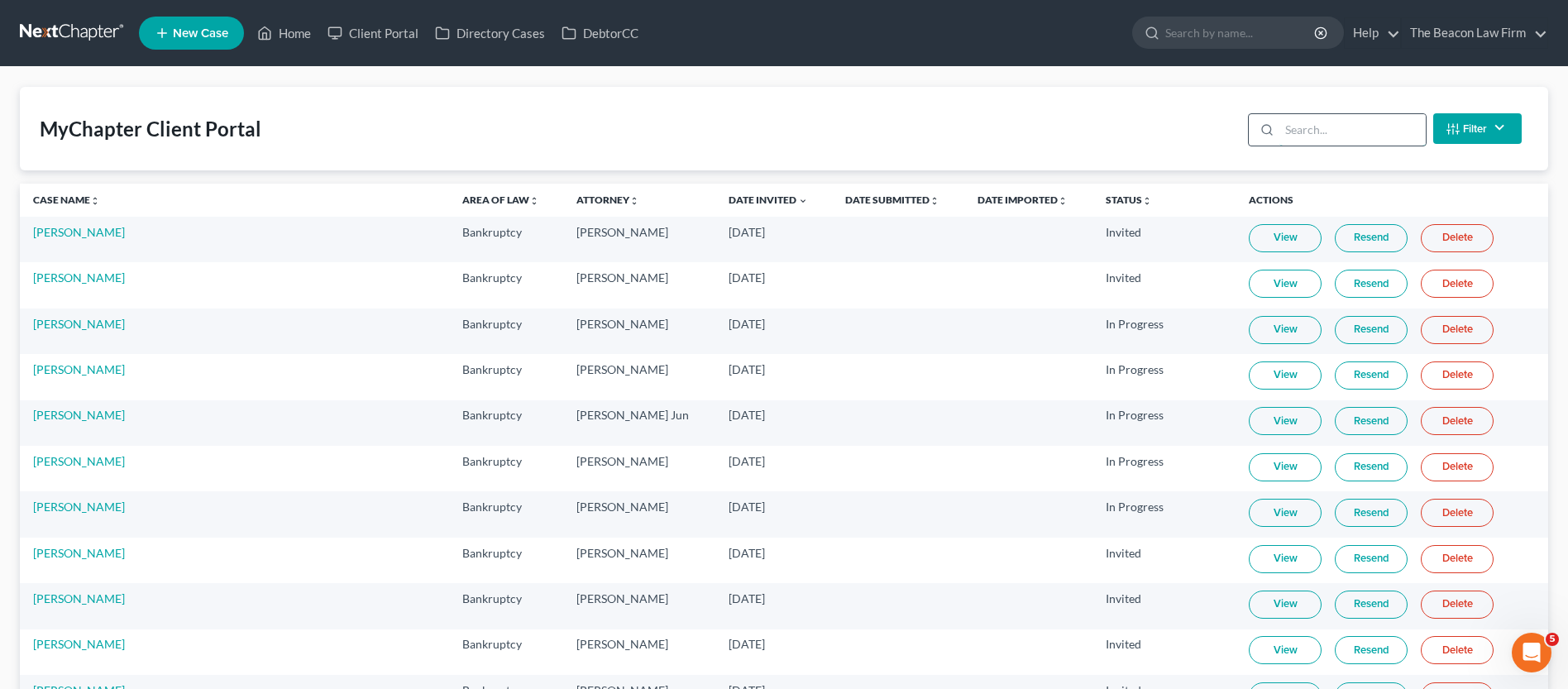
click at [1323, 123] on input "search" at bounding box center [1352, 129] width 147 height 31
paste input "genesis augusto"
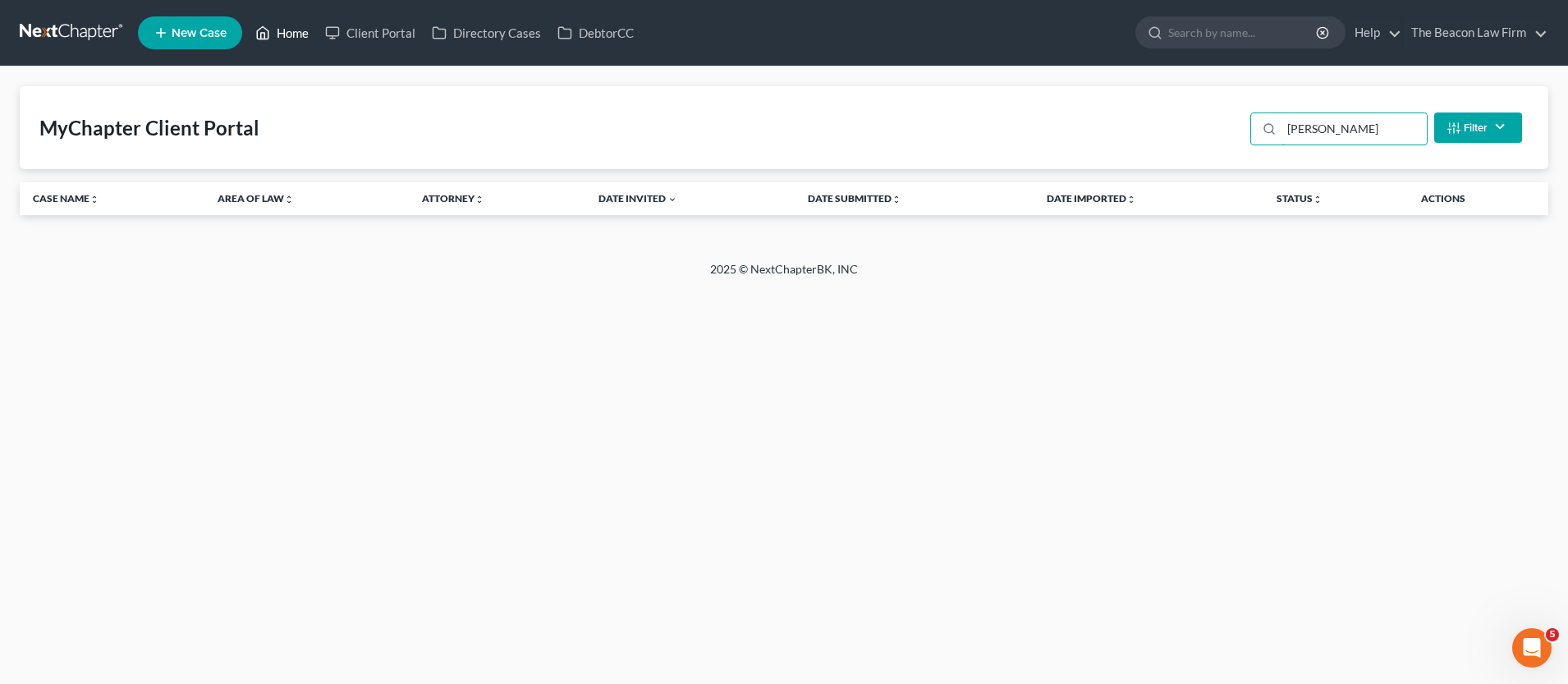
type input "genesis augusto"
click at [304, 31] on link "Home" at bounding box center [281, 33] width 70 height 30
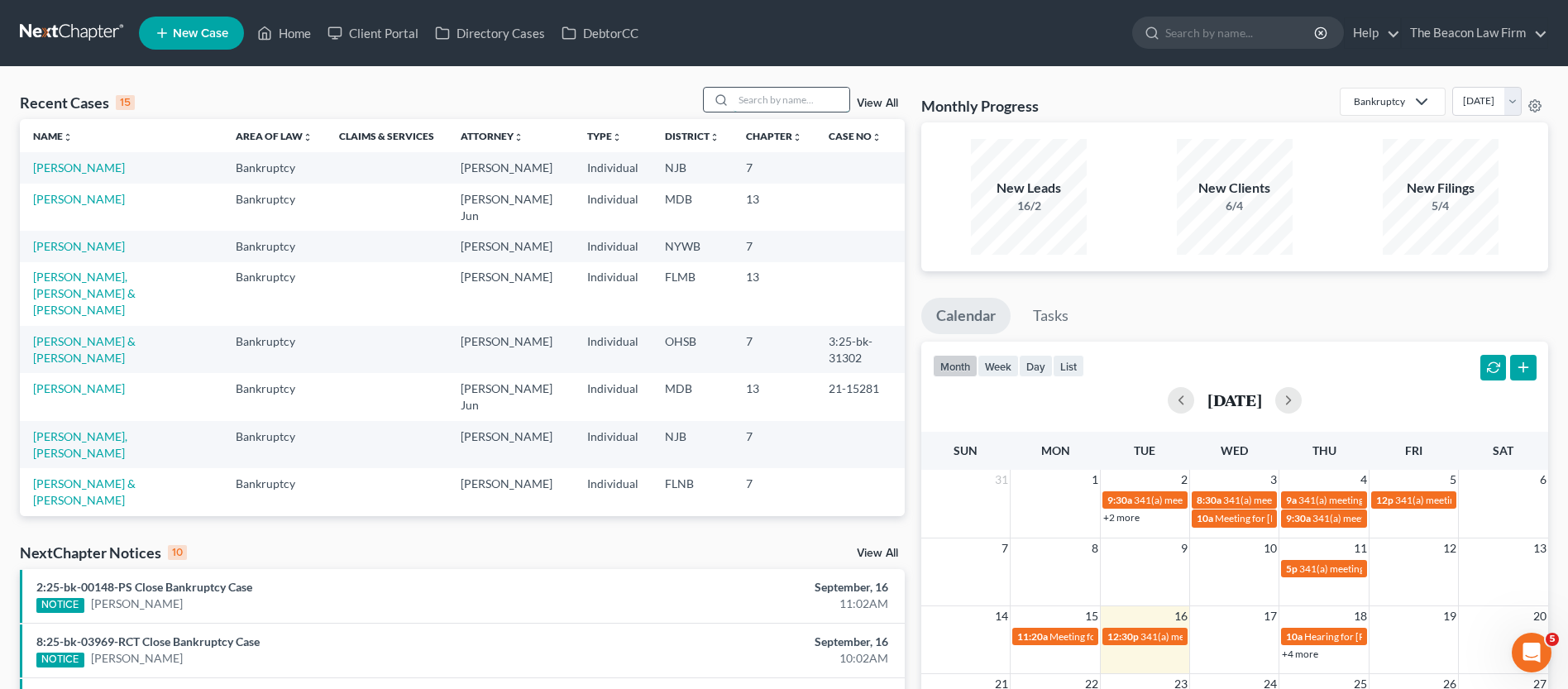
click at [763, 97] on input "search" at bounding box center [791, 99] width 116 height 24
paste input "June Nguyen. She can be contacted via email (june@beaconlawyer.com) or phone at…"
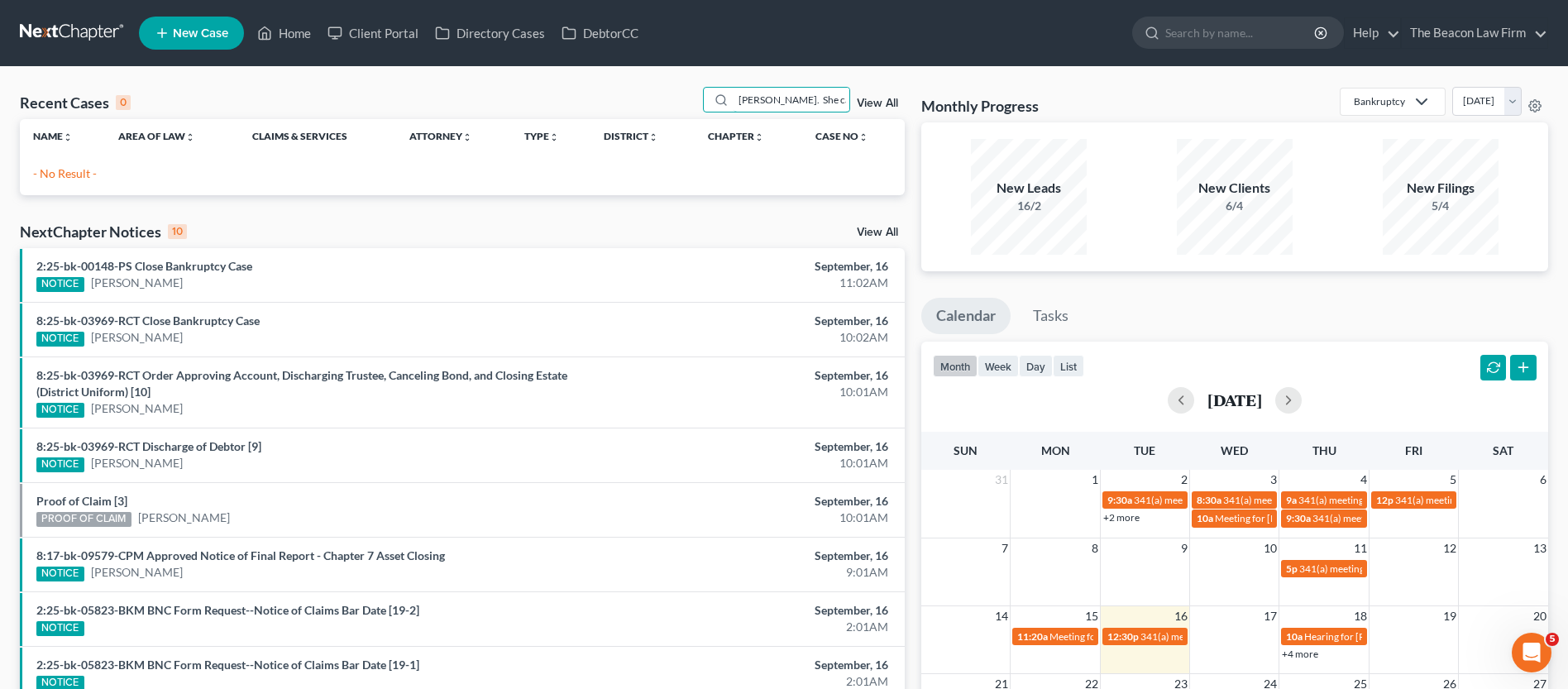
drag, startPoint x: 819, startPoint y: 98, endPoint x: 521, endPoint y: 99, distance: 298.0
click at [521, 99] on div "Recent Cases 0 June Nguyen. She can be contacted via email (june@beaconlawyer.c…" at bounding box center [462, 103] width 885 height 32
type input "genesis"
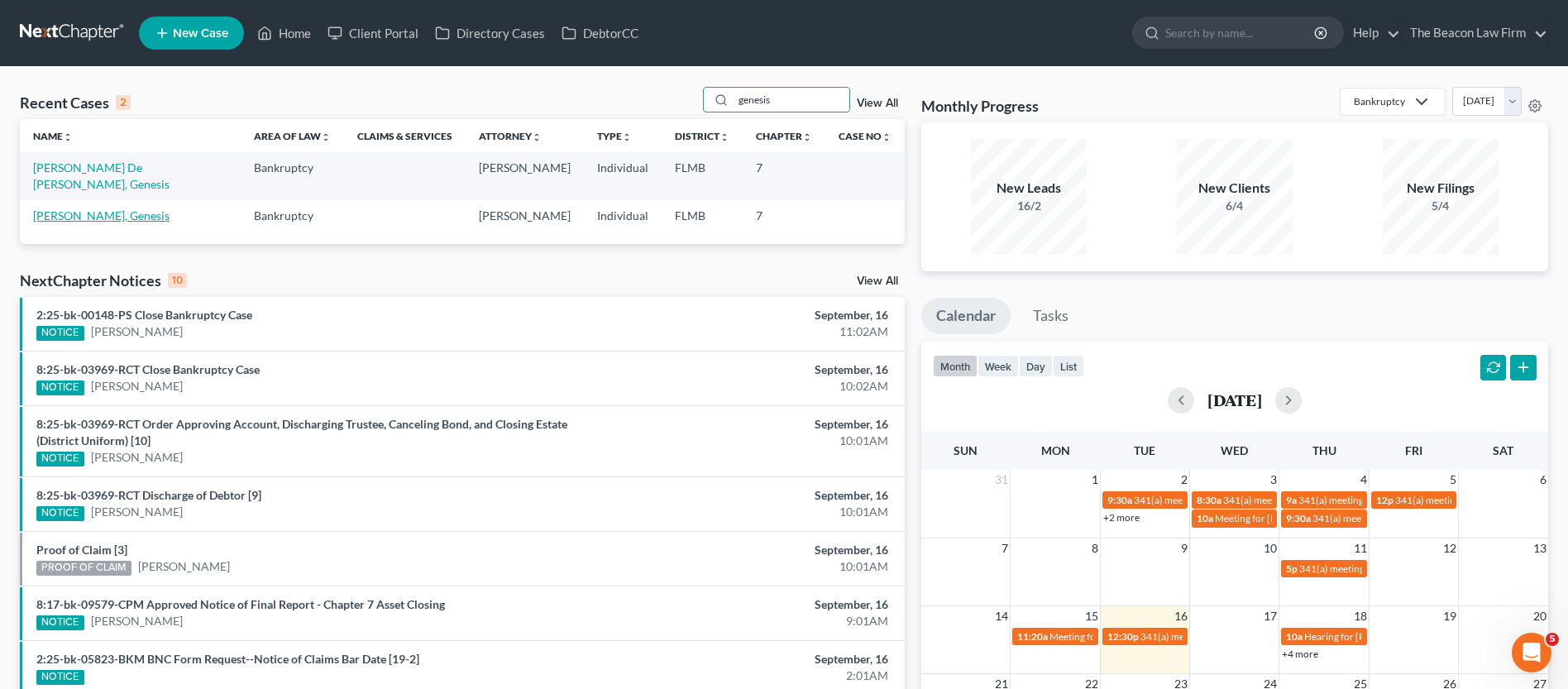
click at [87, 208] on link "Augusto, Genesis" at bounding box center [101, 215] width 136 height 14
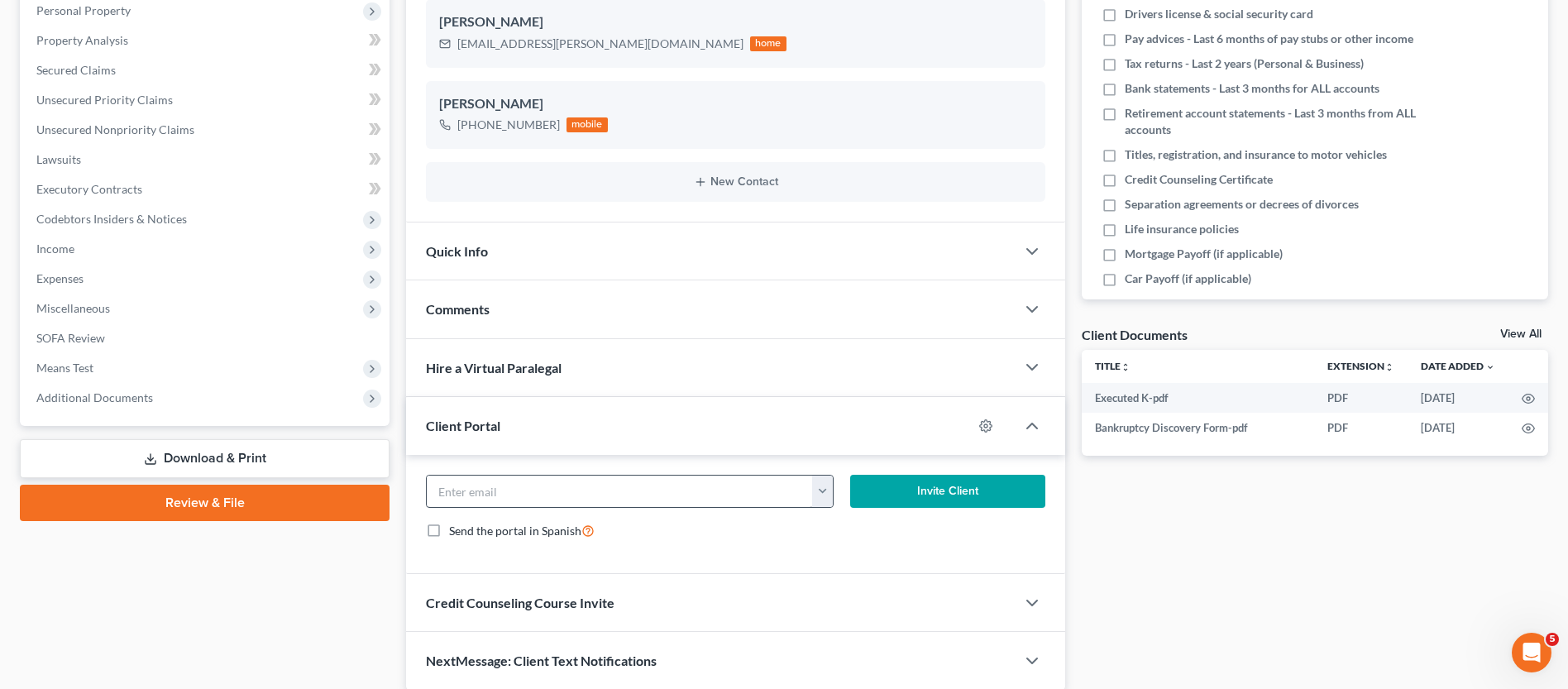
scroll to position [305, 0]
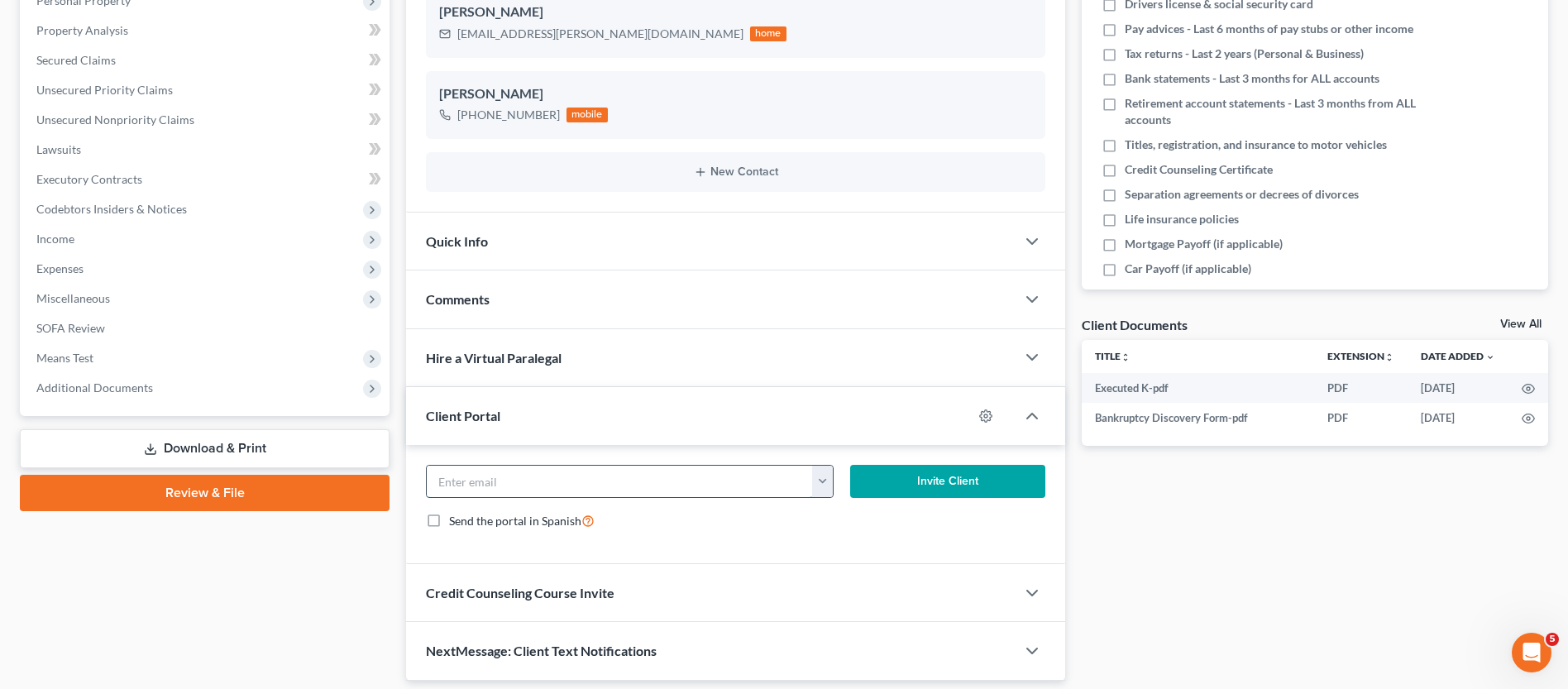
click at [545, 490] on input "email" at bounding box center [619, 481] width 386 height 31
click at [988, 414] on icon "button" at bounding box center [985, 416] width 13 height 13
select select "2"
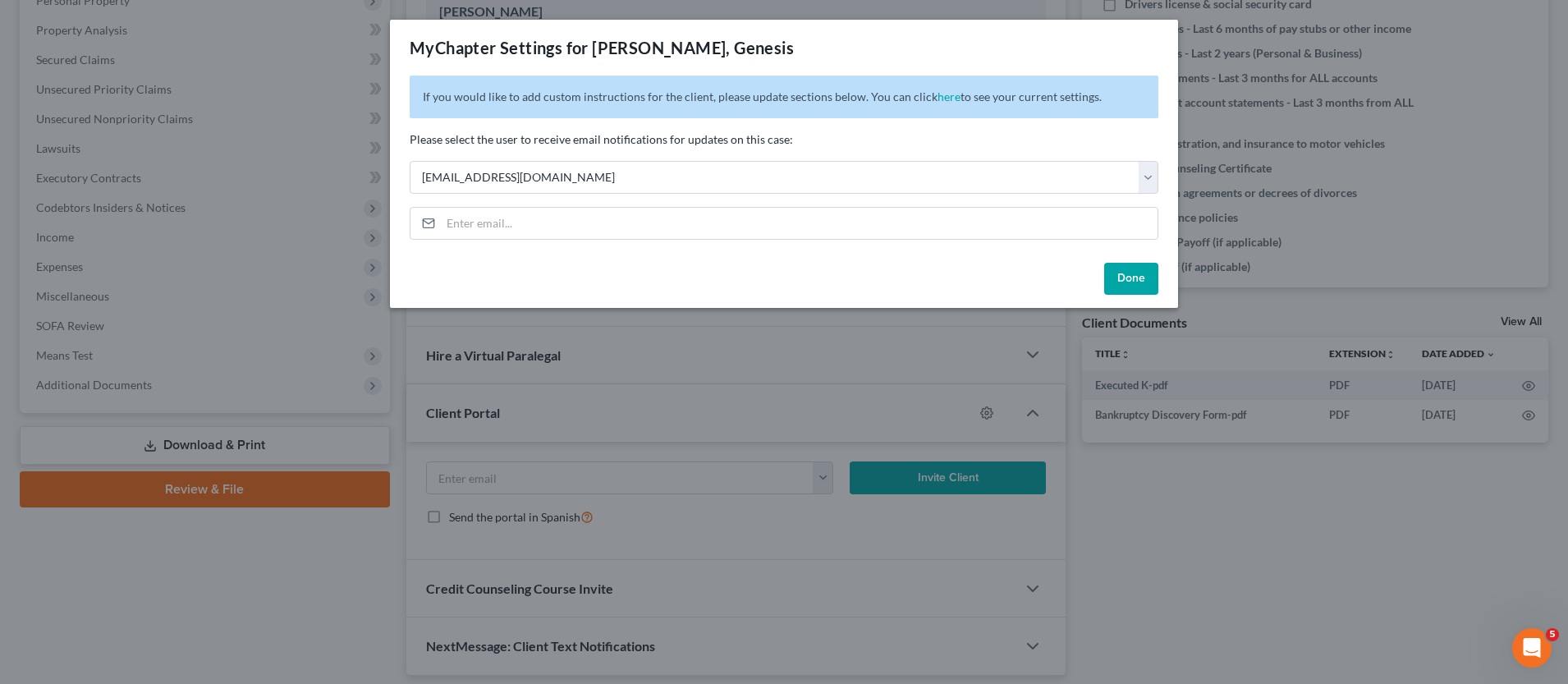
click at [1134, 281] on button "Done" at bounding box center [1132, 278] width 54 height 33
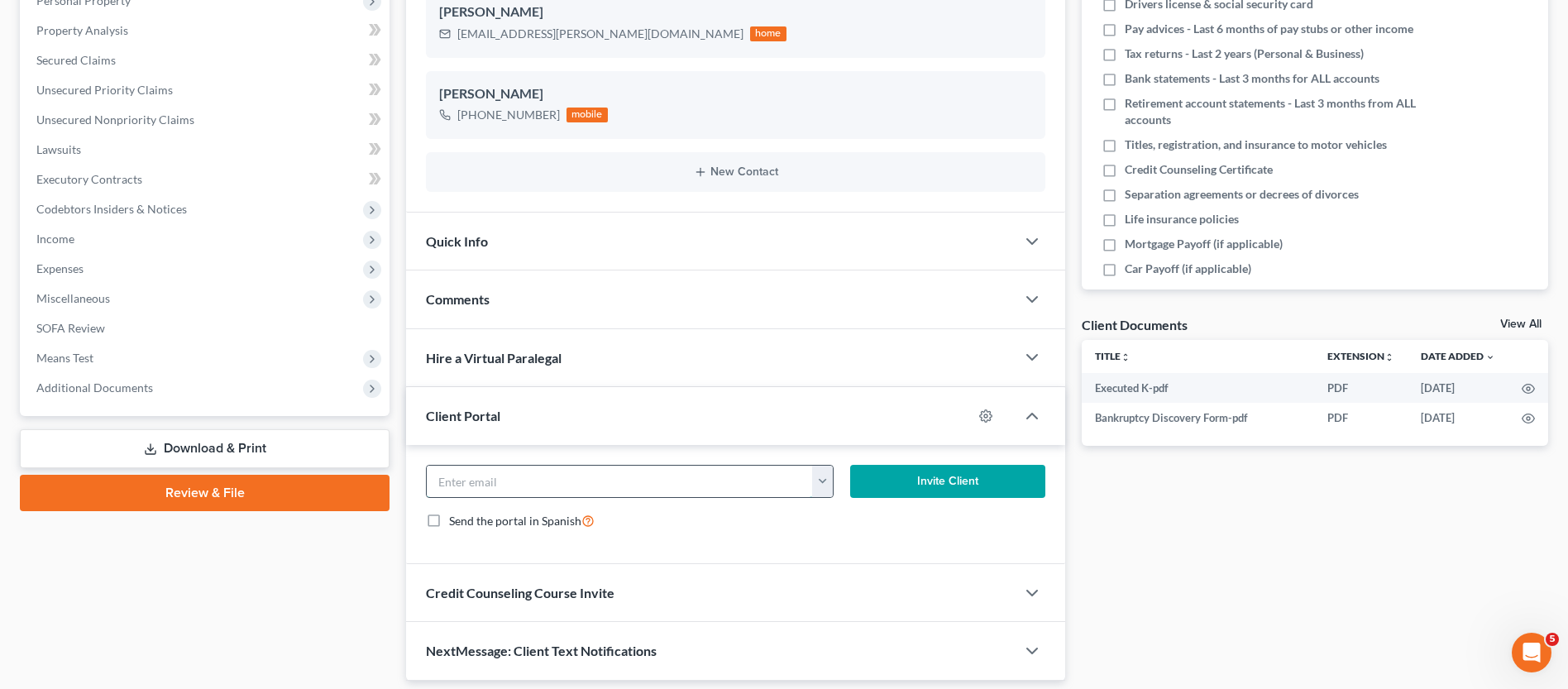
click at [631, 486] on input "email" at bounding box center [619, 481] width 386 height 31
click at [517, 477] on input "email" at bounding box center [619, 481] width 386 height 31
paste input "genesismaldonadoaugusto@gmail.com"
type input "genesismaldonadoaugusto@gmail.com"
click at [992, 474] on button "Invite Client" at bounding box center [947, 481] width 195 height 33
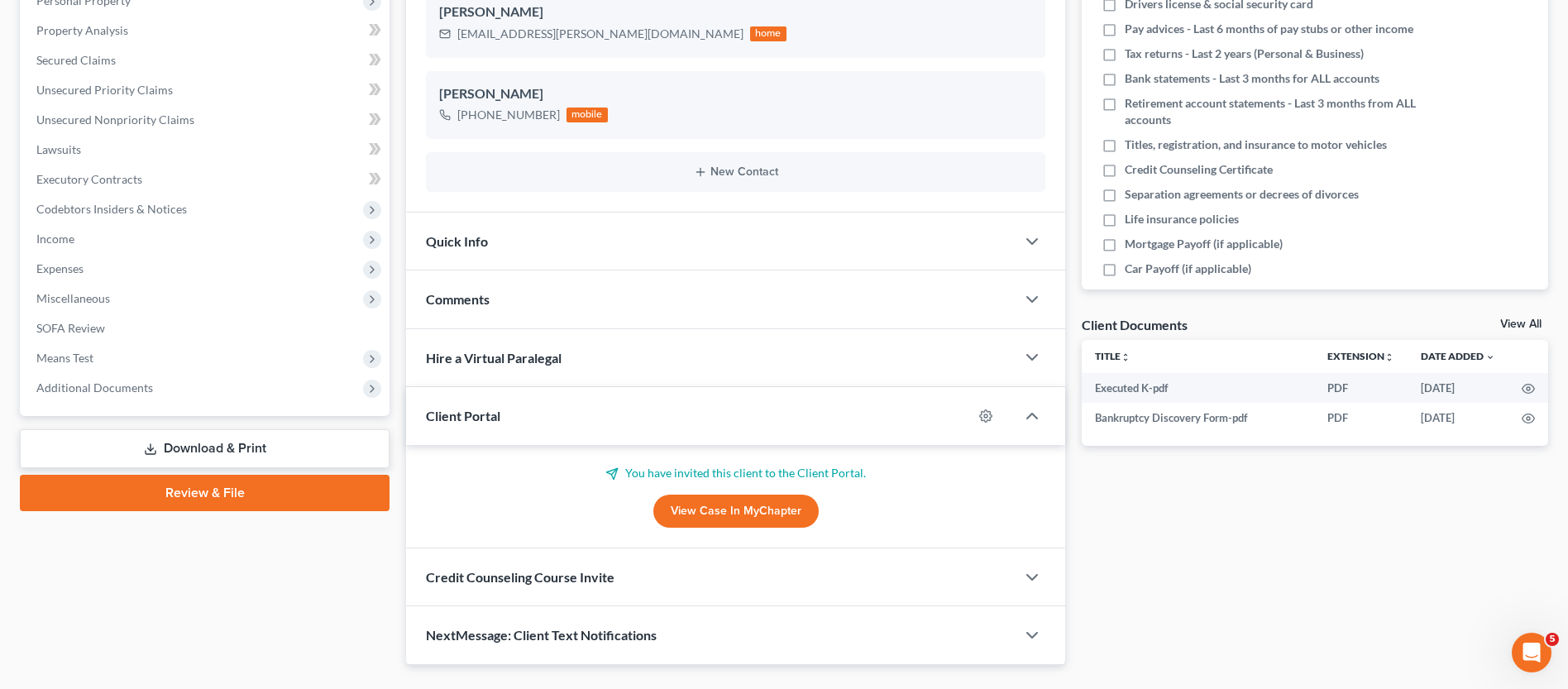
click at [475, 297] on span "Comments" at bounding box center [458, 298] width 64 height 16
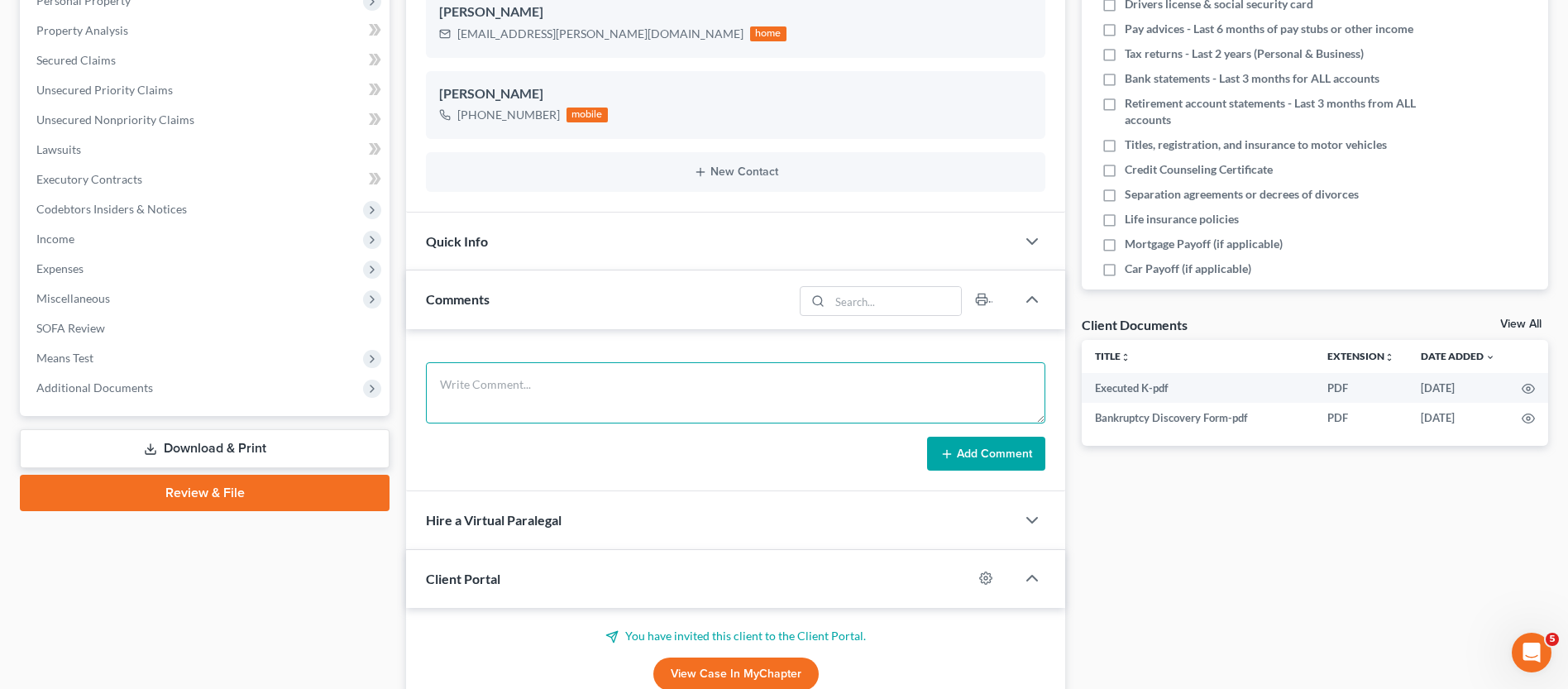
click at [538, 373] on textarea at bounding box center [736, 393] width 619 height 61
click at [651, 408] on textarea at bounding box center [736, 393] width 619 height 61
paste textarea "Client is paid in full. Sent client petition preparation email correspondence a…"
type textarea "Client is paid in full. Sent client petition preparation email correspondence a…"
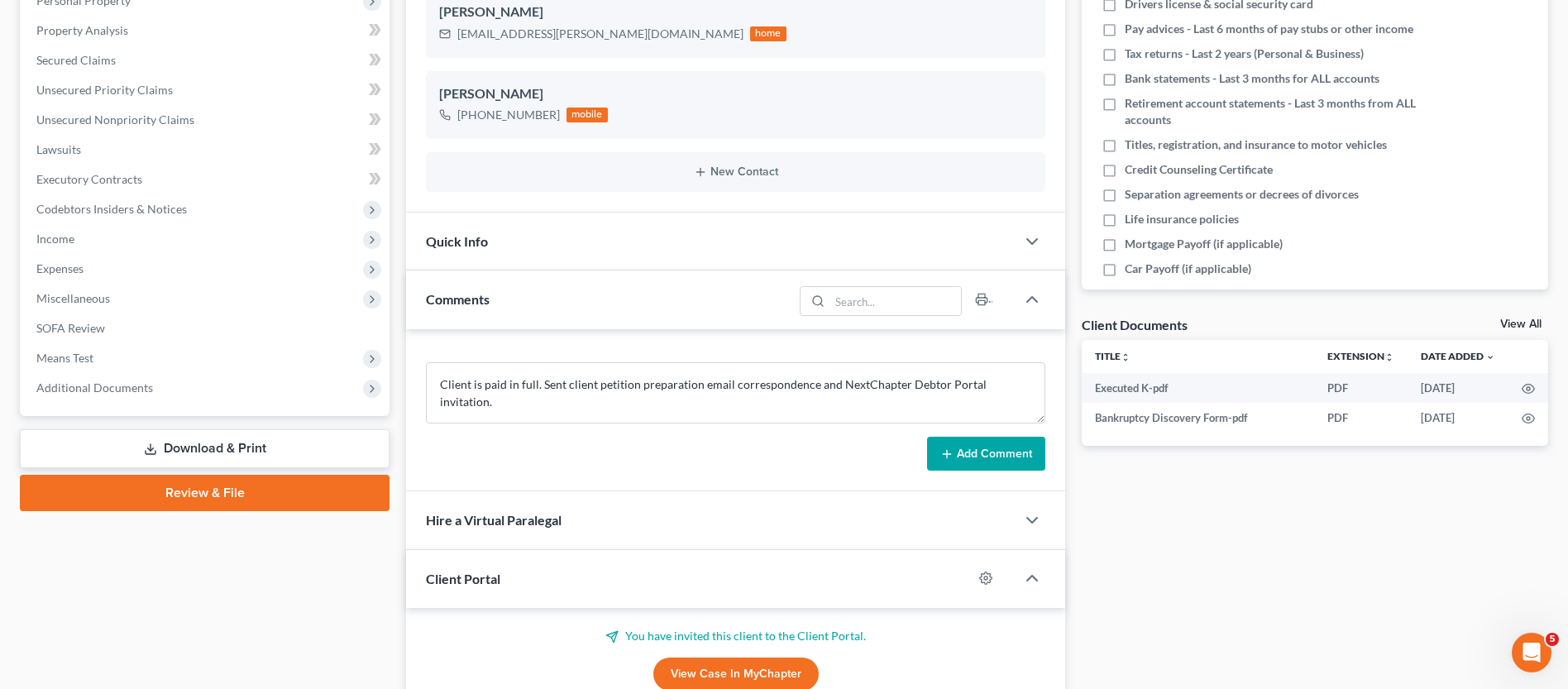
click at [932, 444] on button "Add Comment" at bounding box center [986, 454] width 119 height 35
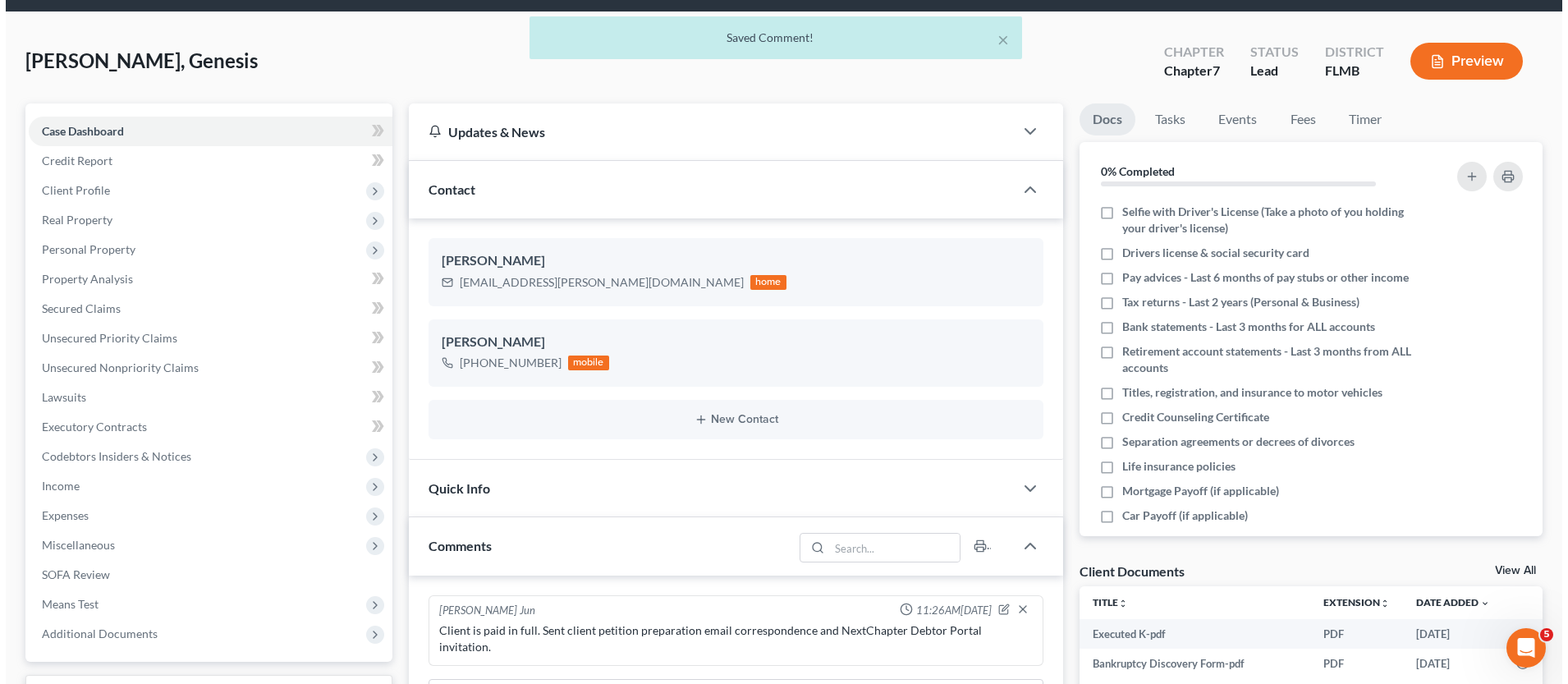
scroll to position [0, 0]
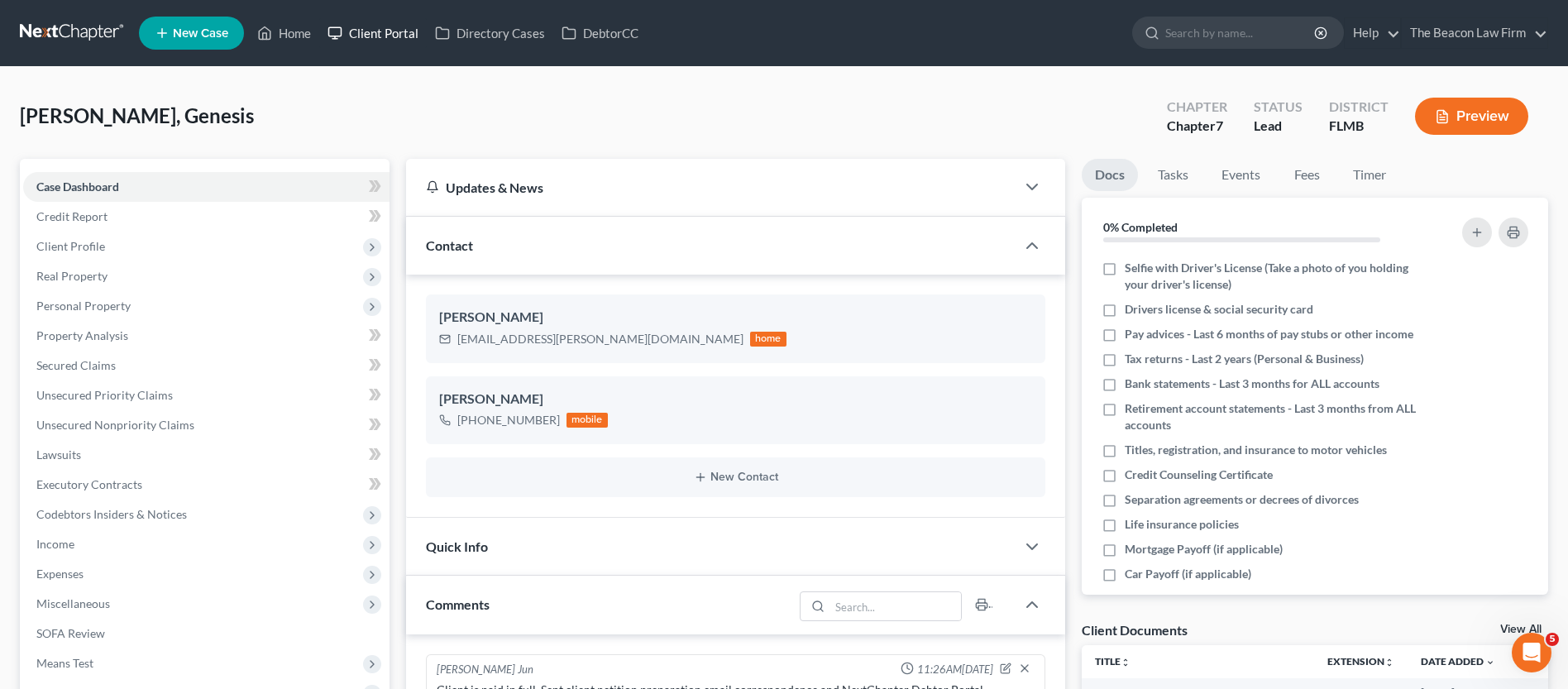
click at [362, 33] on link "Client Portal" at bounding box center [373, 33] width 107 height 30
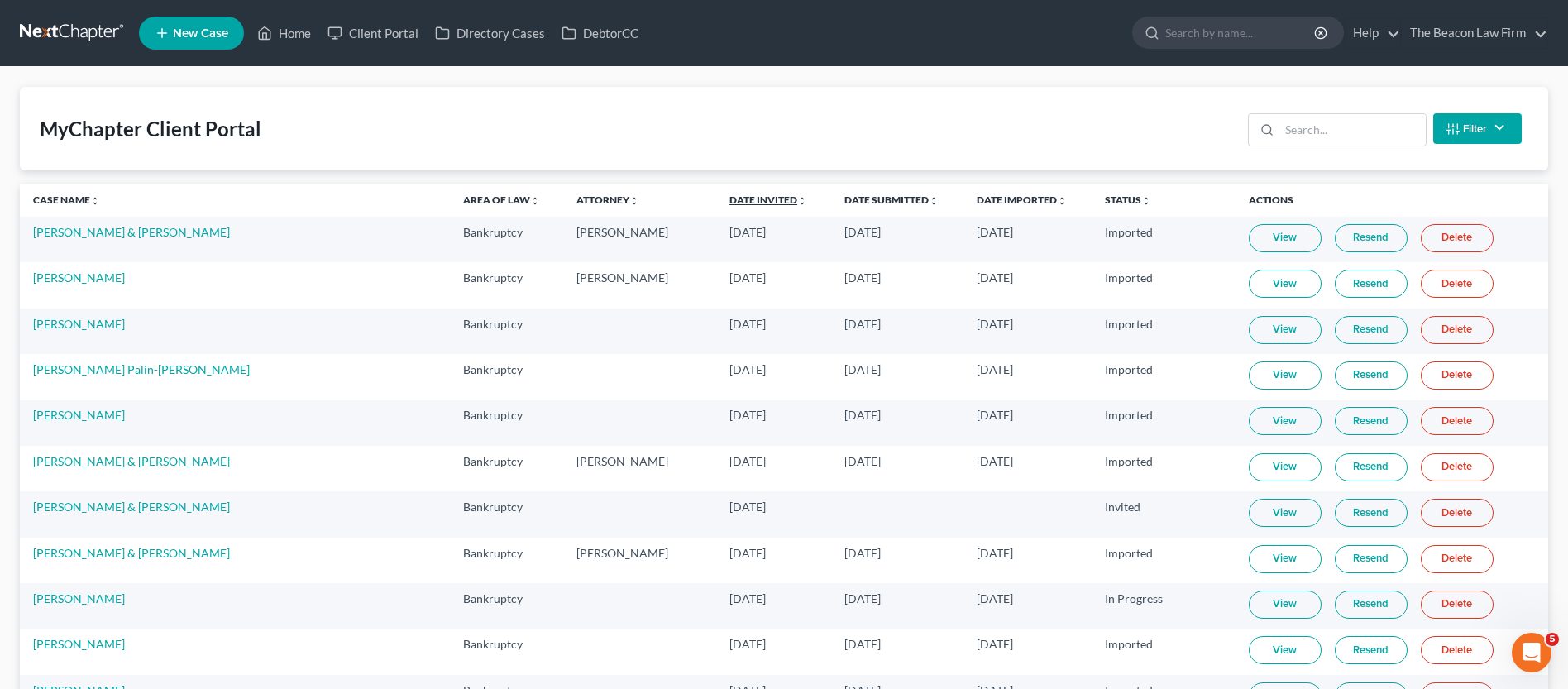
click at [729, 200] on link "Date Invited unfold_more expand_more expand_less" at bounding box center [768, 200] width 78 height 12
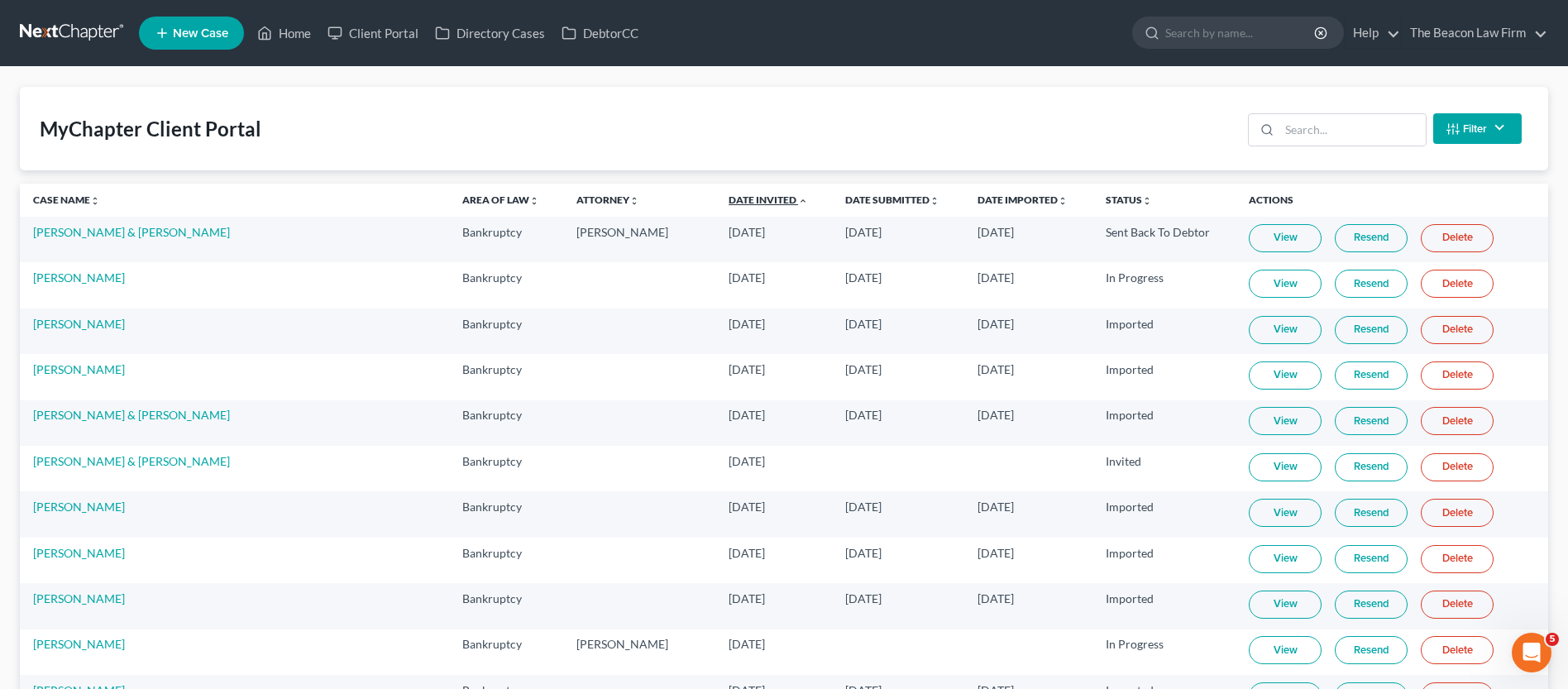
click at [728, 198] on link "Date Invited unfold_more expand_more expand_less" at bounding box center [768, 200] width 79 height 12
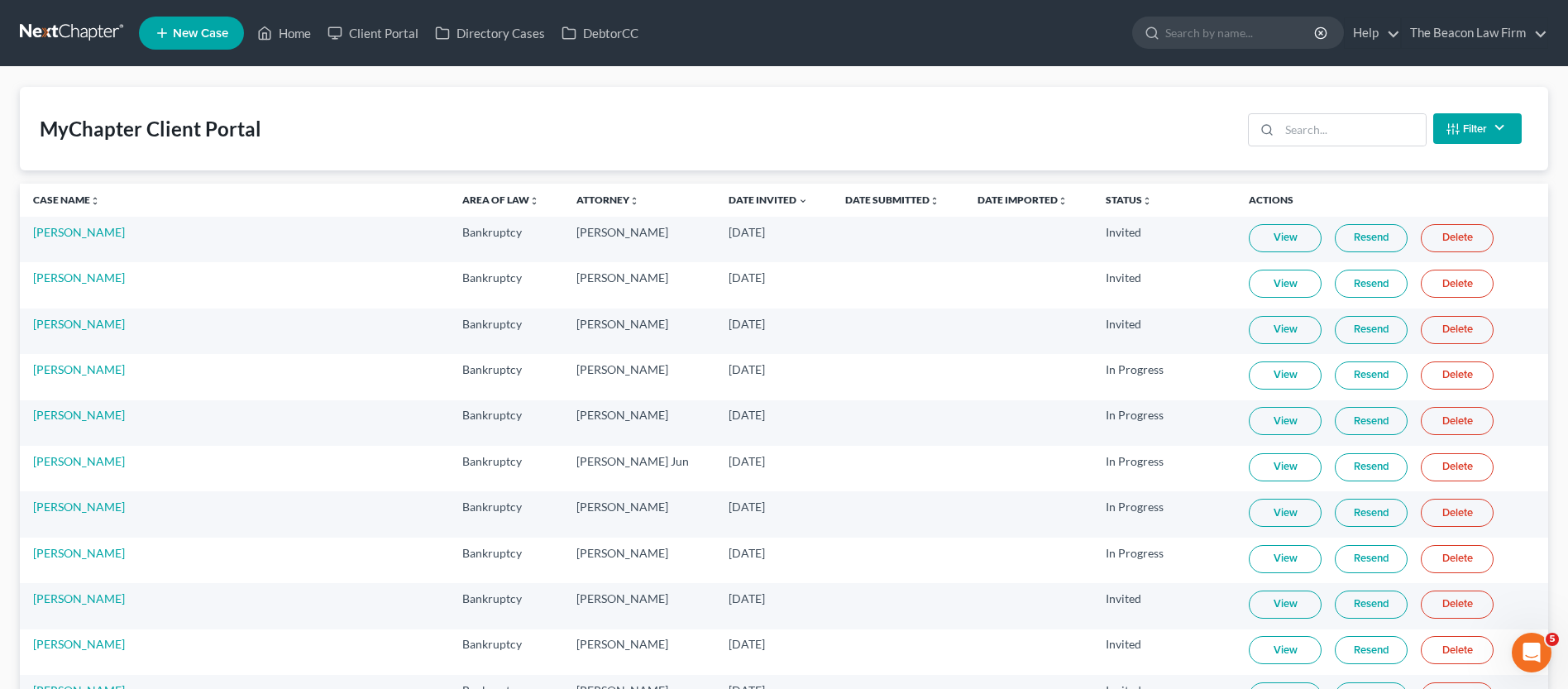
click at [1340, 239] on link "Resend" at bounding box center [1370, 238] width 72 height 28
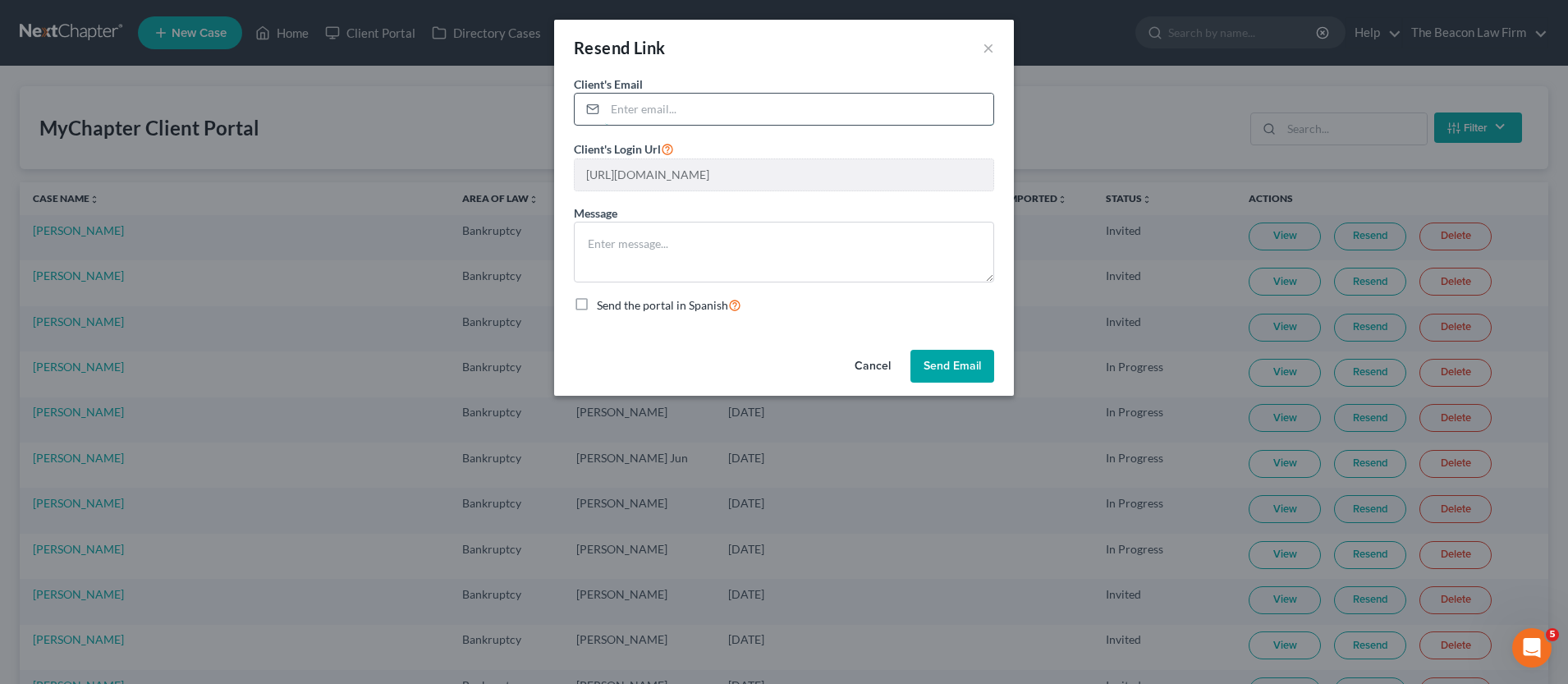
click at [649, 107] on input "email" at bounding box center [800, 108] width 389 height 31
paste input "genesismaldonadoaugusto@gmail.com"
type input "genesismaldonadoaugusto@gmail.com"
click at [940, 369] on button "Send Email" at bounding box center [953, 365] width 84 height 33
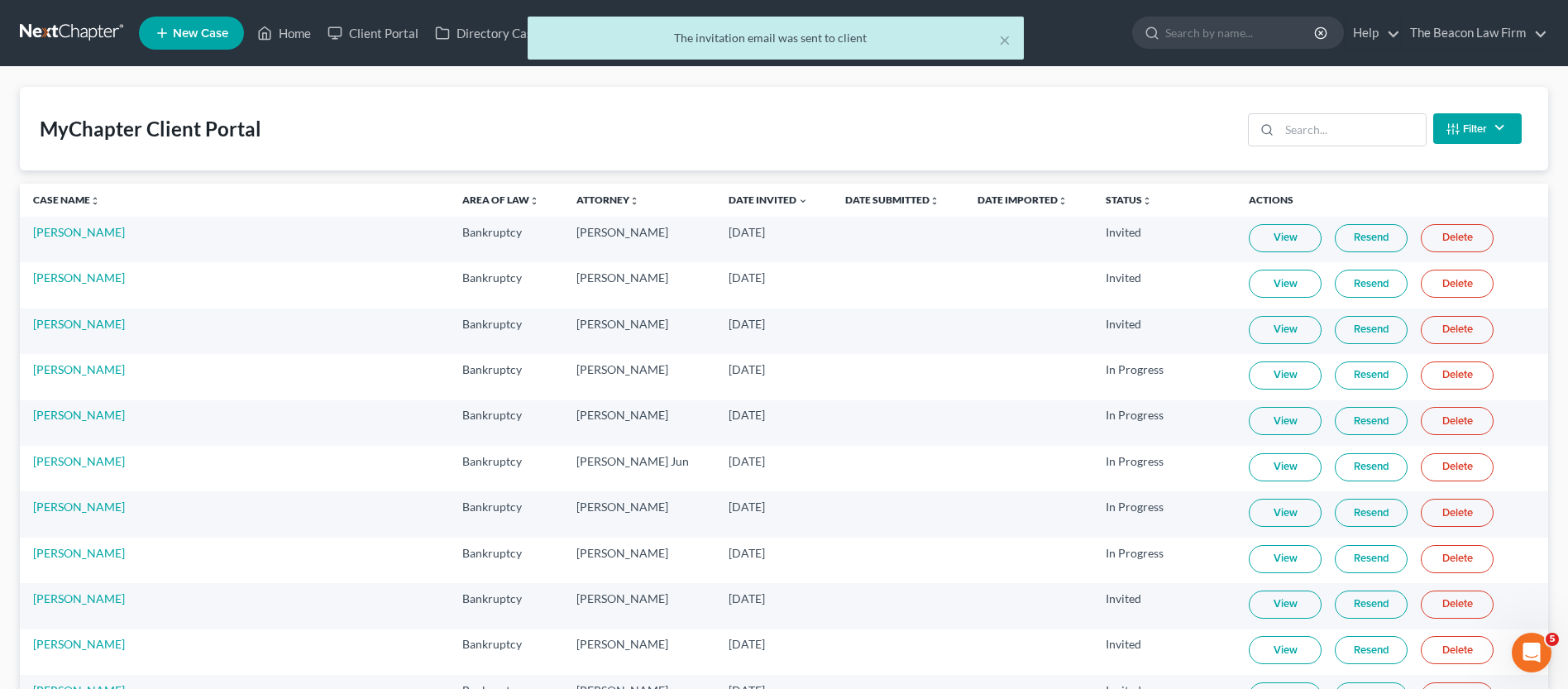
click at [303, 36] on div "× The invitation email was sent to client" at bounding box center [776, 42] width 1568 height 51
click at [296, 39] on div "× The invitation email was sent to client" at bounding box center [776, 42] width 1568 height 51
